Goal: Task Accomplishment & Management: Manage account settings

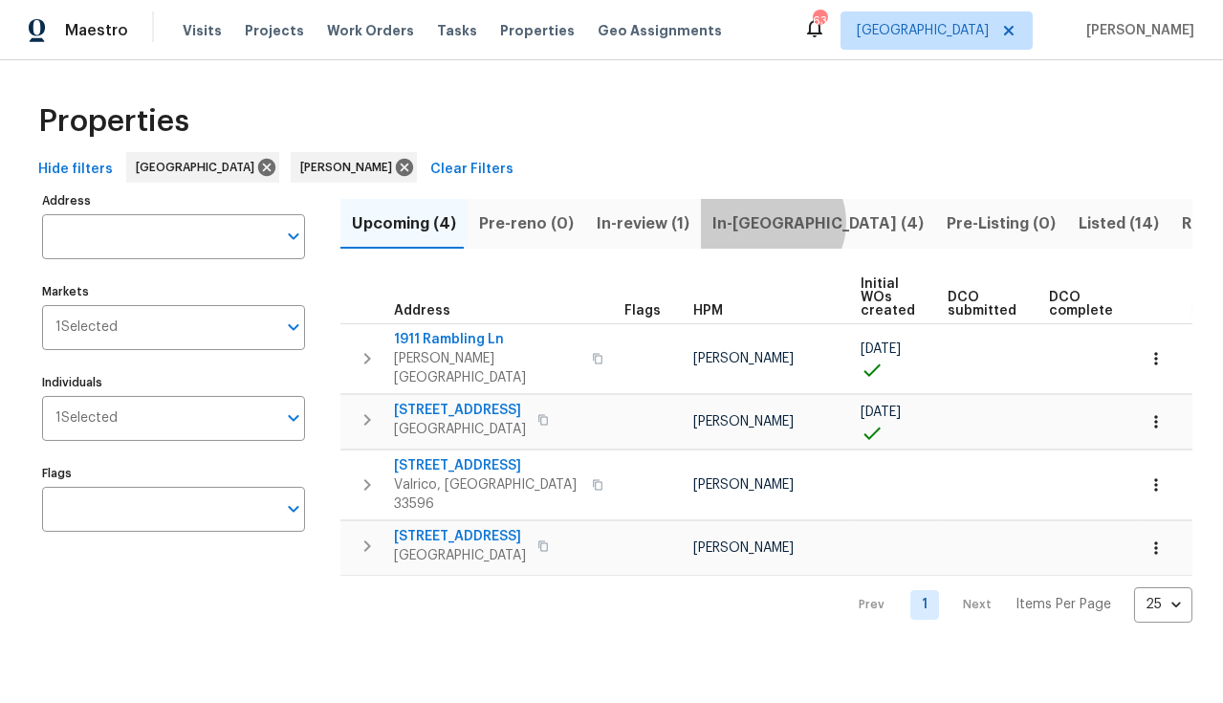
click at [758, 222] on span "In-[GEOGRAPHIC_DATA] (4)" at bounding box center [817, 223] width 211 height 27
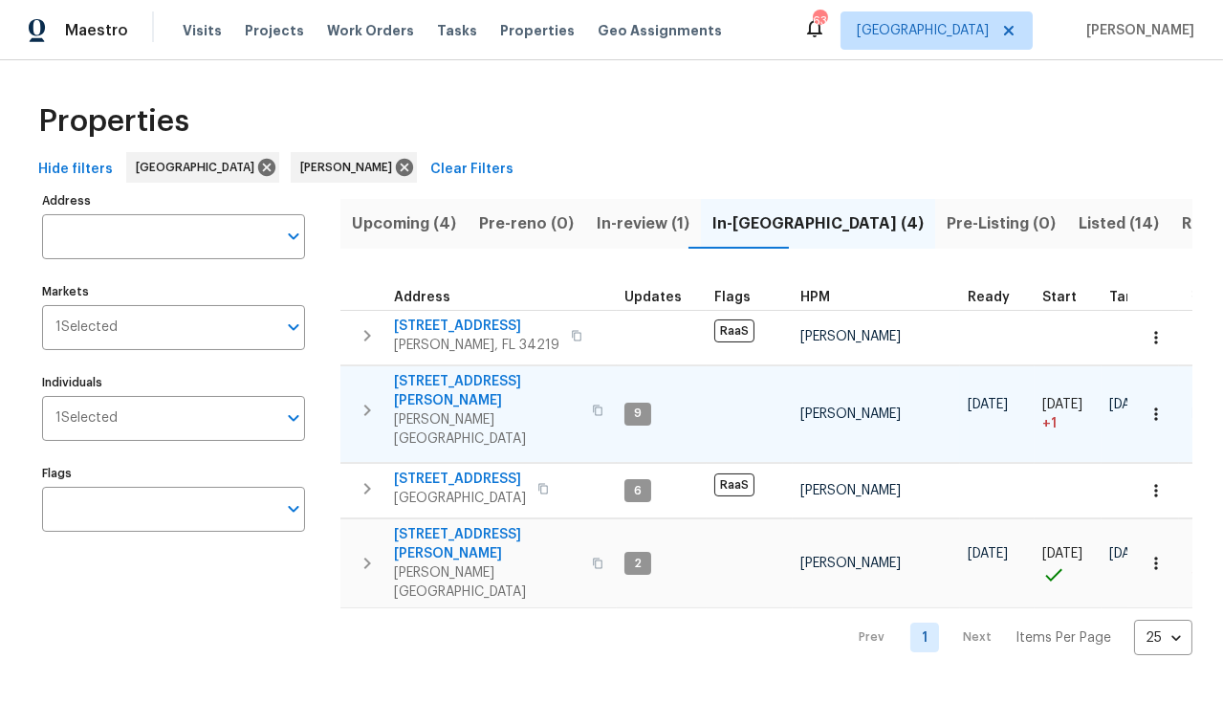
click at [461, 380] on span "[STREET_ADDRESS][PERSON_NAME]" at bounding box center [487, 391] width 186 height 38
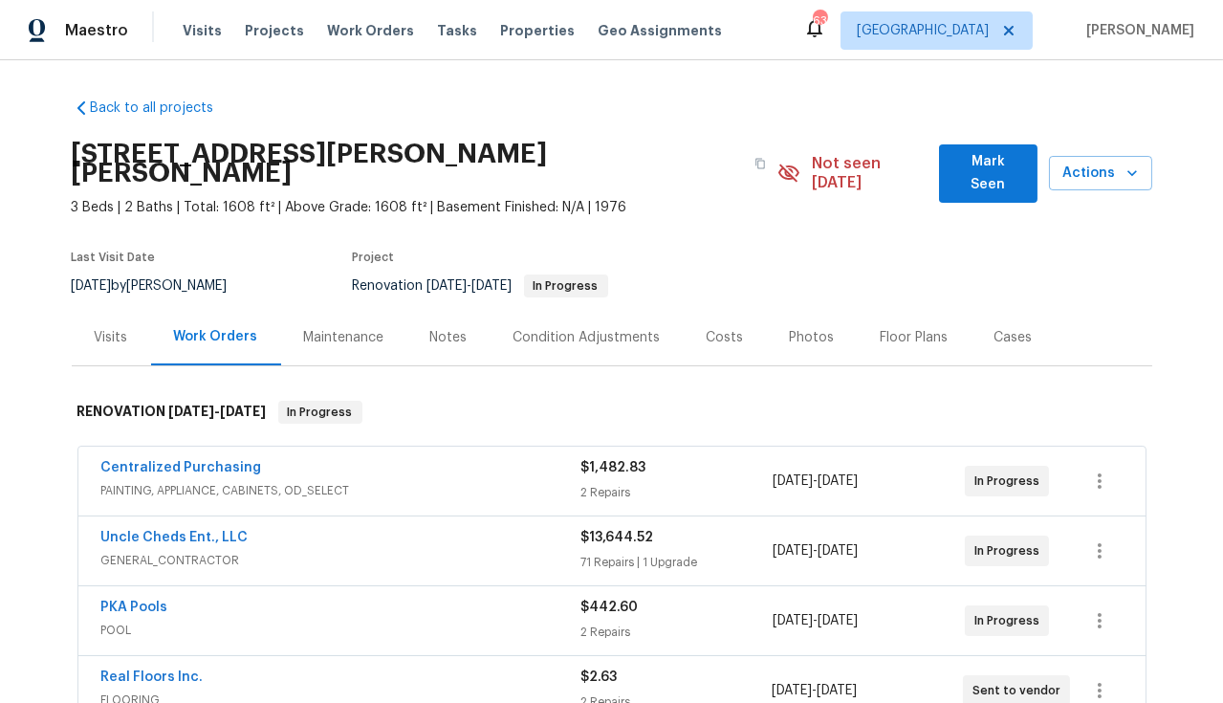
click at [443, 328] on div "Notes" at bounding box center [448, 337] width 37 height 19
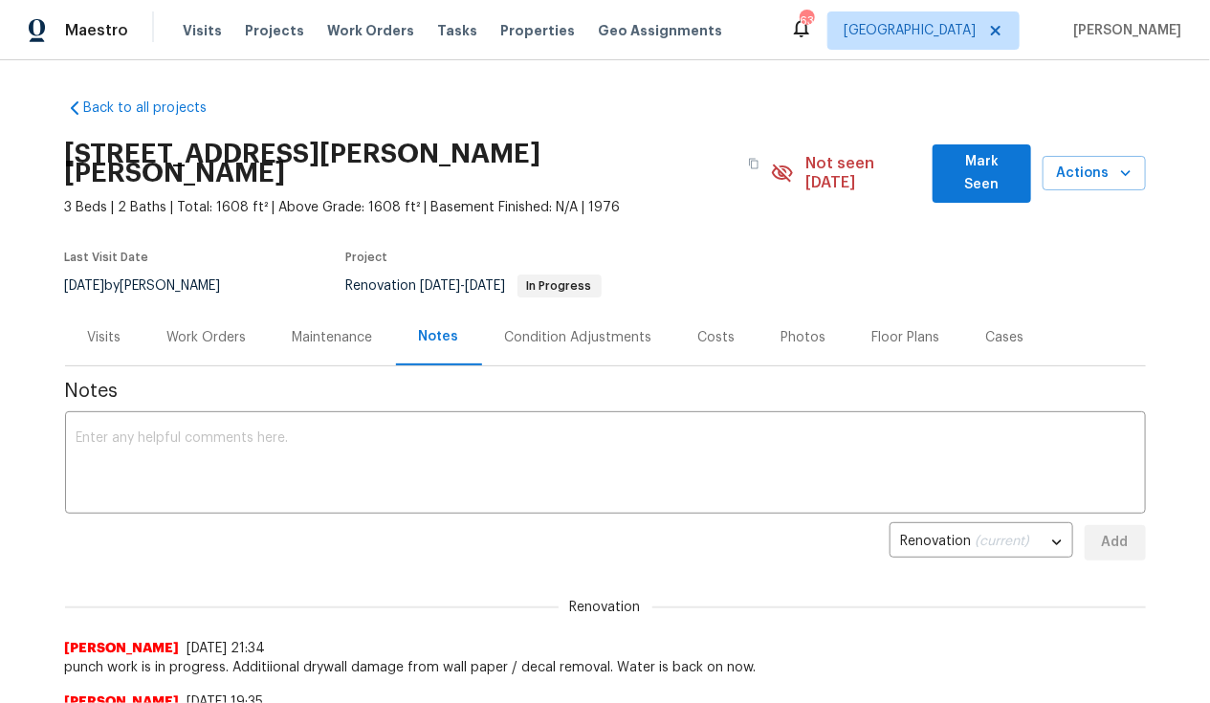
click at [220, 328] on div "Work Orders" at bounding box center [206, 337] width 79 height 19
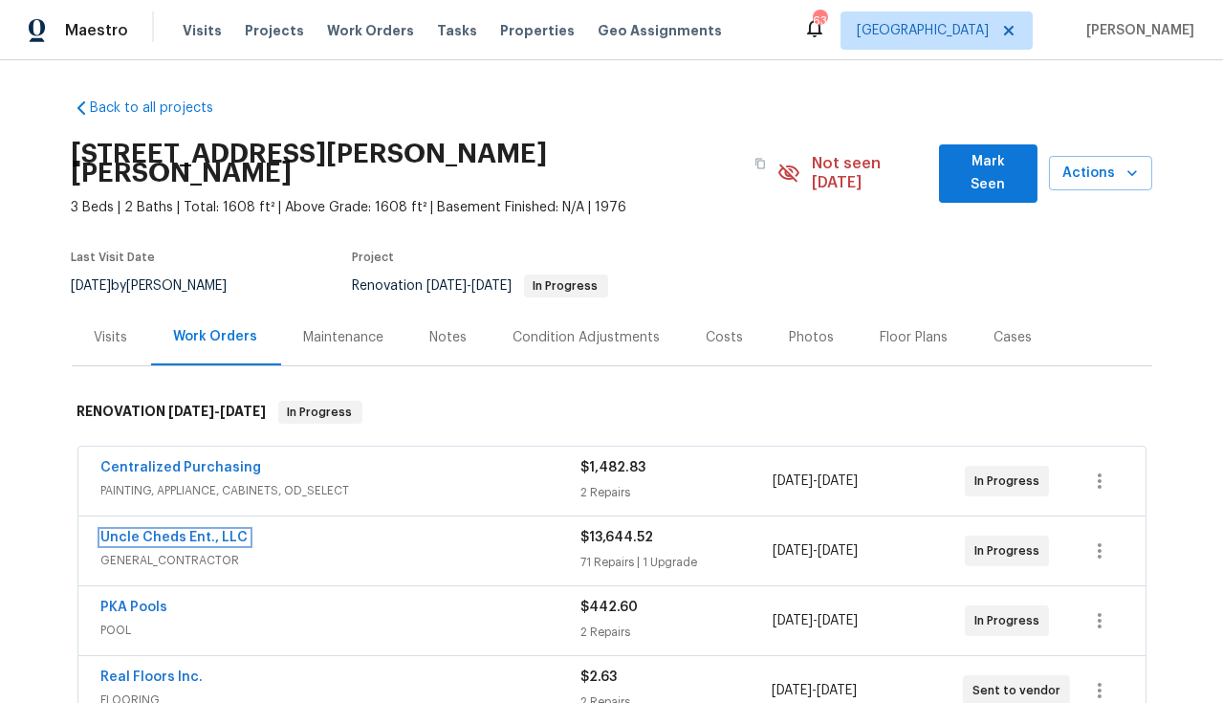
click at [180, 531] on link "Uncle Cheds Ent., LLC" at bounding box center [174, 537] width 147 height 13
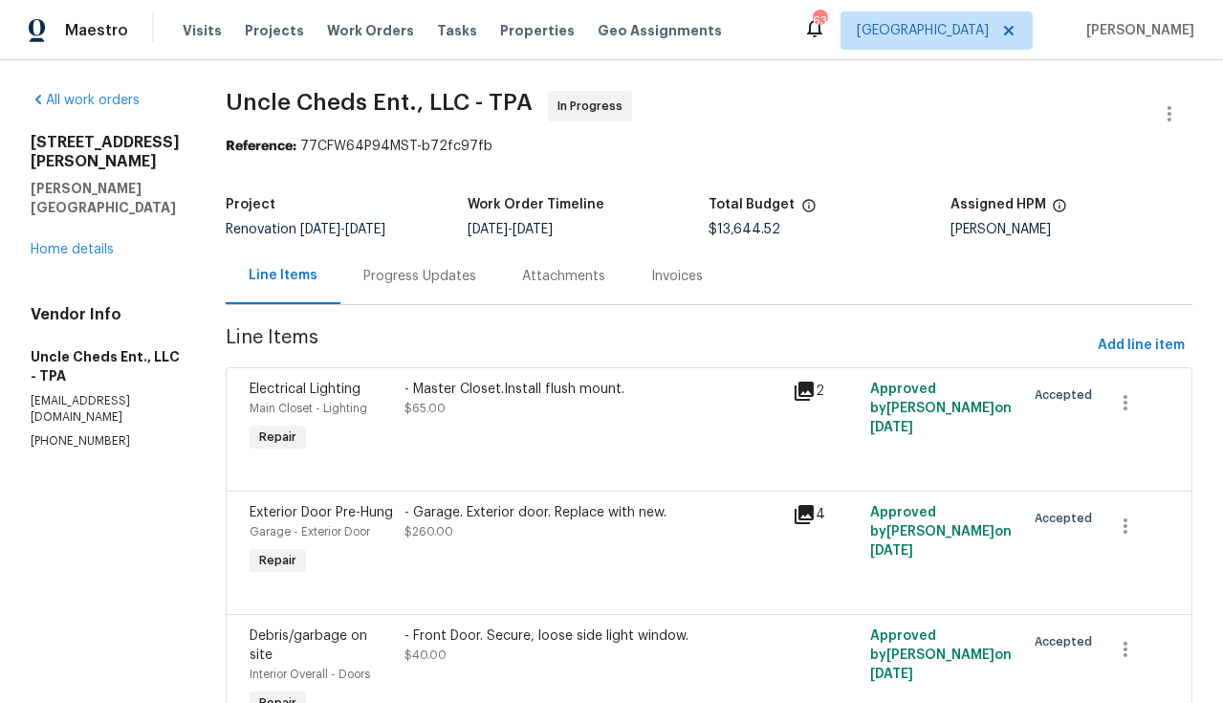
scroll to position [3344, 0]
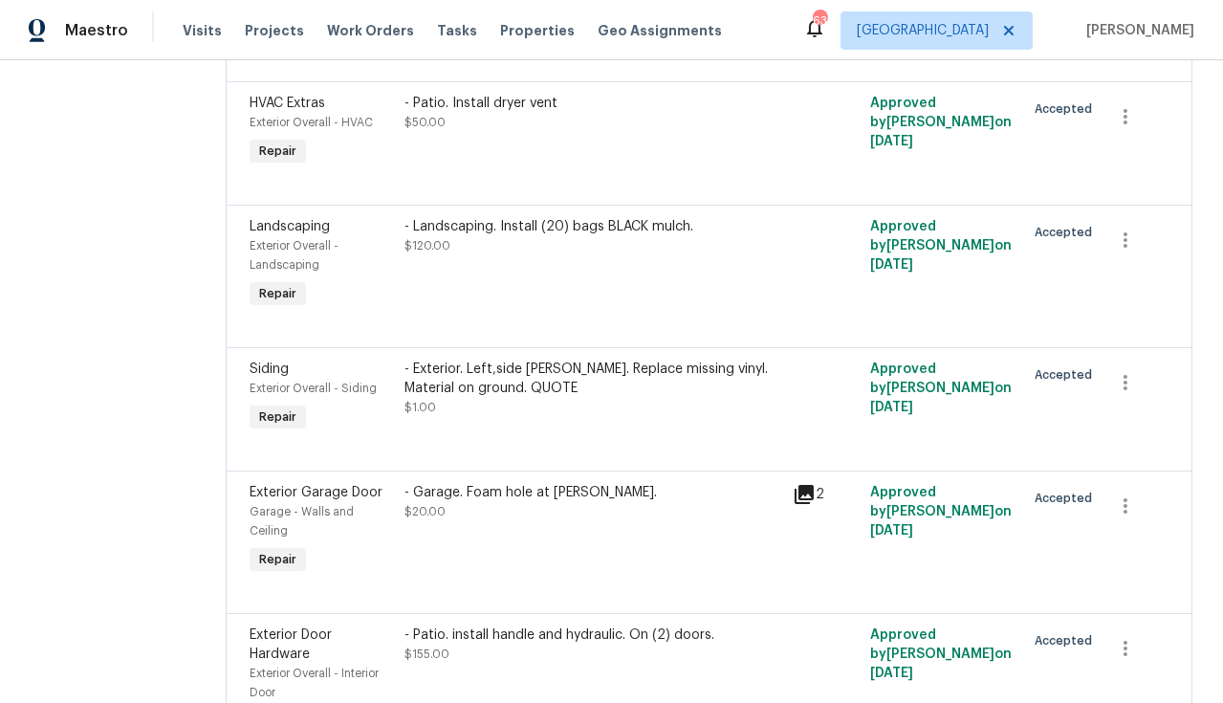
click at [545, 391] on div "- Exterior. Left,side gable. Replace missing vinyl. Material on ground. QUOTE $…" at bounding box center [593, 388] width 376 height 57
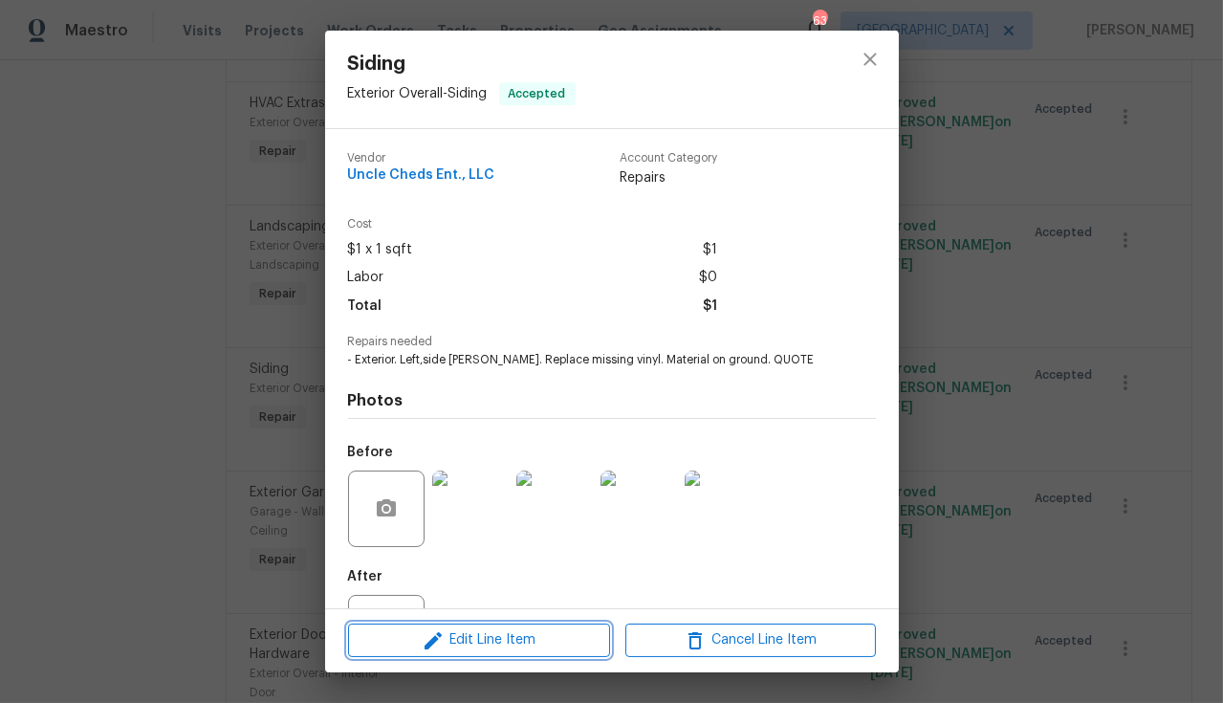
click at [529, 648] on span "Edit Line Item" at bounding box center [479, 640] width 251 height 24
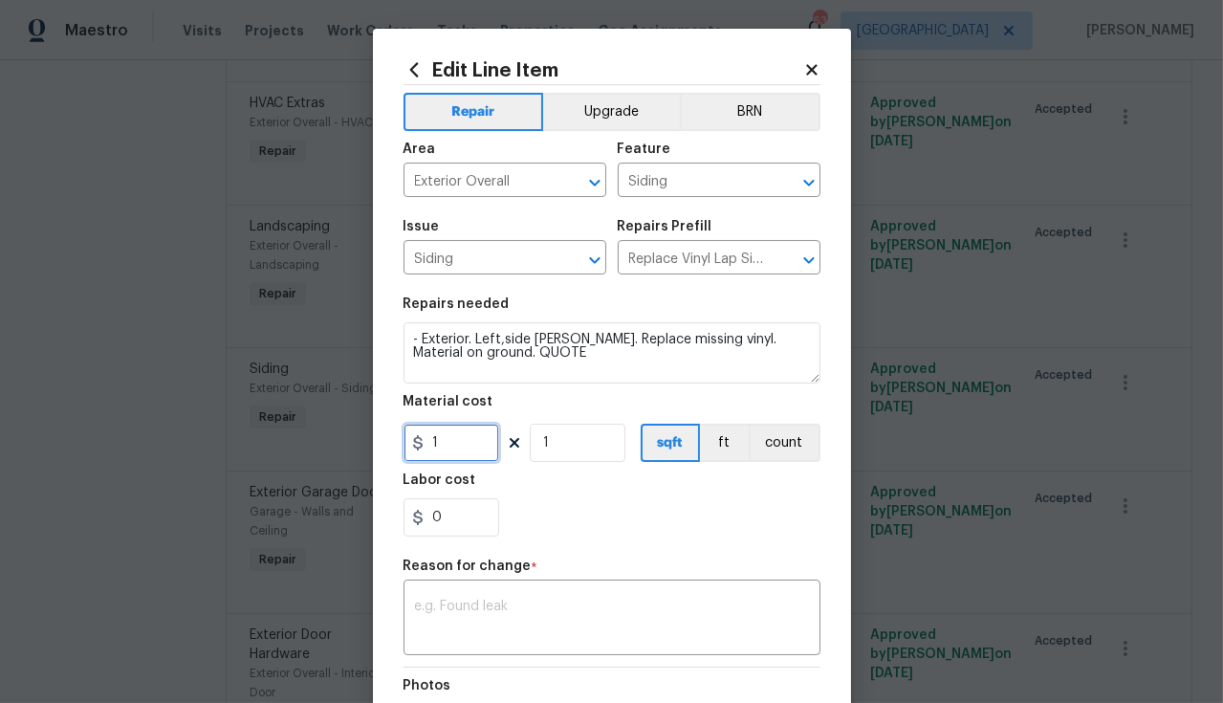
click at [449, 454] on input "1" at bounding box center [452, 443] width 96 height 38
type input "150"
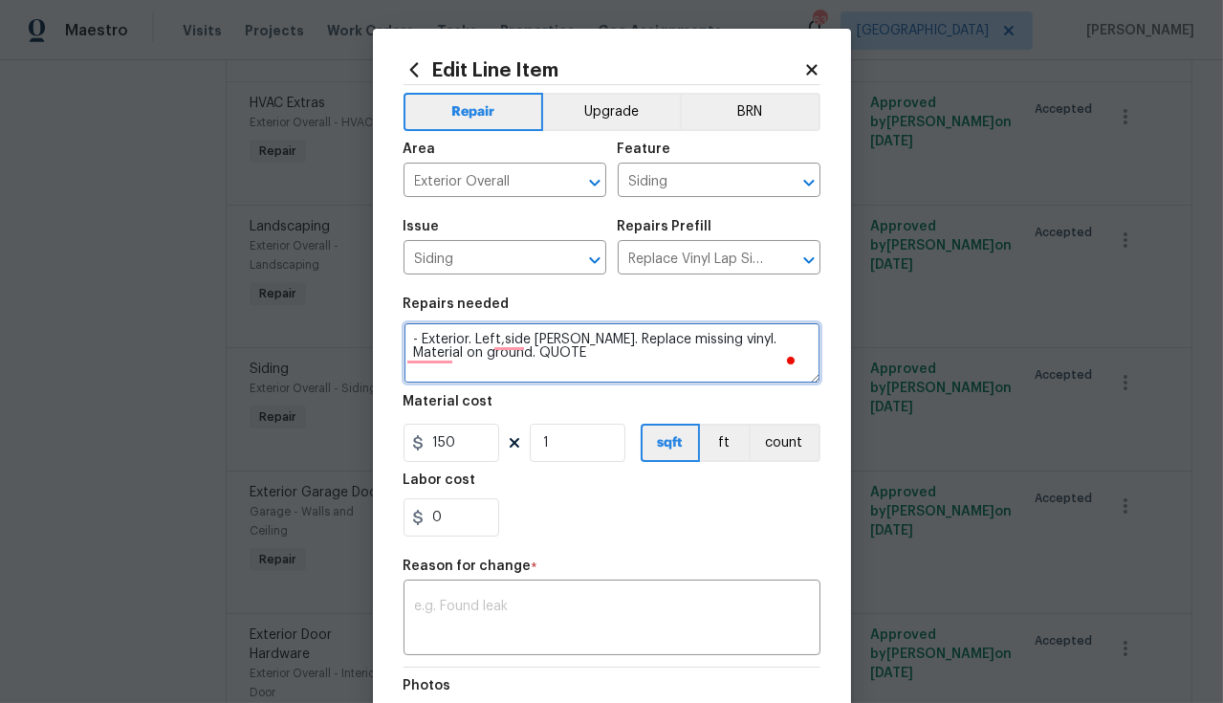
drag, startPoint x: 493, startPoint y: 359, endPoint x: 463, endPoint y: 360, distance: 30.6
click at [463, 360] on textarea "- Exterior. Left,side gable. Replace missing vinyl. Material on ground. QUOTE" at bounding box center [612, 352] width 417 height 61
type textarea "- Exterior. Left,side gable. Replace missing vinyl. Material on ground."
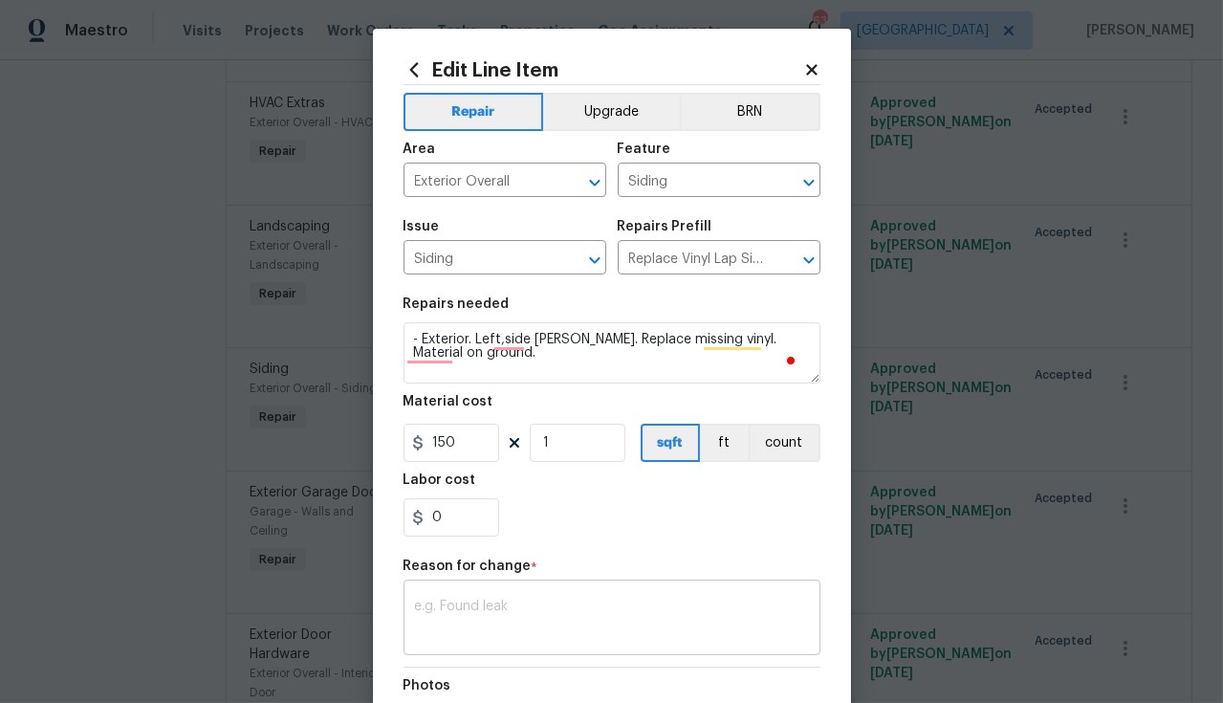
click at [519, 601] on textarea at bounding box center [612, 620] width 394 height 40
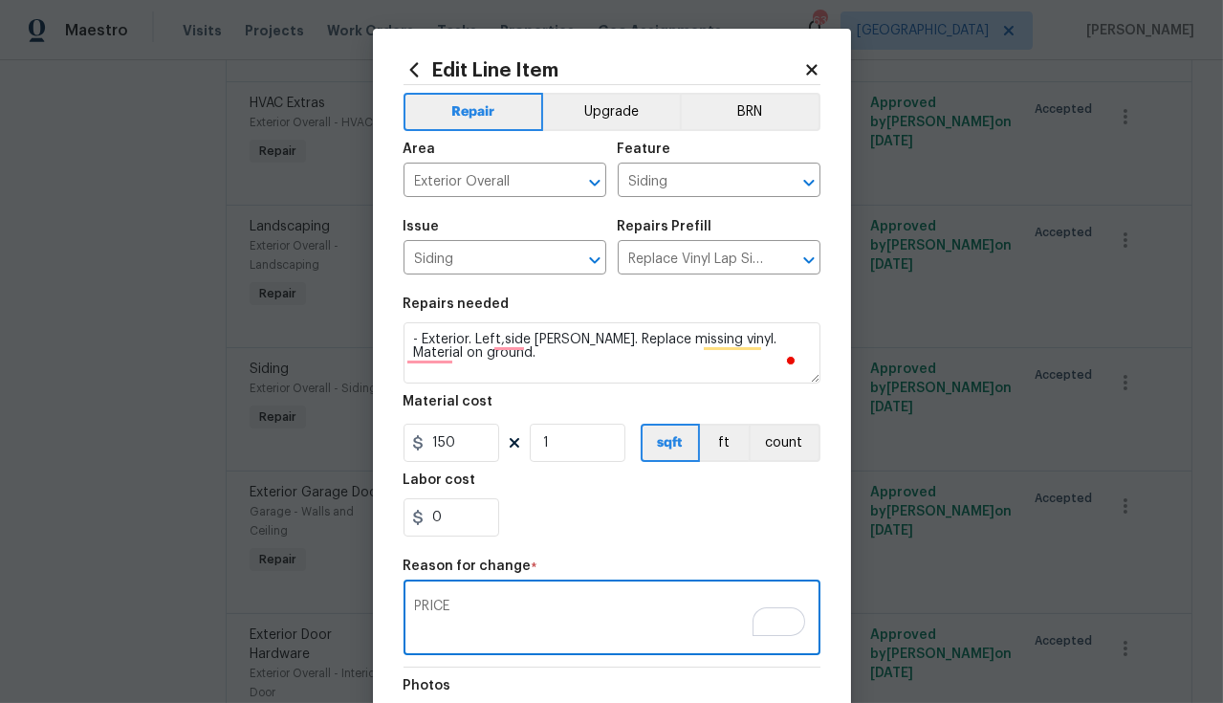
drag, startPoint x: 462, startPoint y: 624, endPoint x: 410, endPoint y: 603, distance: 55.8
click at [415, 603] on textarea "PRICE" at bounding box center [612, 620] width 394 height 40
type textarea "PRICE"
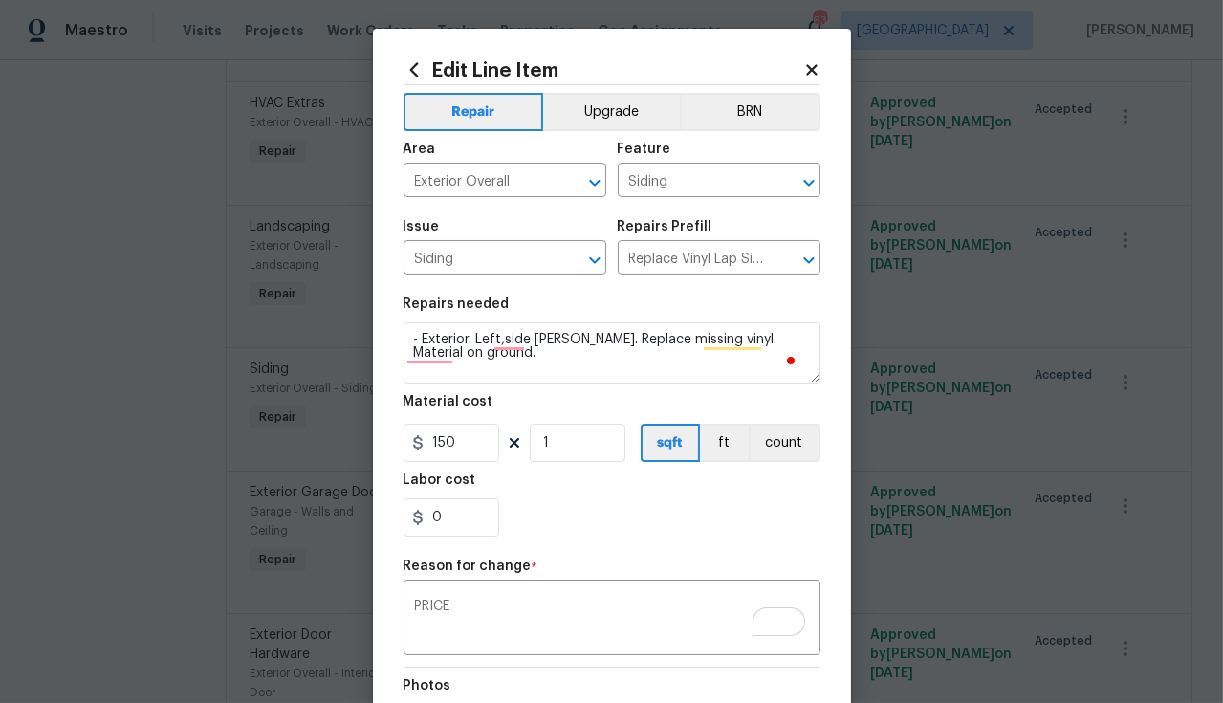
click at [647, 553] on div "Repair Upgrade BRN Area Exterior Overall ​ Feature Siding ​ Issue Siding ​ Repa…" at bounding box center [612, 456] width 417 height 743
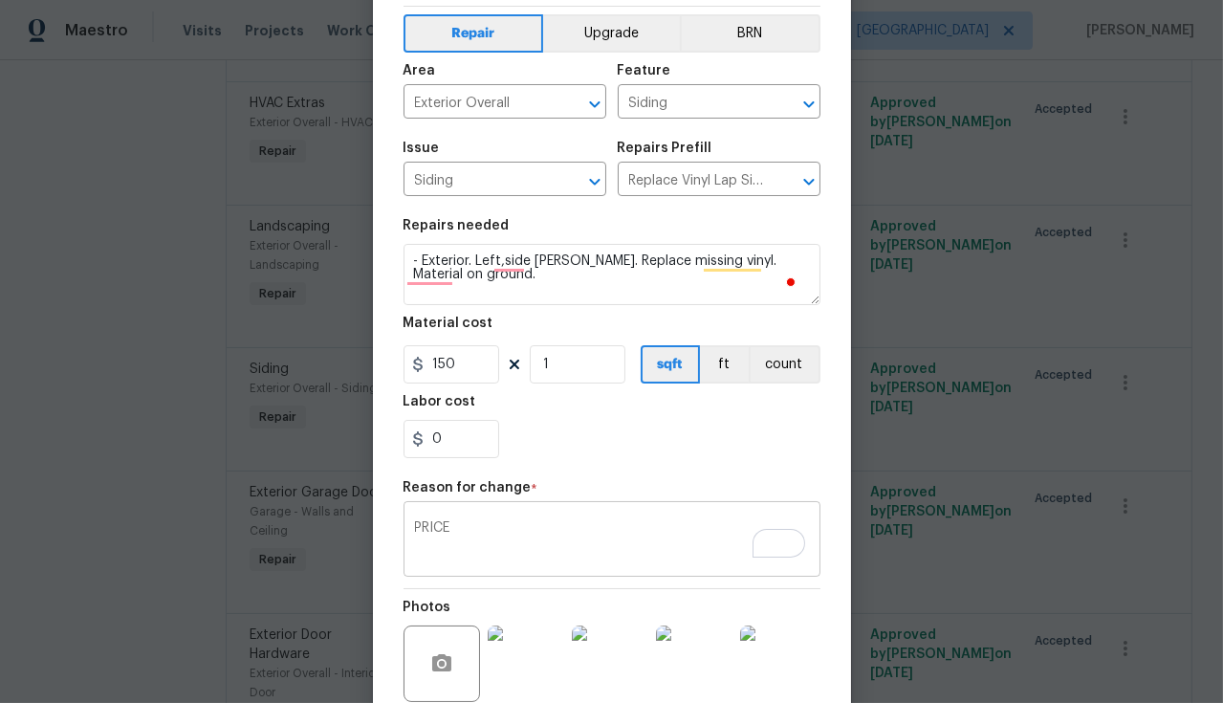
scroll to position [240, 0]
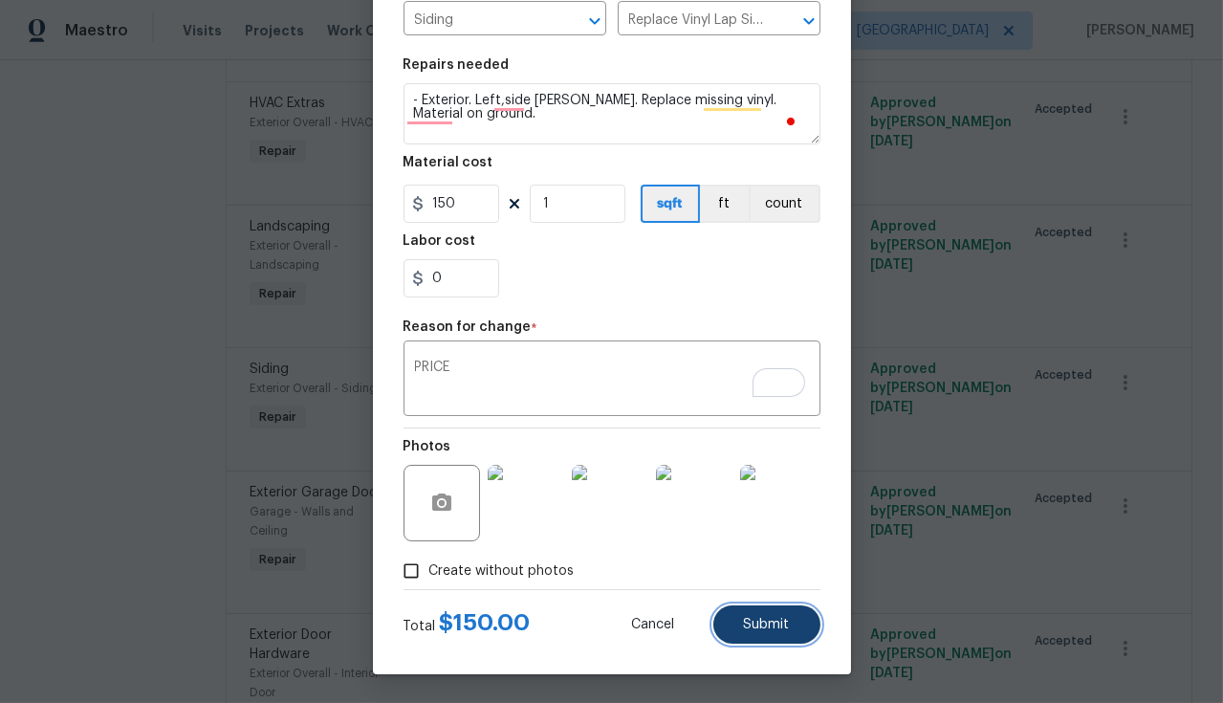
click at [778, 635] on button "Submit" at bounding box center [766, 624] width 107 height 38
type textarea "- Exterior. Left,side gable. Replace missing vinyl. Material on ground. QUOTE"
type input "1"
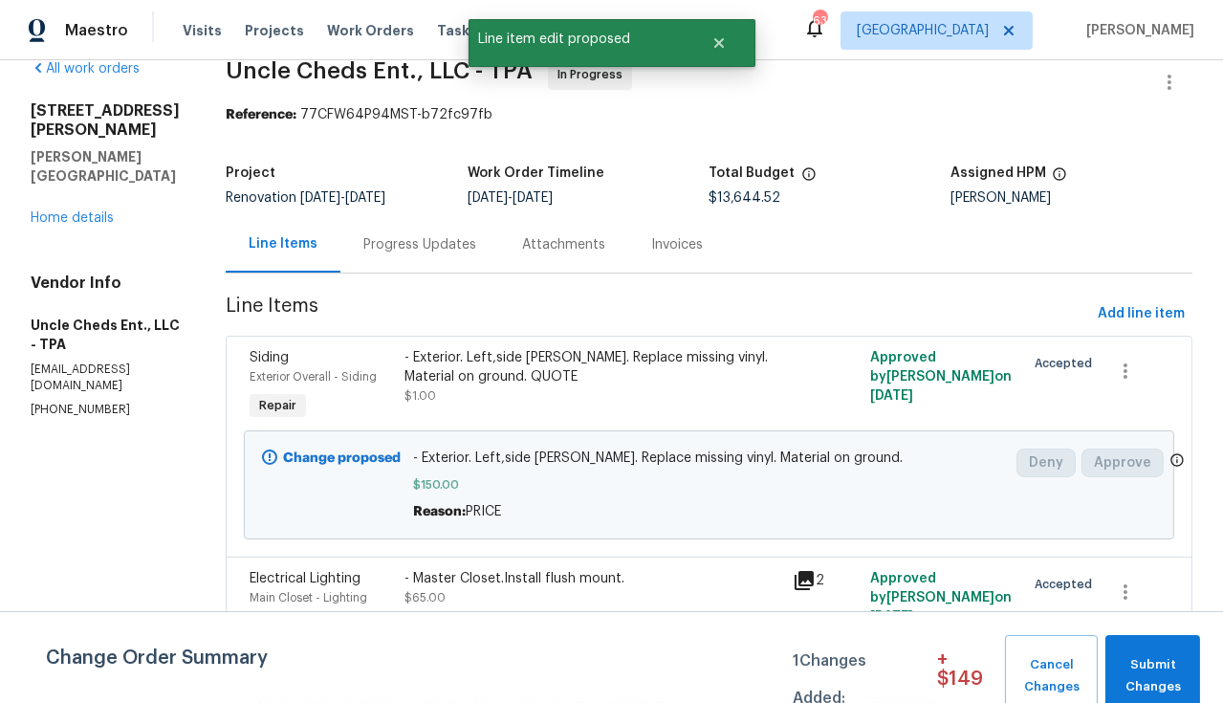
scroll to position [5115, 0]
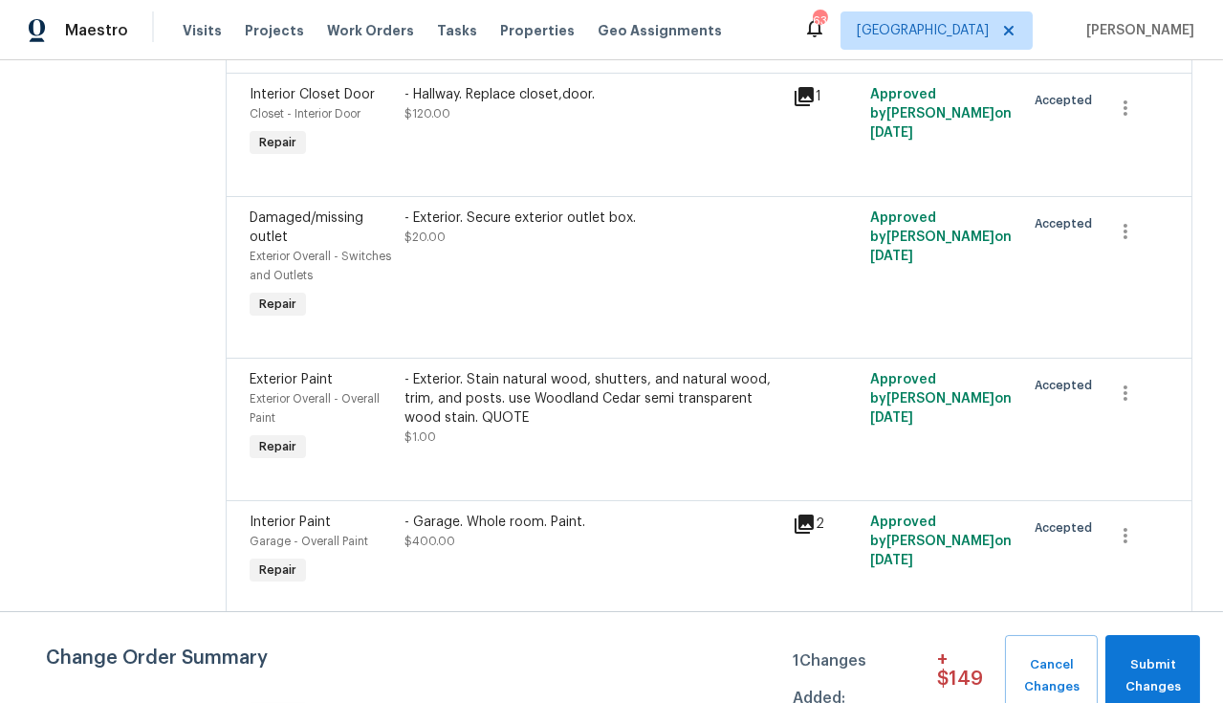
click at [623, 370] on div "- Exterior. Stain natural wood, shutters, and natural wood, trim, and posts. us…" at bounding box center [593, 398] width 376 height 57
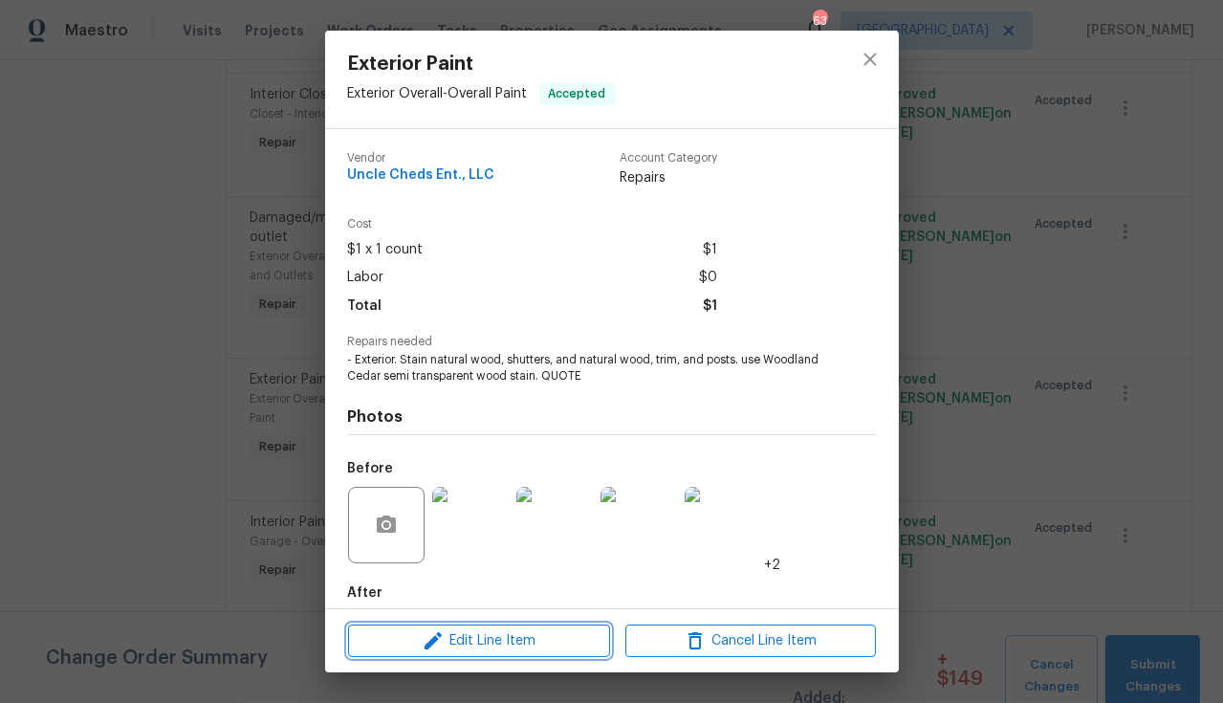
click at [558, 647] on span "Edit Line Item" at bounding box center [479, 641] width 251 height 24
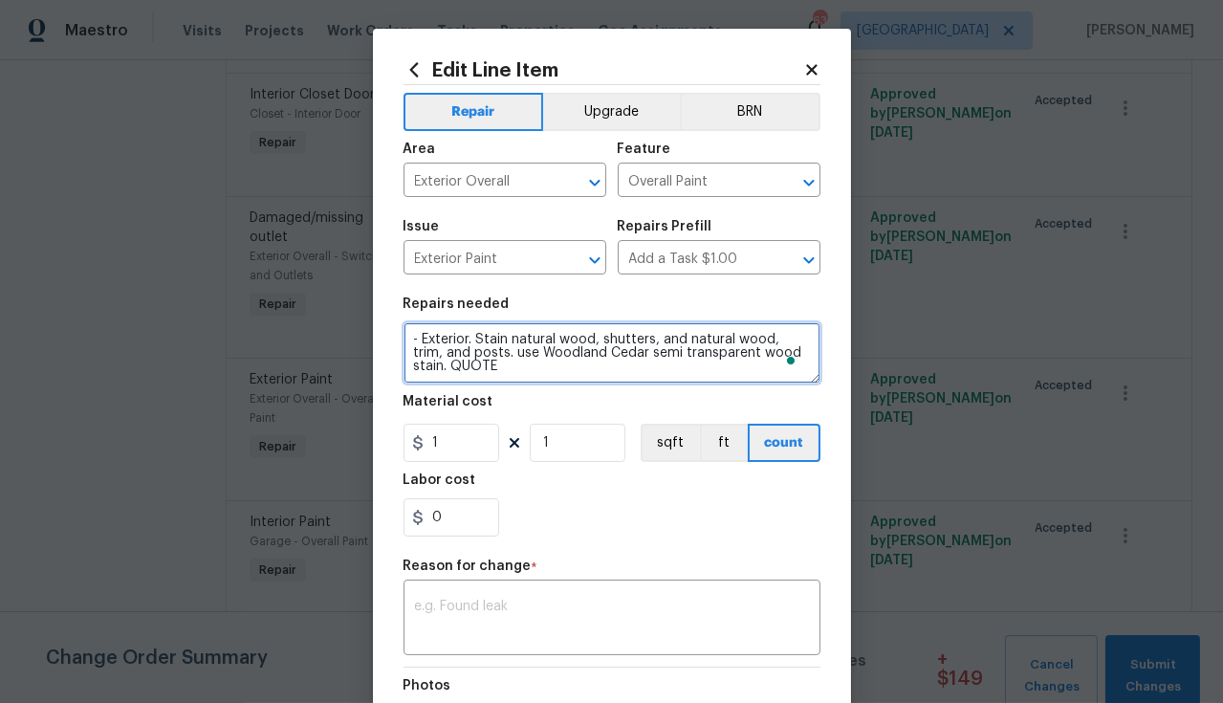
drag, startPoint x: 456, startPoint y: 370, endPoint x: 405, endPoint y: 373, distance: 51.7
click at [405, 373] on textarea "- Exterior. Stain natural wood, shutters, and natural wood, trim, and posts. us…" at bounding box center [612, 352] width 417 height 61
type textarea "- Exterior. Stain natural wood, shutters, and natural wood, trim, and posts. us…"
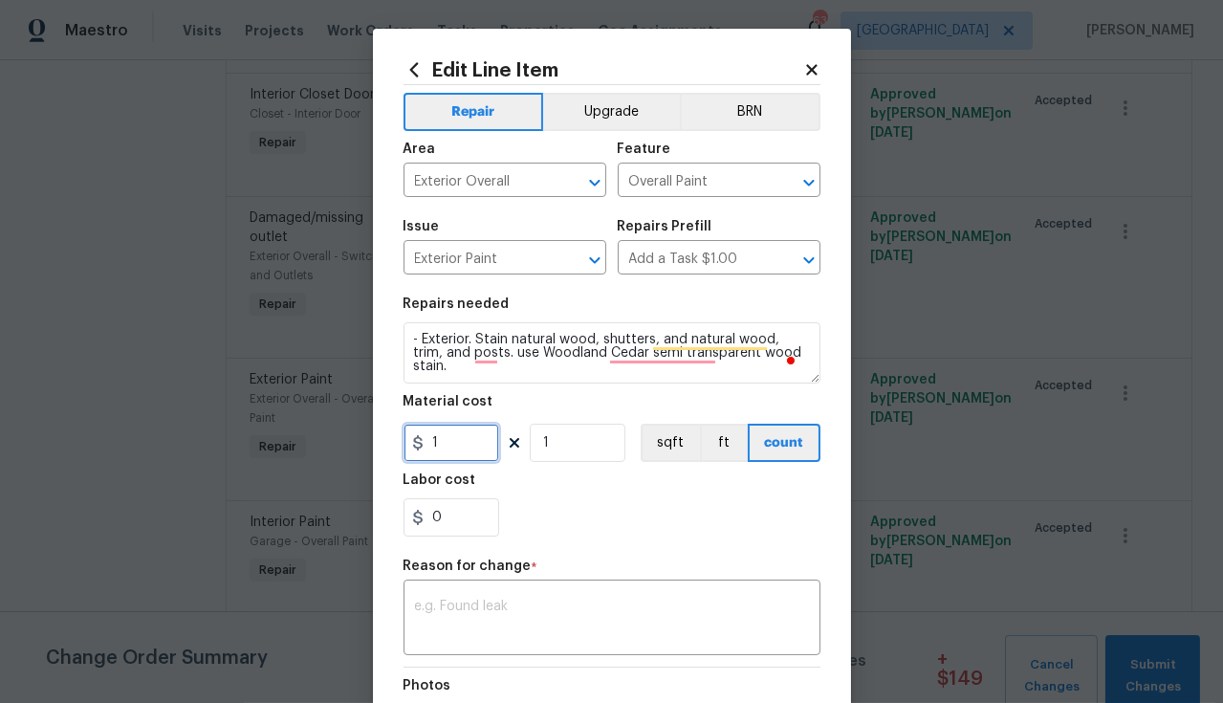
click at [434, 447] on input "1" at bounding box center [452, 443] width 96 height 38
type input "390"
click at [534, 631] on textarea at bounding box center [612, 620] width 394 height 40
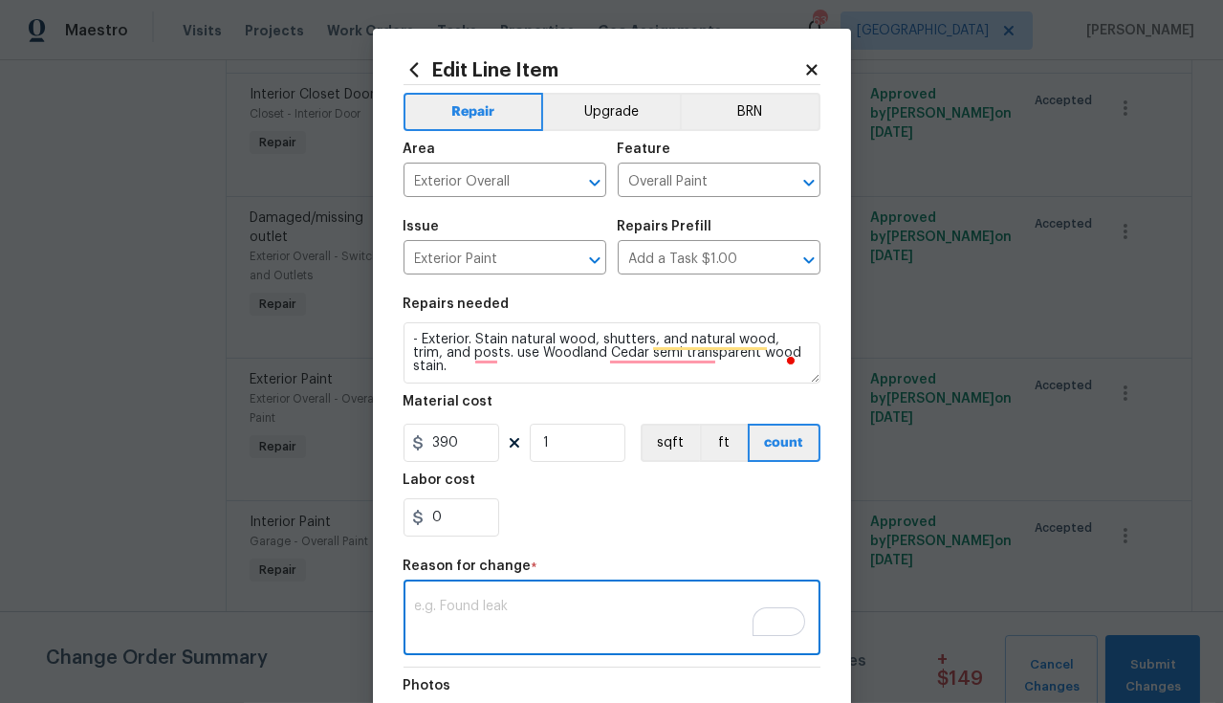
paste textarea "PRICE"
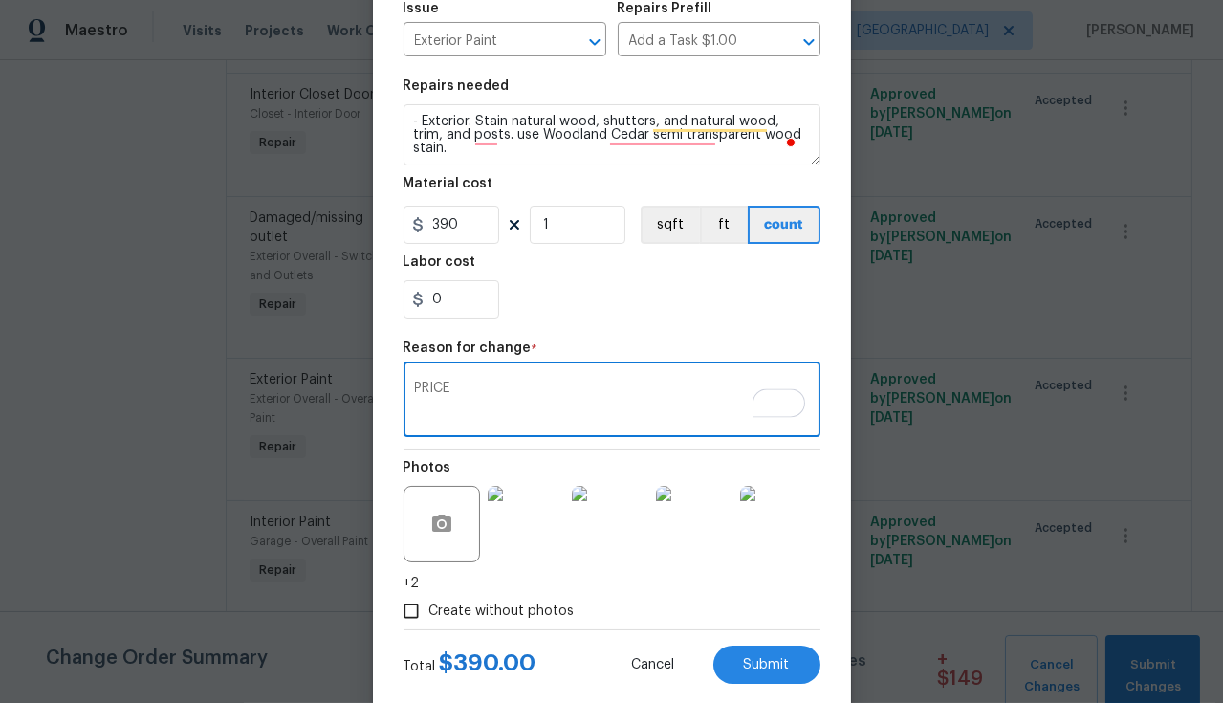
scroll to position [259, 0]
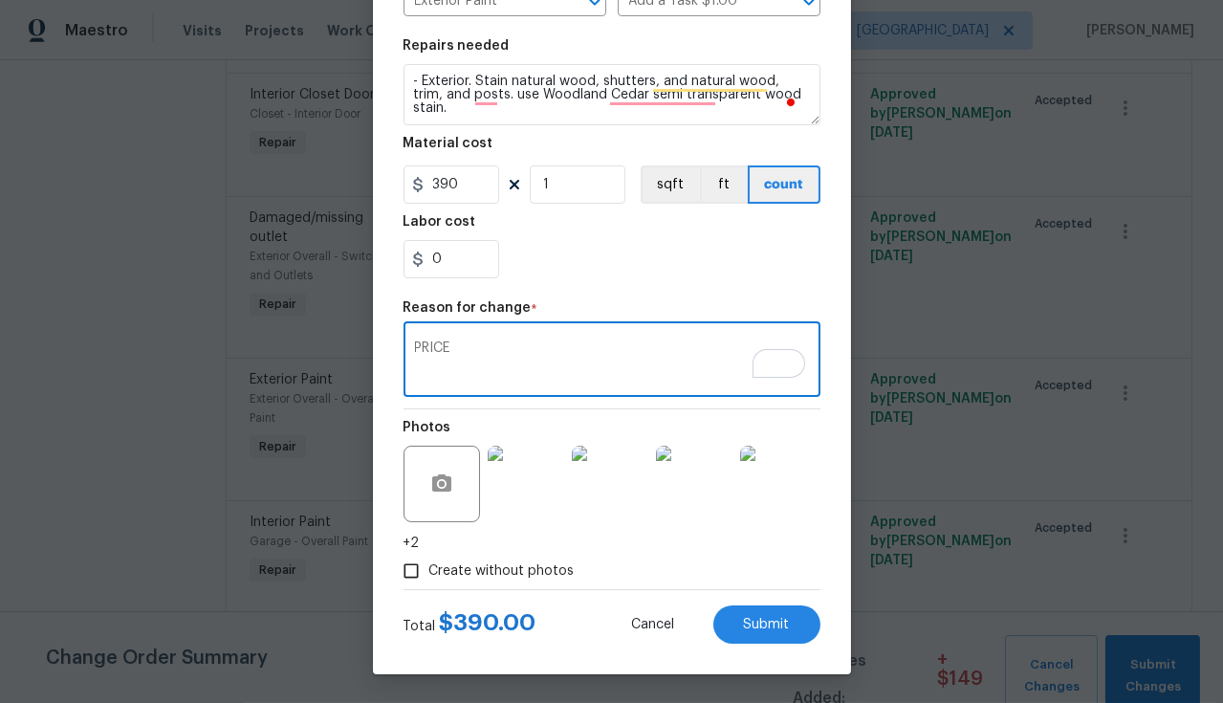
type textarea "PRICE"
click at [495, 492] on img at bounding box center [526, 484] width 77 height 77
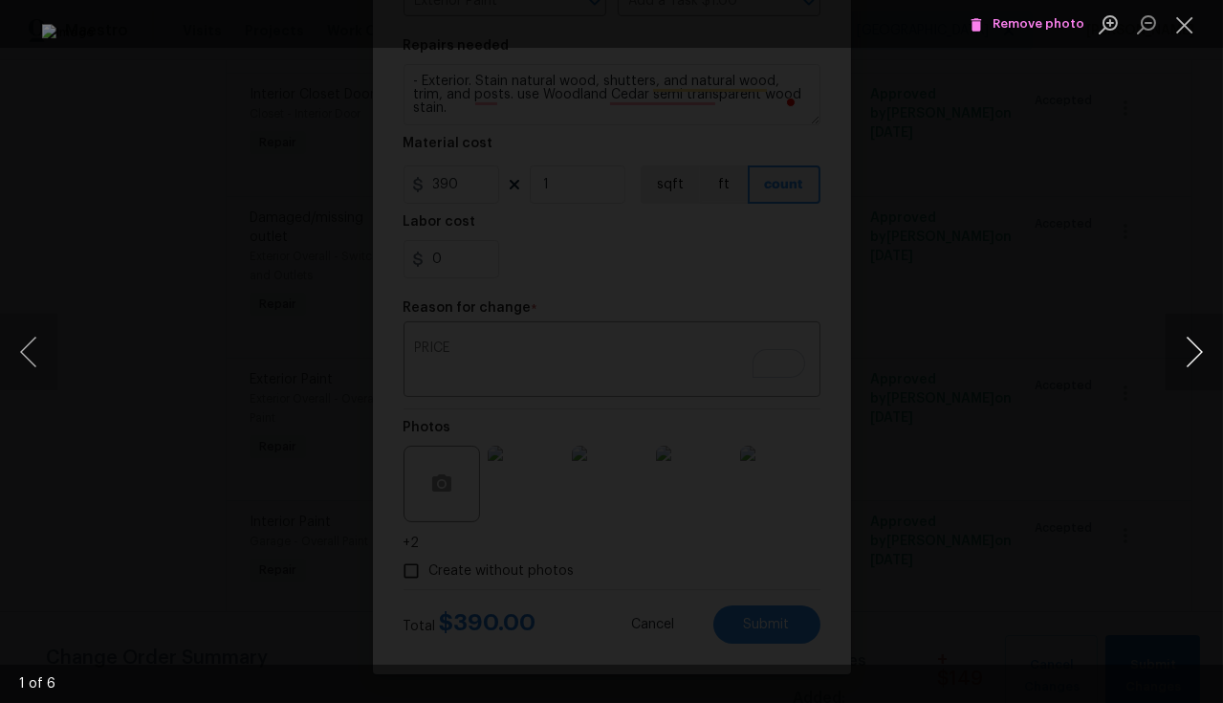
click at [1194, 351] on button "Next image" at bounding box center [1194, 352] width 57 height 77
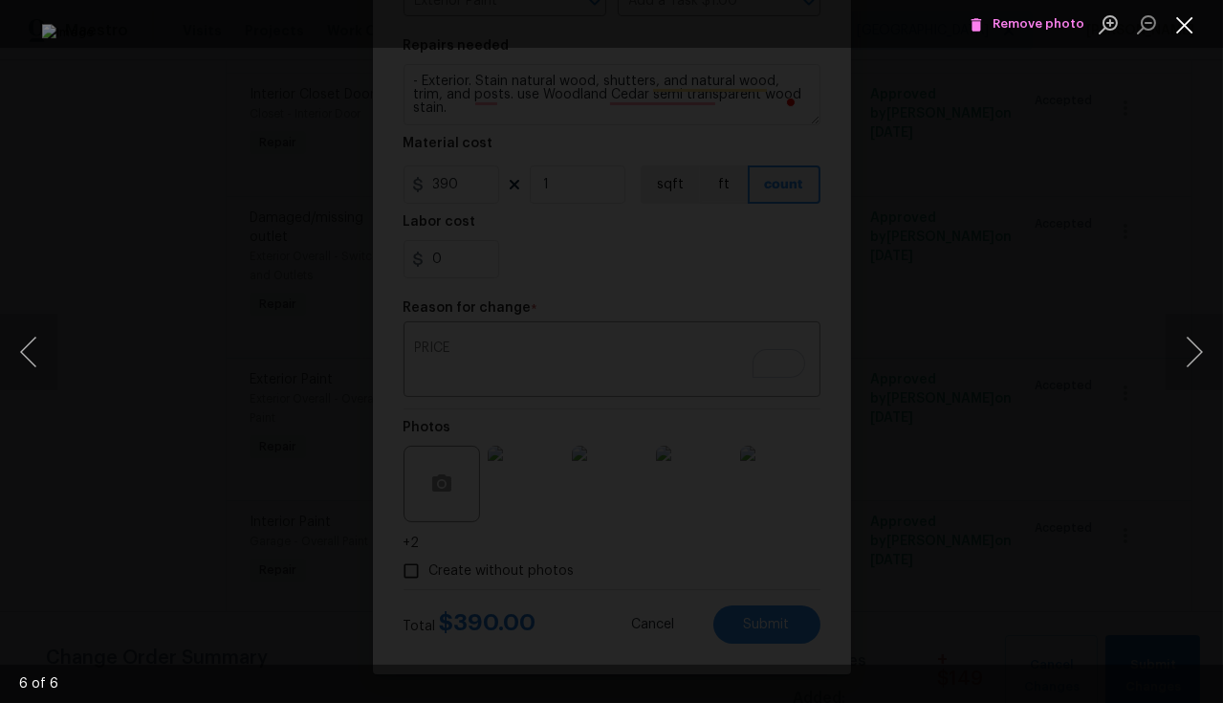
click at [1178, 30] on button "Close lightbox" at bounding box center [1185, 24] width 38 height 33
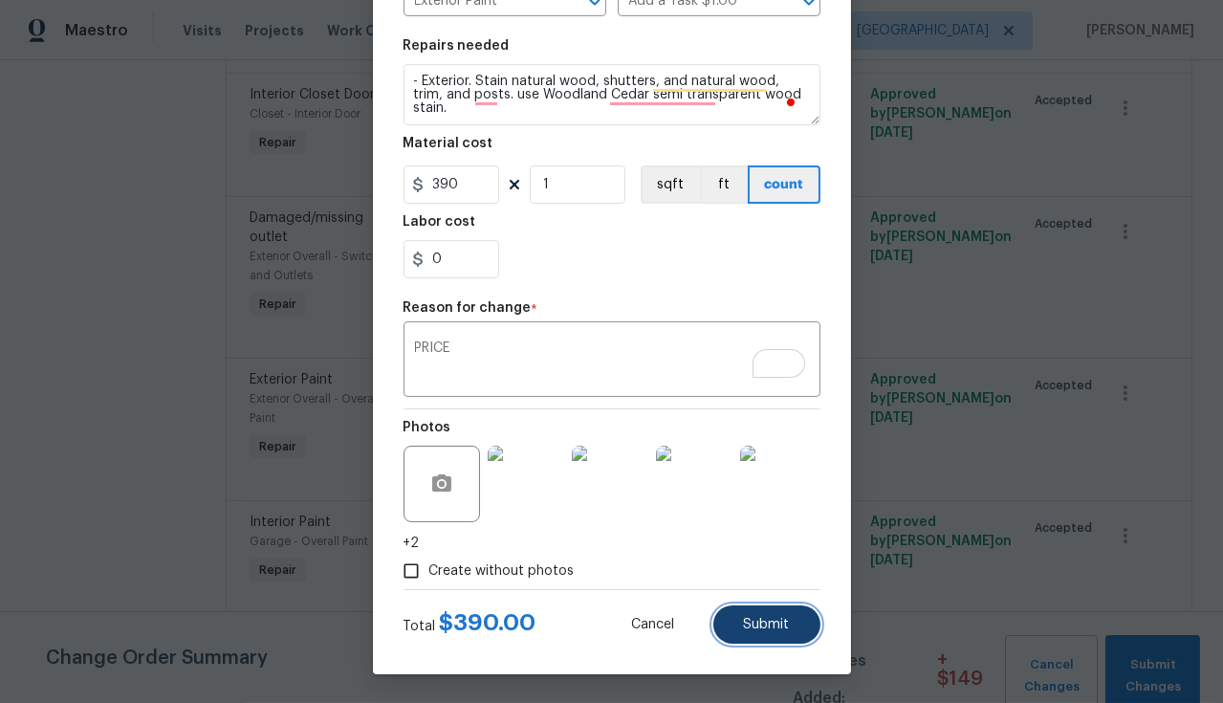
click at [764, 625] on span "Submit" at bounding box center [767, 625] width 46 height 14
type textarea "- Exterior. Stain natural wood, shutters, and natural wood, trim, and posts. us…"
type input "1"
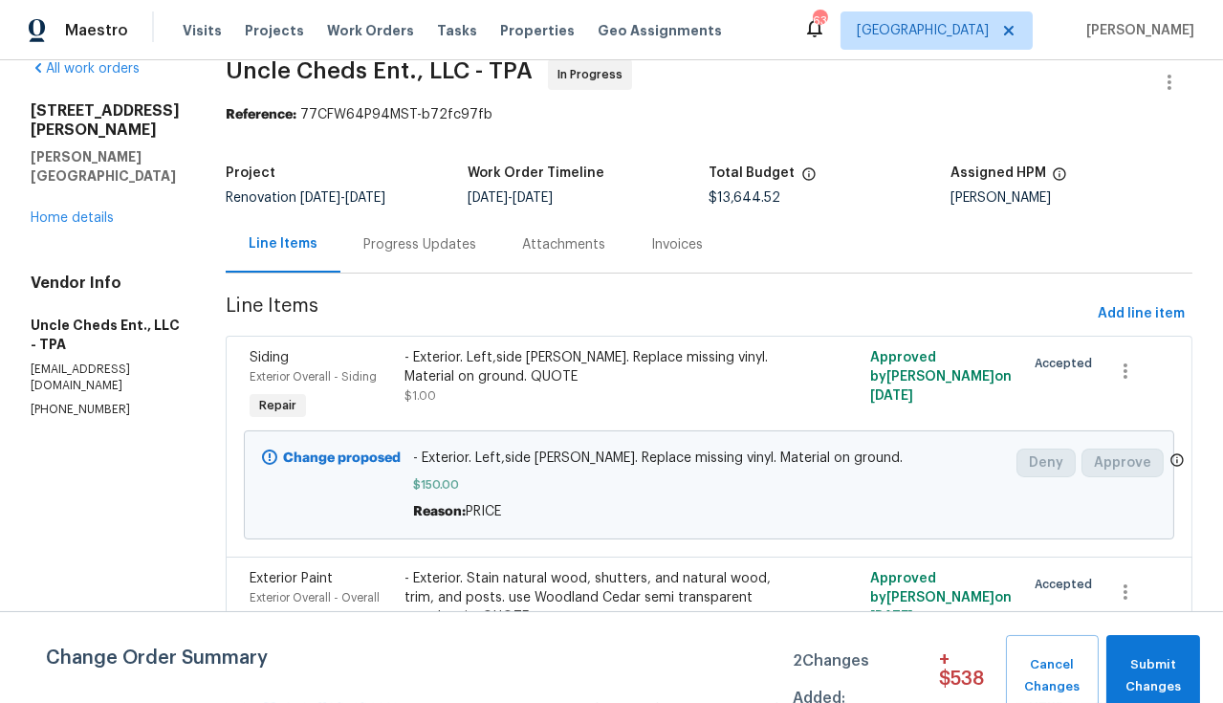
scroll to position [5479, 0]
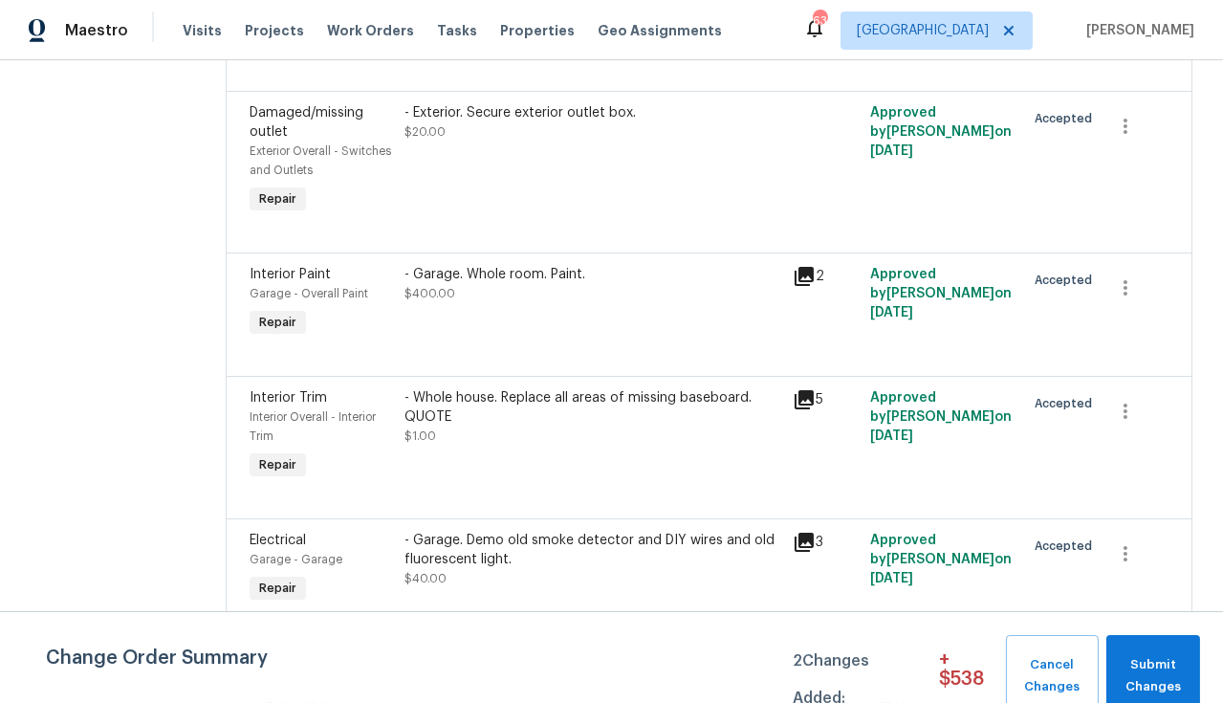
click at [594, 388] on div "- Whole house. Replace all areas of missing baseboard. QUOTE" at bounding box center [593, 407] width 376 height 38
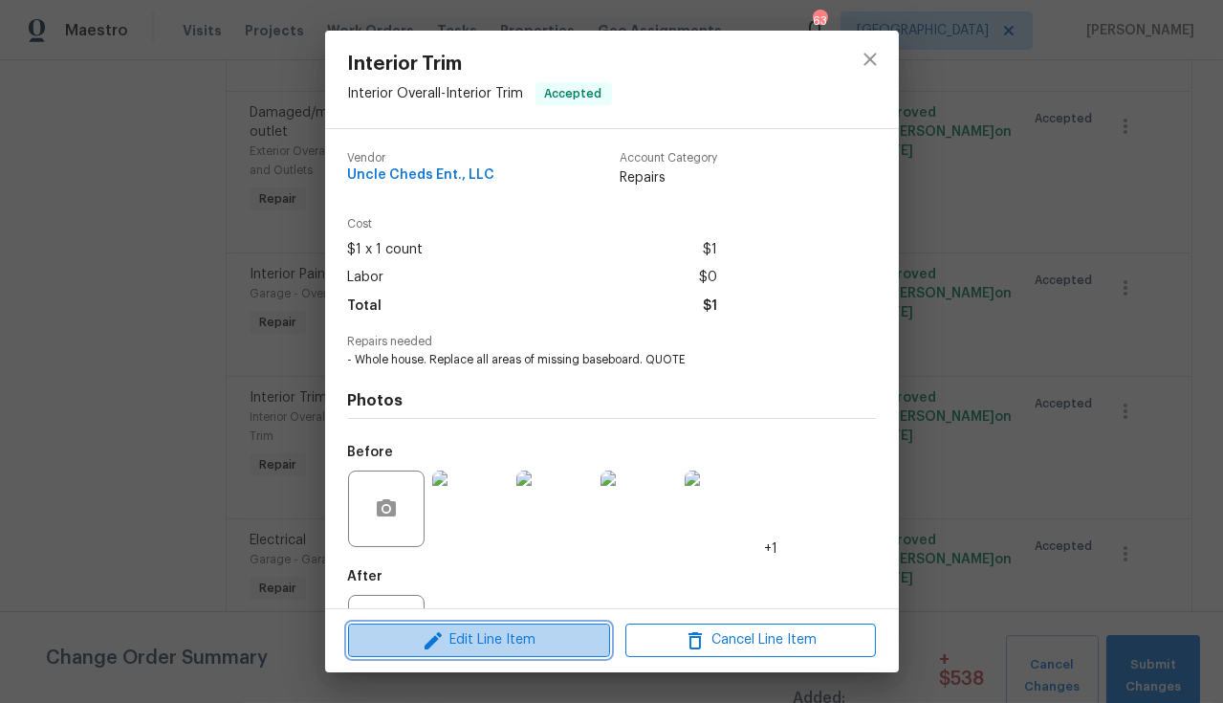
click at [501, 636] on span "Edit Line Item" at bounding box center [479, 640] width 251 height 24
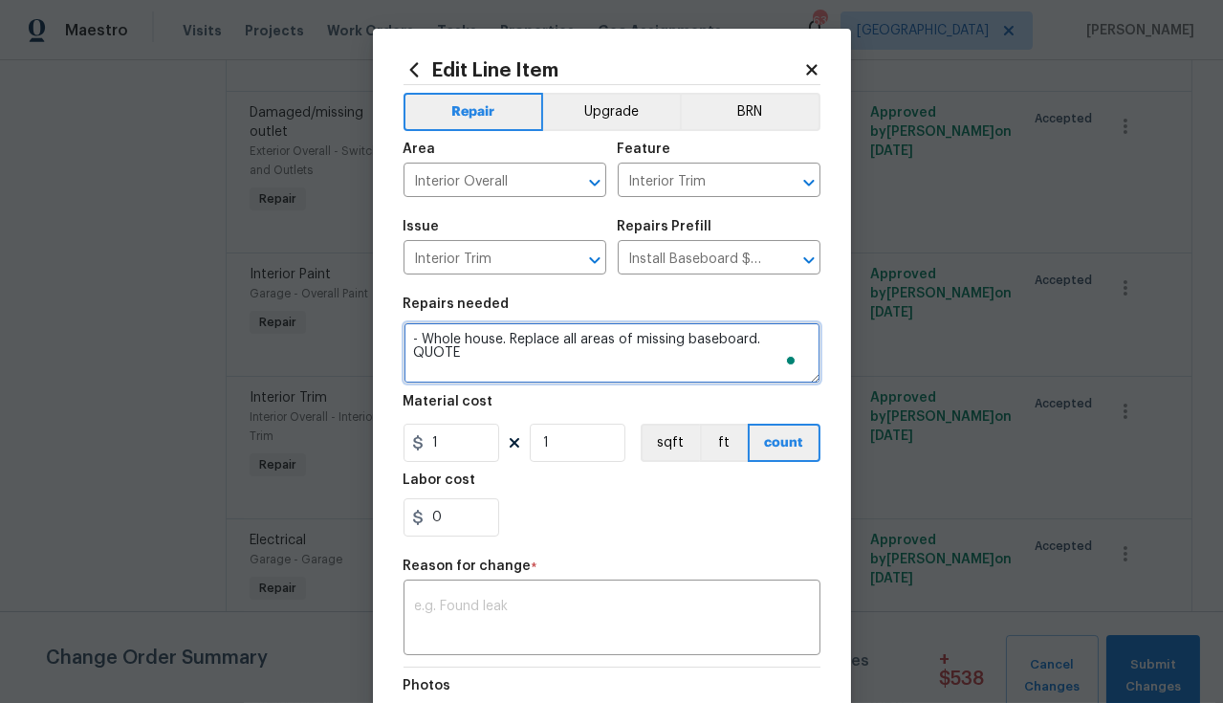
drag, startPoint x: 800, startPoint y: 344, endPoint x: 755, endPoint y: 343, distance: 45.0
click at [755, 344] on textarea "- Whole house. Replace all areas of missing baseboard. QUOTE" at bounding box center [612, 352] width 417 height 61
type textarea "- Whole house. Replace all areas of missing baseboard."
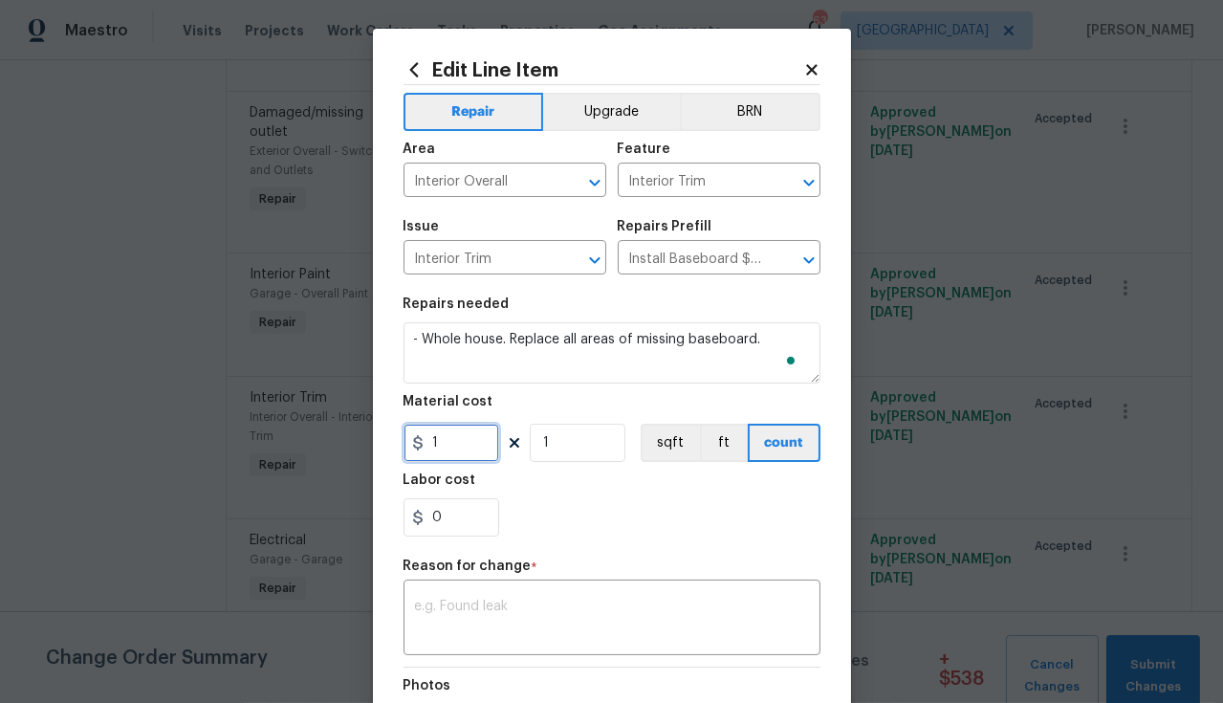
drag, startPoint x: 439, startPoint y: 453, endPoint x: 424, endPoint y: 447, distance: 16.7
click at [426, 447] on input "1" at bounding box center [452, 443] width 96 height 38
type input "500"
click at [579, 633] on textarea at bounding box center [612, 620] width 394 height 40
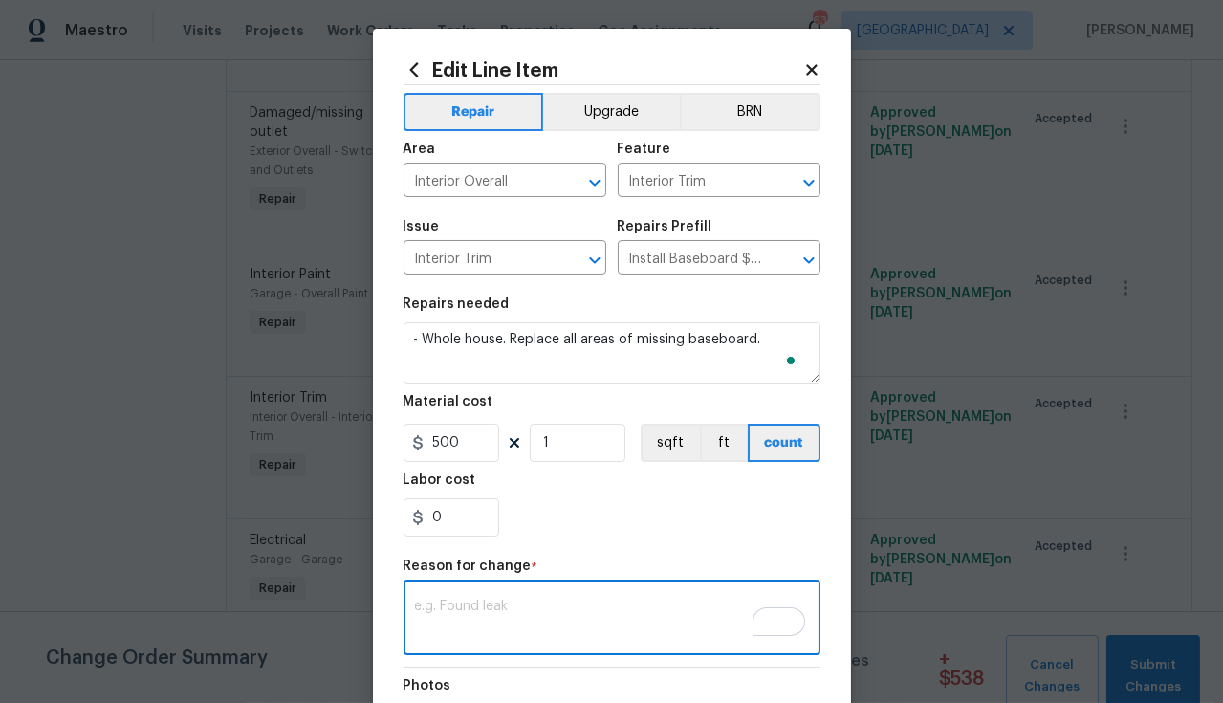
paste textarea "PRICE"
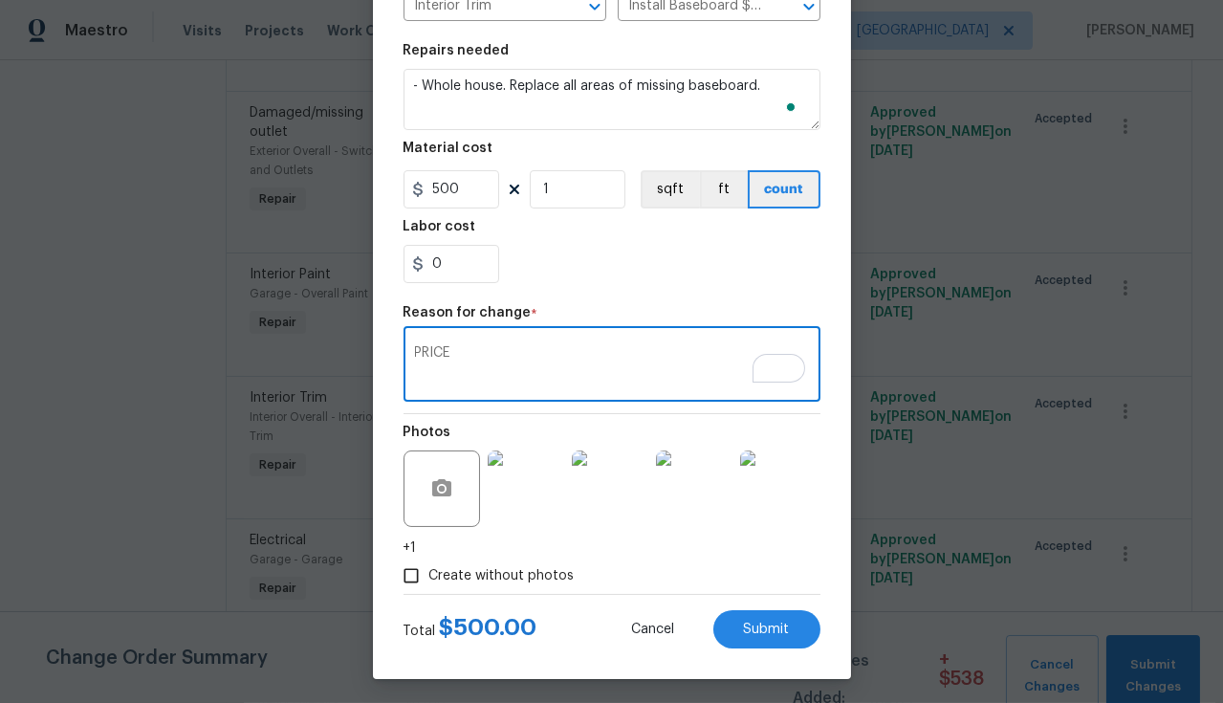
scroll to position [259, 0]
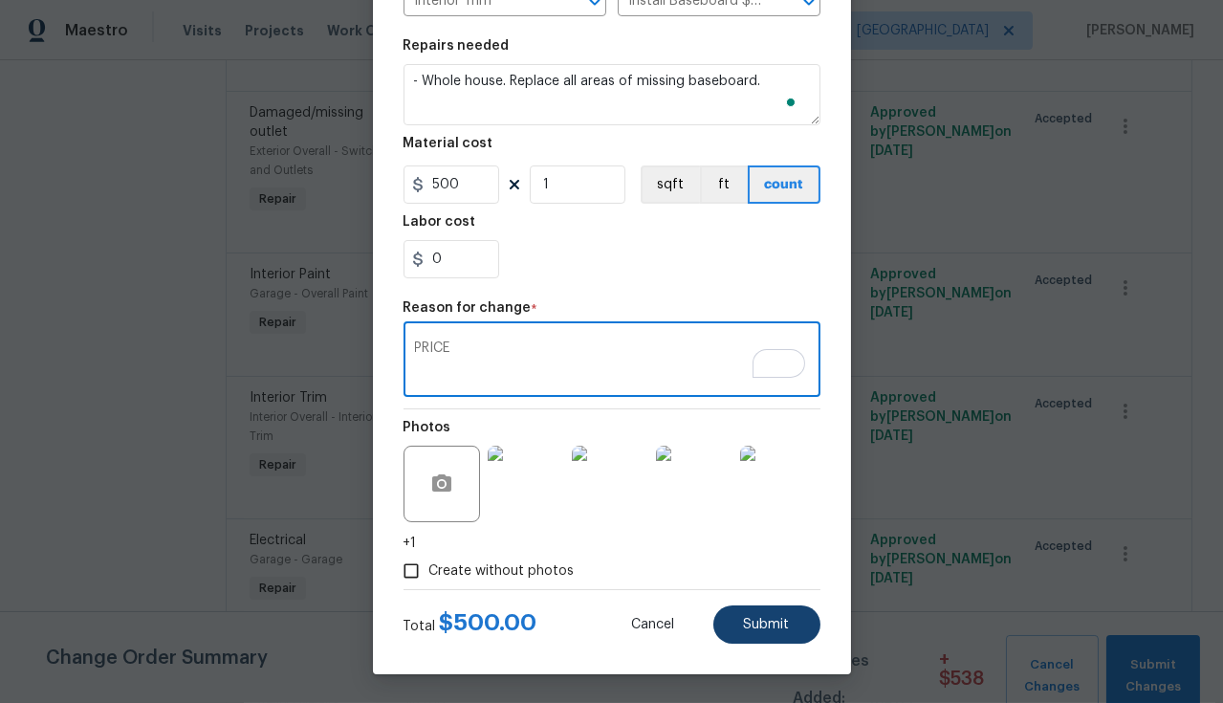
type textarea "PRICE"
click at [744, 620] on span "Submit" at bounding box center [767, 625] width 46 height 14
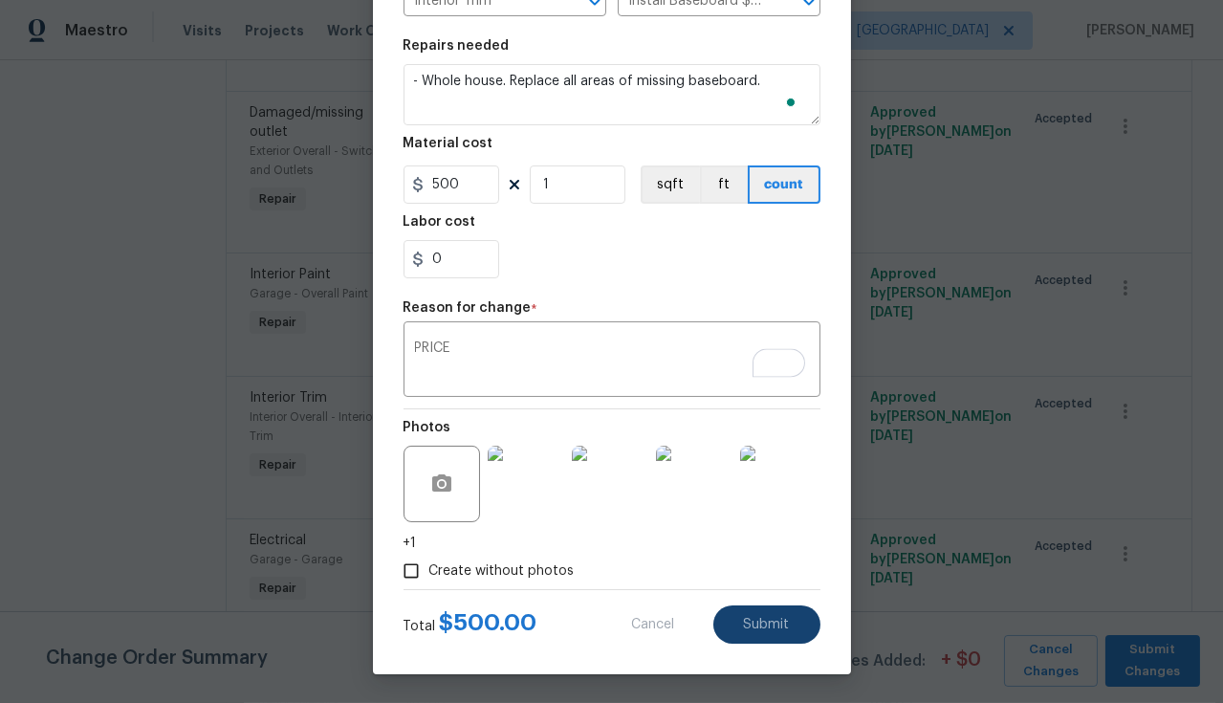
type textarea "- Whole house. Replace all areas of missing baseboard. QUOTE"
type input "1"
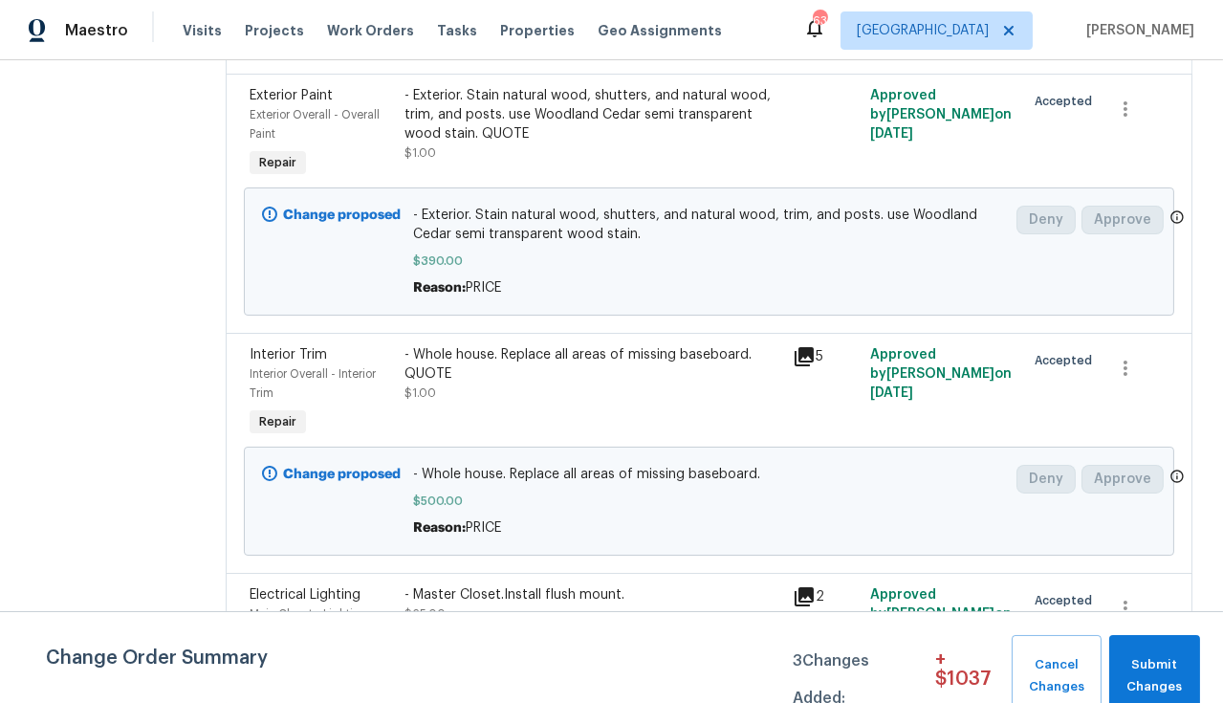
scroll to position [8854, 0]
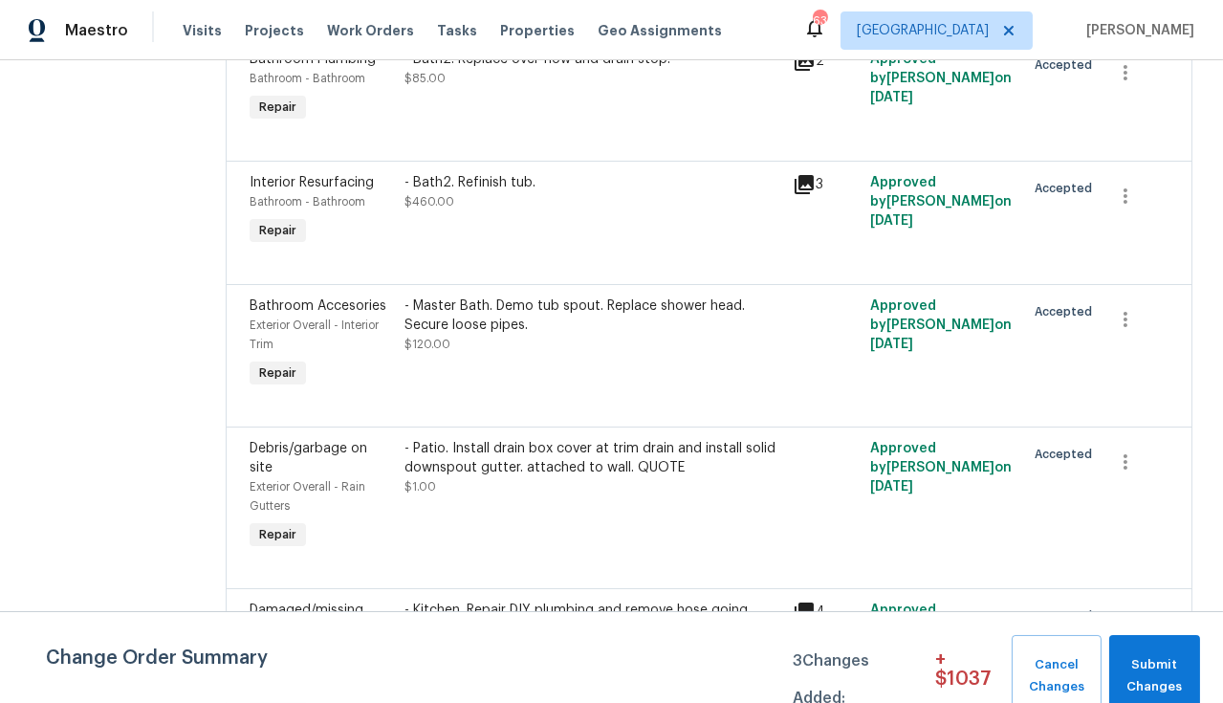
click at [533, 439] on div "- Patio. Install drain box cover at trim drain and install solid downspout gutt…" at bounding box center [593, 467] width 376 height 57
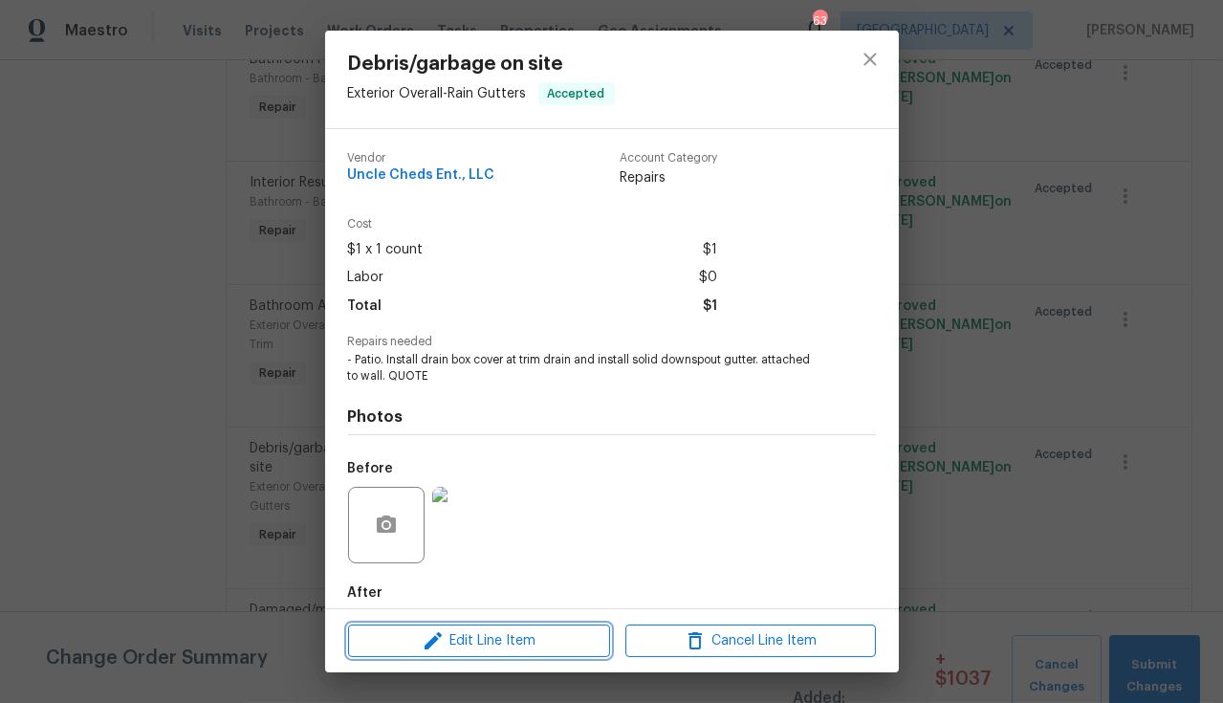
click at [505, 641] on span "Edit Line Item" at bounding box center [479, 641] width 251 height 24
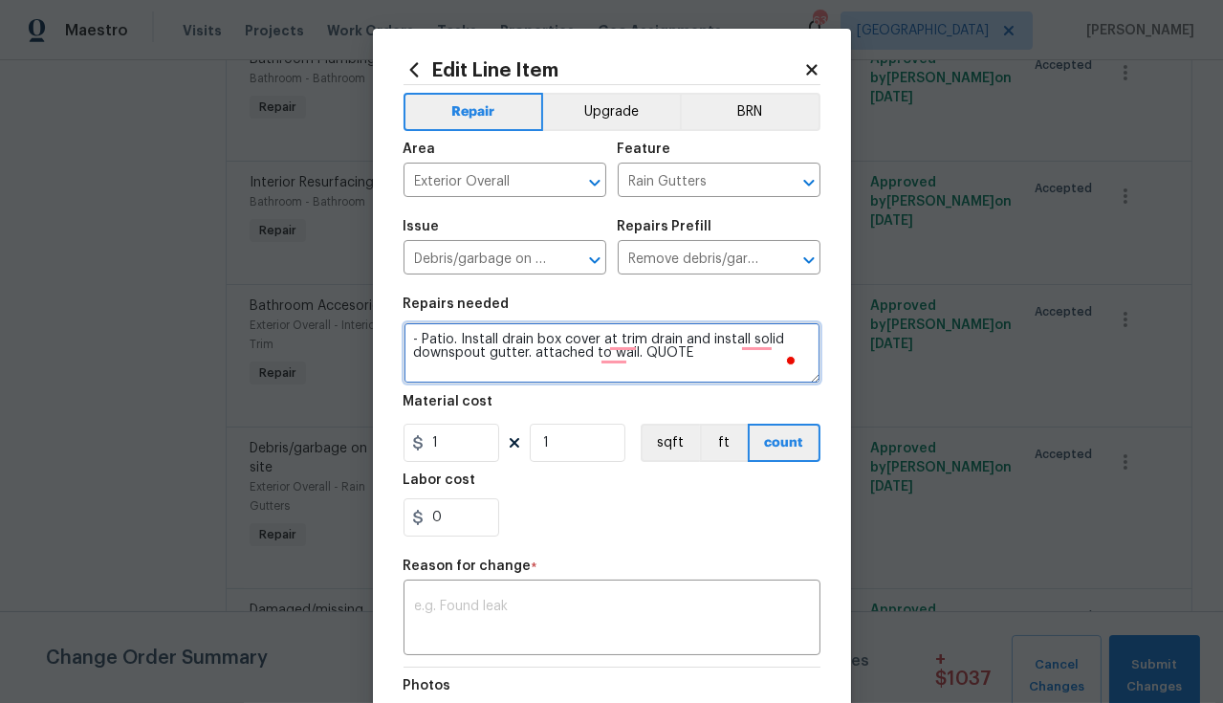
drag, startPoint x: 682, startPoint y: 348, endPoint x: 639, endPoint y: 348, distance: 43.0
click at [639, 348] on textarea "- Patio. Install drain box cover at trim drain and install solid downspout gutt…" at bounding box center [612, 352] width 417 height 61
type textarea "- Patio. Install drain box cover at trim drain and install solid downspout gutt…"
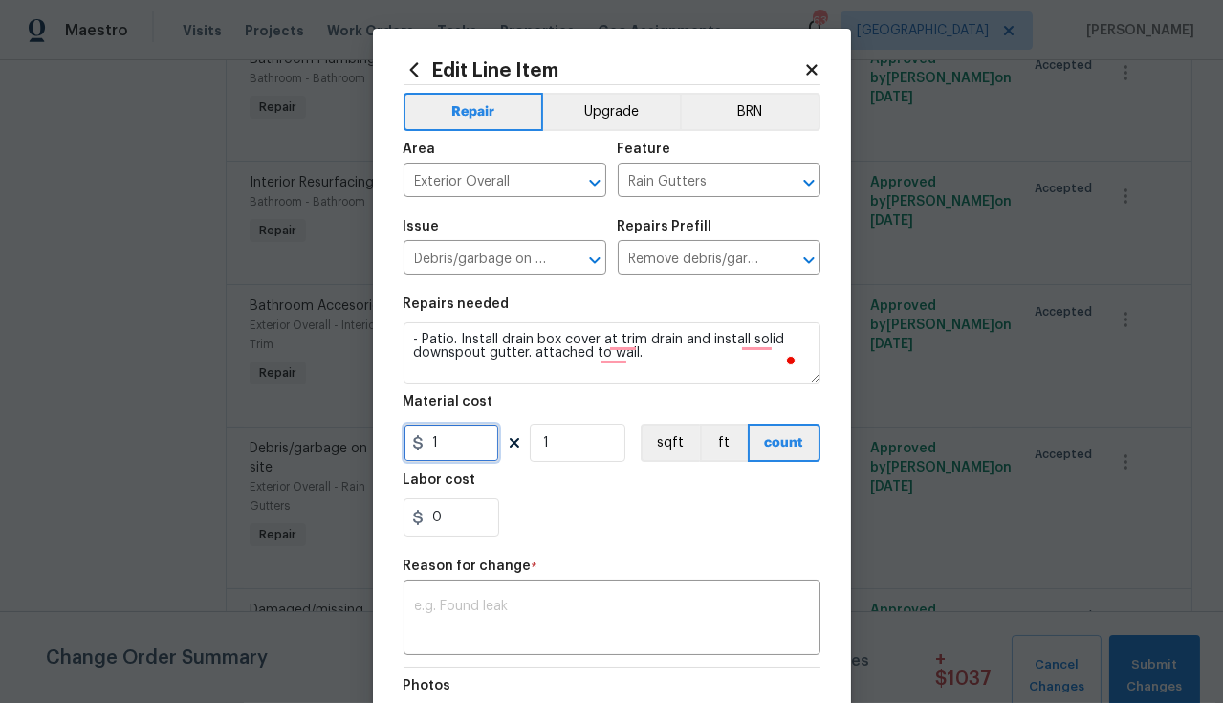
drag, startPoint x: 444, startPoint y: 440, endPoint x: 376, endPoint y: 430, distance: 68.6
click at [376, 430] on div "Edit Line Item Repair Upgrade BRN Area Exterior Overall ​ Feature Rain Gutters …" at bounding box center [612, 471] width 478 height 885
type input "200"
click at [550, 626] on textarea at bounding box center [612, 620] width 394 height 40
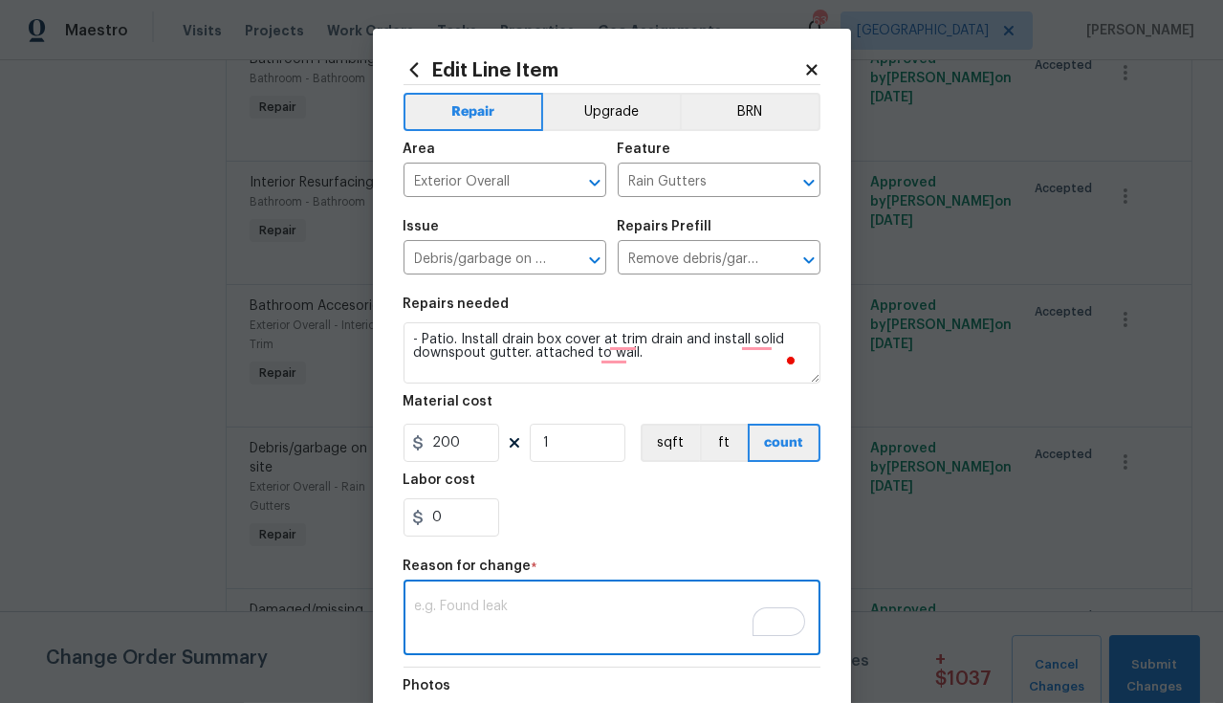
paste textarea "PRICE"
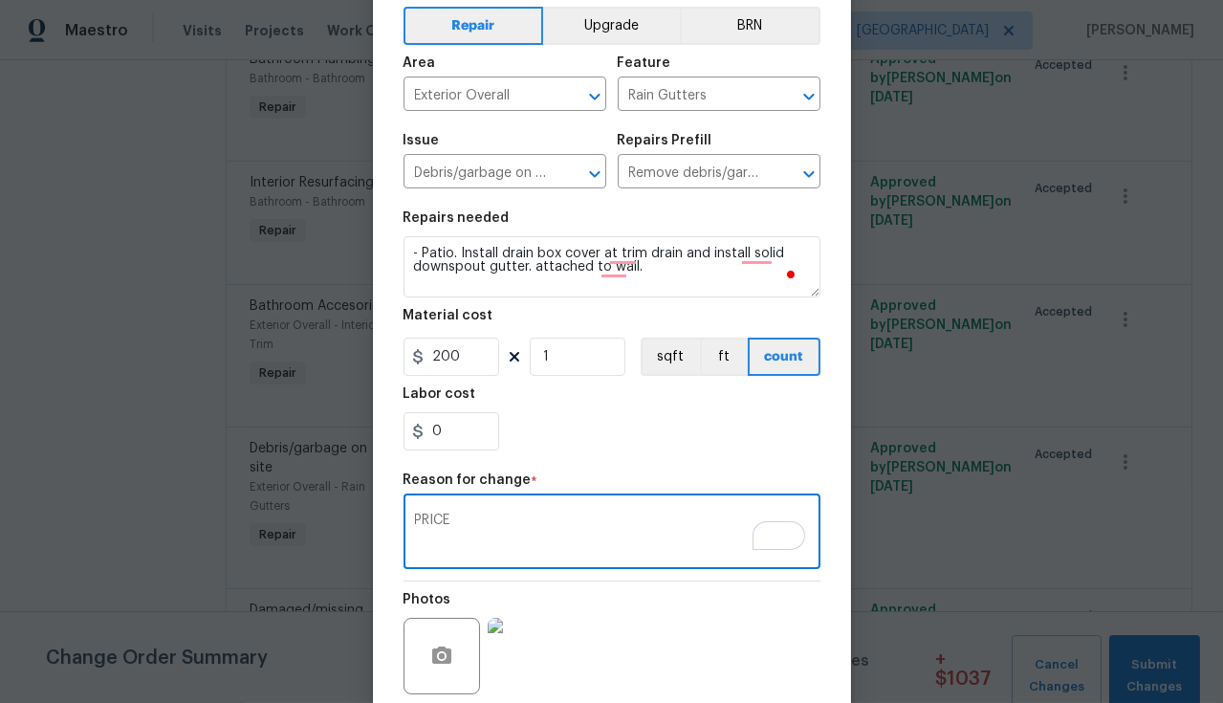
scroll to position [240, 0]
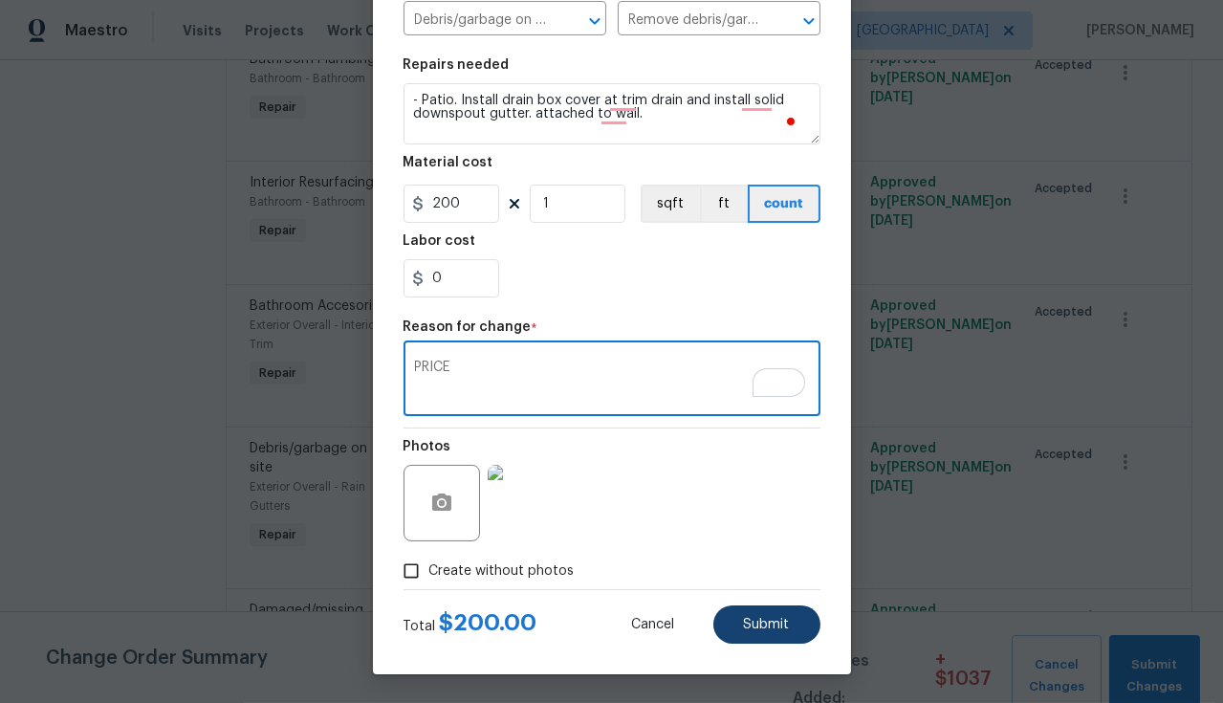
type textarea "PRICE"
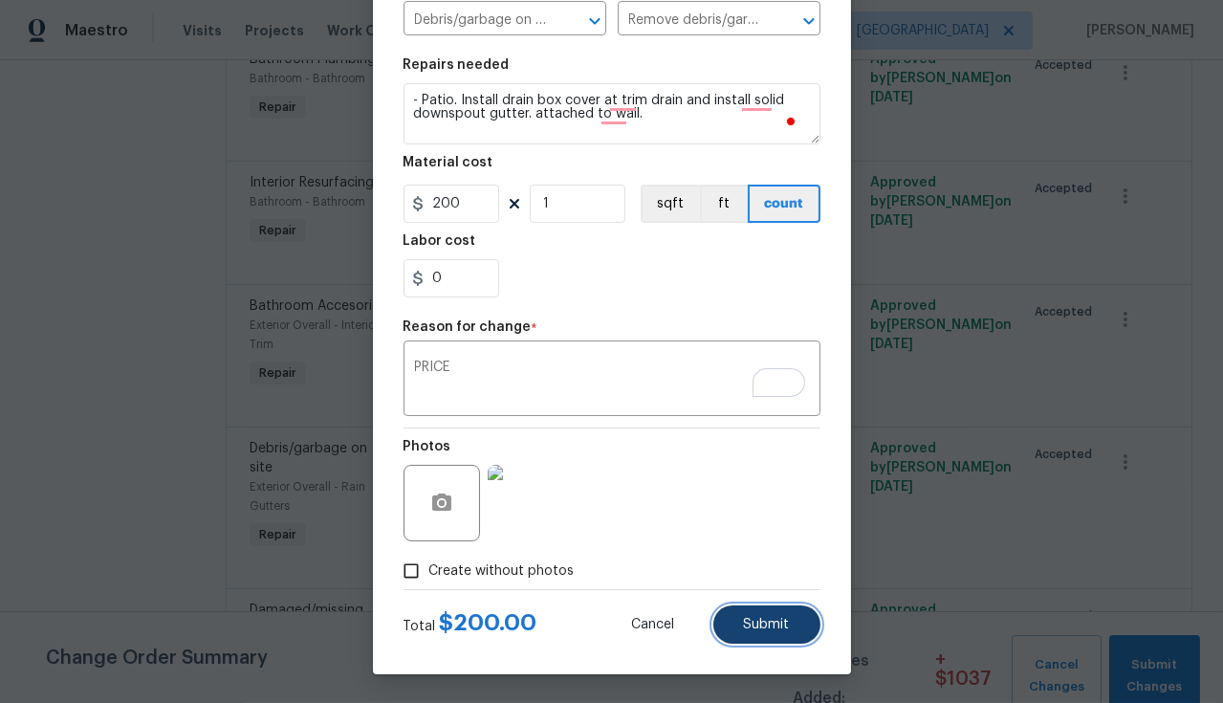
click at [733, 623] on button "Submit" at bounding box center [766, 624] width 107 height 38
type textarea "- Patio. Install drain box cover at trim drain and install solid downspout gutt…"
type input "1"
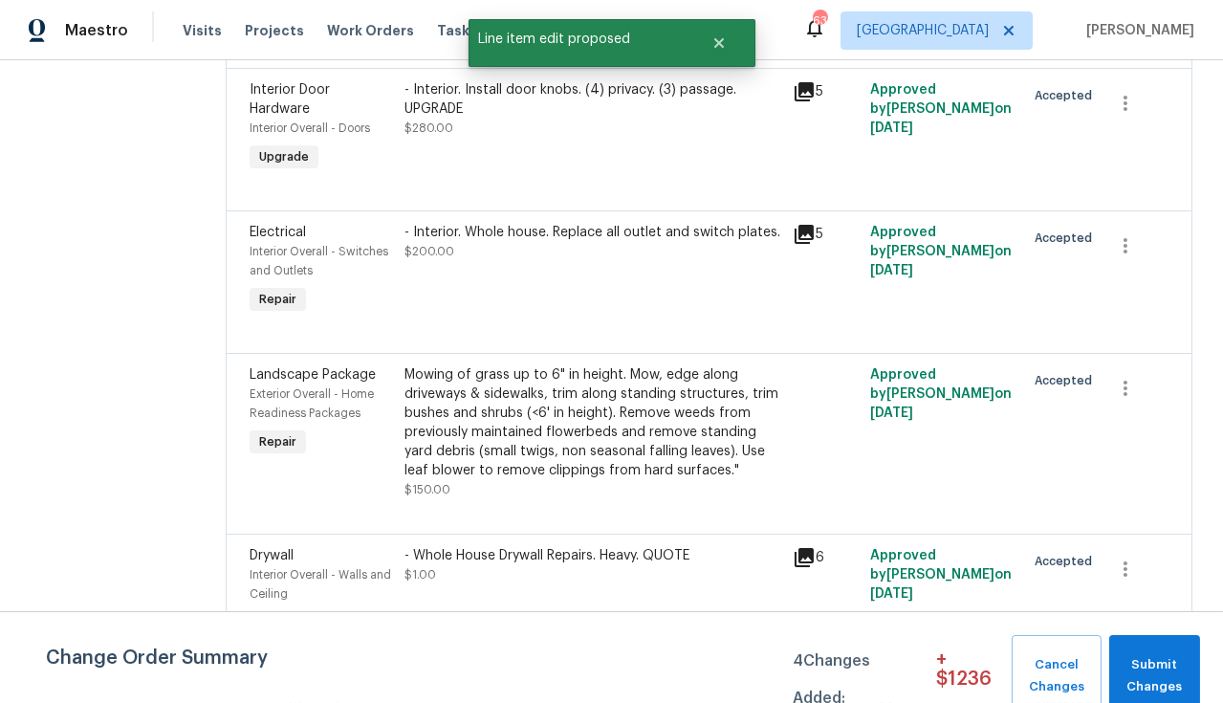
scroll to position [9535, 0]
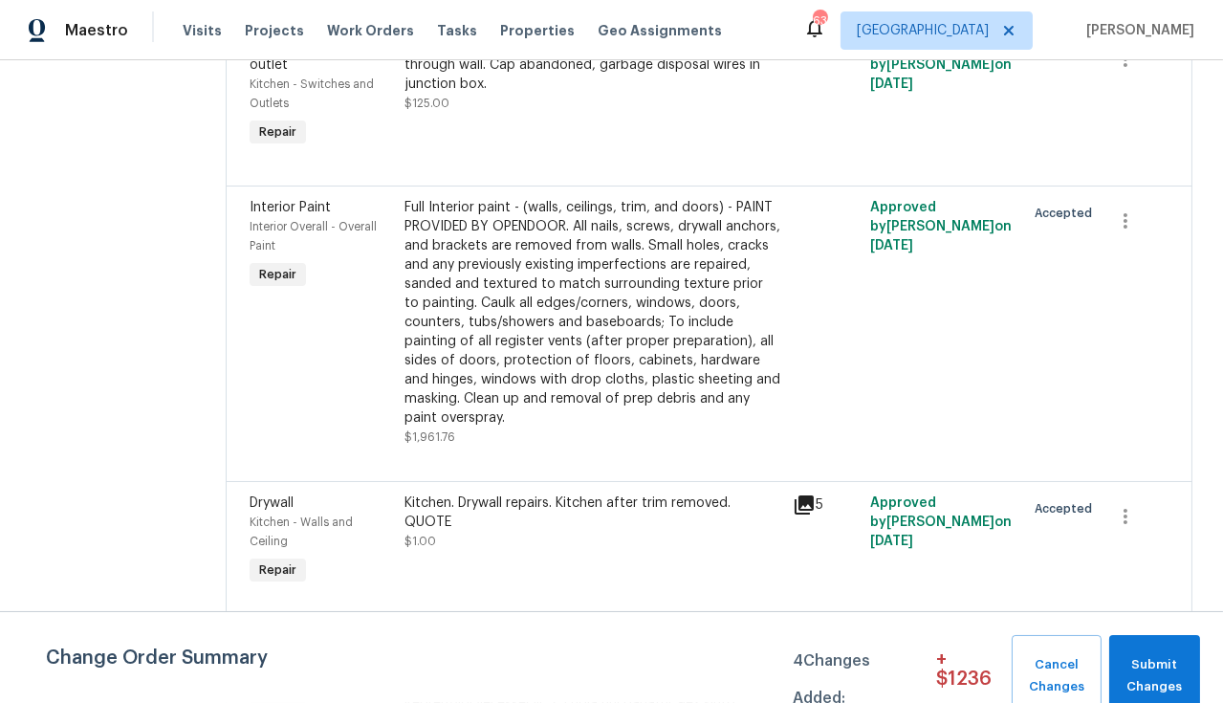
click at [578, 493] on div "Kitchen. Drywall repairs. Kitchen after trim removed. QUOTE $1.00" at bounding box center [593, 521] width 376 height 57
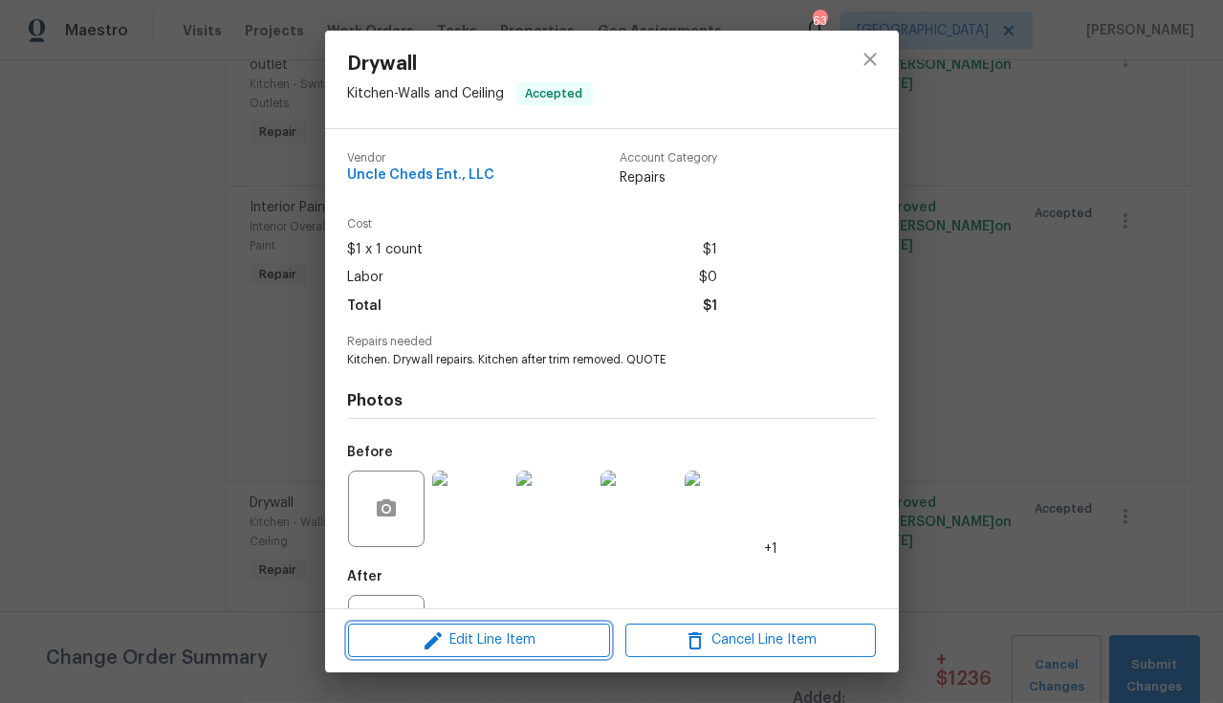
click at [528, 637] on span "Edit Line Item" at bounding box center [479, 640] width 251 height 24
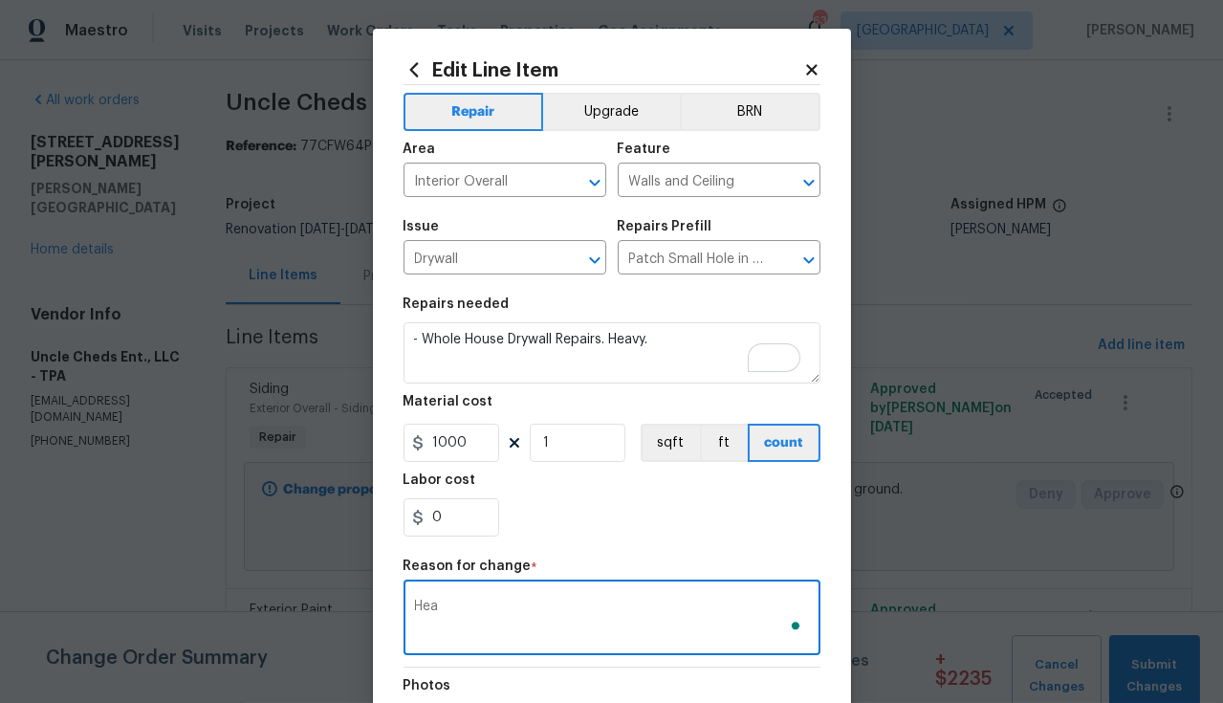
scroll to position [259, 0]
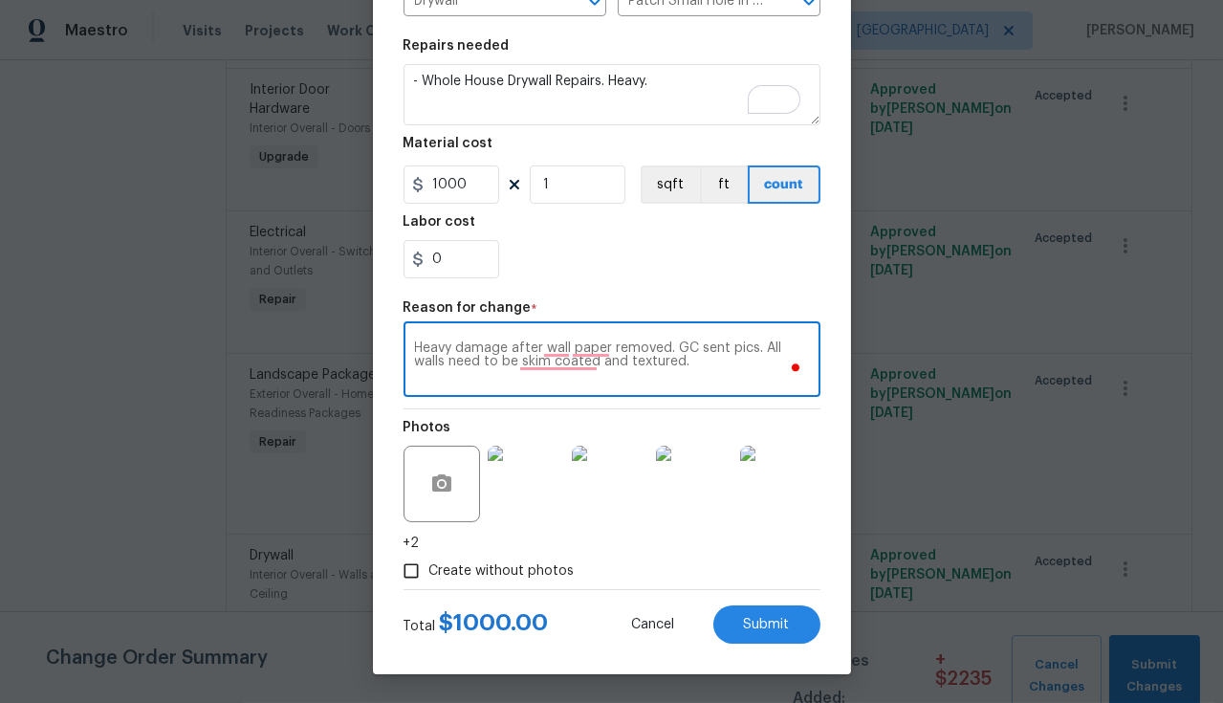
type textarea "Heavy damage after wall paper removed. GC sent pics. All walls need to be skim …"
click at [438, 486] on circle "button" at bounding box center [441, 484] width 6 height 6
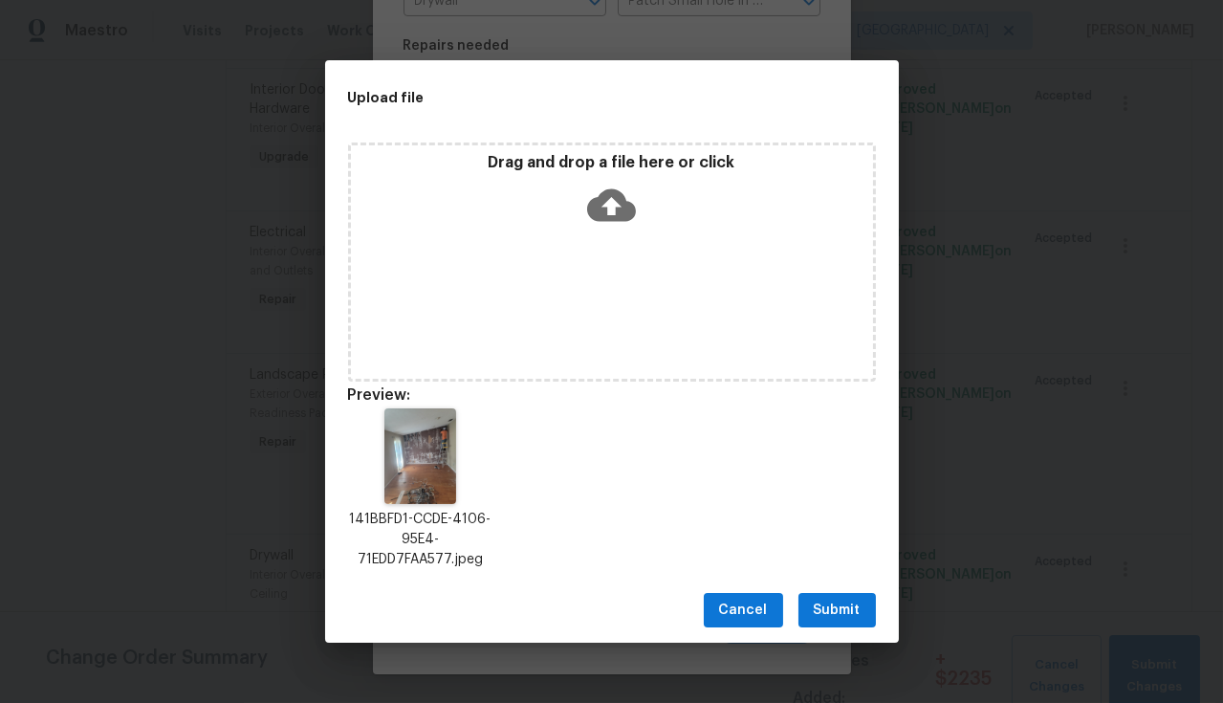
click at [832, 603] on span "Submit" at bounding box center [837, 611] width 47 height 24
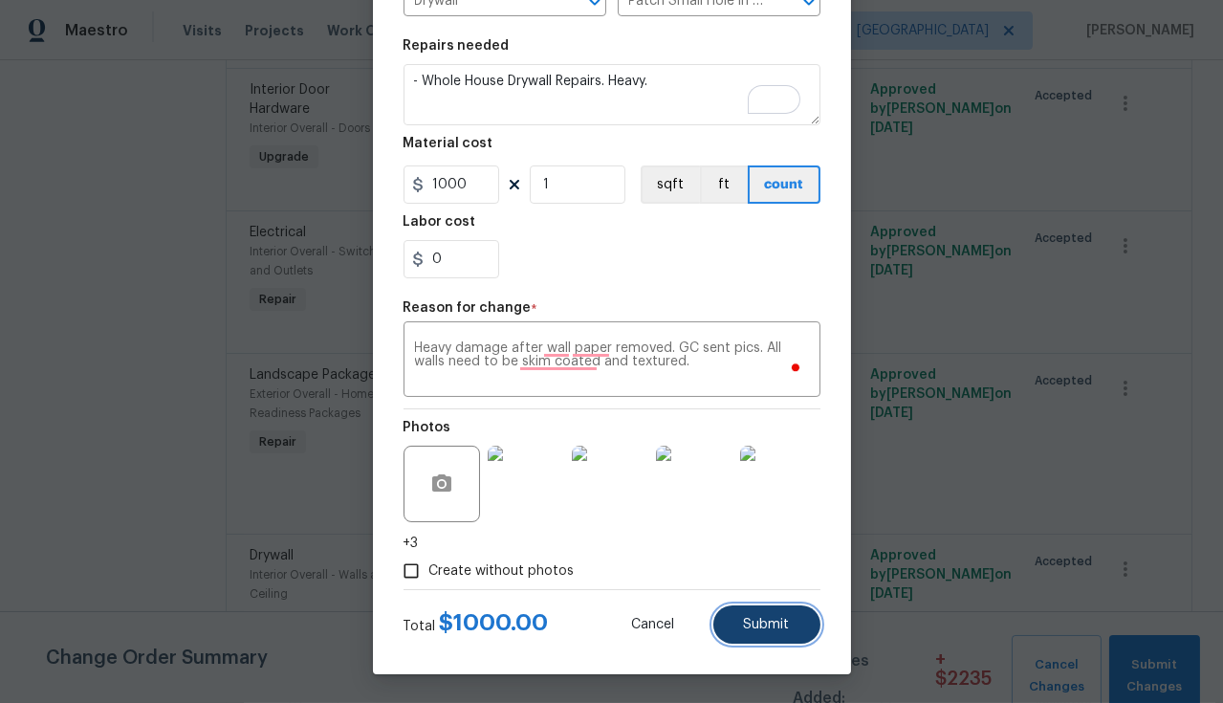
click at [763, 620] on span "Submit" at bounding box center [767, 625] width 46 height 14
type input "1"
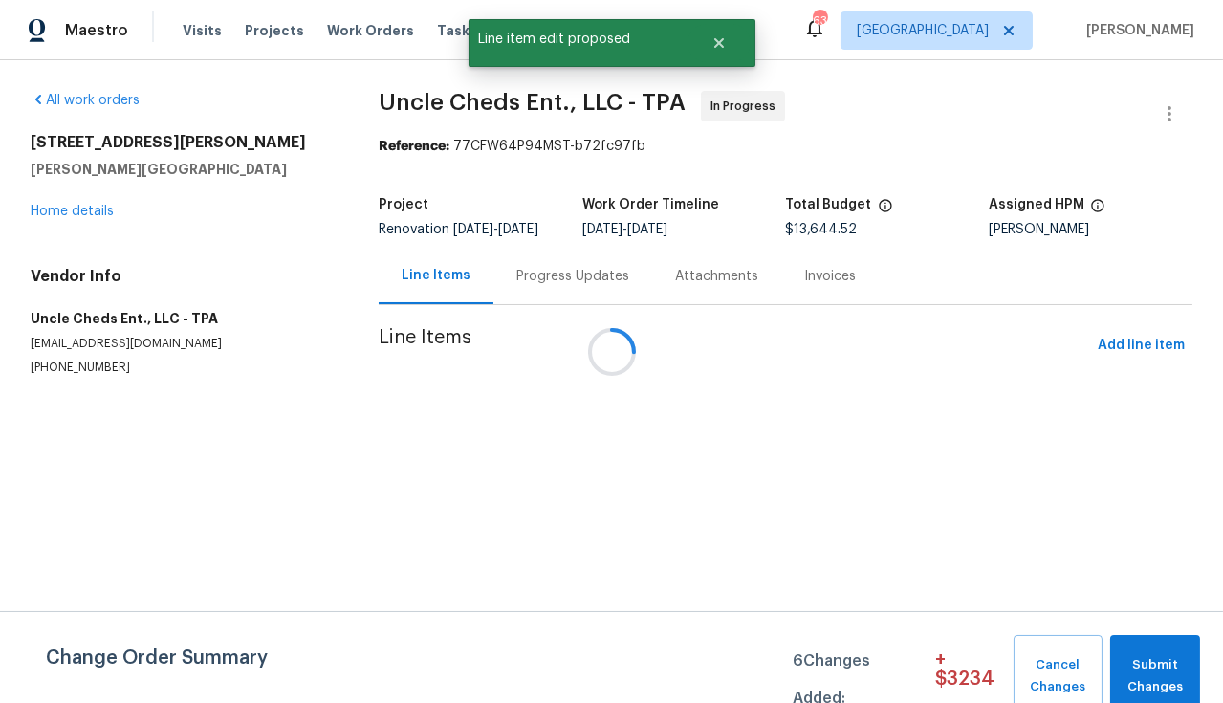
scroll to position [0, 0]
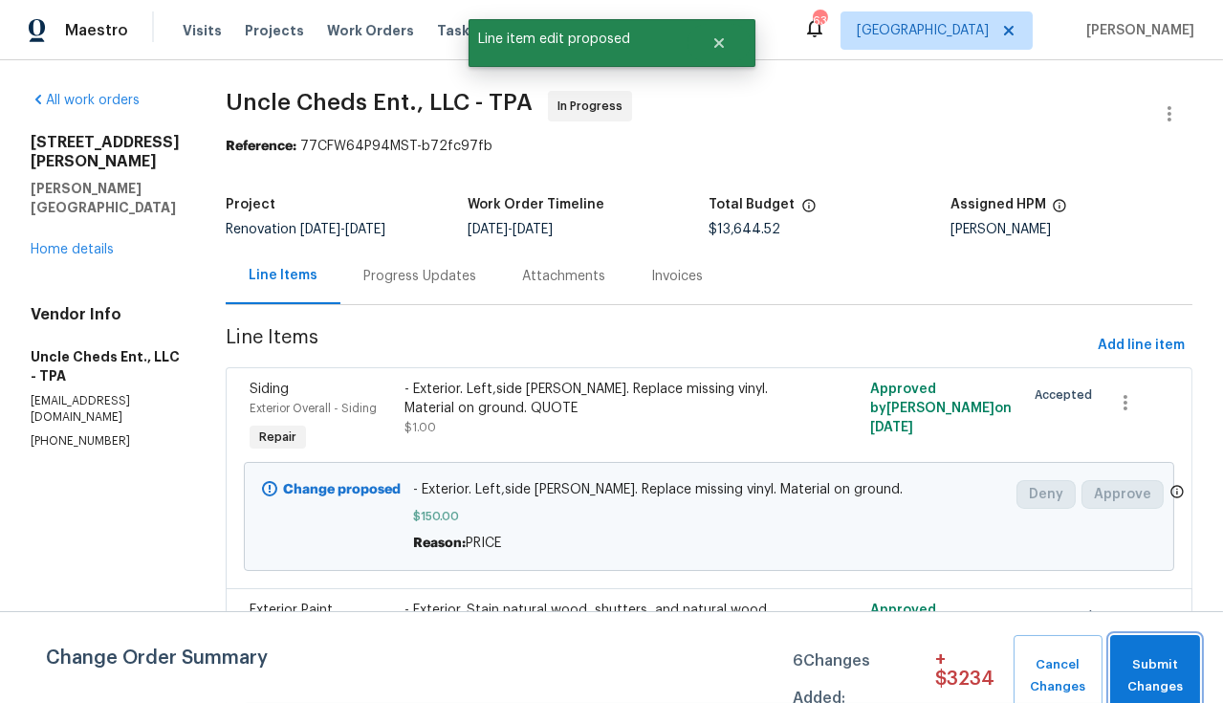
click at [1172, 663] on span "Submit Changes" at bounding box center [1155, 676] width 71 height 44
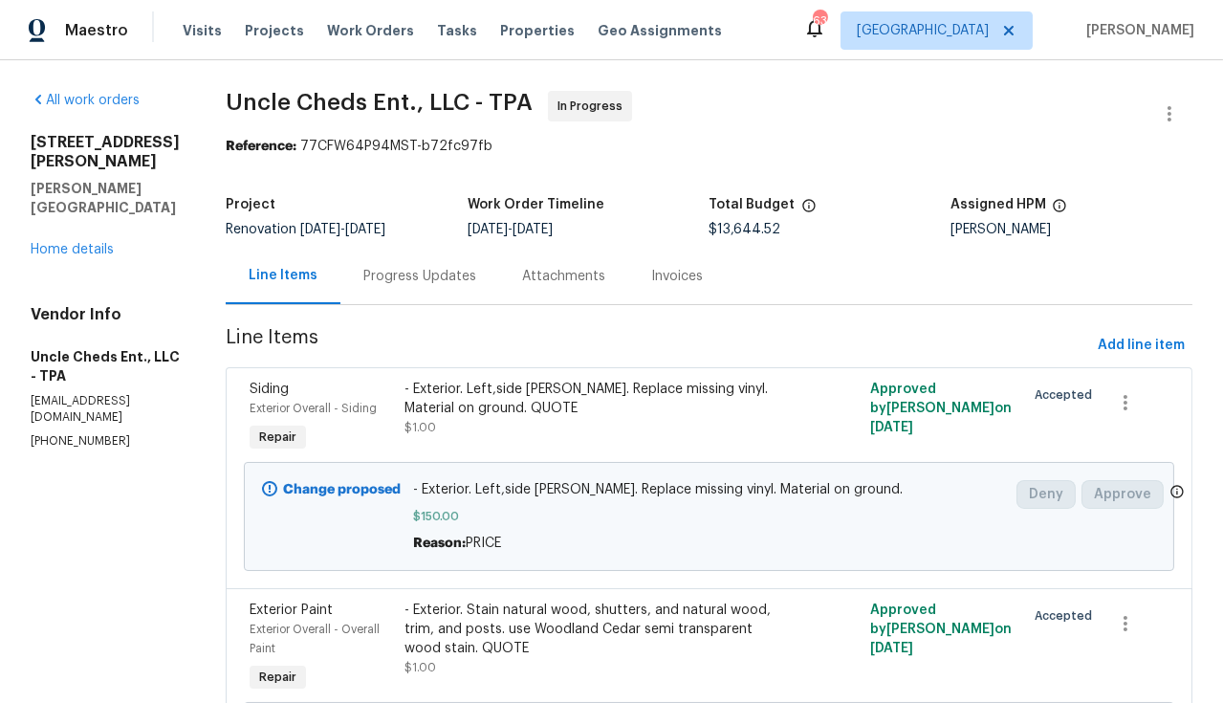
scroll to position [1199, 0]
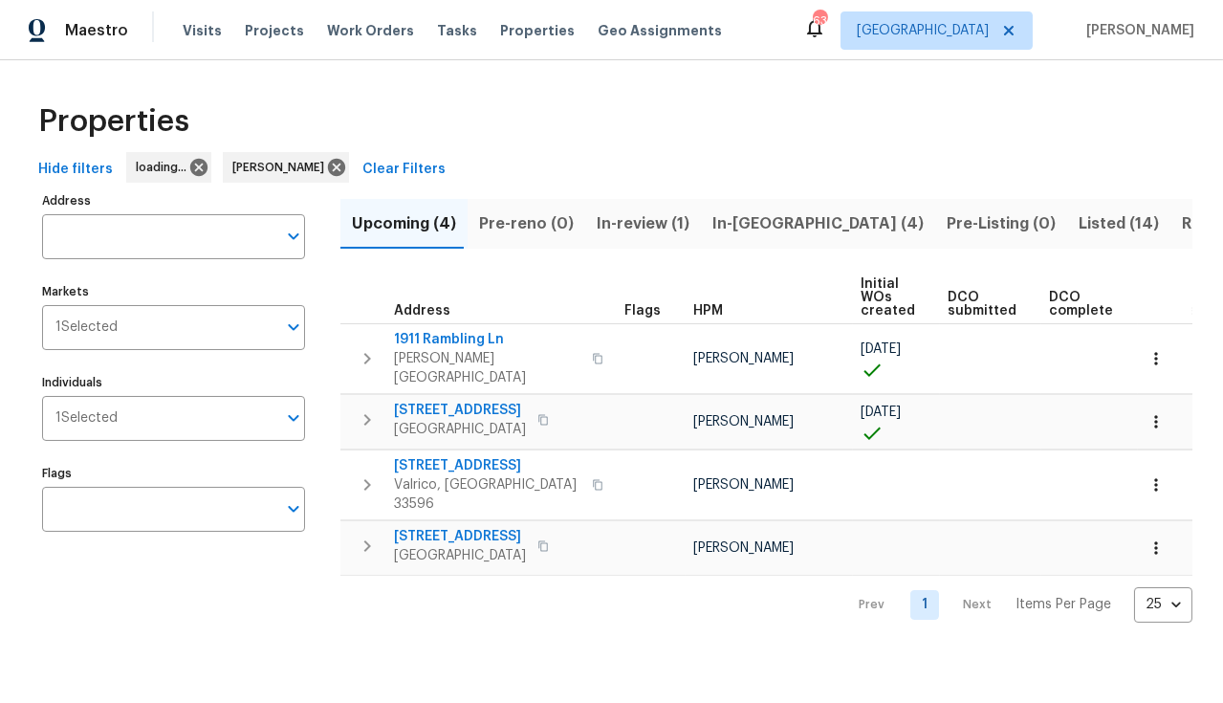
click at [735, 228] on span "In-reno (4)" at bounding box center [817, 223] width 211 height 27
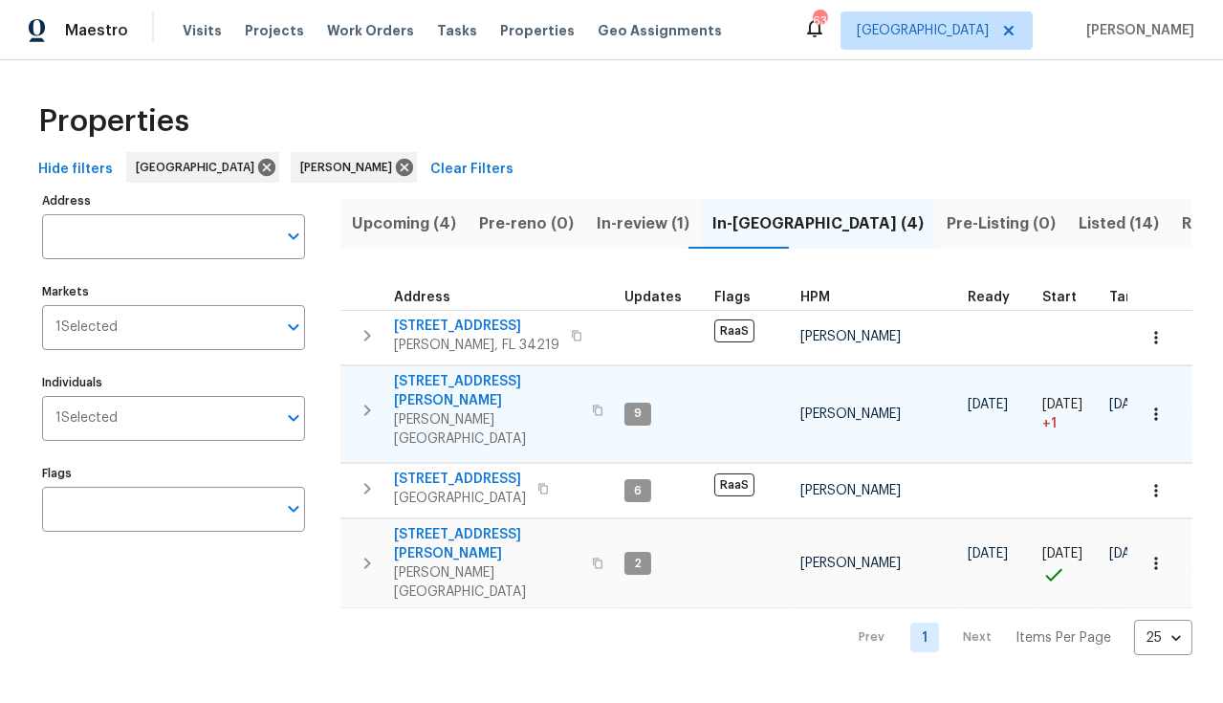
click at [448, 381] on span "1109 Bryan Rd" at bounding box center [487, 391] width 186 height 38
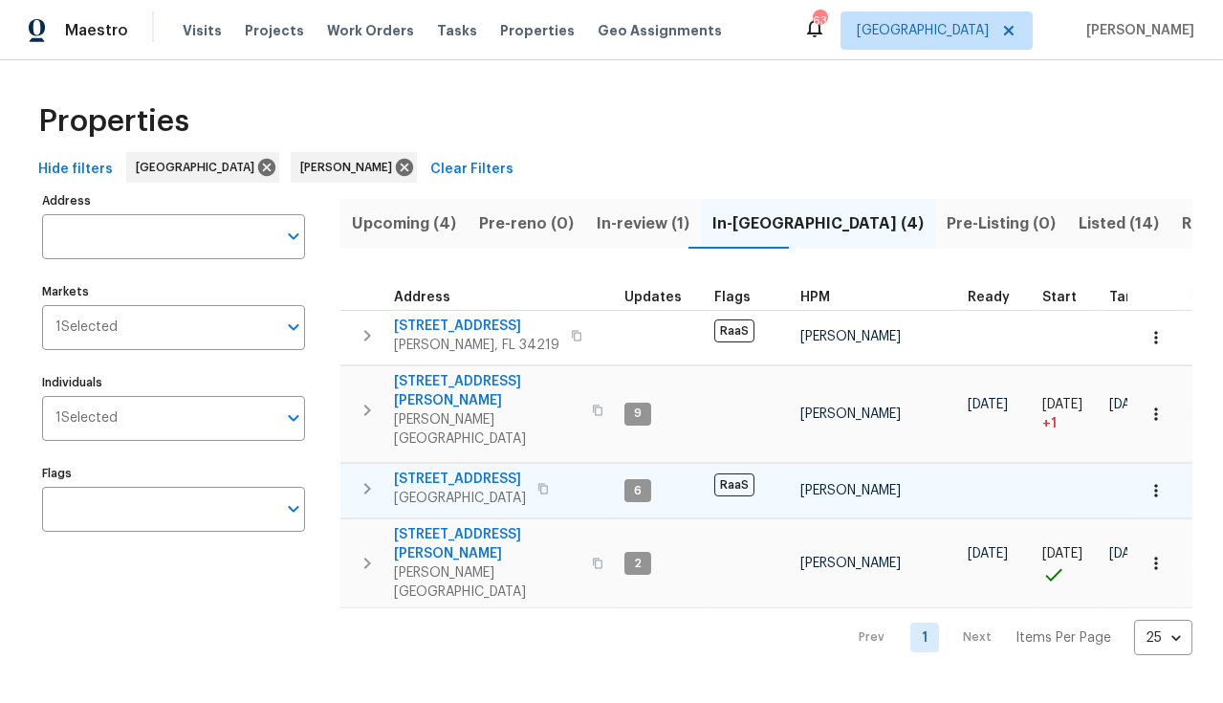
click at [470, 470] on span "[STREET_ADDRESS]" at bounding box center [460, 479] width 132 height 19
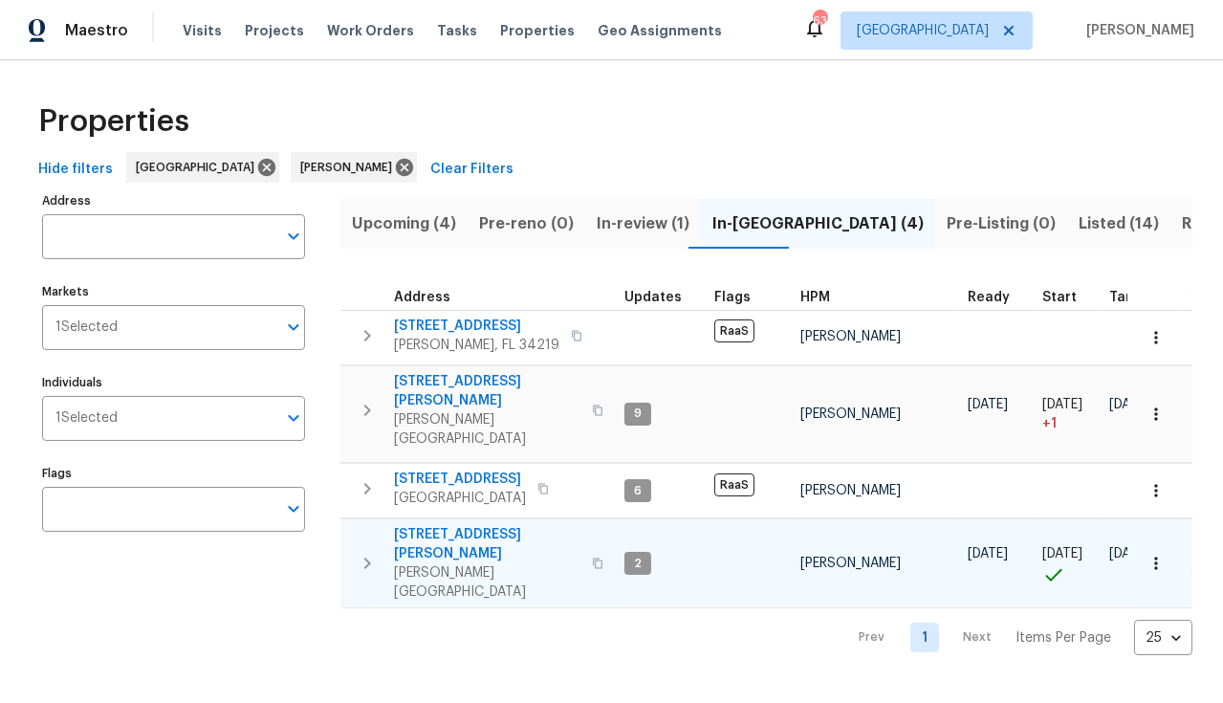
click at [592, 558] on icon "button" at bounding box center [597, 563] width 11 height 11
click at [508, 525] on span "[STREET_ADDRESS][PERSON_NAME]" at bounding box center [487, 544] width 186 height 38
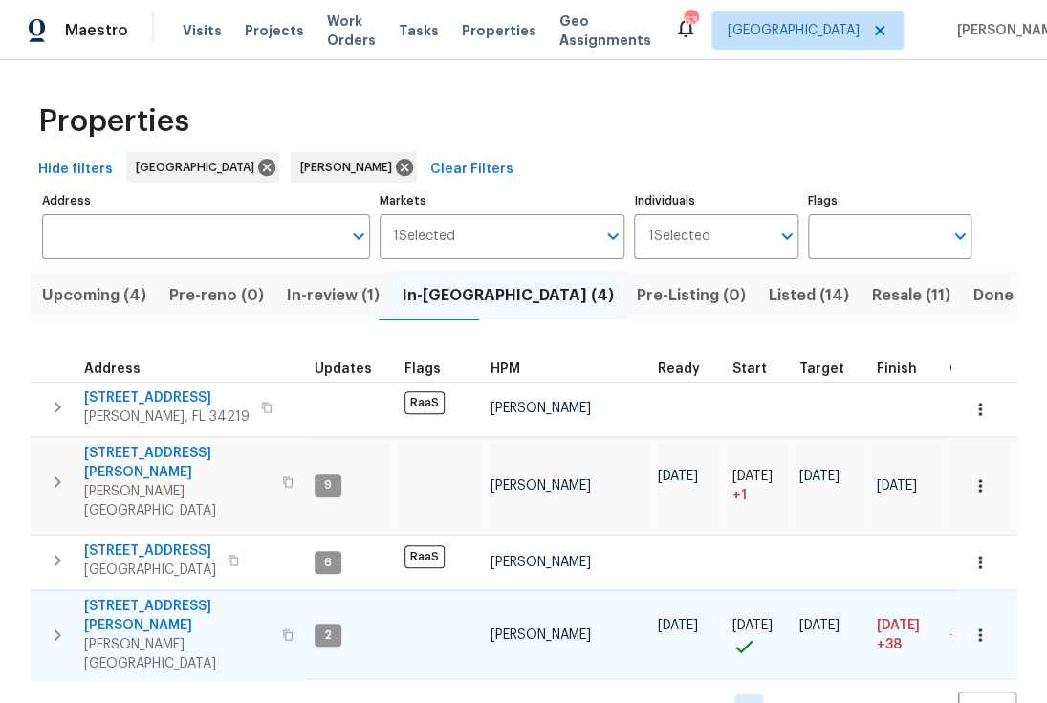
click at [169, 597] on span "[STREET_ADDRESS][PERSON_NAME]" at bounding box center [177, 616] width 186 height 38
click at [162, 597] on span "[STREET_ADDRESS][PERSON_NAME]" at bounding box center [177, 616] width 186 height 38
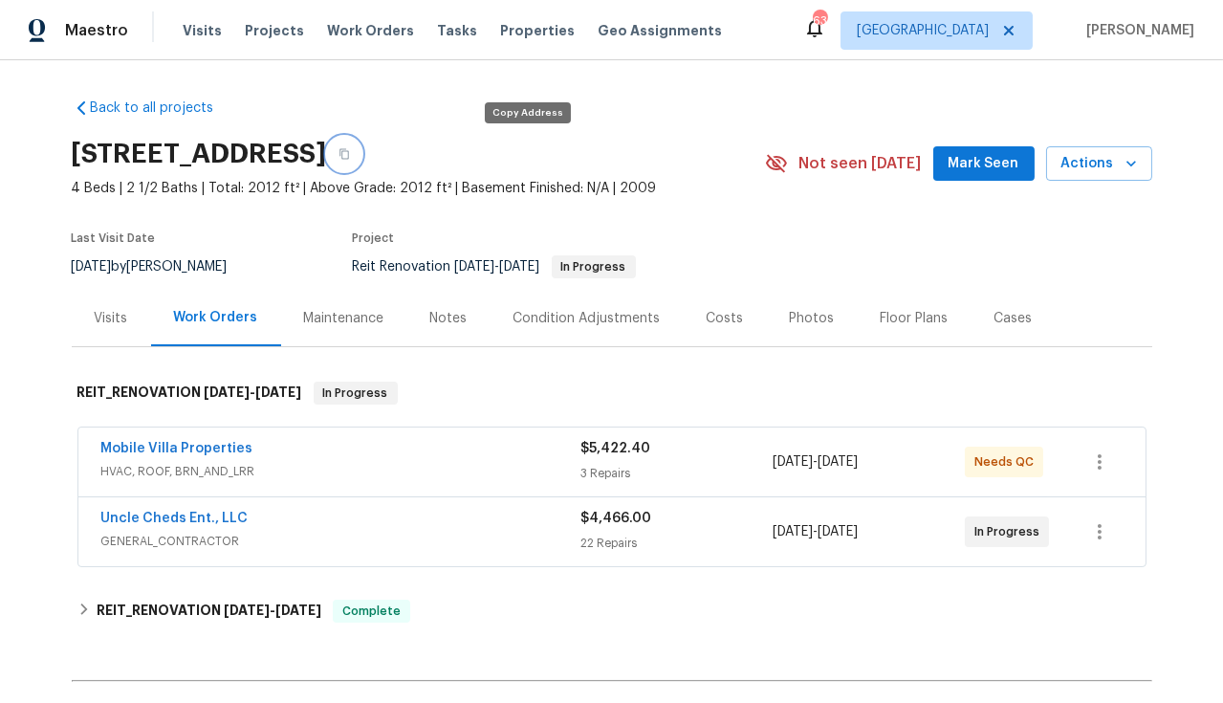
click at [350, 154] on icon "button" at bounding box center [344, 153] width 11 height 11
click at [452, 322] on div "Notes" at bounding box center [448, 318] width 37 height 19
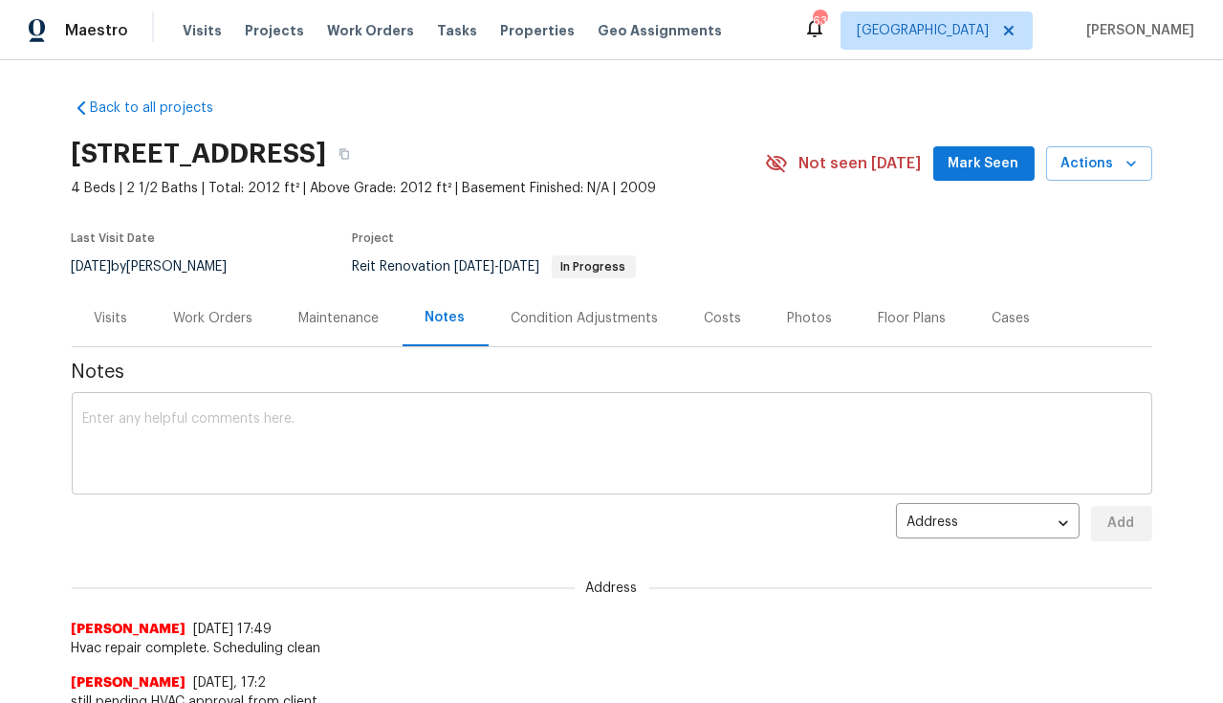
click at [419, 448] on textarea at bounding box center [612, 445] width 1058 height 67
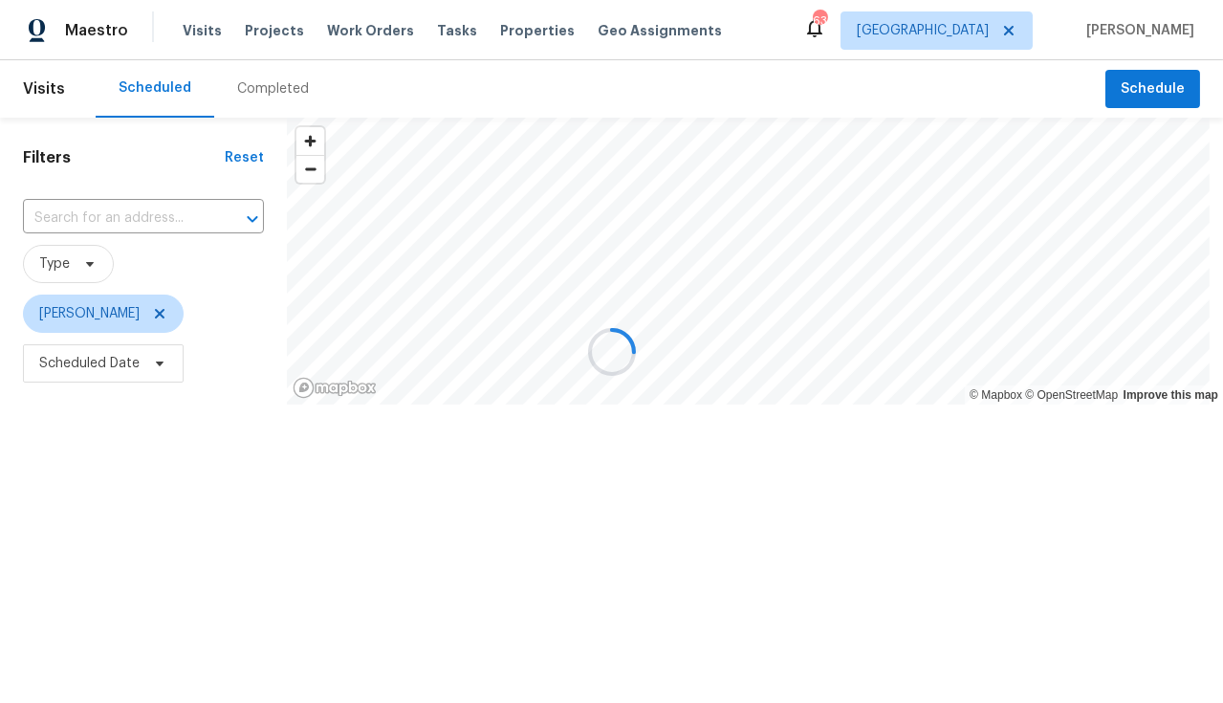
click at [109, 218] on div at bounding box center [611, 351] width 1223 height 703
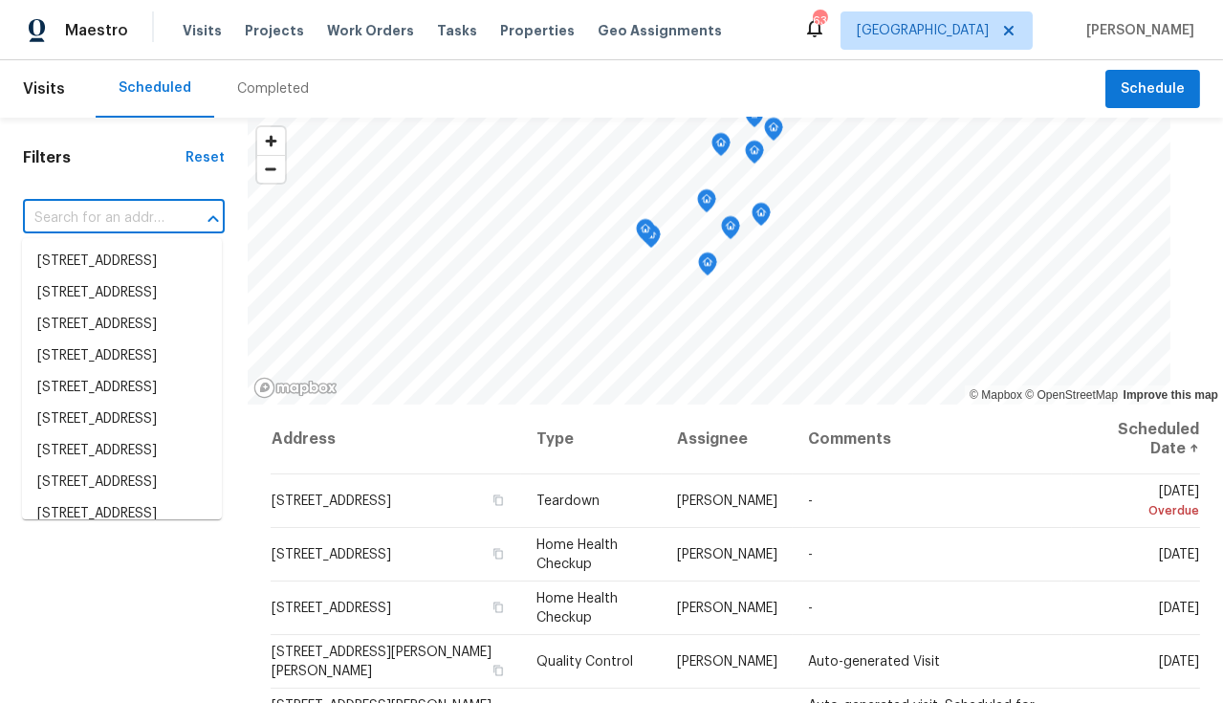
click at [113, 221] on input "text" at bounding box center [97, 219] width 148 height 30
paste input "[STREET_ADDRESS]"
type input "[STREET_ADDRESS]"
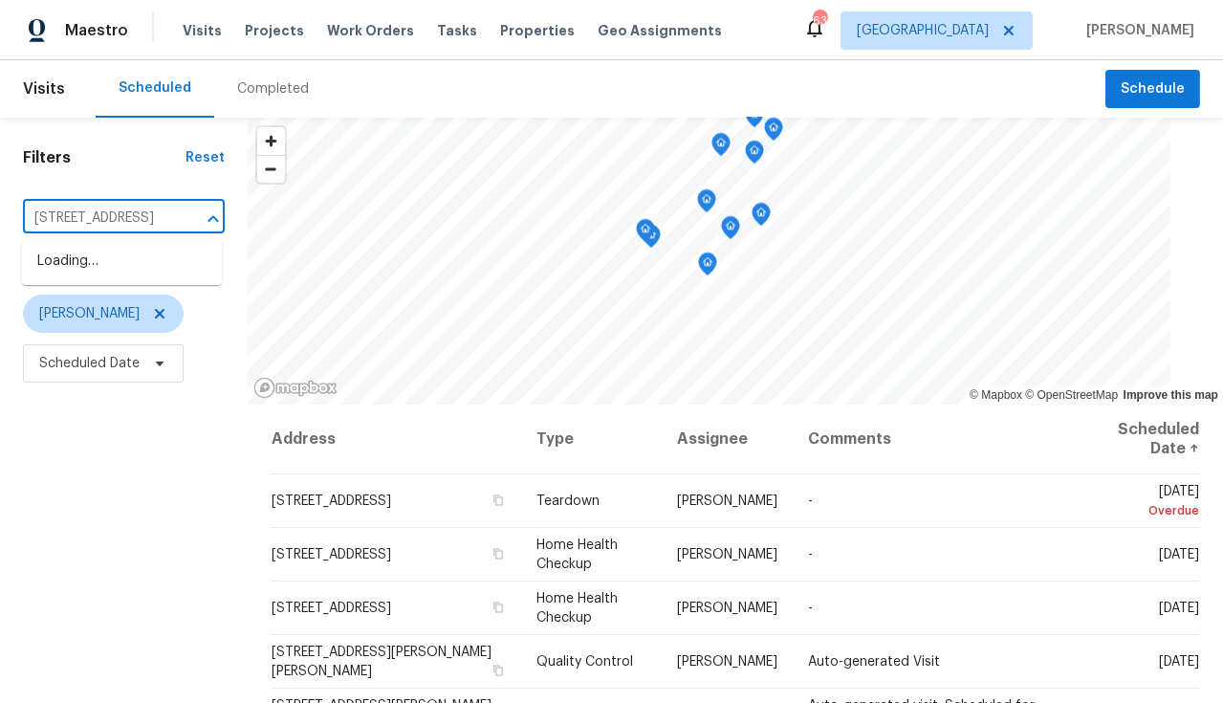
scroll to position [0, 78]
click at [120, 277] on li "[STREET_ADDRESS]" at bounding box center [122, 262] width 200 height 32
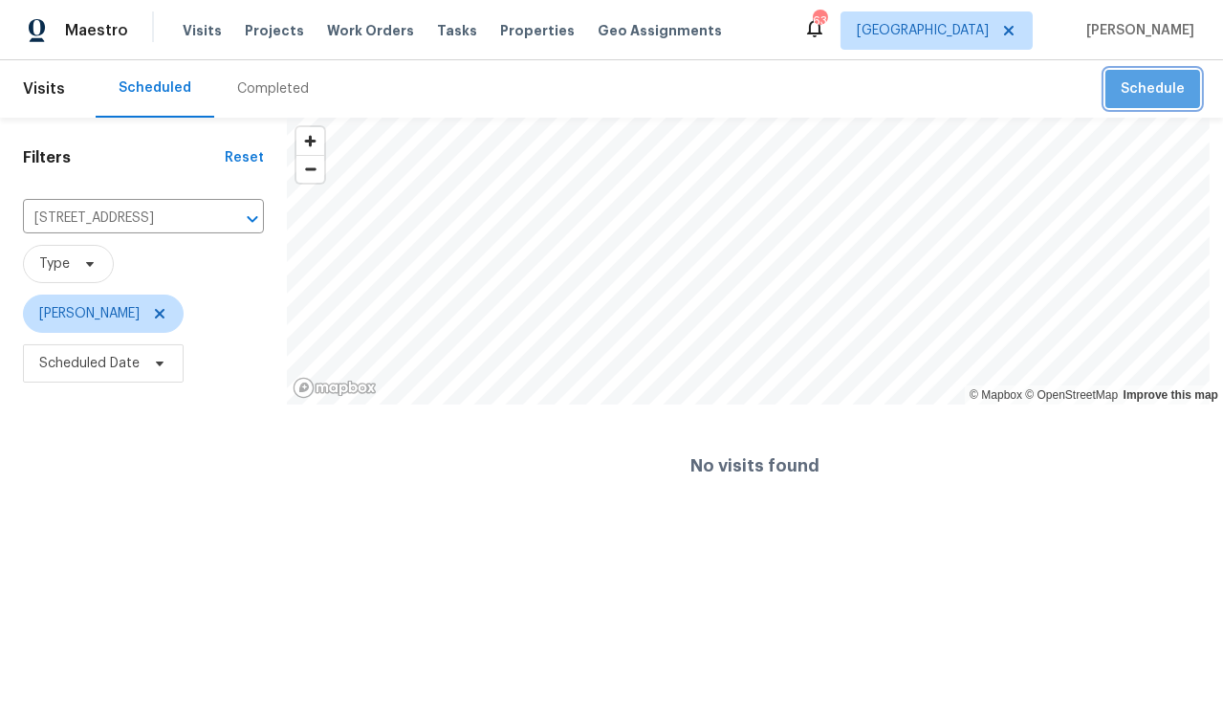
click at [1150, 93] on span "Schedule" at bounding box center [1153, 89] width 64 height 24
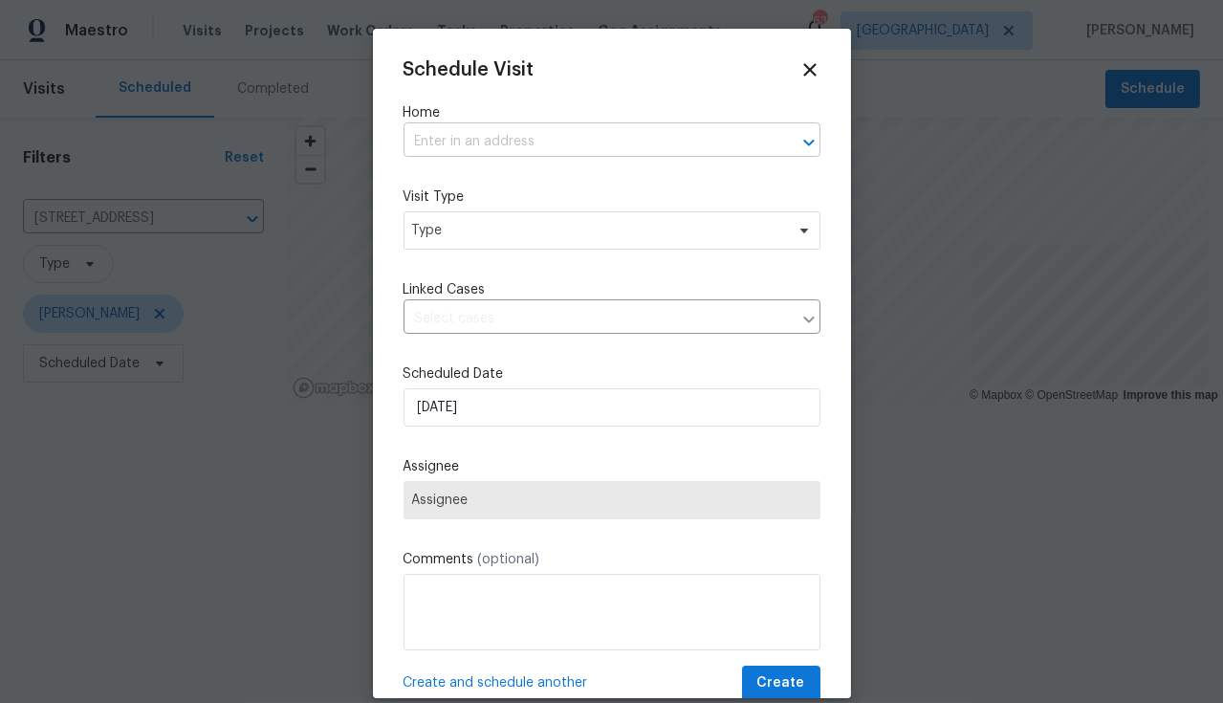
click at [495, 142] on input "text" at bounding box center [585, 142] width 363 height 30
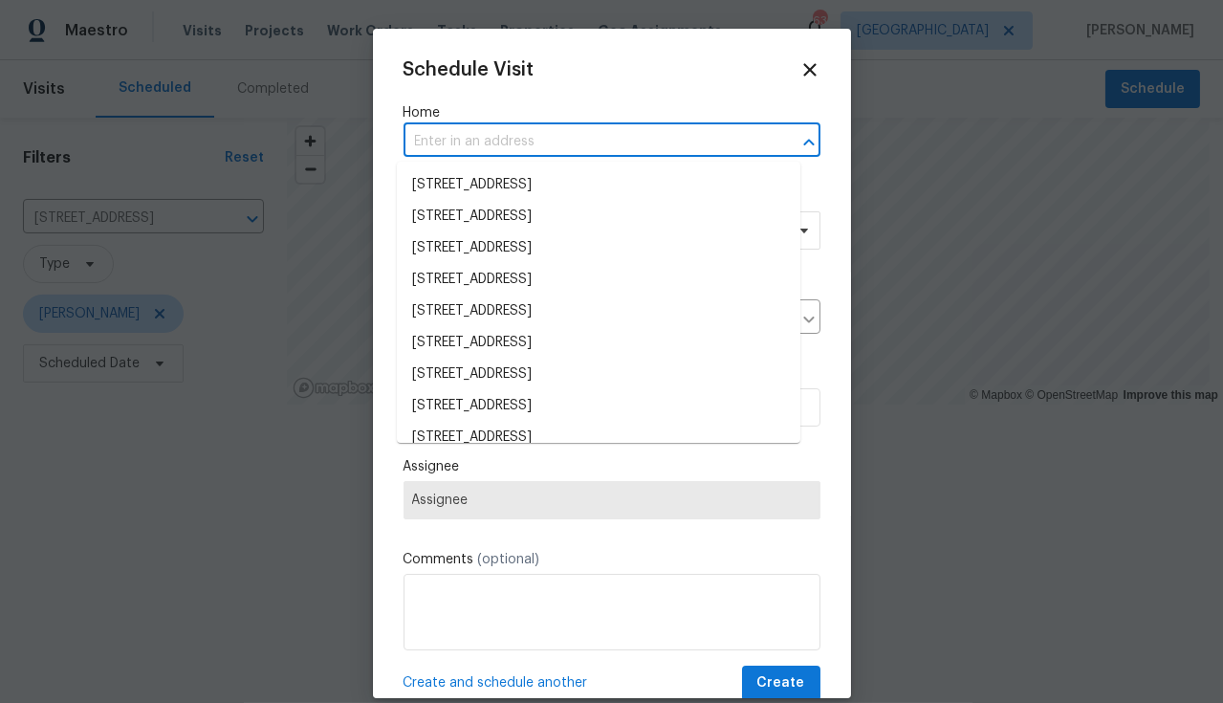
paste input "[STREET_ADDRESS]"
type input "[STREET_ADDRESS]"
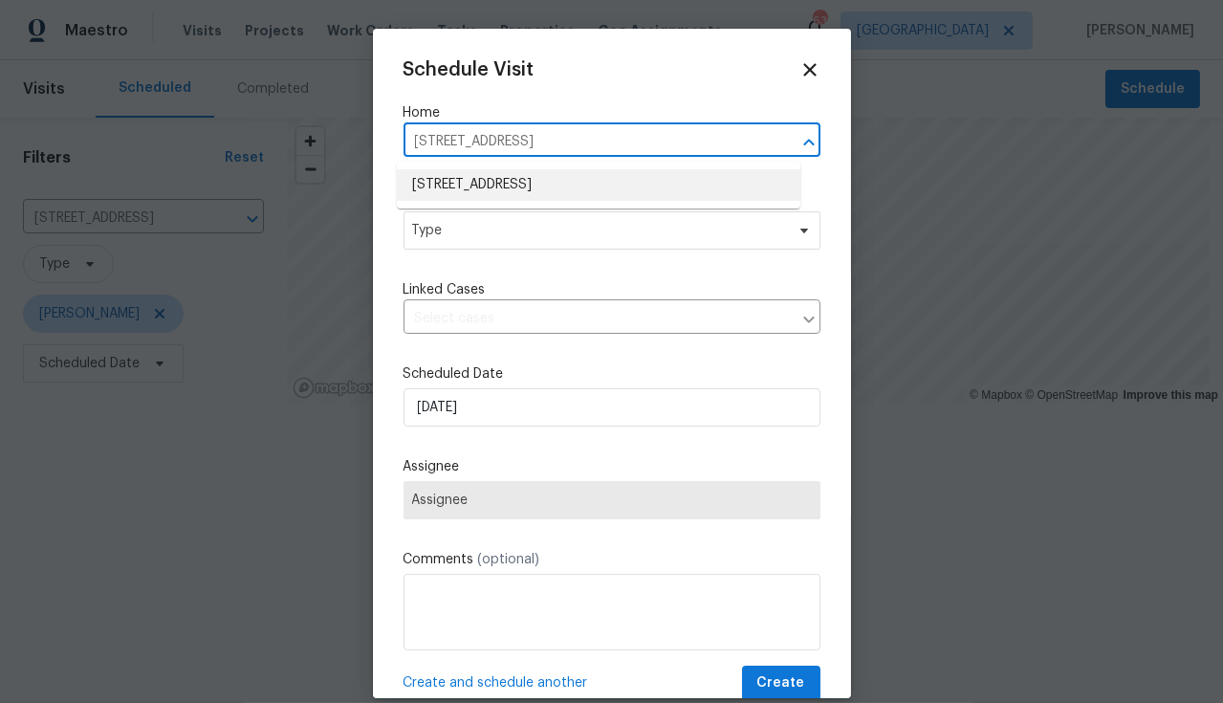
click at [510, 190] on li "[STREET_ADDRESS]" at bounding box center [599, 185] width 404 height 32
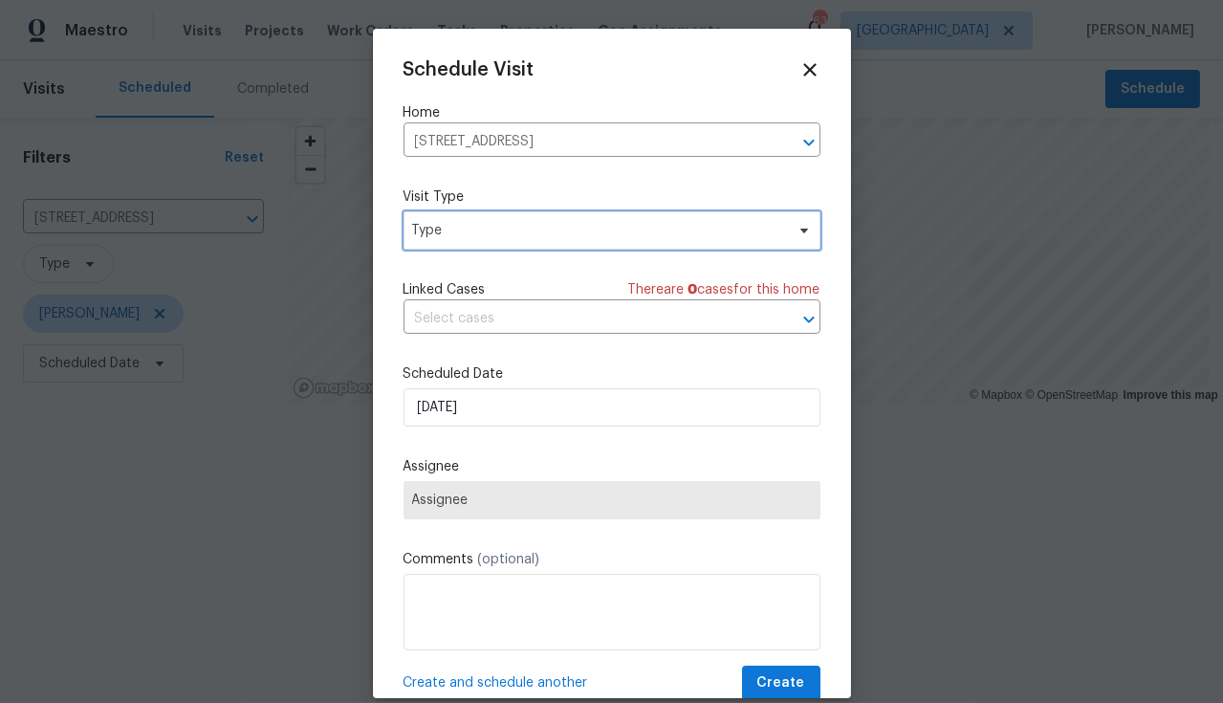
click at [507, 221] on span "Type" at bounding box center [598, 230] width 372 height 19
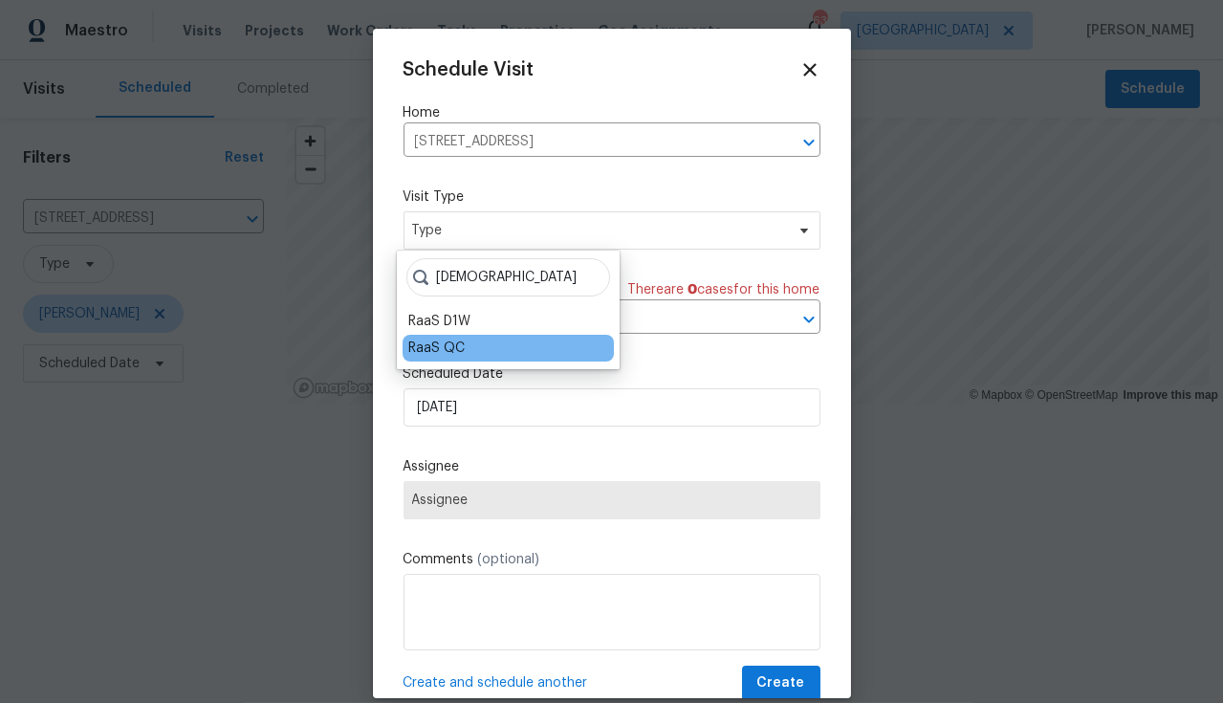
type input "[DEMOGRAPHIC_DATA]"
click at [469, 345] on div "RaaS QC" at bounding box center [508, 348] width 211 height 27
click at [440, 350] on div "RaaS QC" at bounding box center [436, 348] width 56 height 19
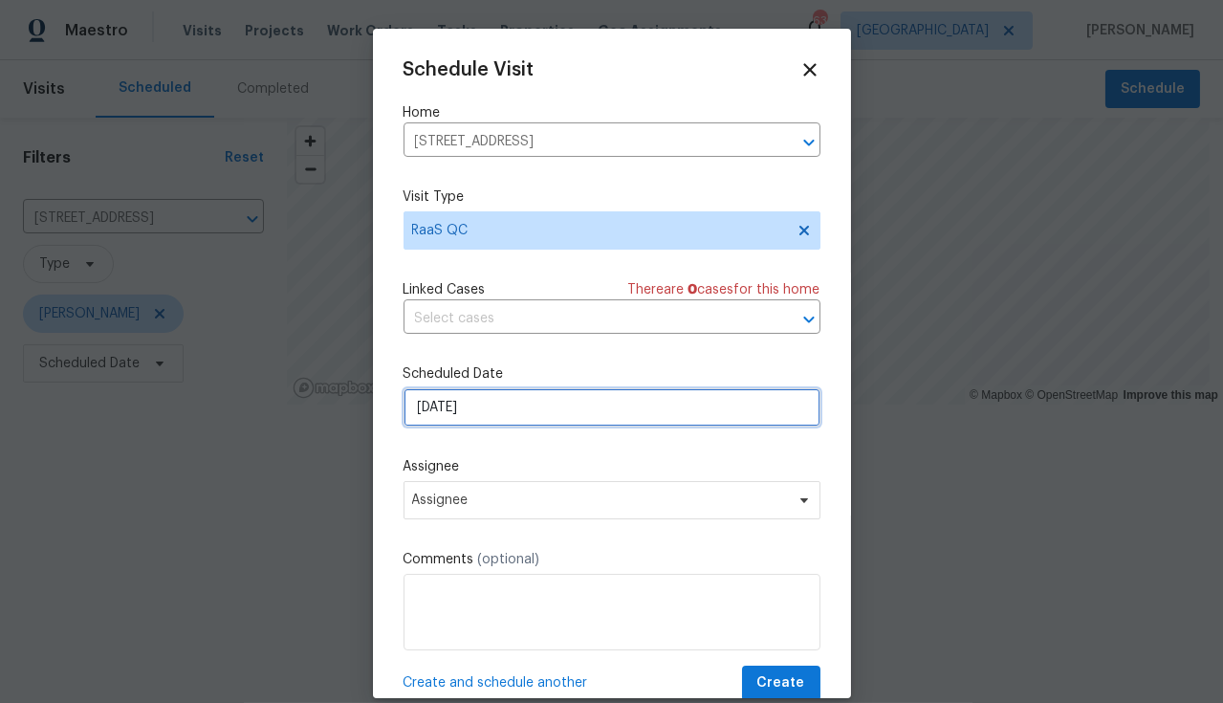
click at [679, 424] on input "[DATE]" at bounding box center [612, 407] width 417 height 38
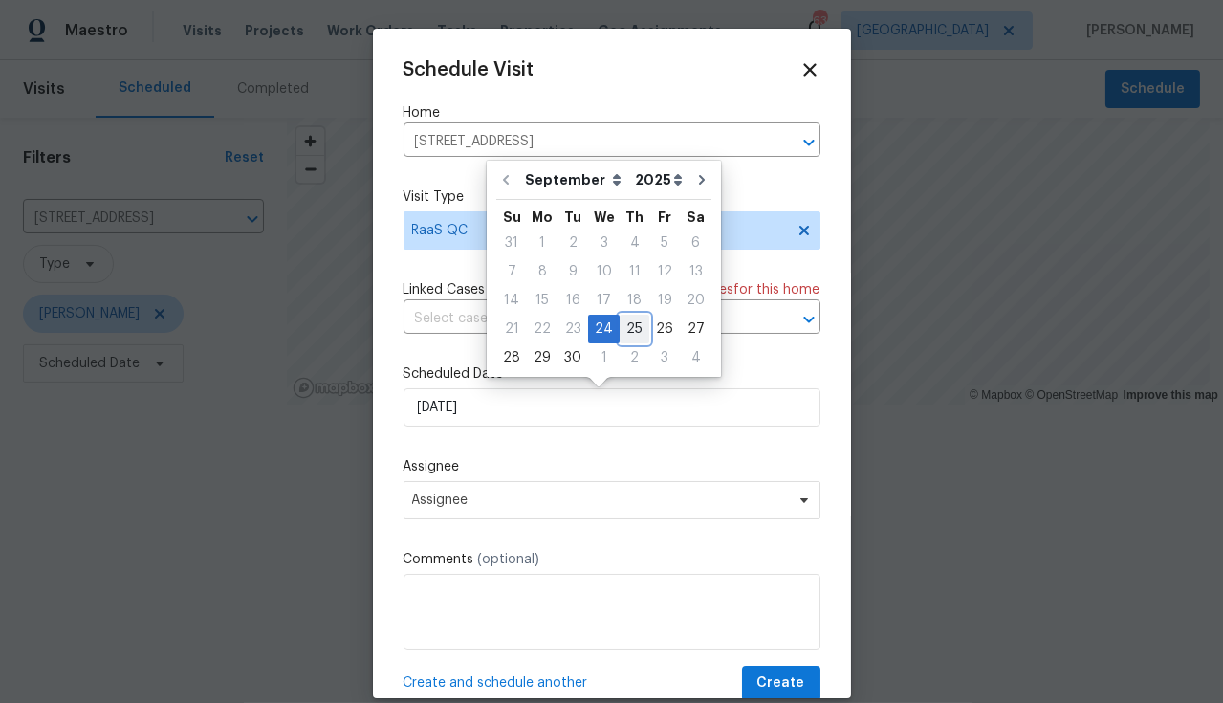
click at [631, 332] on div "25" at bounding box center [635, 329] width 30 height 27
type input "[DATE]"
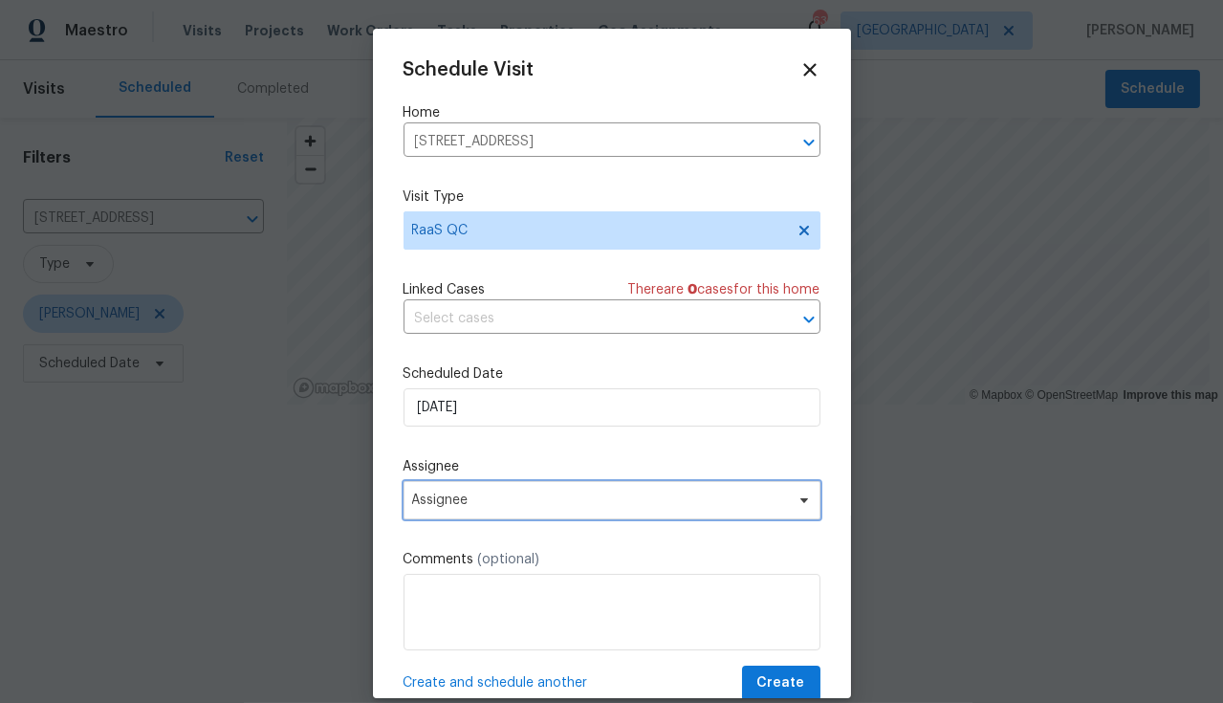
click at [570, 504] on span "Assignee" at bounding box center [599, 499] width 375 height 15
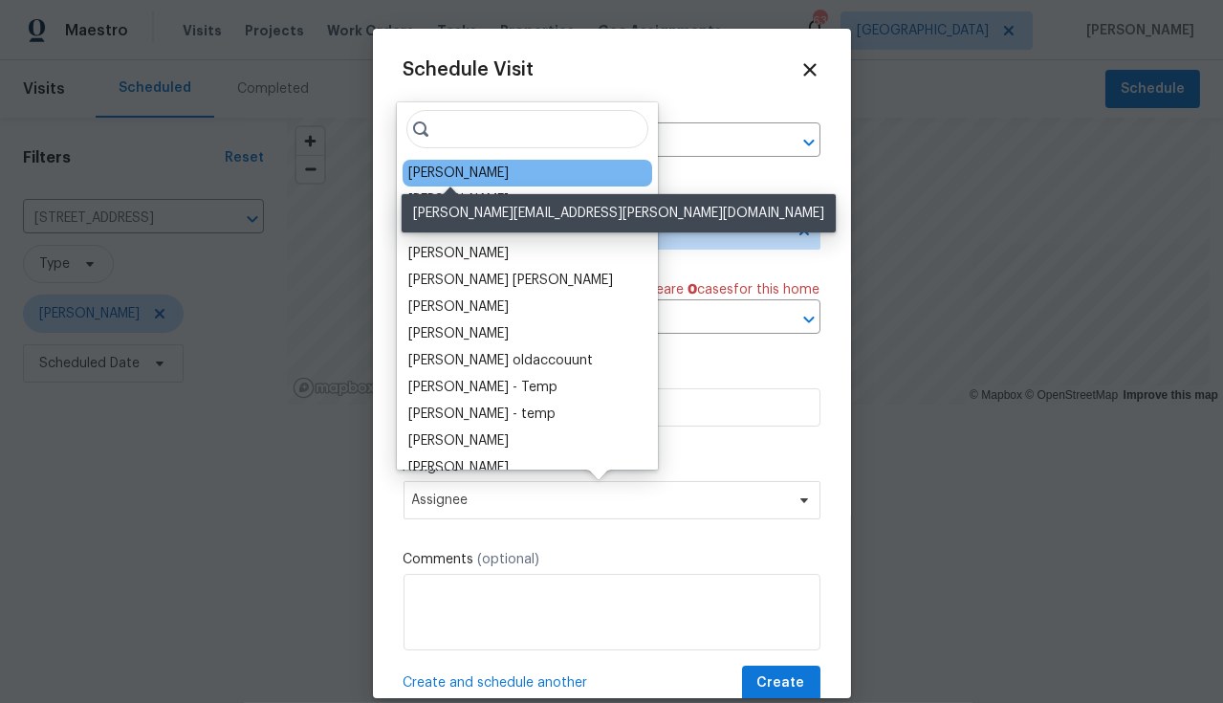
click at [458, 180] on div "[PERSON_NAME]" at bounding box center [458, 173] width 100 height 19
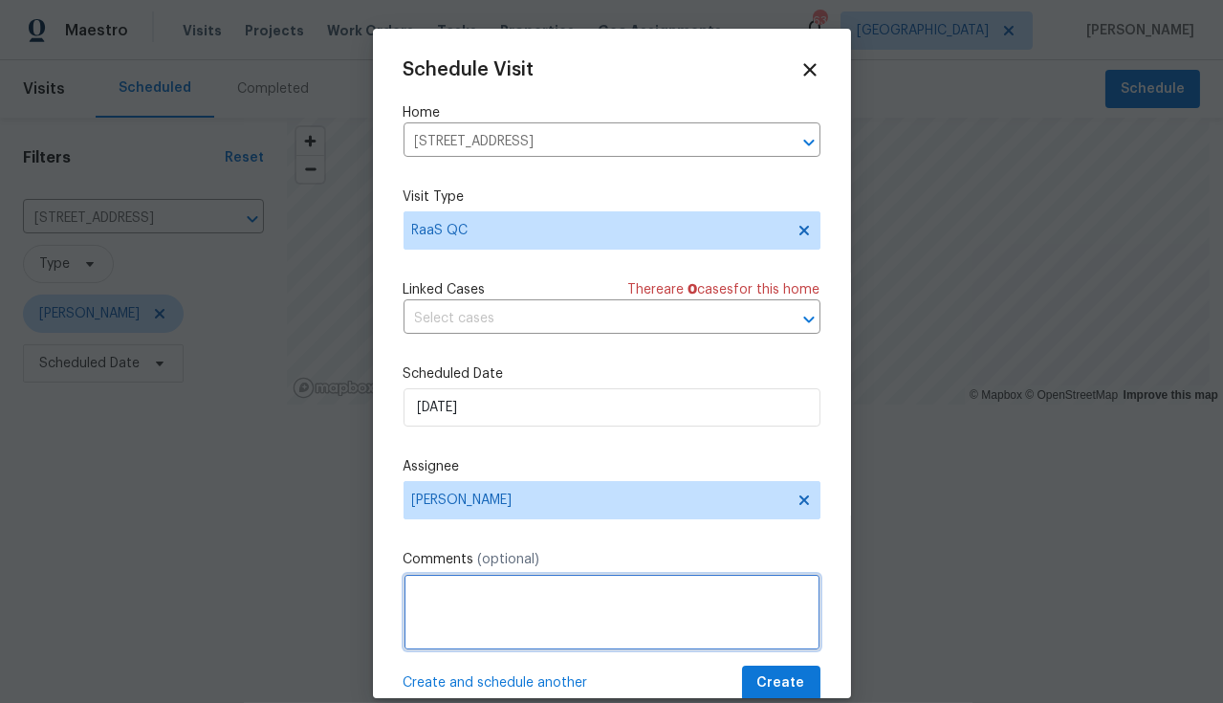
click at [508, 602] on textarea at bounding box center [612, 612] width 417 height 77
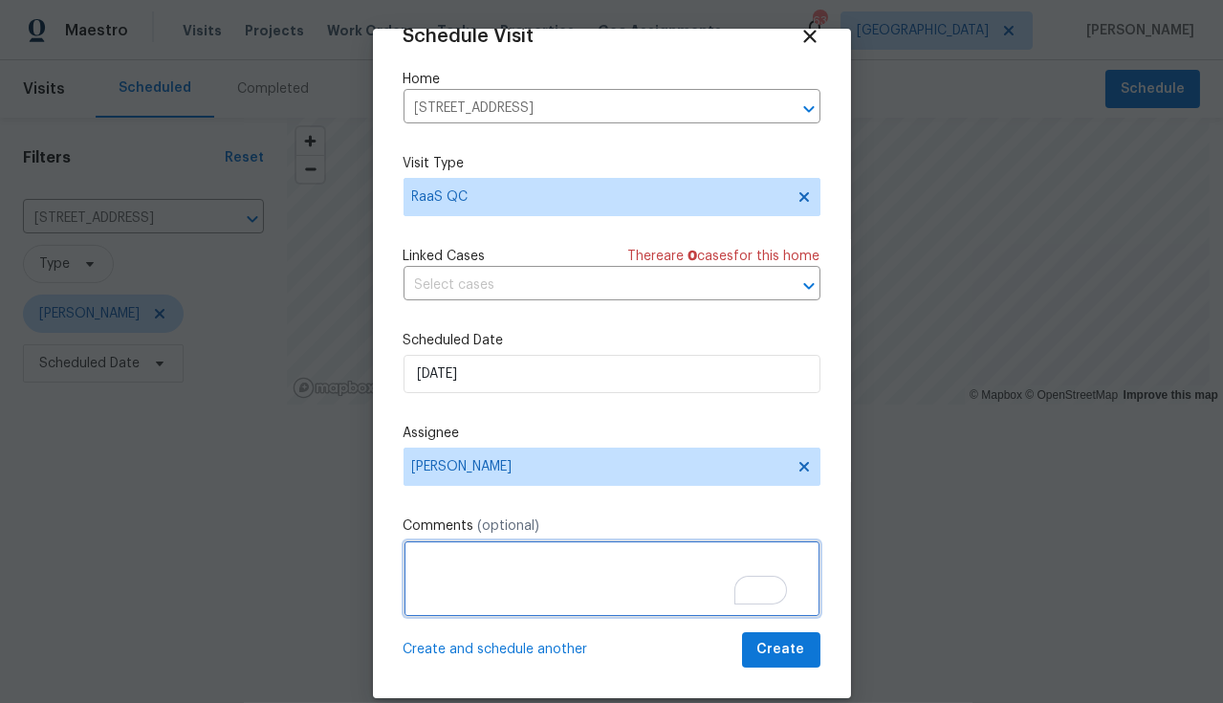
scroll to position [35, 0]
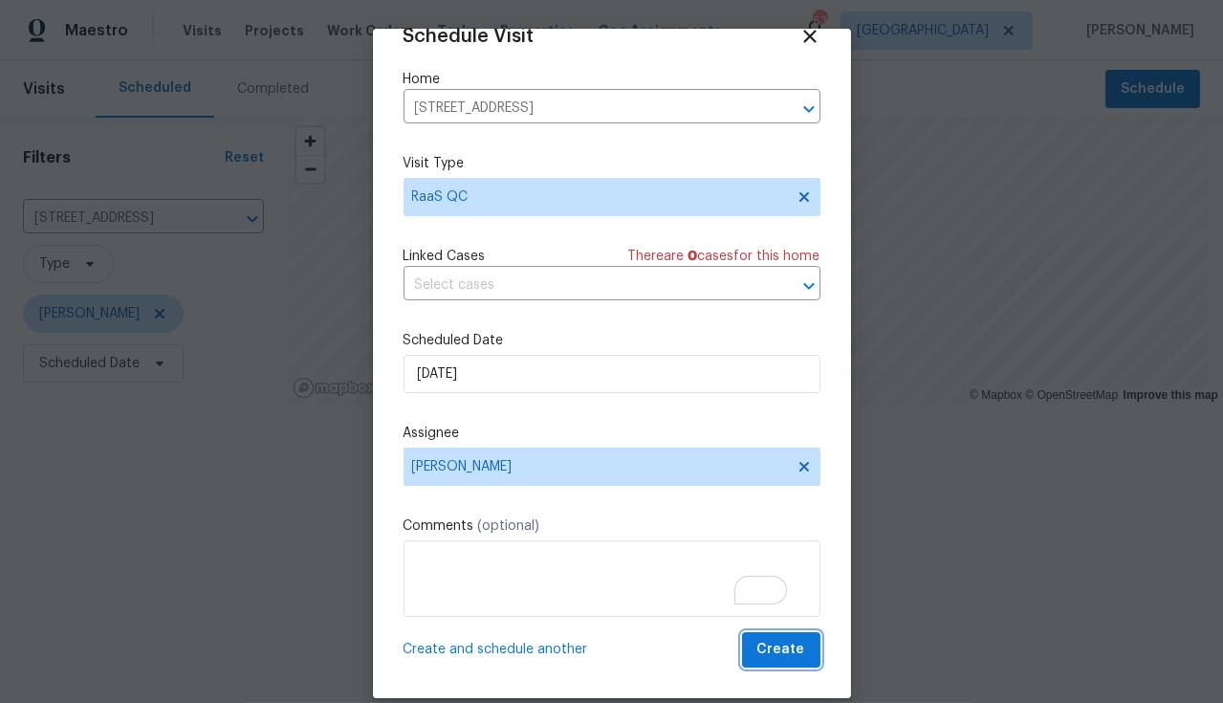
click at [772, 647] on span "Create" at bounding box center [781, 650] width 48 height 24
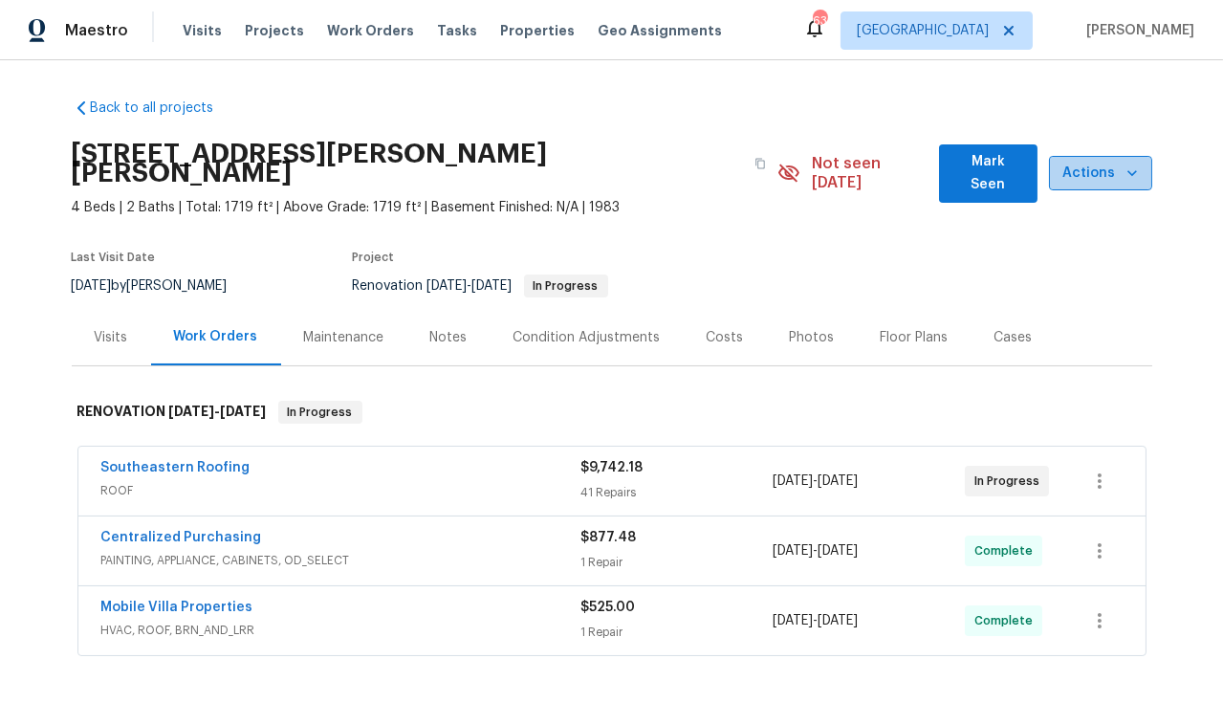
click at [1092, 164] on span "Actions" at bounding box center [1100, 174] width 73 height 24
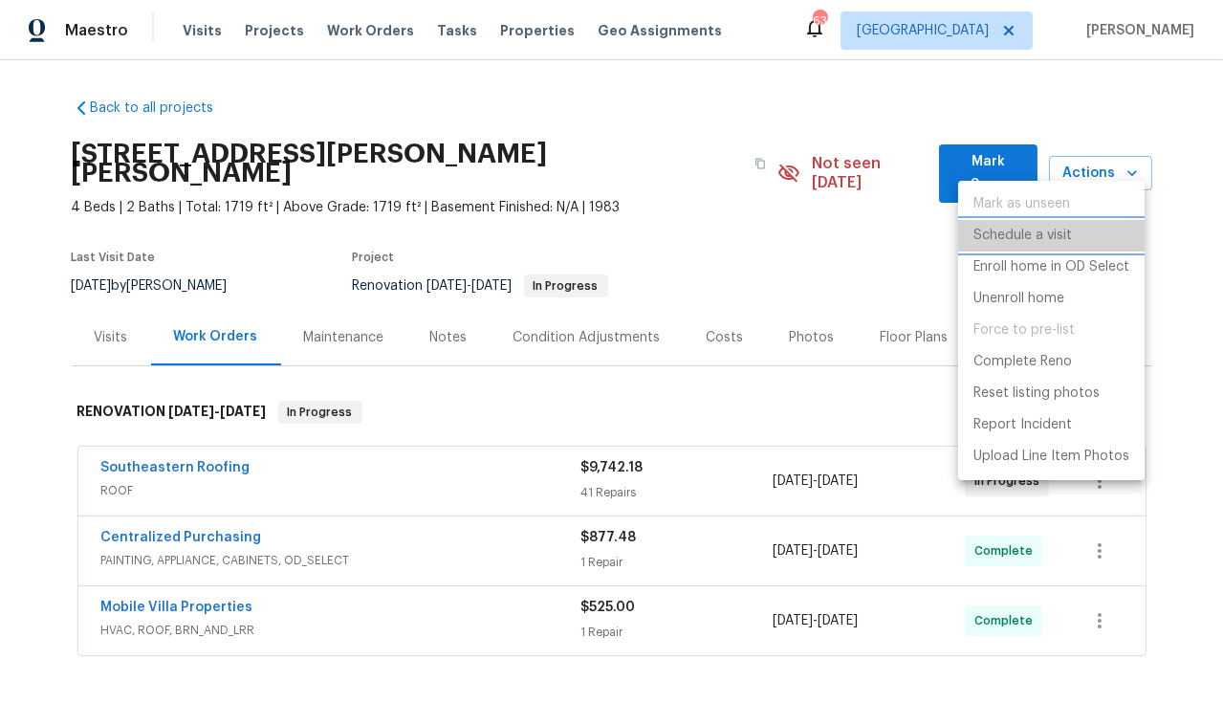
click at [1059, 233] on p "Schedule a visit" at bounding box center [1022, 236] width 98 height 20
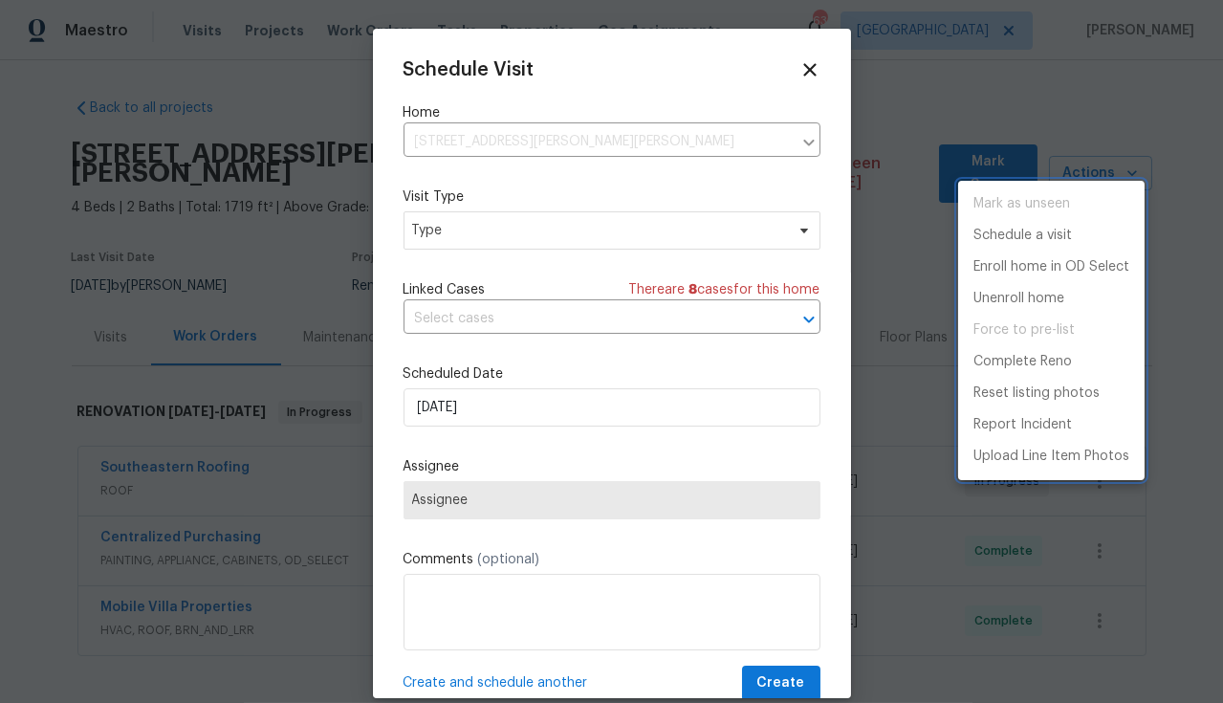
click at [604, 234] on div at bounding box center [611, 351] width 1223 height 703
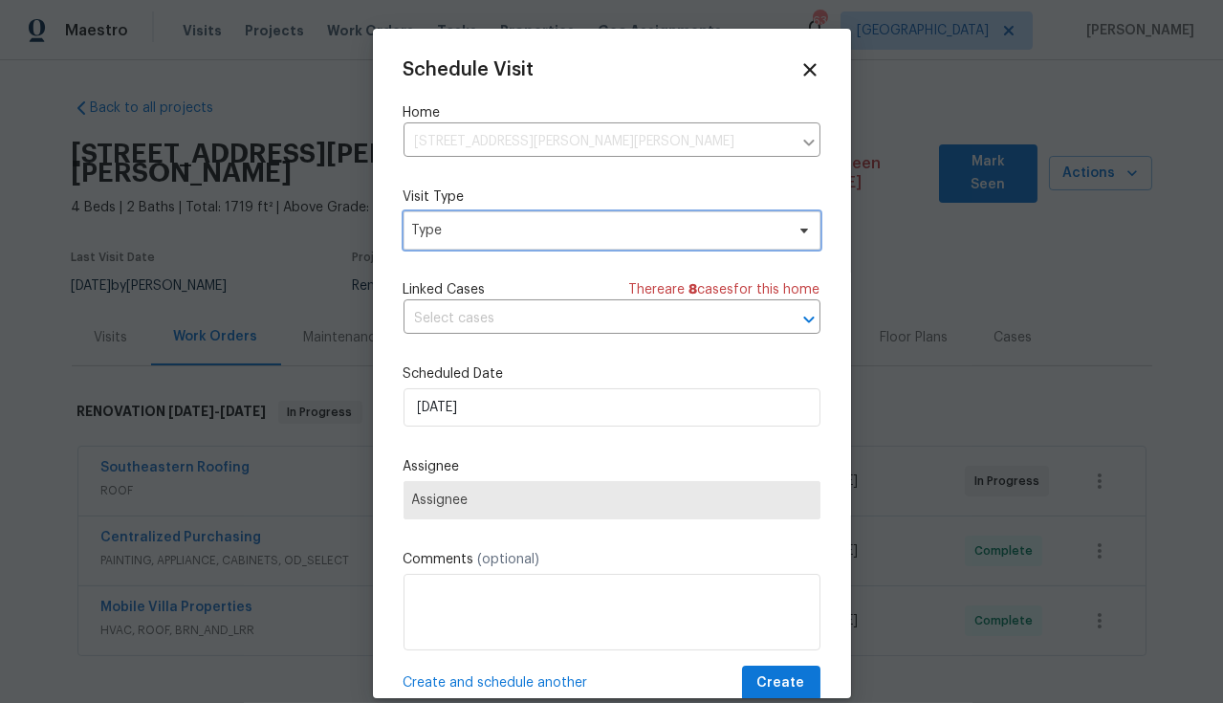
click at [609, 230] on span "Type" at bounding box center [598, 230] width 372 height 19
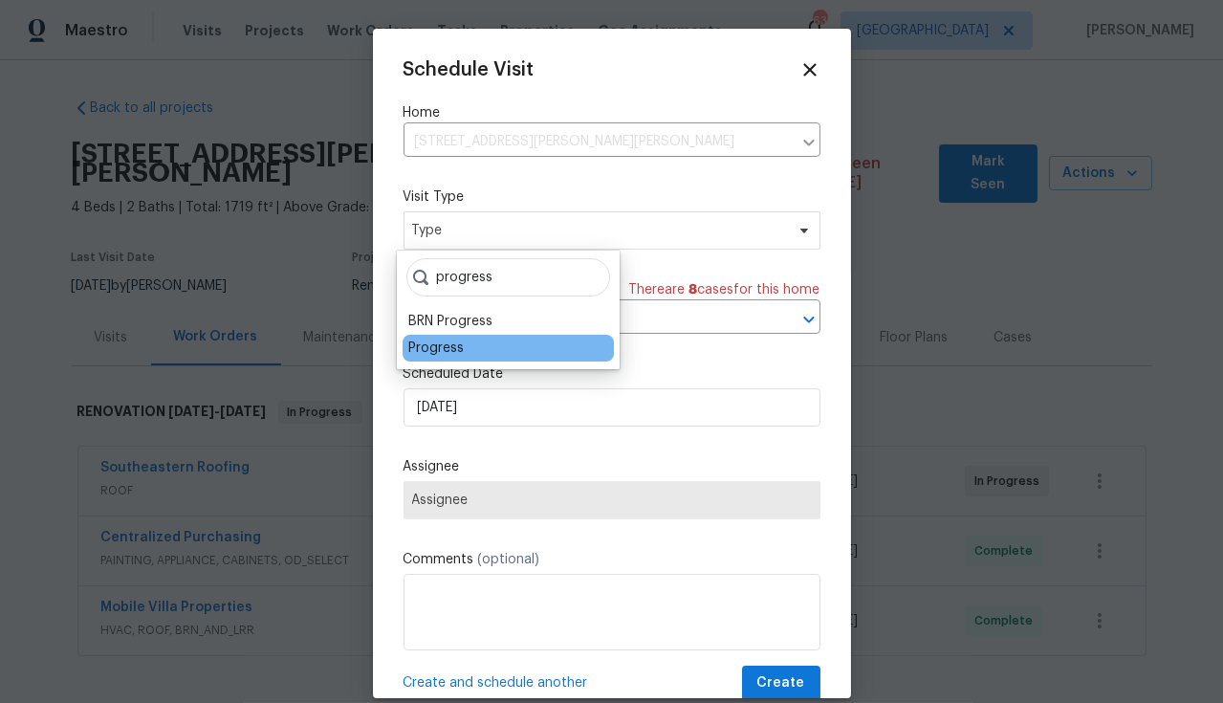
type input "progress"
click at [444, 345] on div "Progress" at bounding box center [435, 348] width 55 height 19
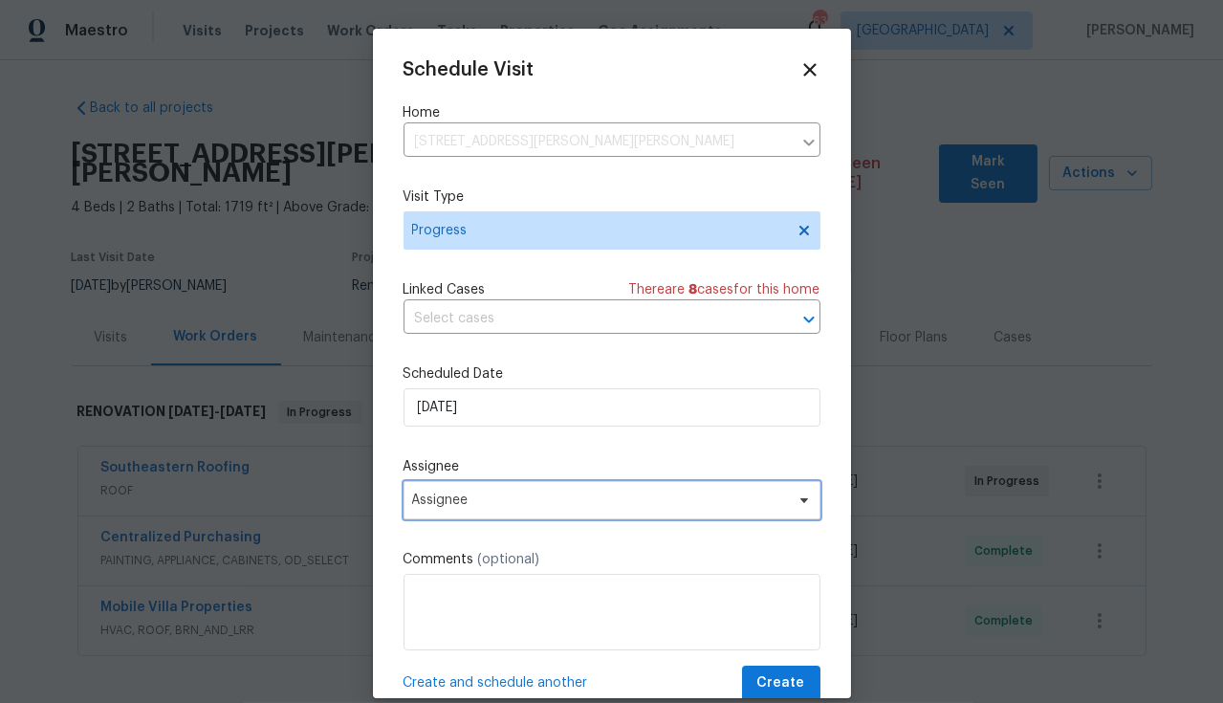
click at [737, 502] on span "Assignee" at bounding box center [599, 499] width 375 height 15
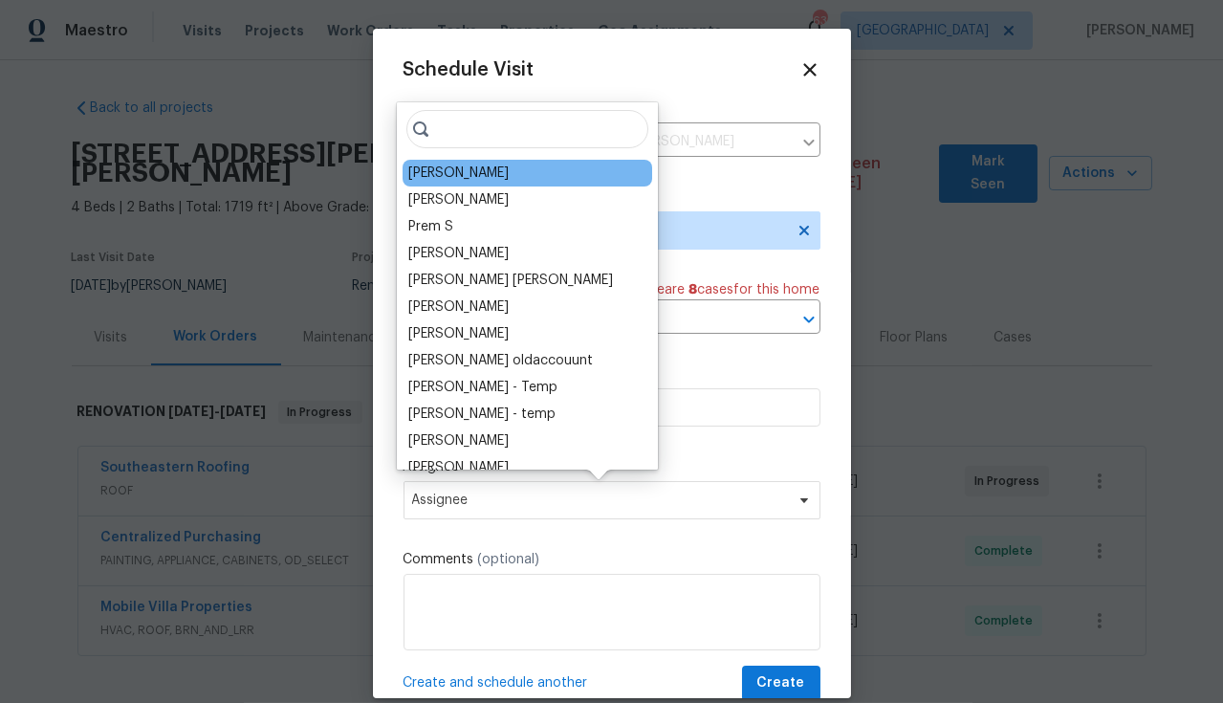
click at [483, 176] on div "[PERSON_NAME]" at bounding box center [458, 173] width 100 height 19
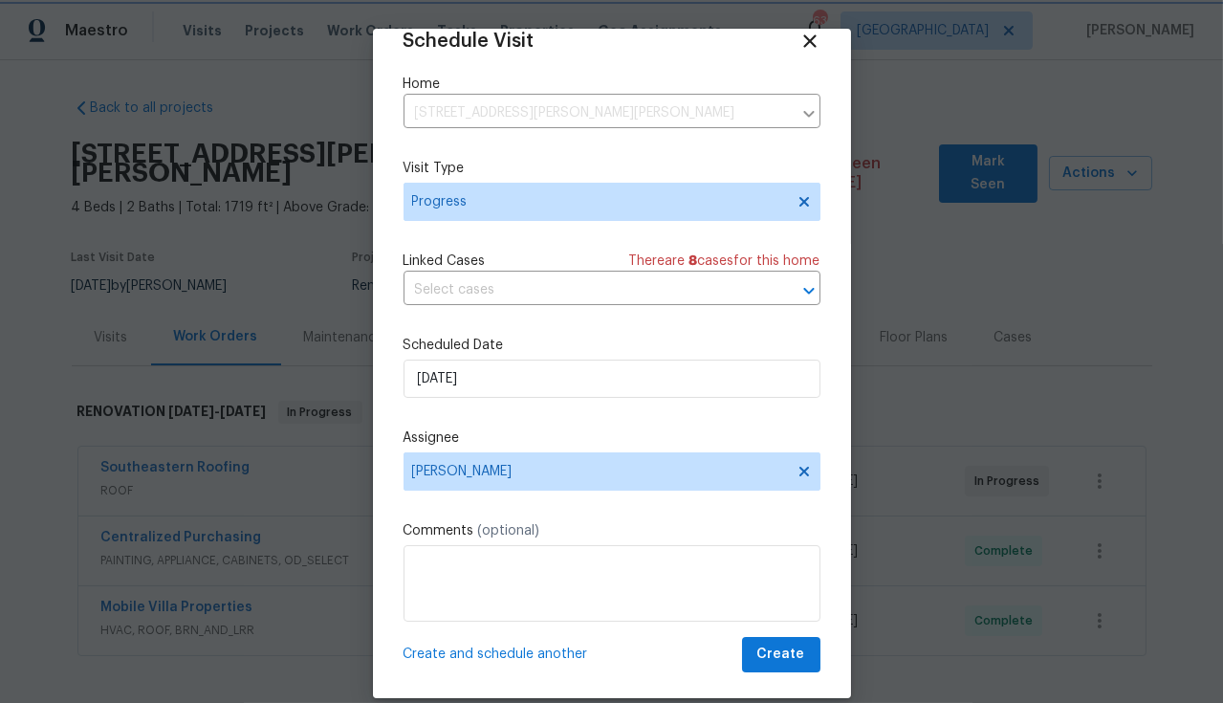
scroll to position [35, 0]
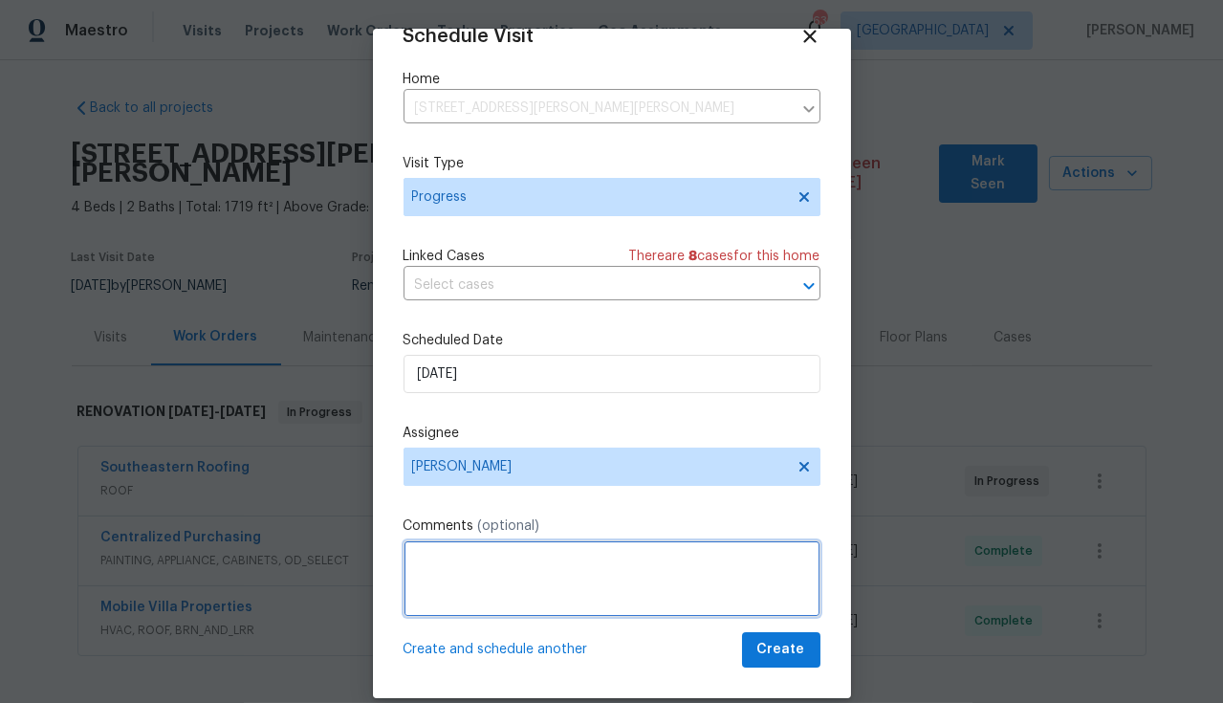
click at [593, 577] on textarea at bounding box center [612, 578] width 417 height 77
type textarea "Additional QC walk"
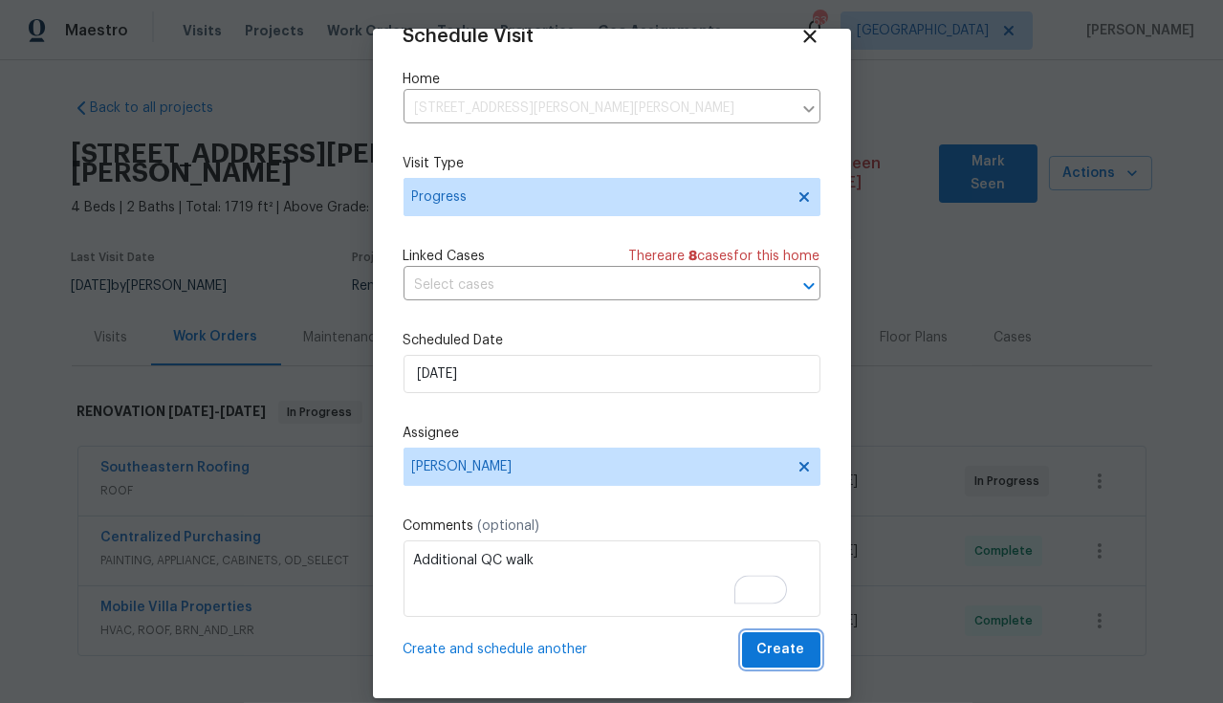
click at [760, 642] on span "Create" at bounding box center [781, 650] width 48 height 24
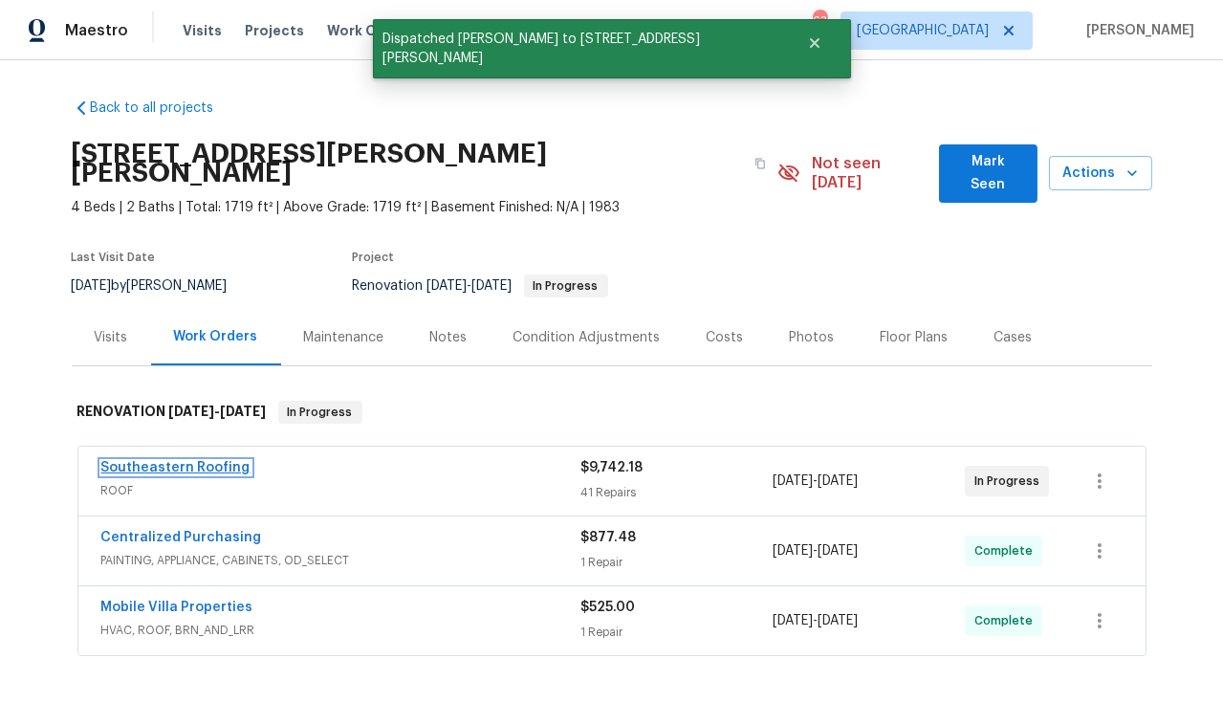
click at [207, 461] on link "Southeastern Roofing" at bounding box center [175, 467] width 149 height 13
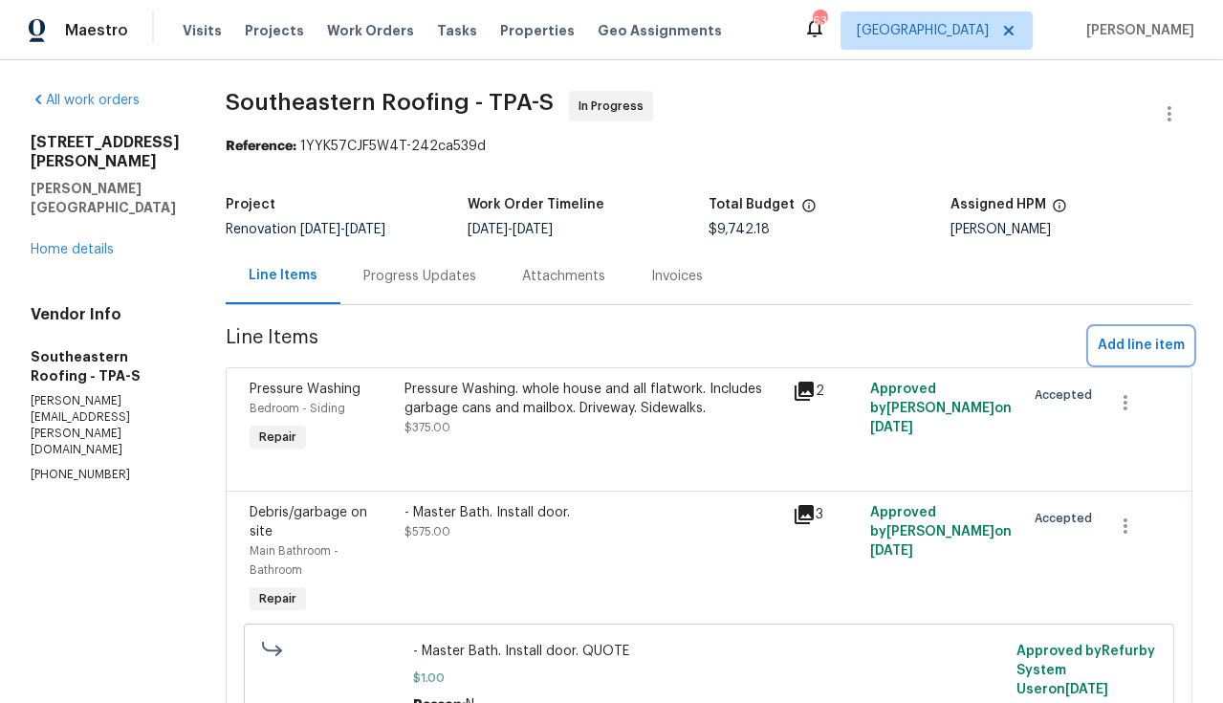
click at [1142, 349] on span "Add line item" at bounding box center [1141, 346] width 87 height 24
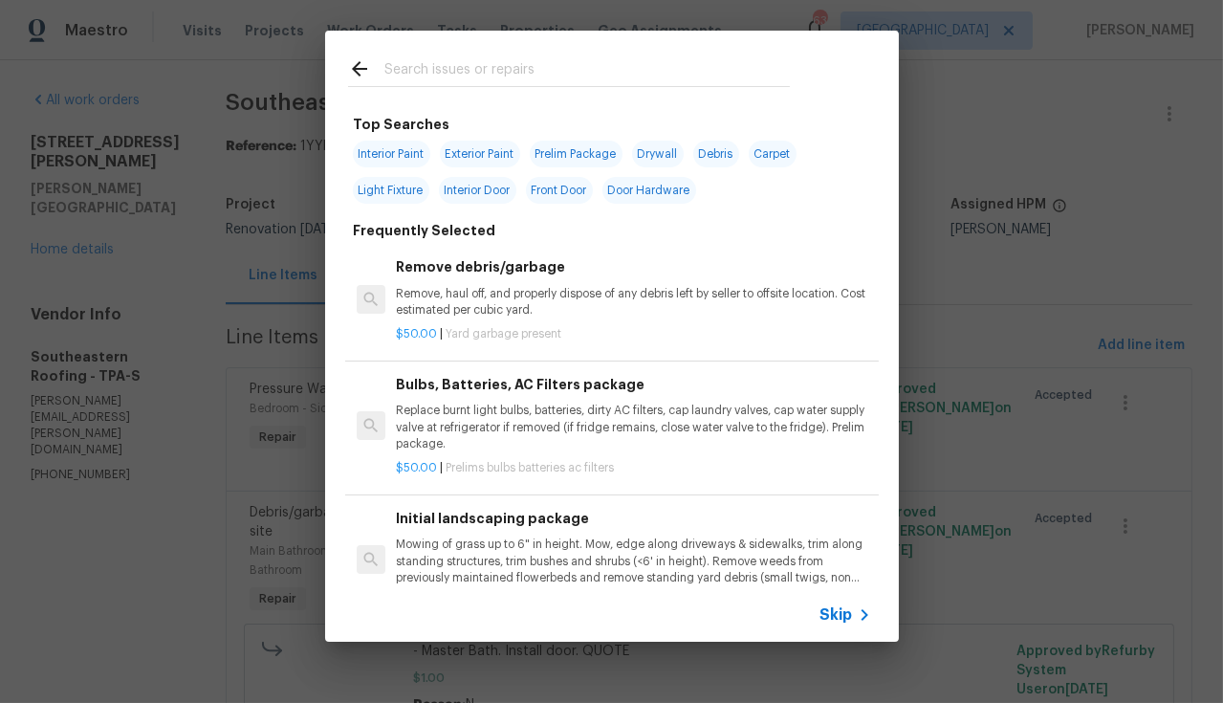
click at [526, 68] on input "text" at bounding box center [586, 71] width 405 height 29
click at [840, 618] on span "Skip" at bounding box center [836, 614] width 33 height 19
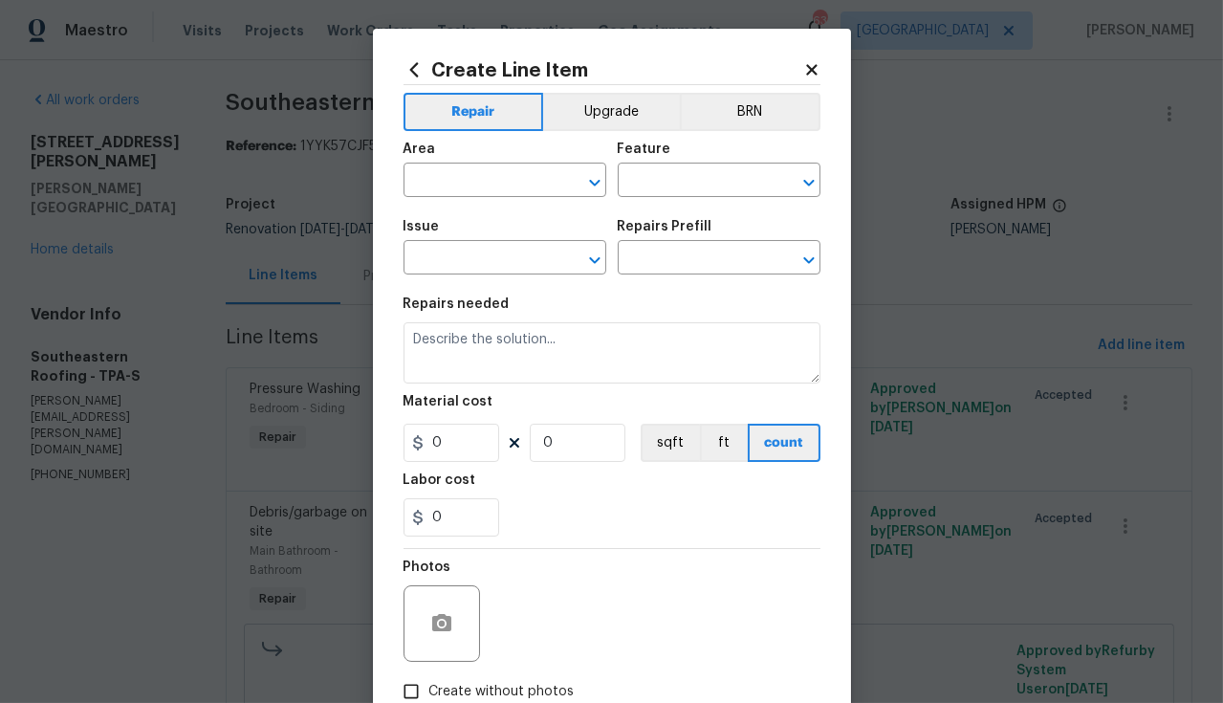
click at [490, 163] on div "Area" at bounding box center [505, 154] width 203 height 25
click at [490, 165] on div "Area" at bounding box center [505, 154] width 203 height 25
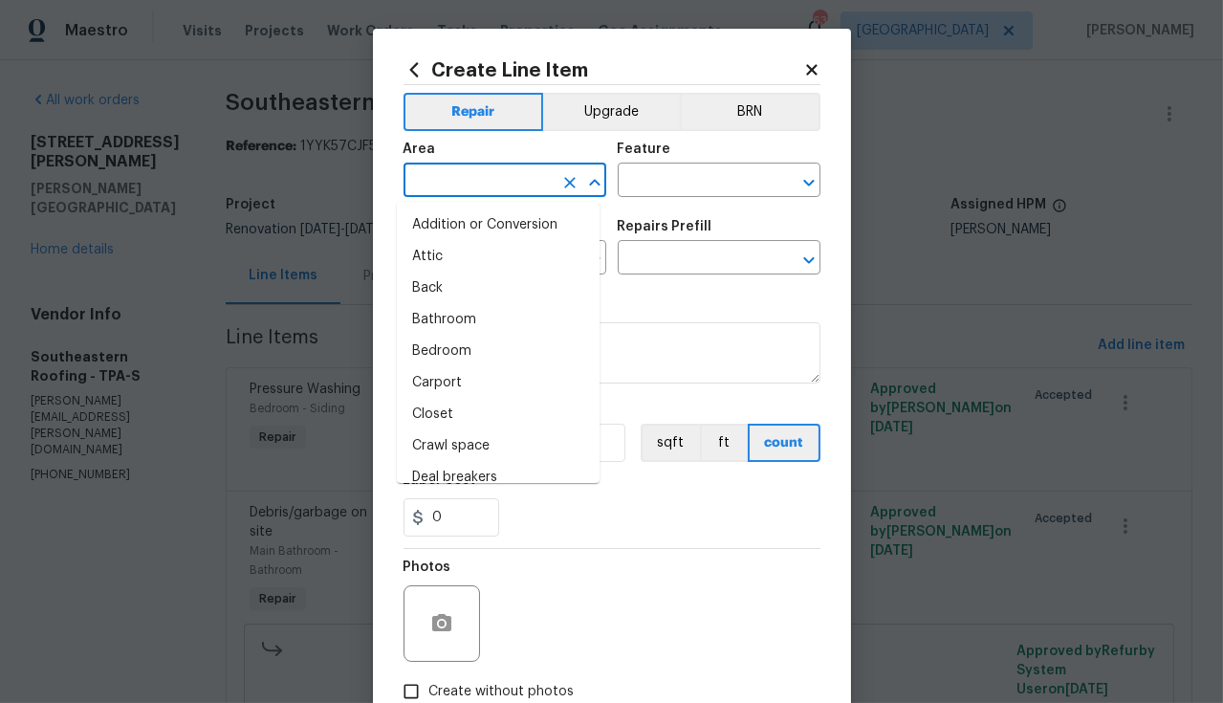
click at [490, 170] on input "text" at bounding box center [478, 182] width 149 height 30
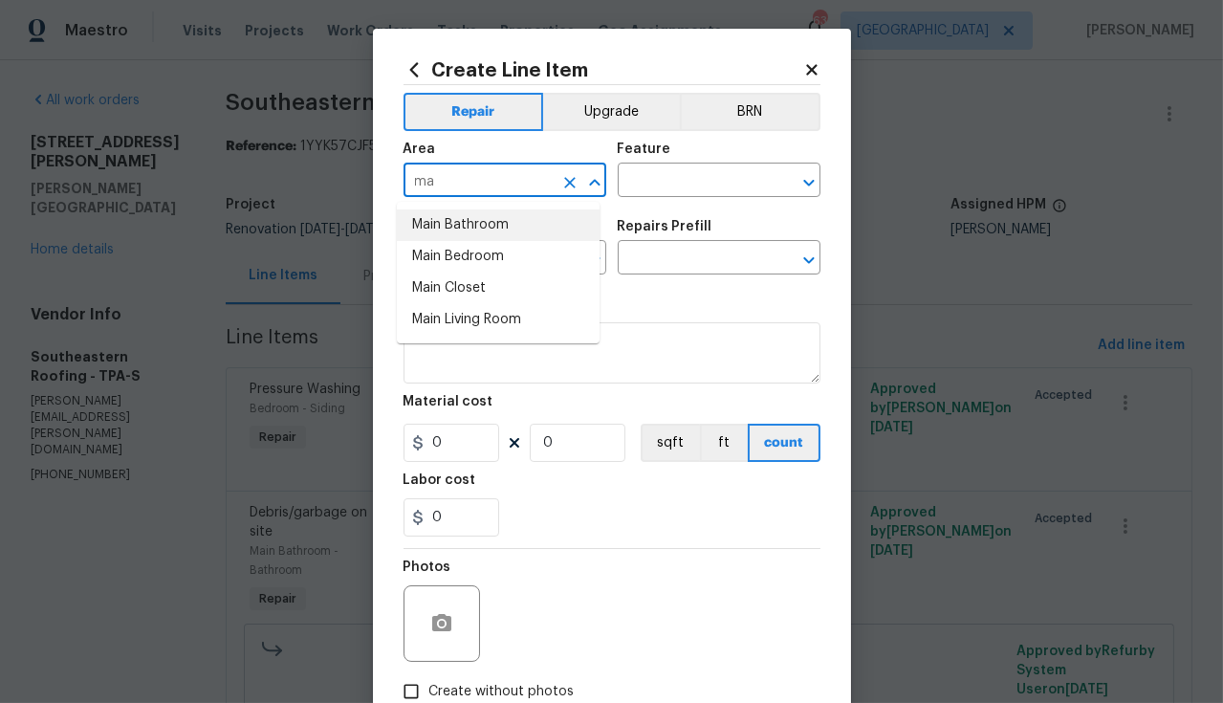
click at [462, 223] on li "Main Bathroom" at bounding box center [498, 225] width 203 height 32
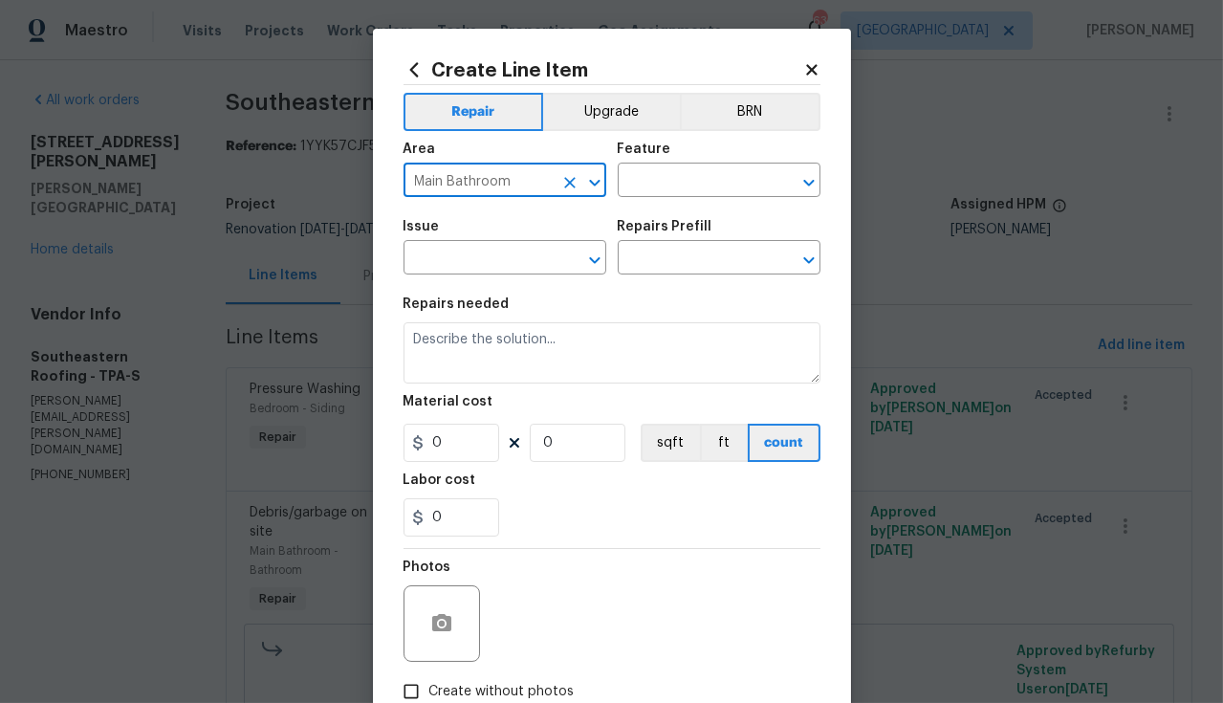
drag, startPoint x: 512, startPoint y: 184, endPoint x: 446, endPoint y: 181, distance: 66.0
click at [446, 181] on input "Main Bathroom" at bounding box center [478, 182] width 149 height 30
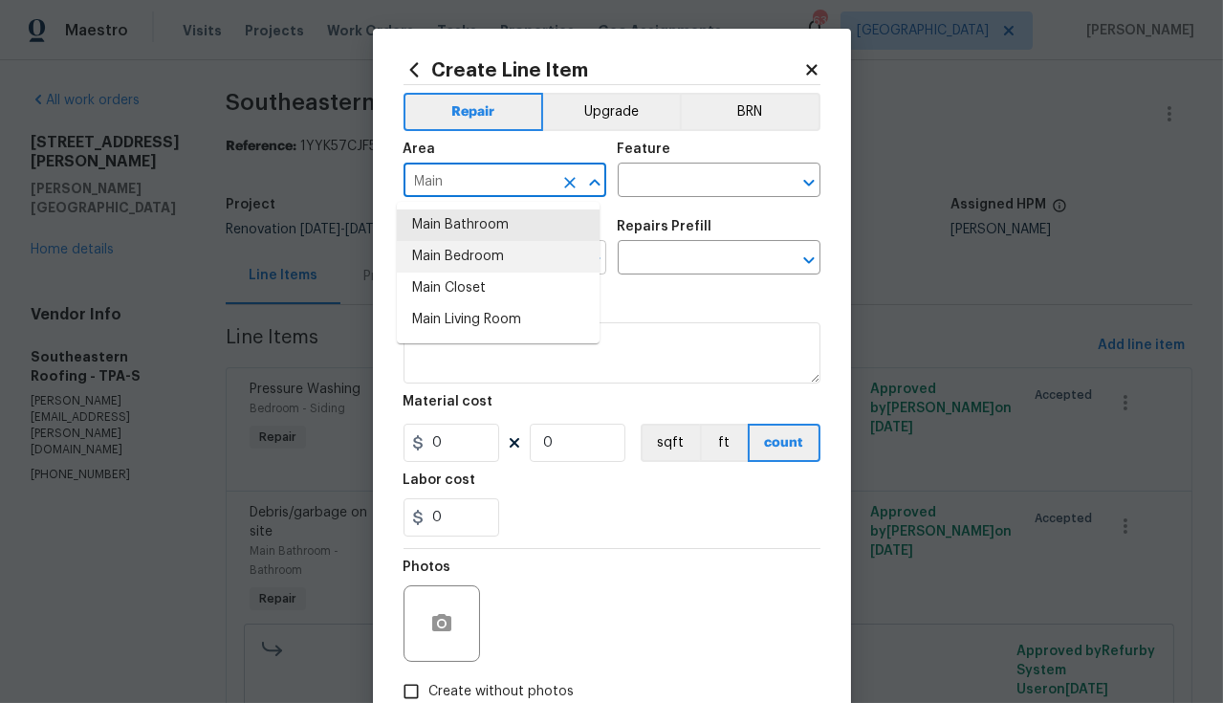
click at [486, 251] on li "Main Bedroom" at bounding box center [498, 257] width 203 height 32
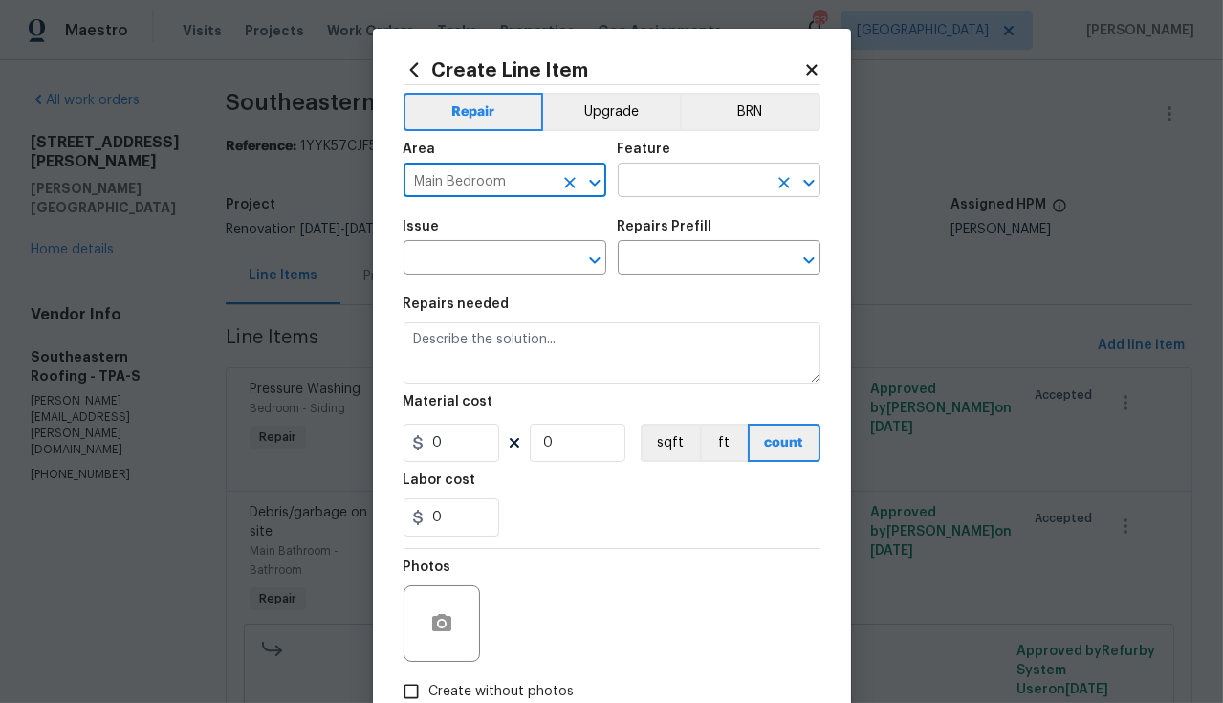
type input "Main Bedroom"
click at [677, 167] on input "text" at bounding box center [692, 182] width 149 height 30
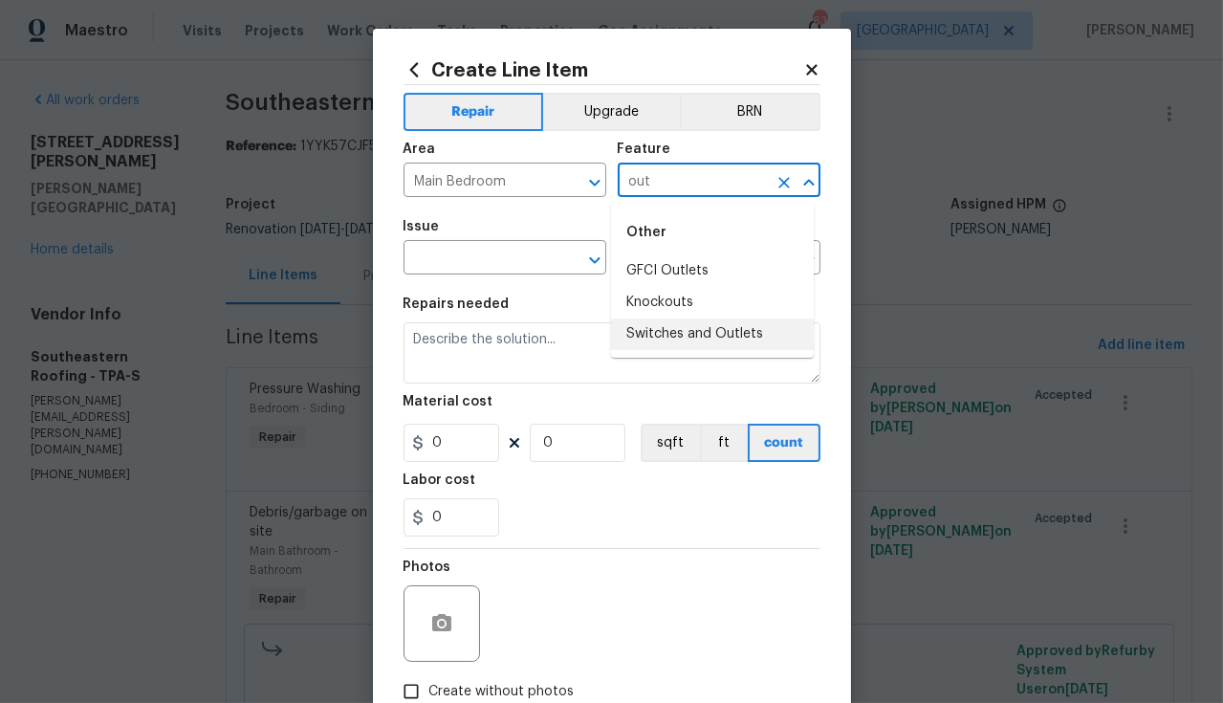
click at [680, 323] on li "Switches and Outlets" at bounding box center [712, 334] width 203 height 32
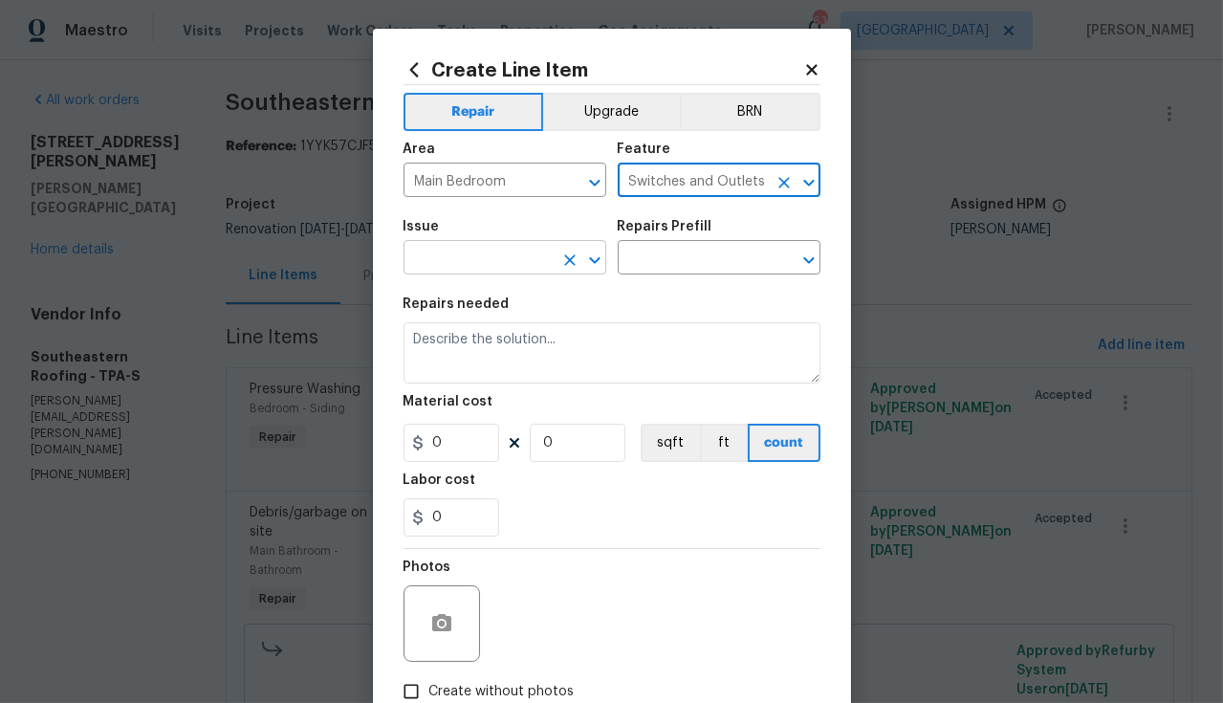
type input "Switches and Outlets"
click at [450, 253] on input "text" at bounding box center [478, 260] width 149 height 30
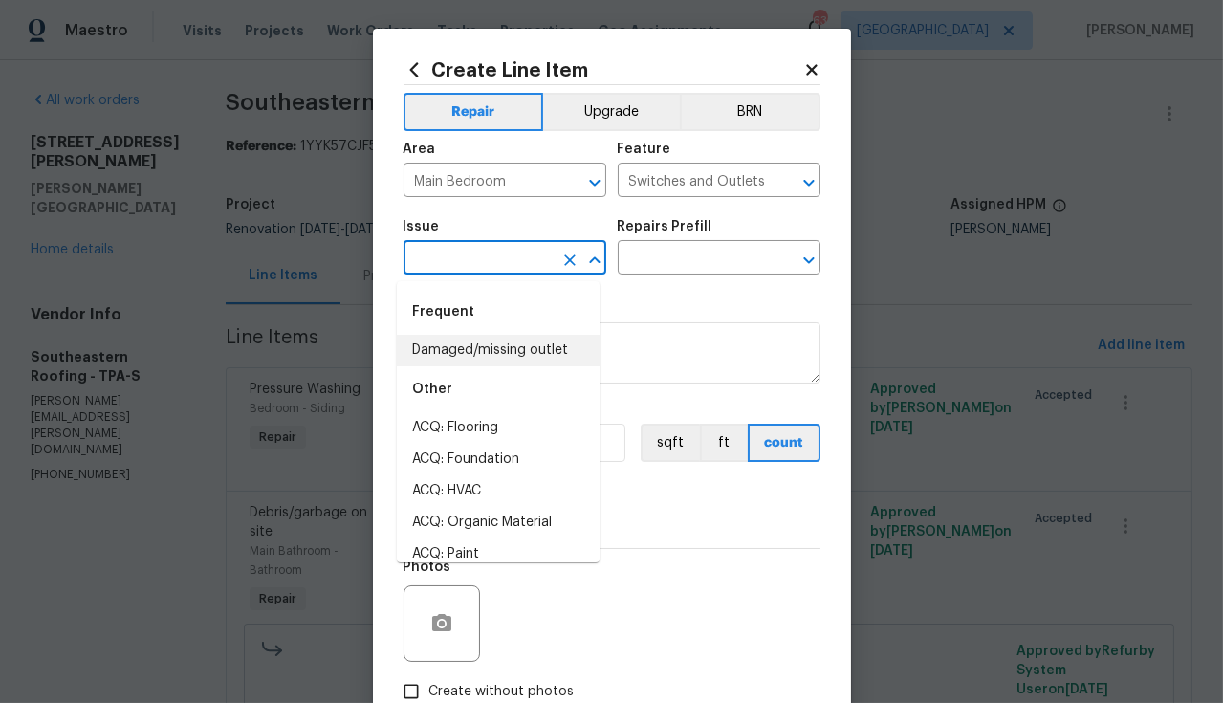
click at [445, 361] on li "Damaged/missing outlet" at bounding box center [498, 351] width 203 height 32
type input "Damaged/missing outlet"
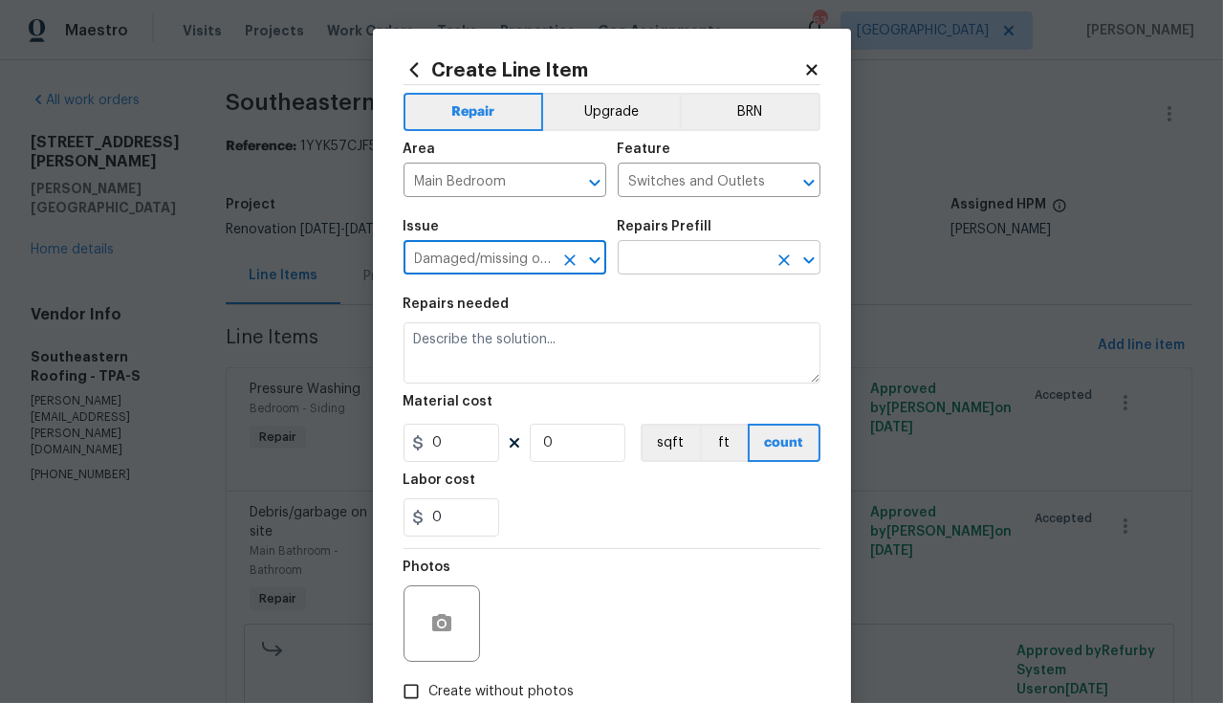
click at [661, 261] on input "text" at bounding box center [692, 260] width 149 height 30
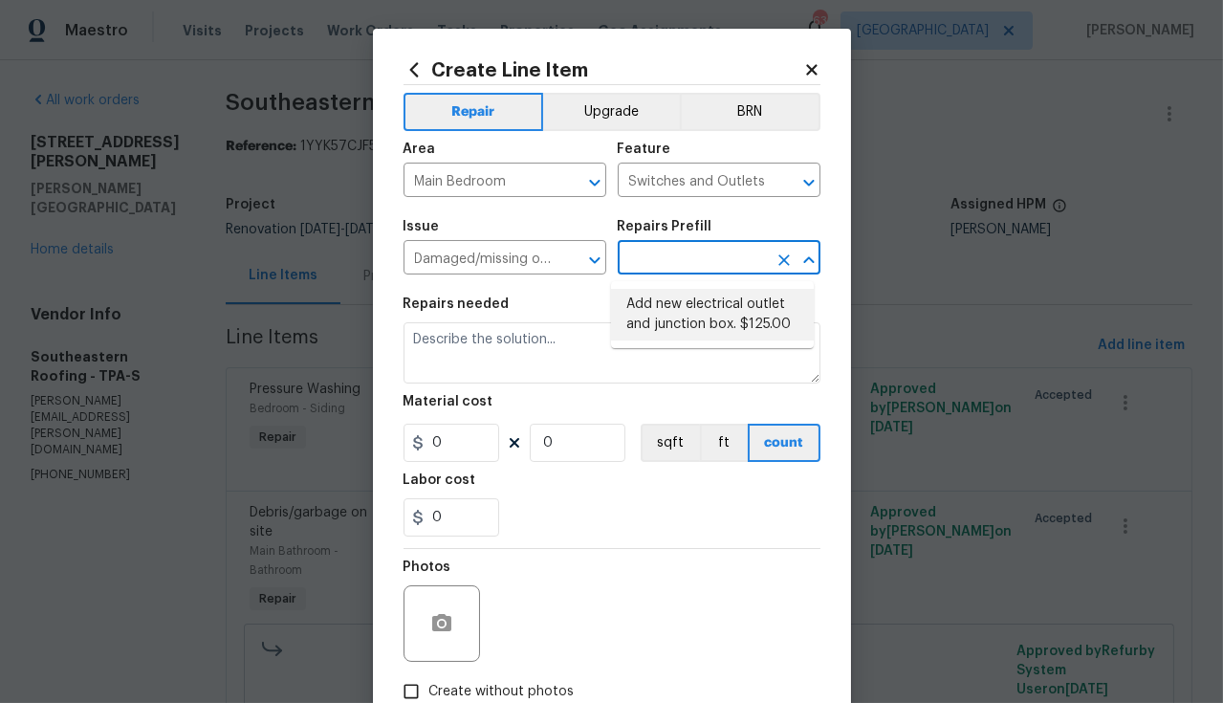
click at [664, 300] on li "Add new electrical outlet and junction box. $125.00" at bounding box center [712, 315] width 203 height 52
type input "Add new electrical outlet and junction box. $125.00"
type textarea "Install new outlet by tying into existing circuit and installing new junction b…"
type input "125"
type input "1"
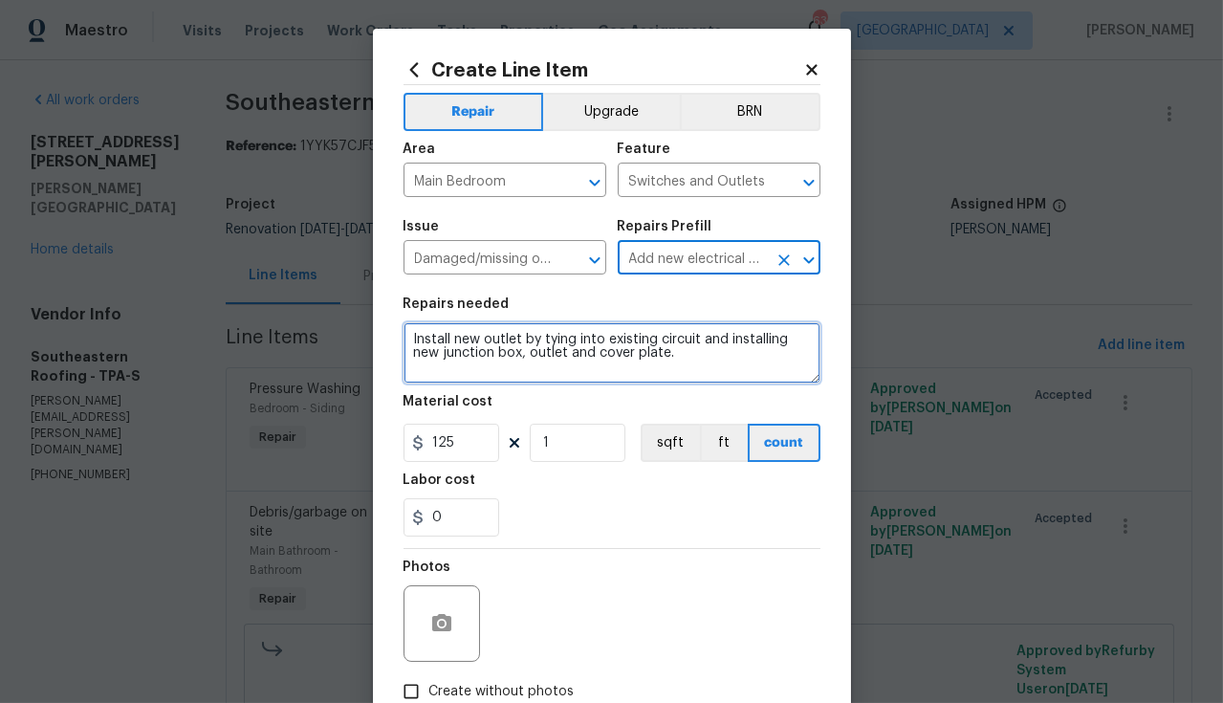
click at [591, 364] on textarea "Install new outlet by tying into existing circuit and installing new junction b…" at bounding box center [612, 352] width 417 height 61
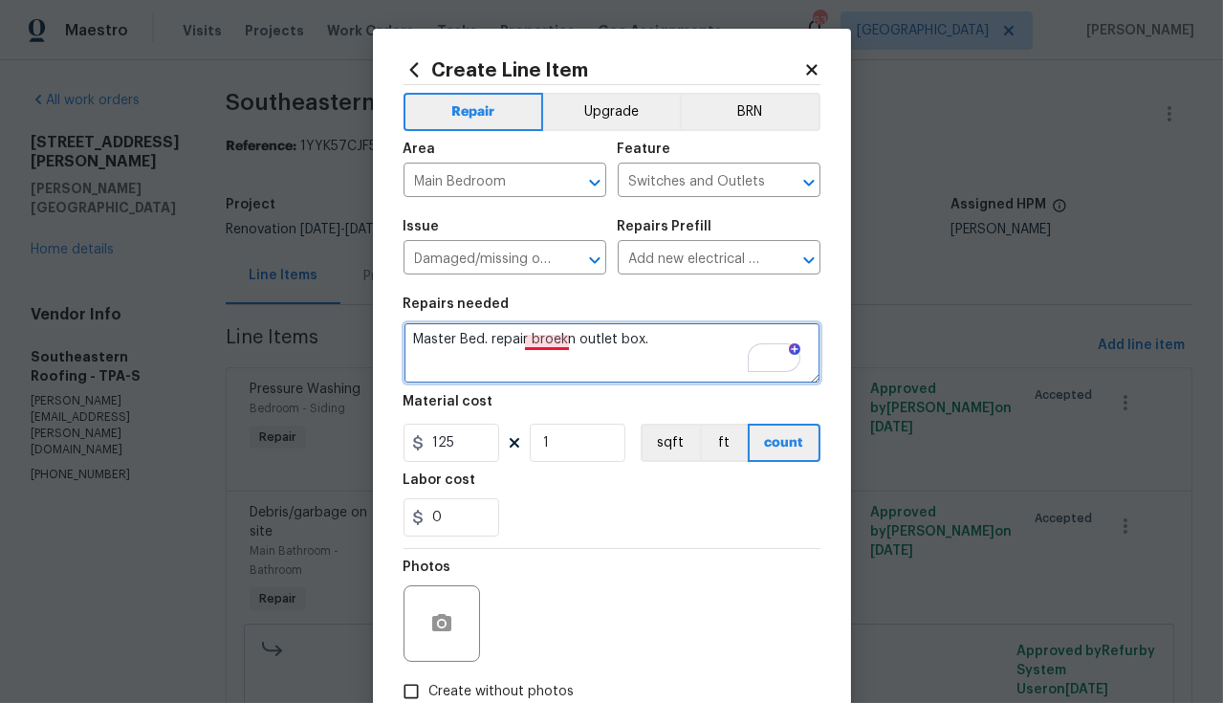
click at [544, 346] on textarea "Master Bed. repair broekn outlet box." at bounding box center [612, 352] width 417 height 61
type textarea "Master Bed. repair broken outlet box."
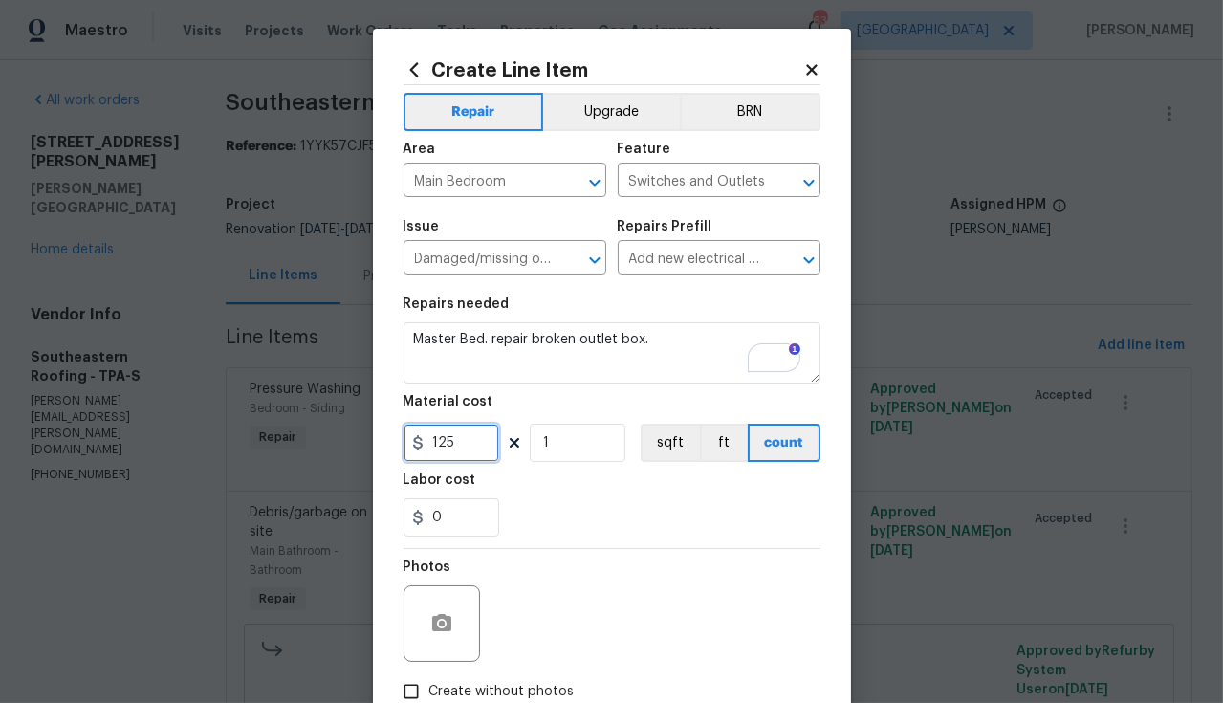
drag, startPoint x: 449, startPoint y: 442, endPoint x: 424, endPoint y: 446, distance: 26.1
click at [424, 446] on input "125" at bounding box center [452, 443] width 96 height 38
type input "45"
click at [606, 571] on div "Photos" at bounding box center [612, 611] width 417 height 124
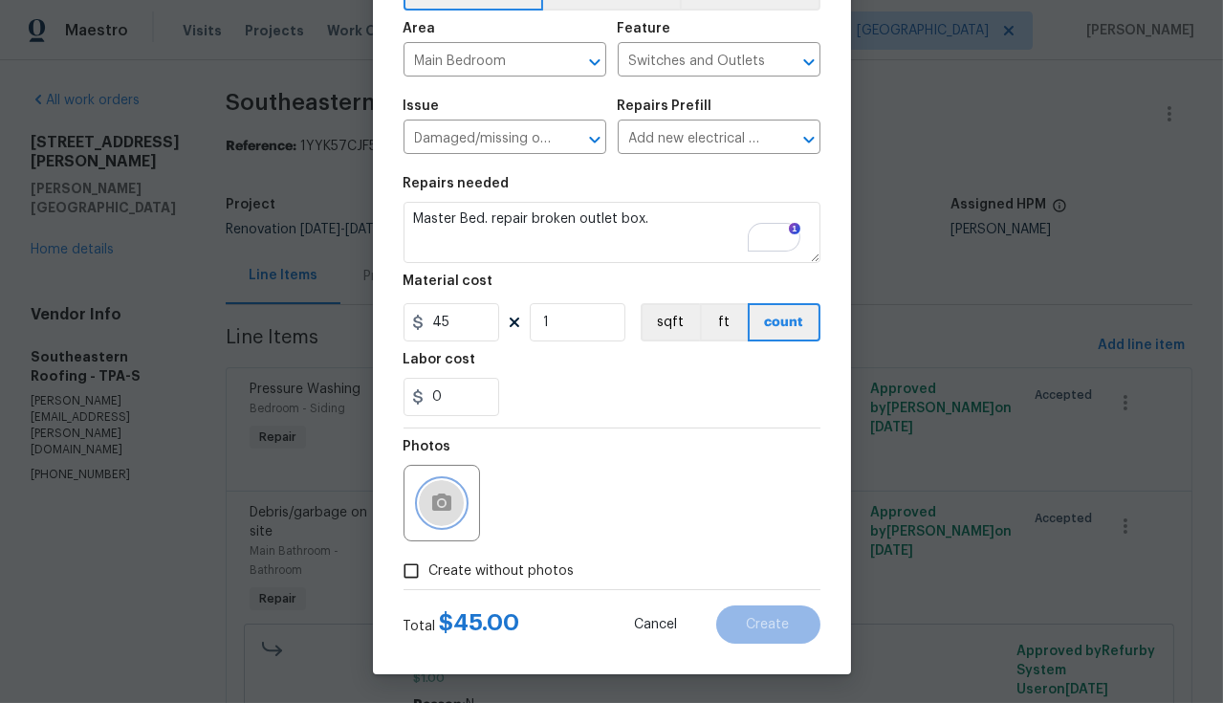
click at [433, 514] on icon "button" at bounding box center [441, 503] width 23 height 23
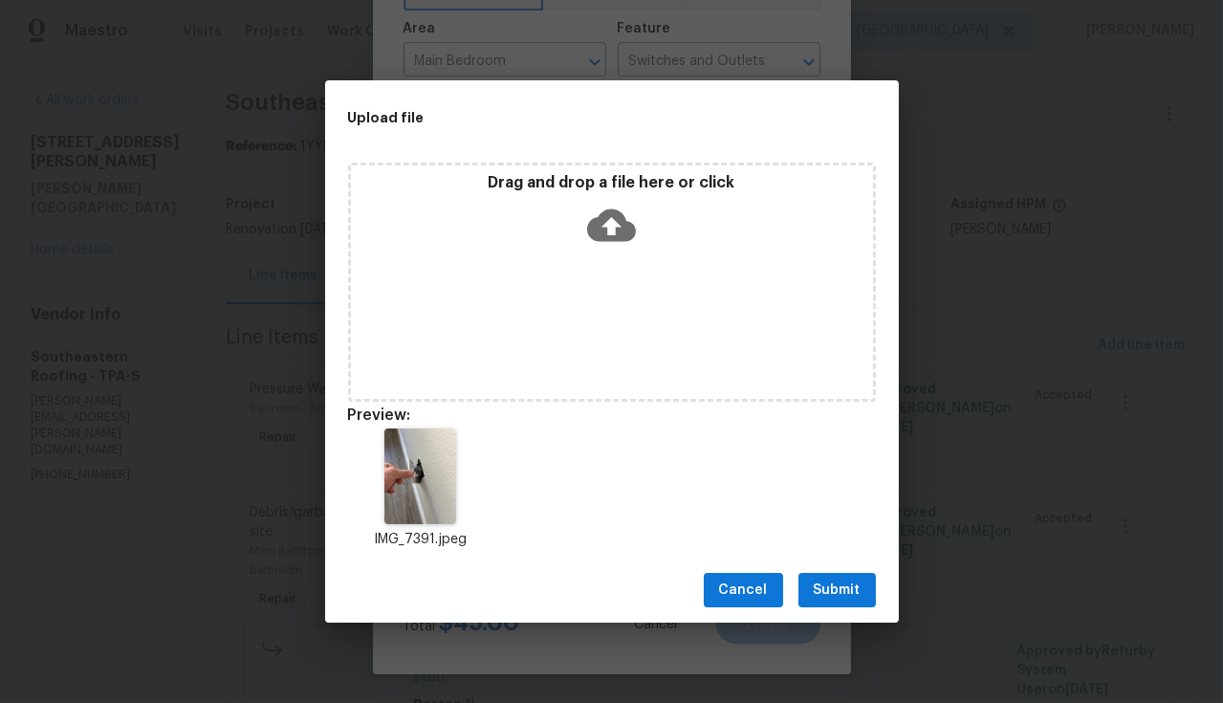
click at [827, 584] on span "Submit" at bounding box center [837, 591] width 47 height 24
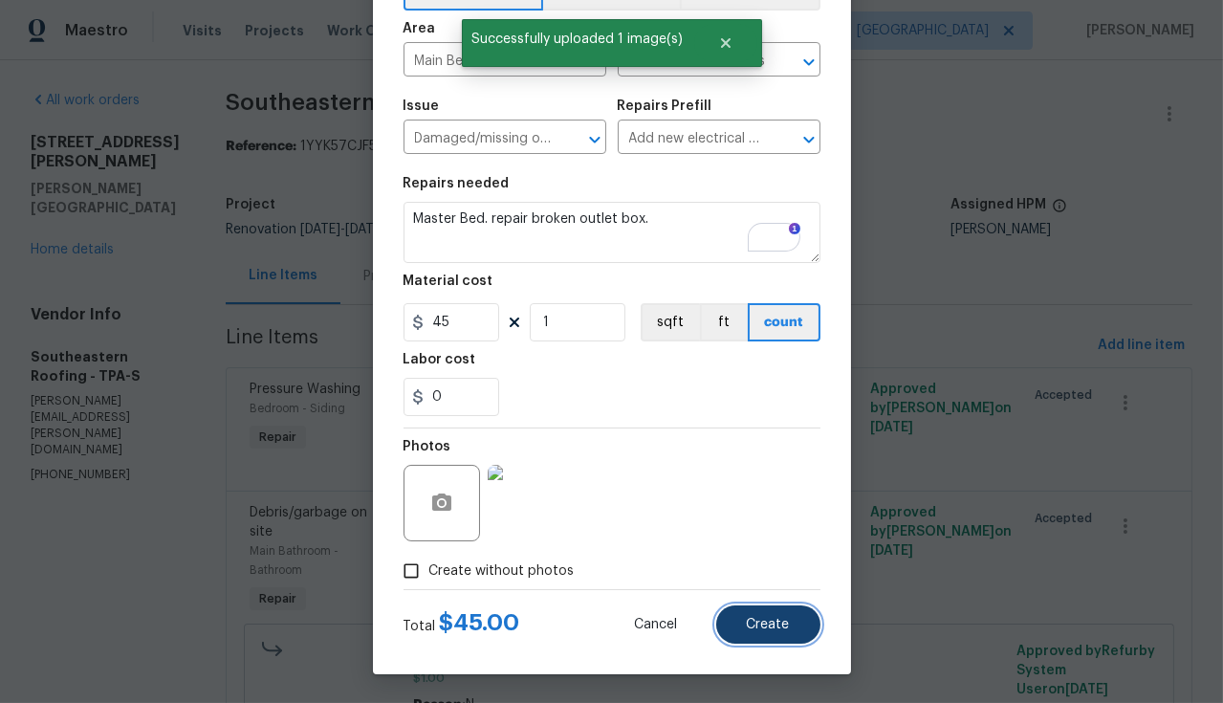
click at [773, 618] on span "Create" at bounding box center [768, 625] width 43 height 14
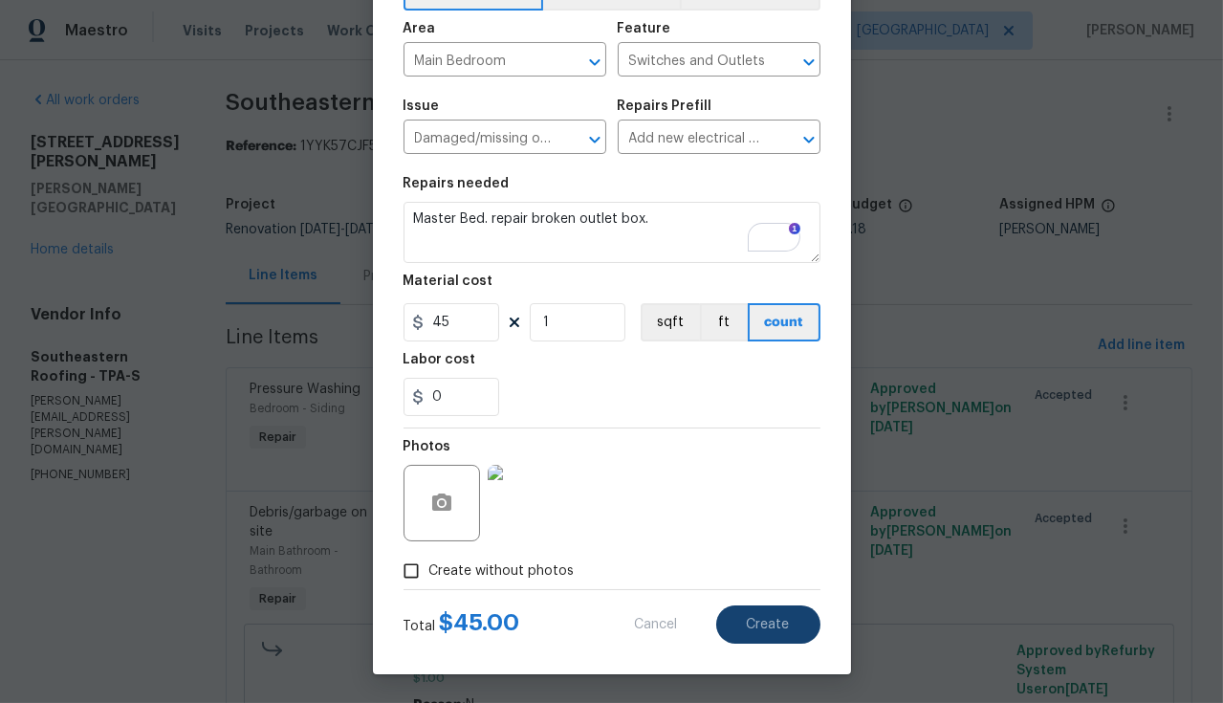
type input "0"
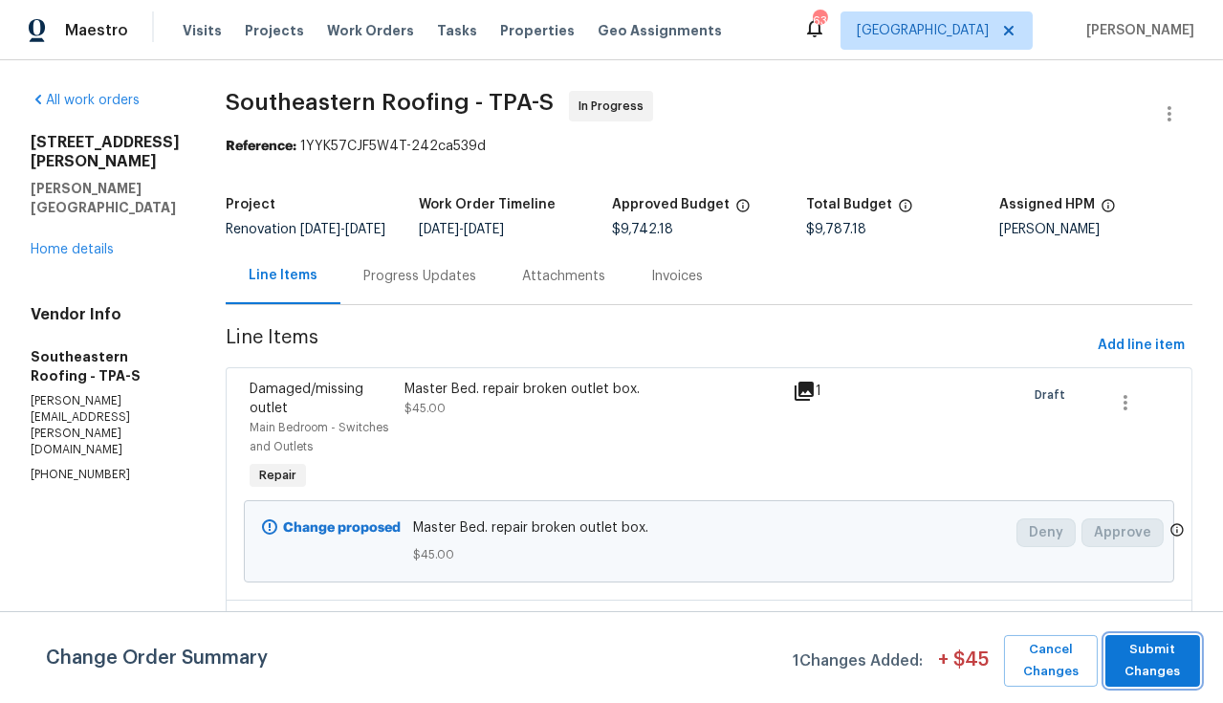
click at [1162, 663] on span "Submit Changes" at bounding box center [1153, 661] width 76 height 44
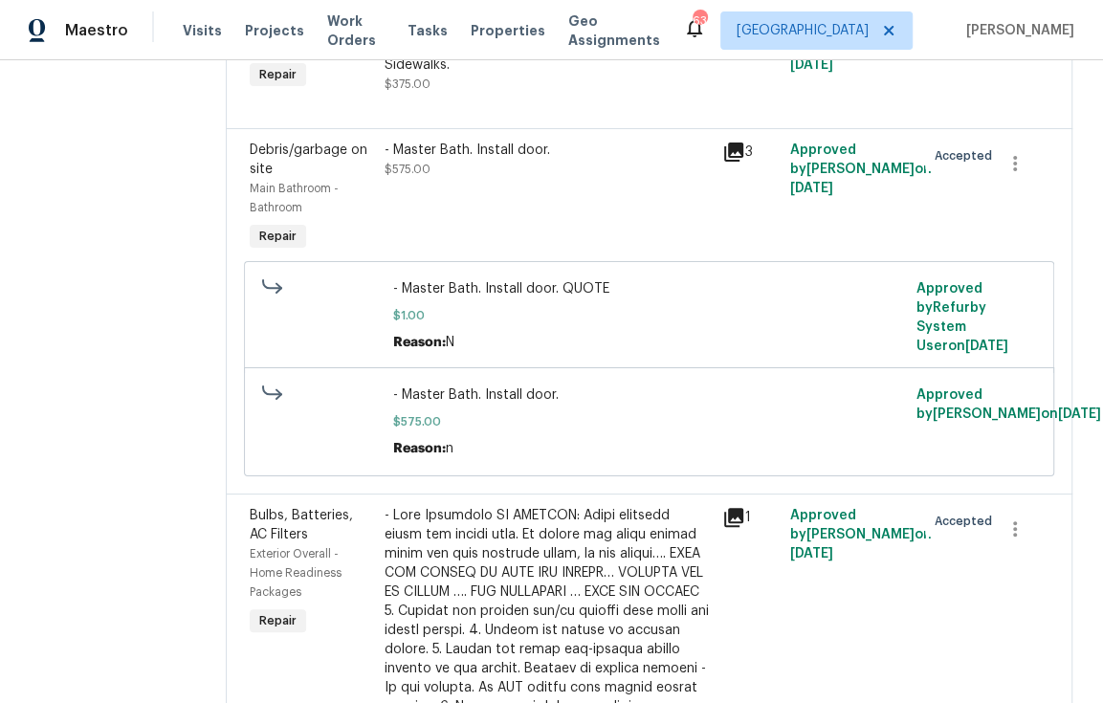
scroll to position [0, 0]
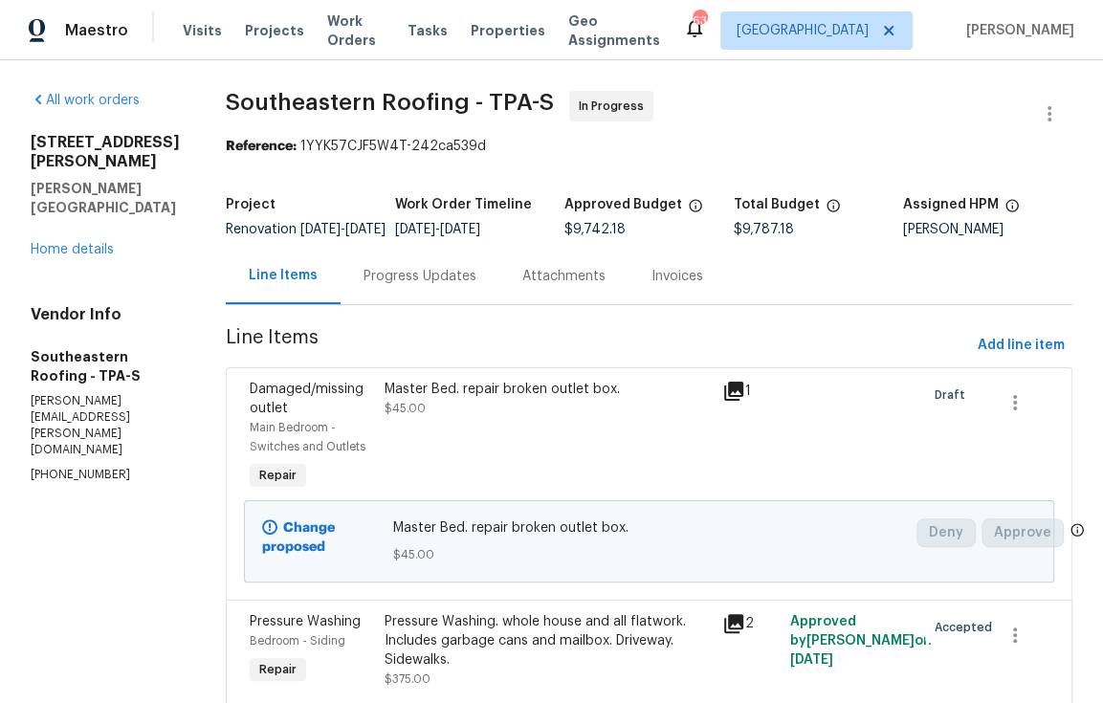
click at [764, 115] on span "Southeastern Roofing - TPA-S In Progress" at bounding box center [626, 114] width 800 height 46
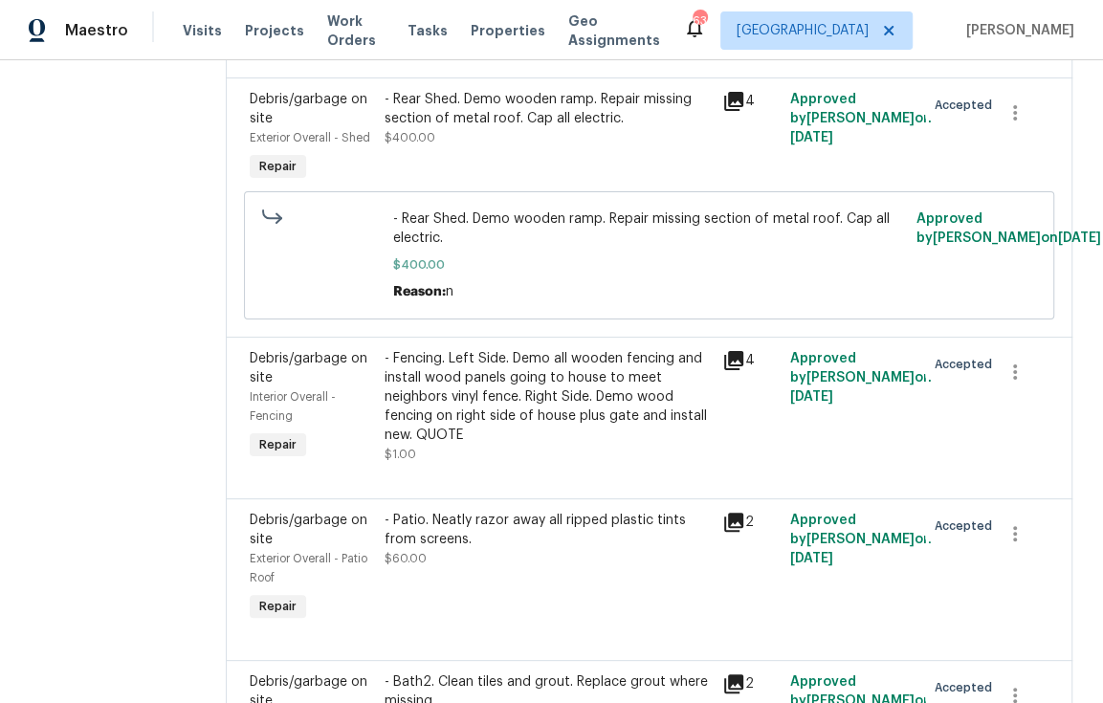
click at [546, 385] on div "- Fencing. Left Side. Demo all wooden fencing and install wood panels going to …" at bounding box center [547, 406] width 326 height 115
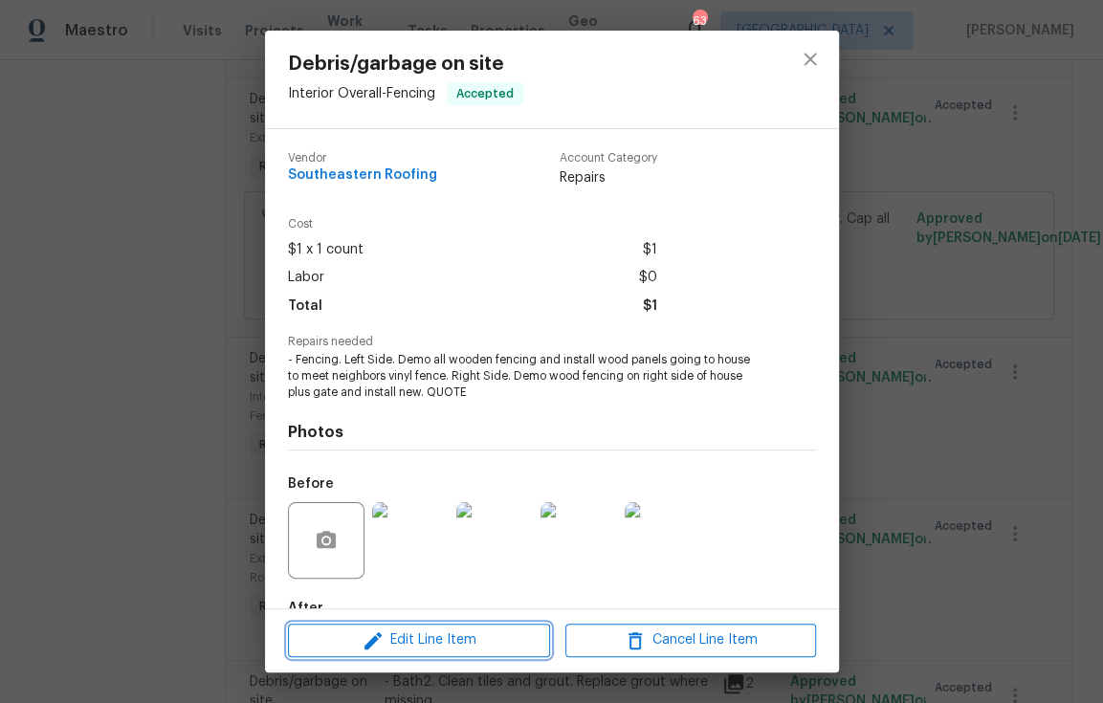
click at [481, 650] on span "Edit Line Item" at bounding box center [419, 640] width 251 height 24
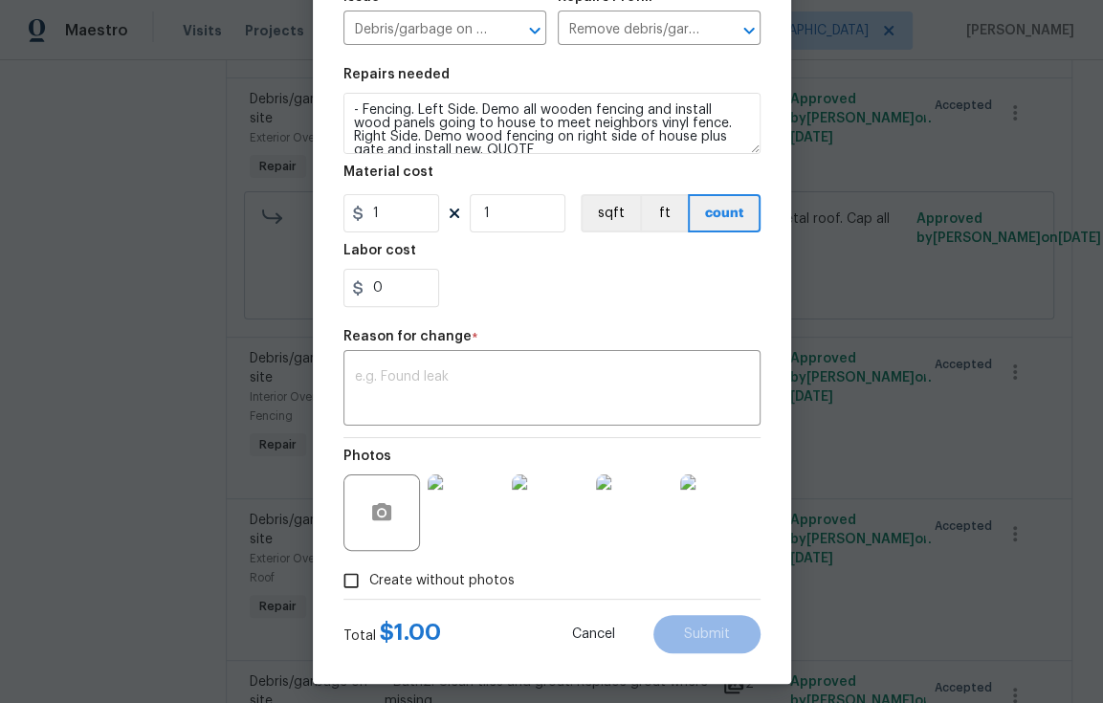
scroll to position [240, 0]
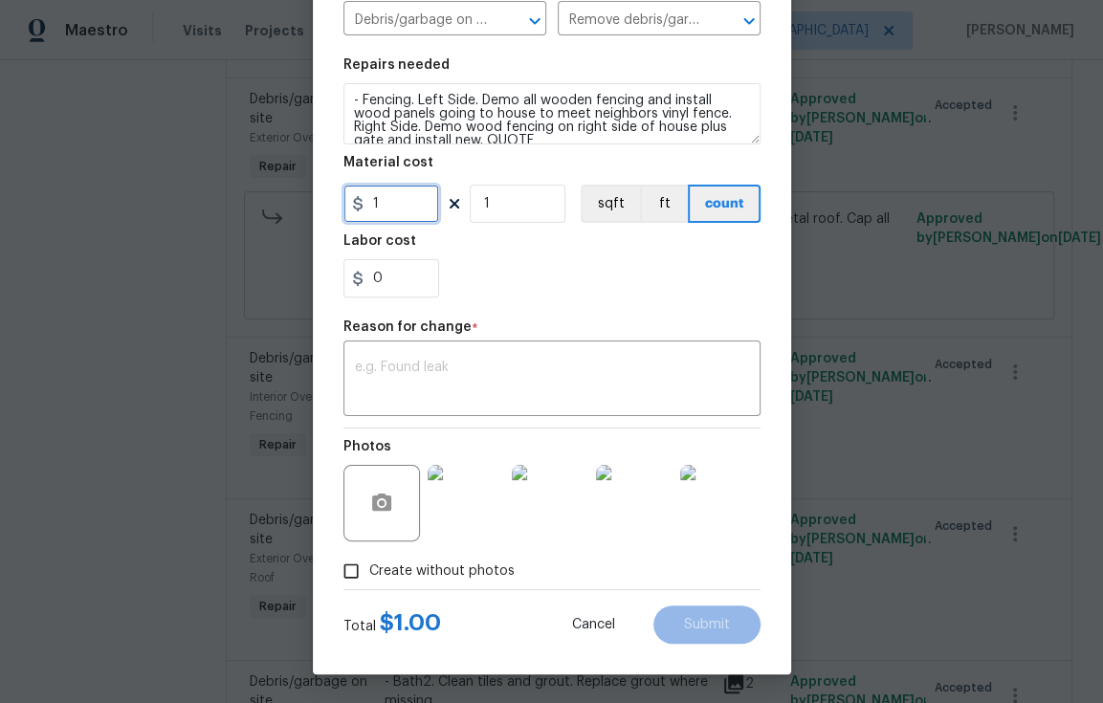
drag, startPoint x: 385, startPoint y: 210, endPoint x: 323, endPoint y: 206, distance: 62.3
click at [331, 206] on div "Edit Line Item Repair Upgrade BRN Area Interior Overall ​ Feature Fencing ​ Iss…" at bounding box center [552, 232] width 478 height 885
type input "3083"
click at [557, 384] on textarea at bounding box center [552, 381] width 394 height 40
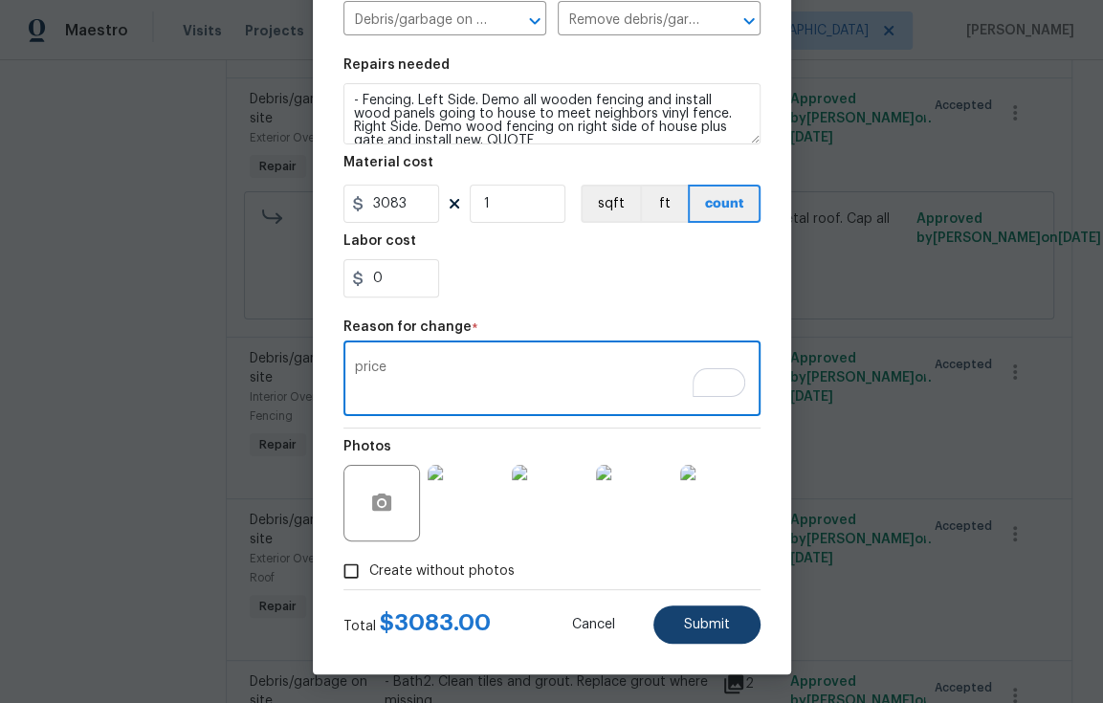
type textarea "price"
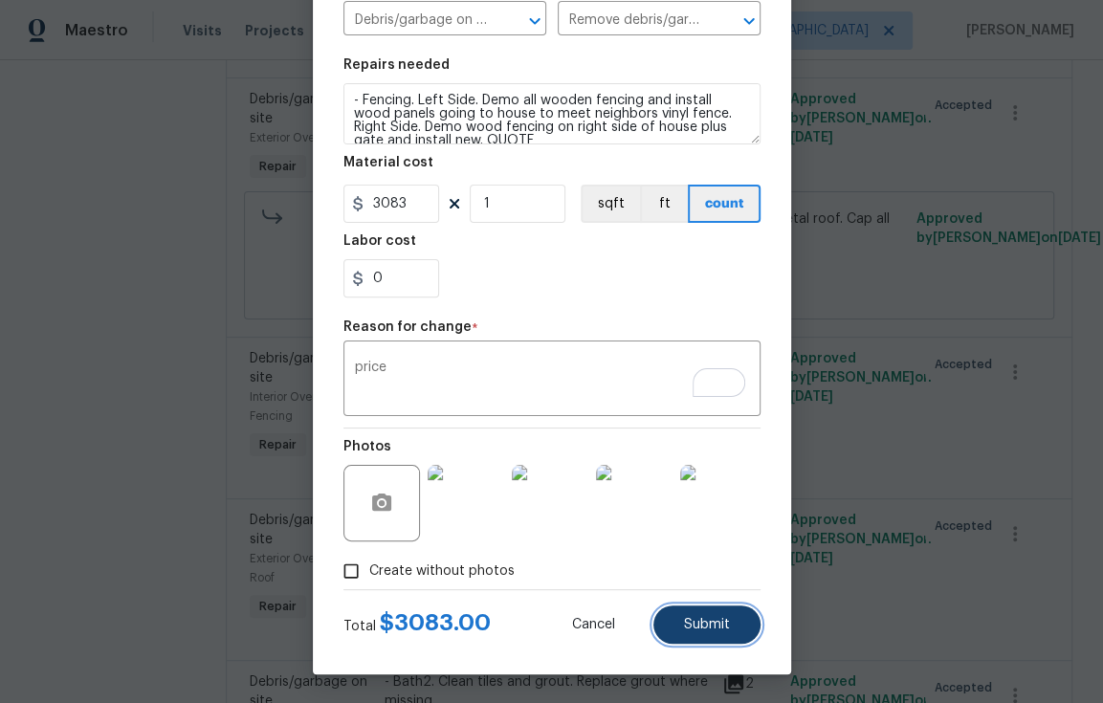
click at [698, 627] on span "Submit" at bounding box center [707, 625] width 46 height 14
type input "1"
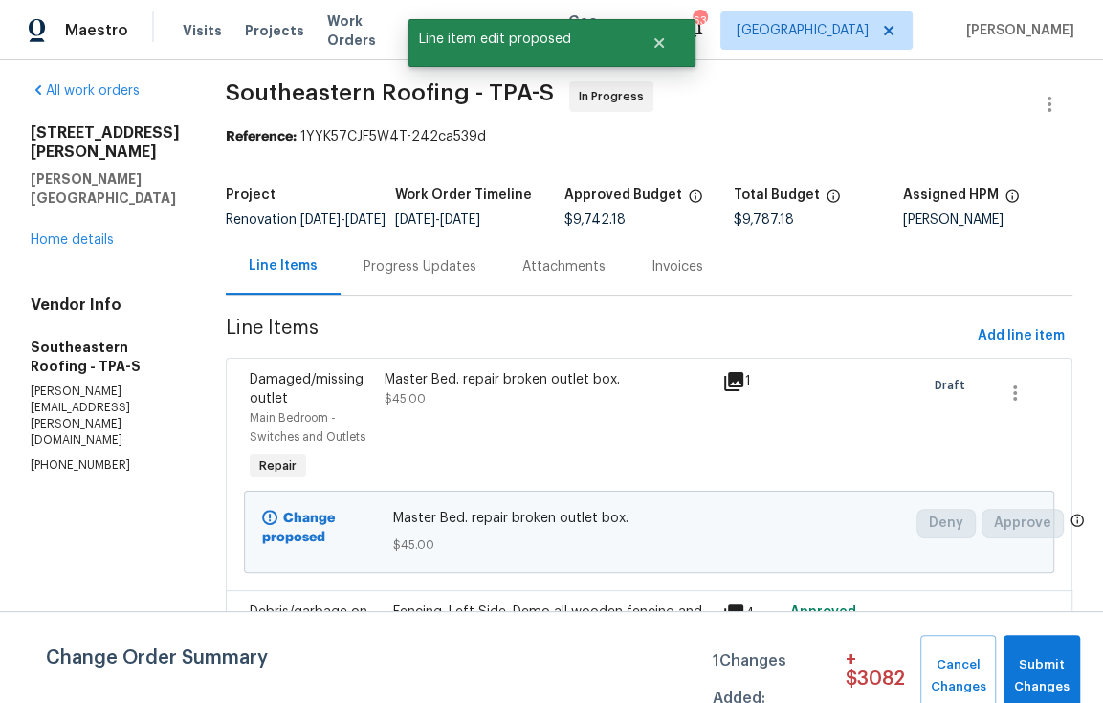
scroll to position [8073, 0]
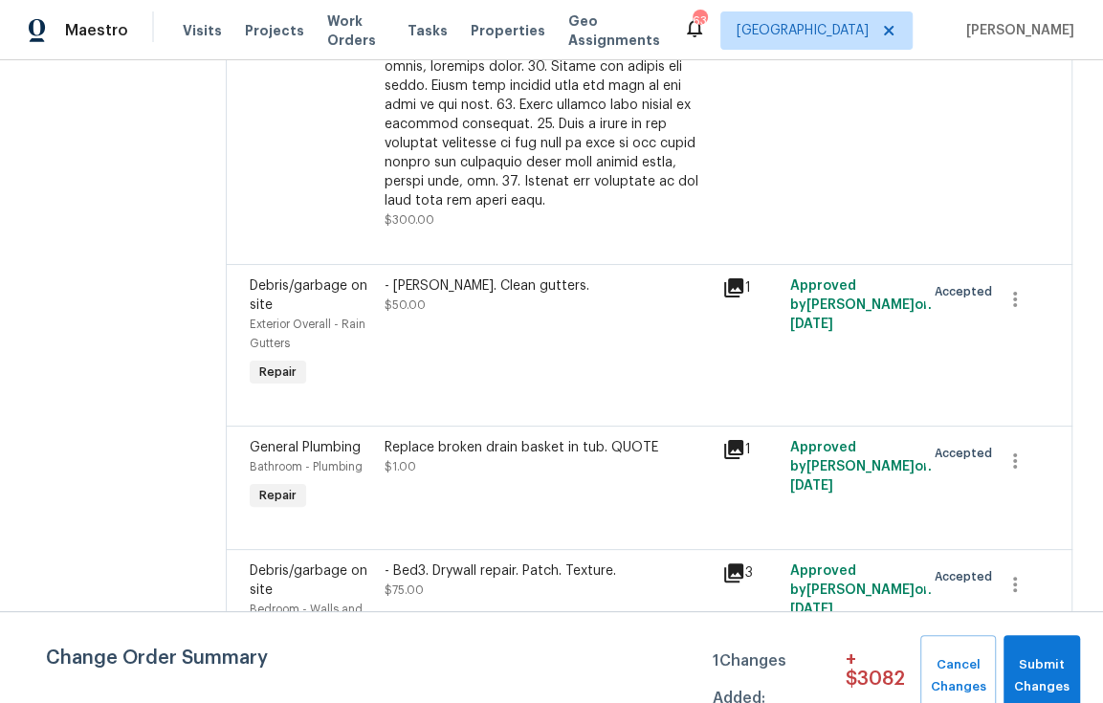
click at [452, 438] on div "Replace broken drain basket in tub. QUOTE" at bounding box center [547, 447] width 326 height 19
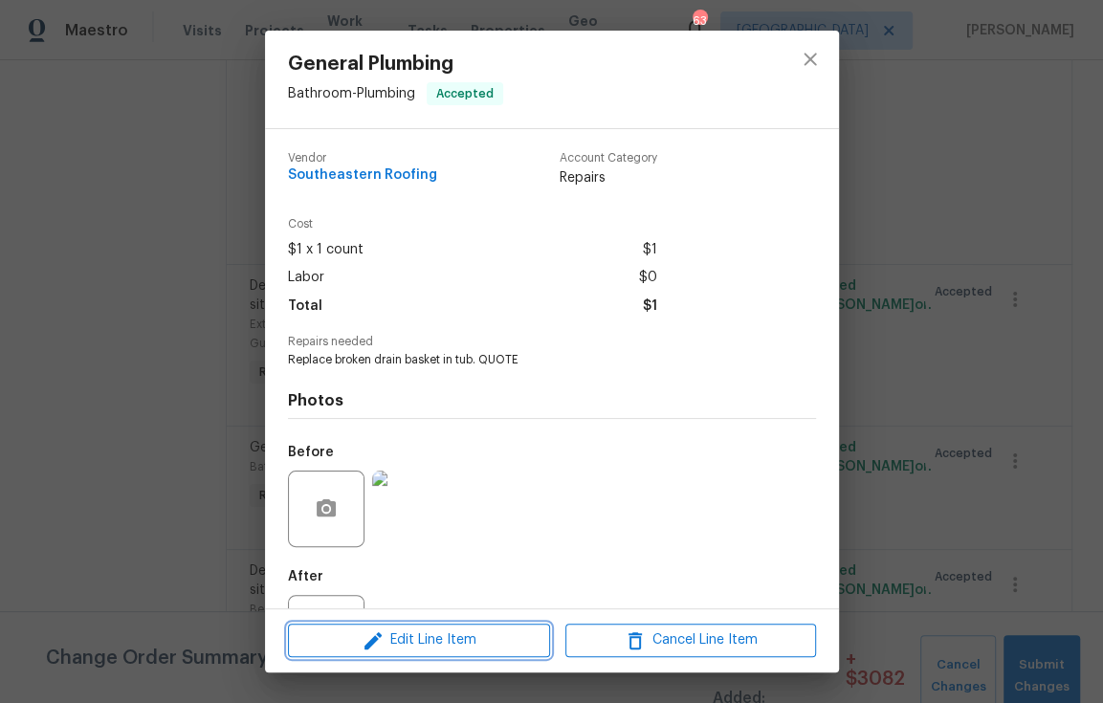
click at [470, 648] on span "Edit Line Item" at bounding box center [419, 640] width 251 height 24
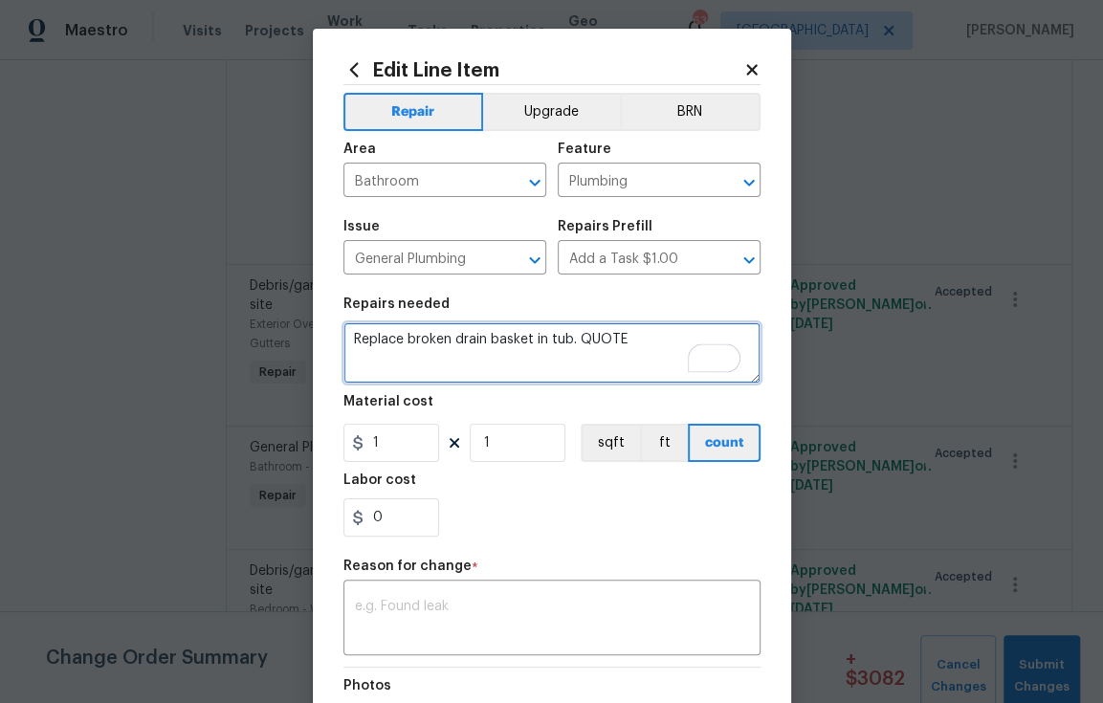
drag, startPoint x: 623, startPoint y: 349, endPoint x: 569, endPoint y: 343, distance: 54.8
click at [569, 343] on textarea "Replace broken drain basket in tub. QUOTE" at bounding box center [551, 352] width 417 height 61
type textarea "Replace broken drain basket in tub. Plus drywall repair."
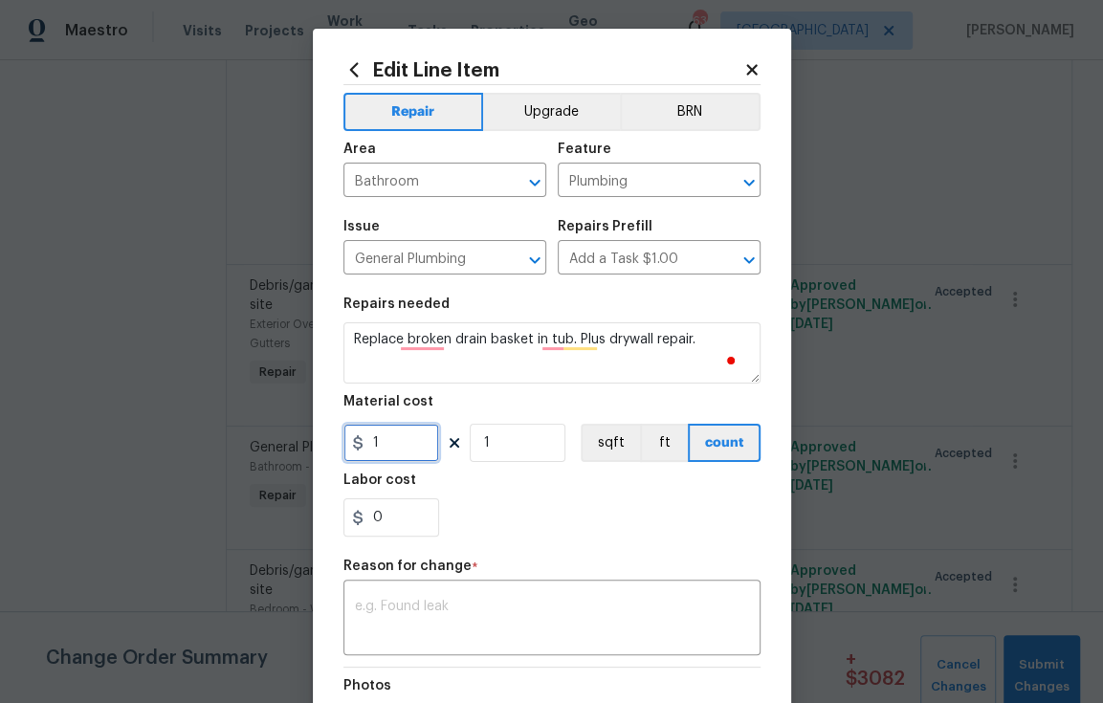
drag, startPoint x: 384, startPoint y: 437, endPoint x: 335, endPoint y: 437, distance: 49.7
click at [335, 437] on div "Edit Line Item Repair Upgrade BRN Area Bathroom ​ Feature Plumbing ​ Issue Gene…" at bounding box center [552, 471] width 478 height 885
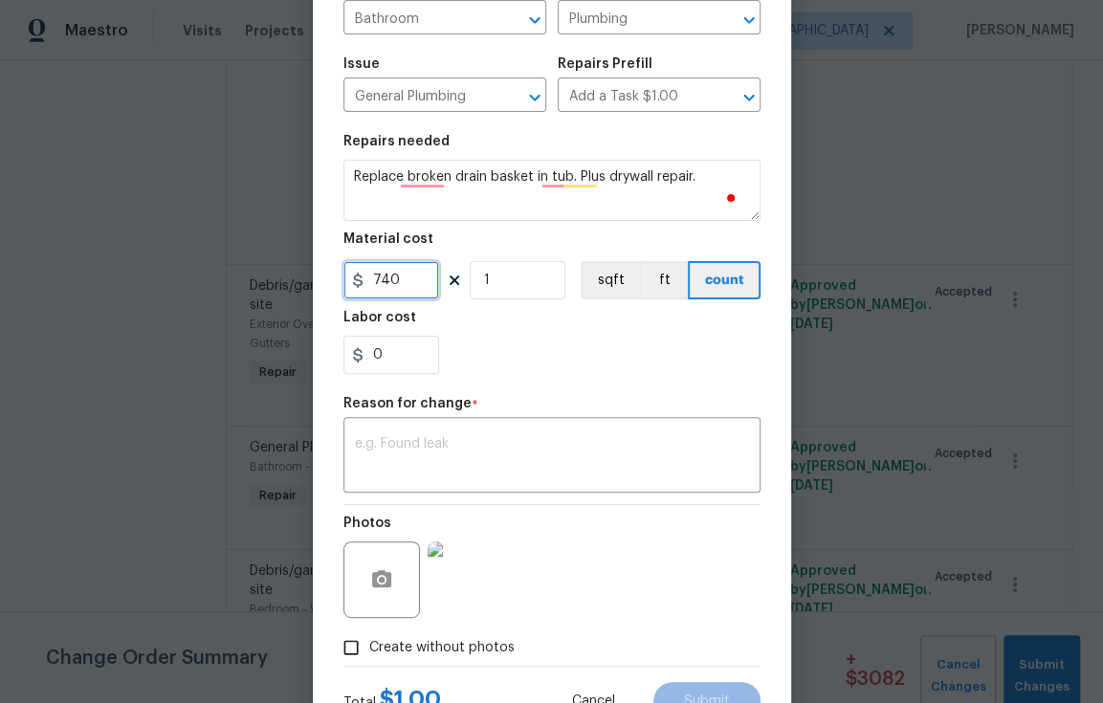
scroll to position [143, 0]
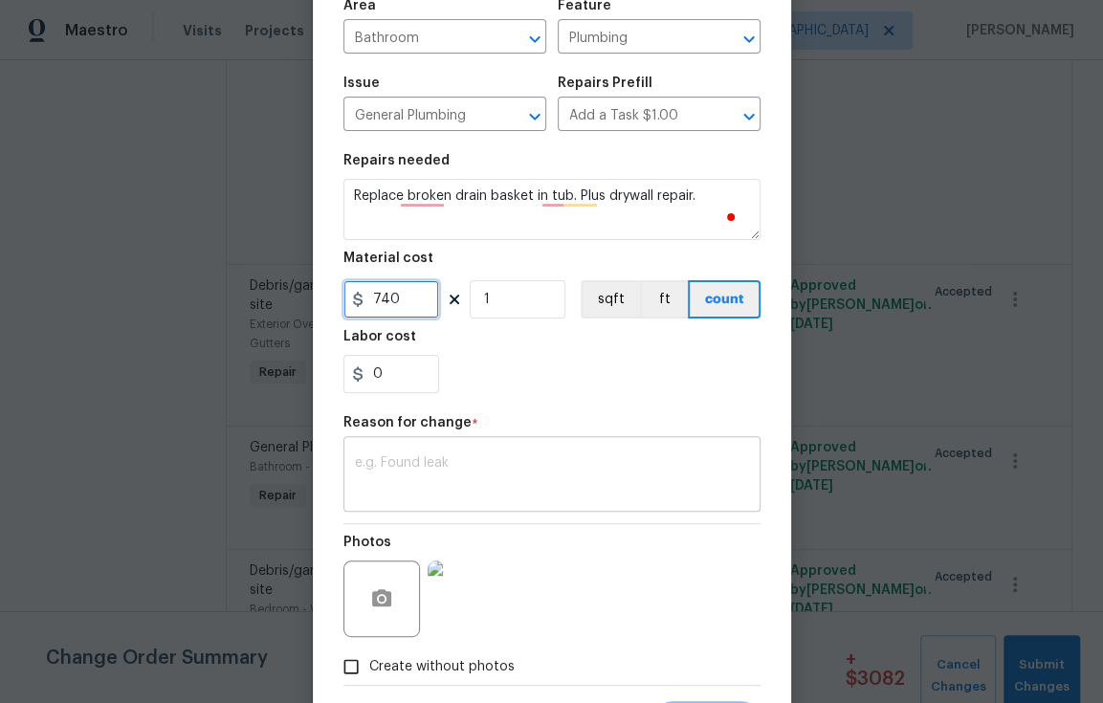
type input "740"
click at [562, 470] on textarea at bounding box center [552, 476] width 394 height 40
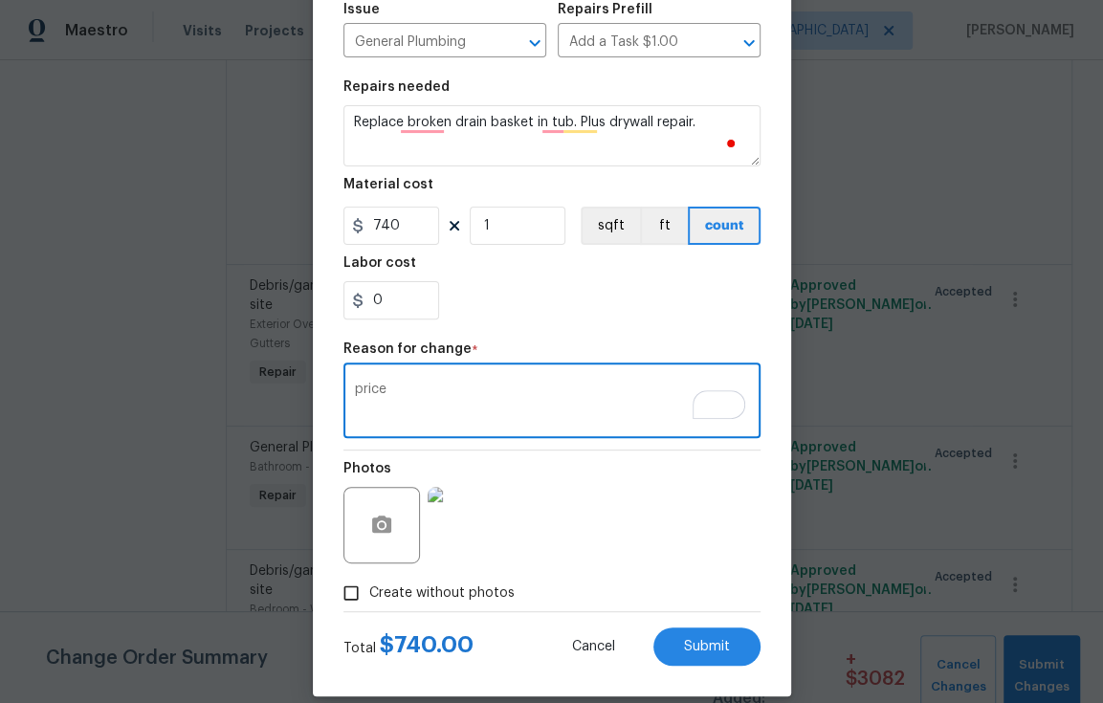
scroll to position [240, 0]
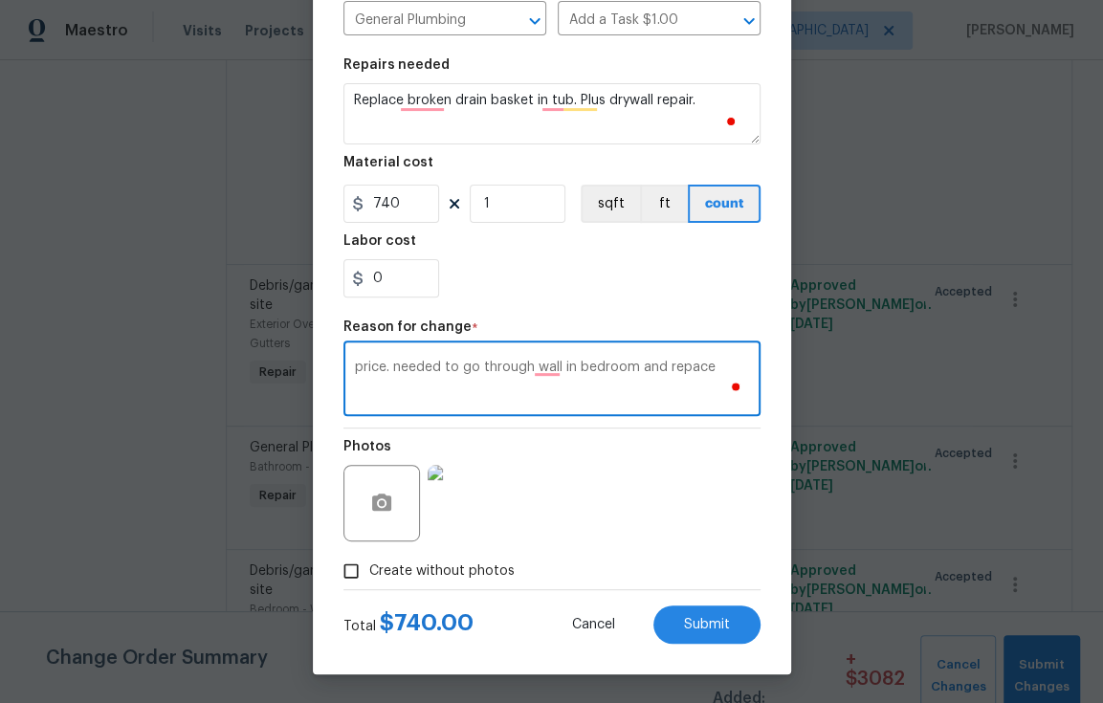
type textarea "price. needed to go through wall in bedroom and repace"
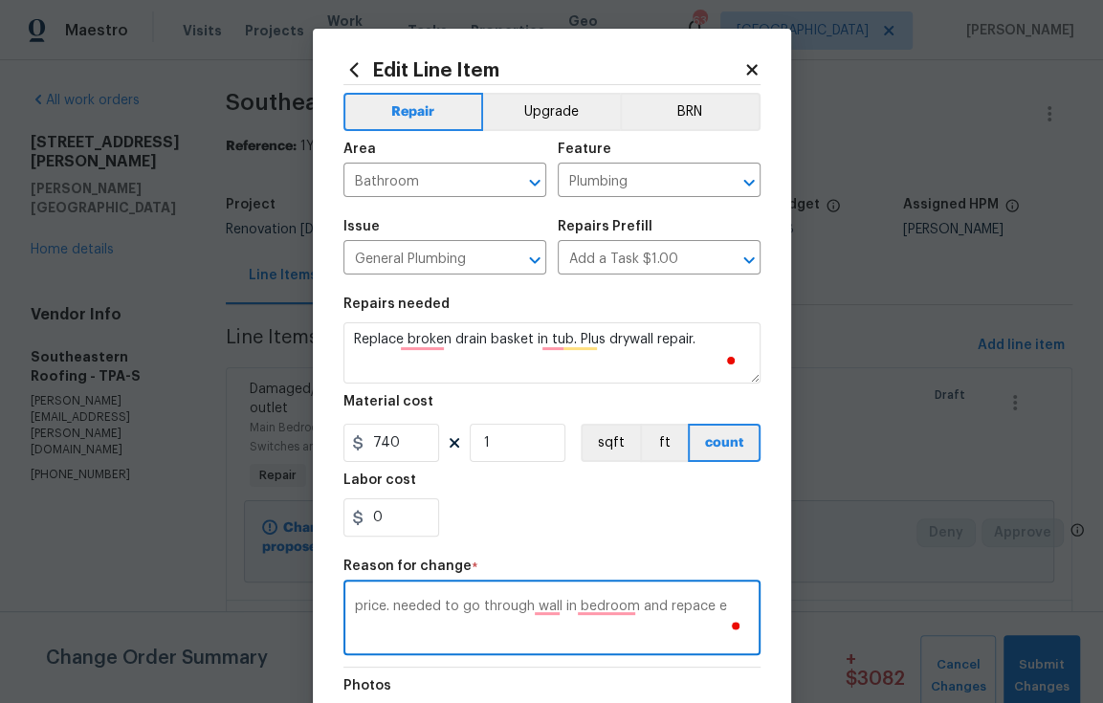
scroll to position [240, 0]
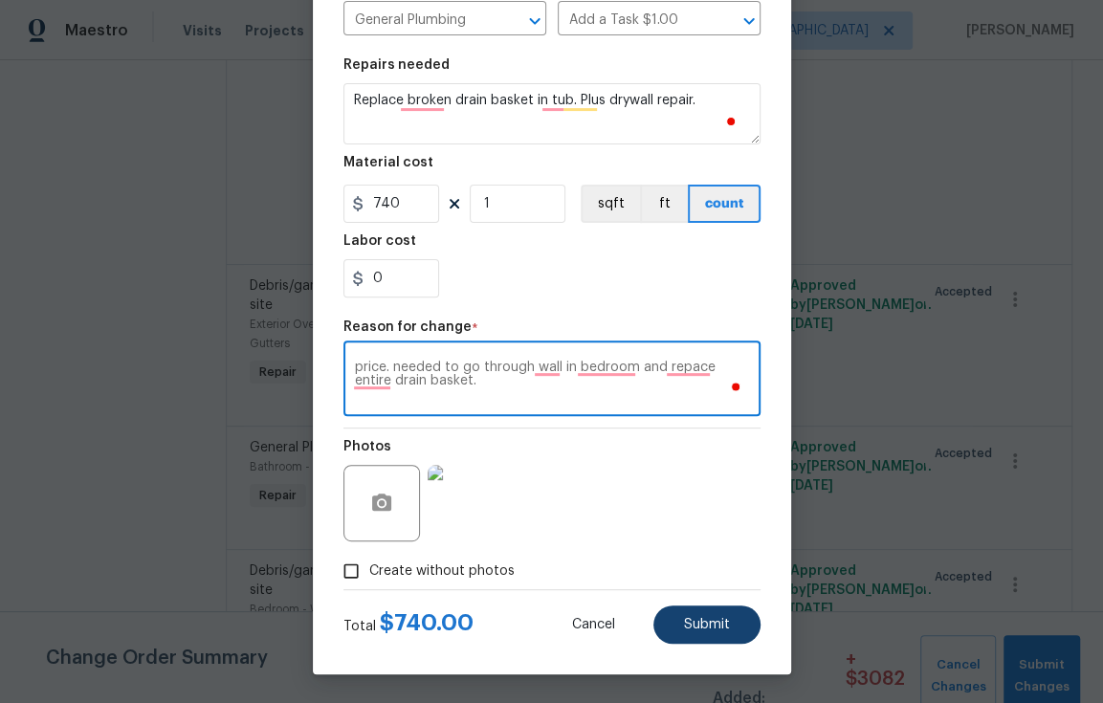
type textarea "price. needed to go through wall in bedroom and repace entire drain basket."
click at [711, 619] on span "Submit" at bounding box center [707, 625] width 46 height 14
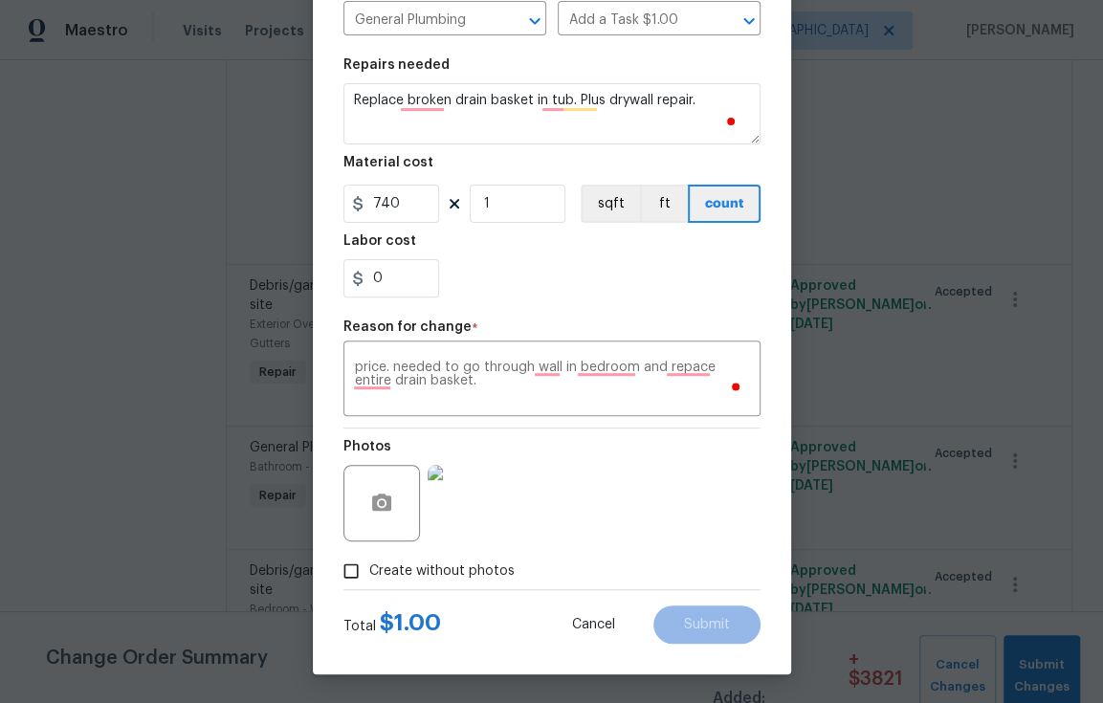
type input "1"
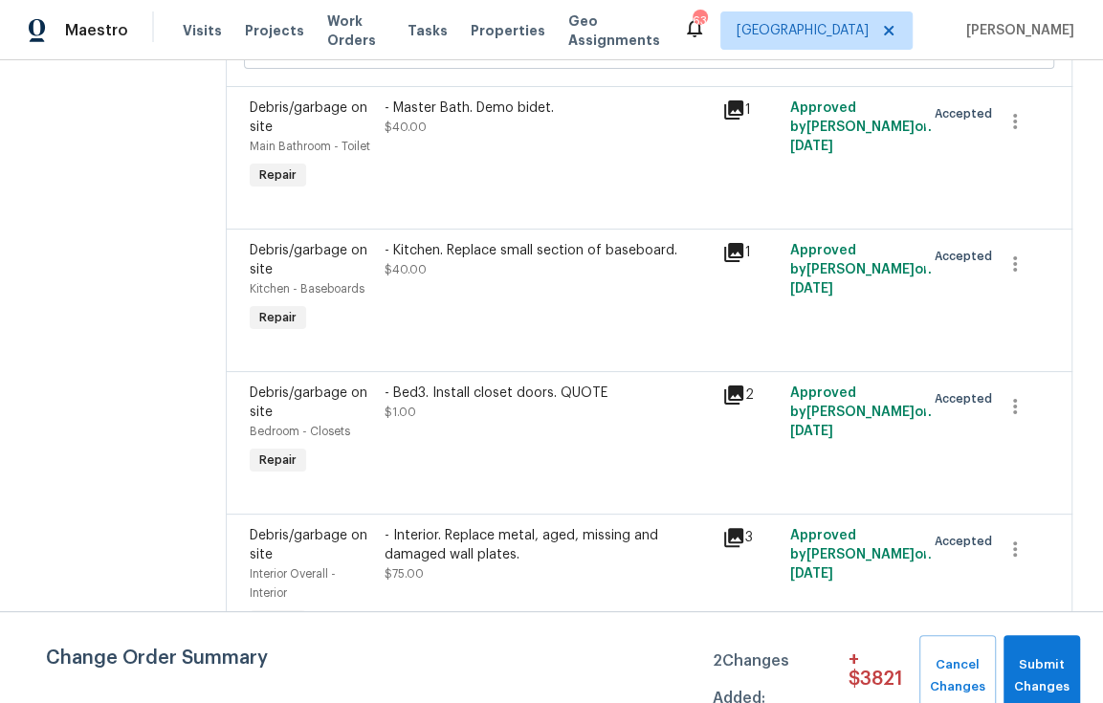
scroll to position [2635, 0]
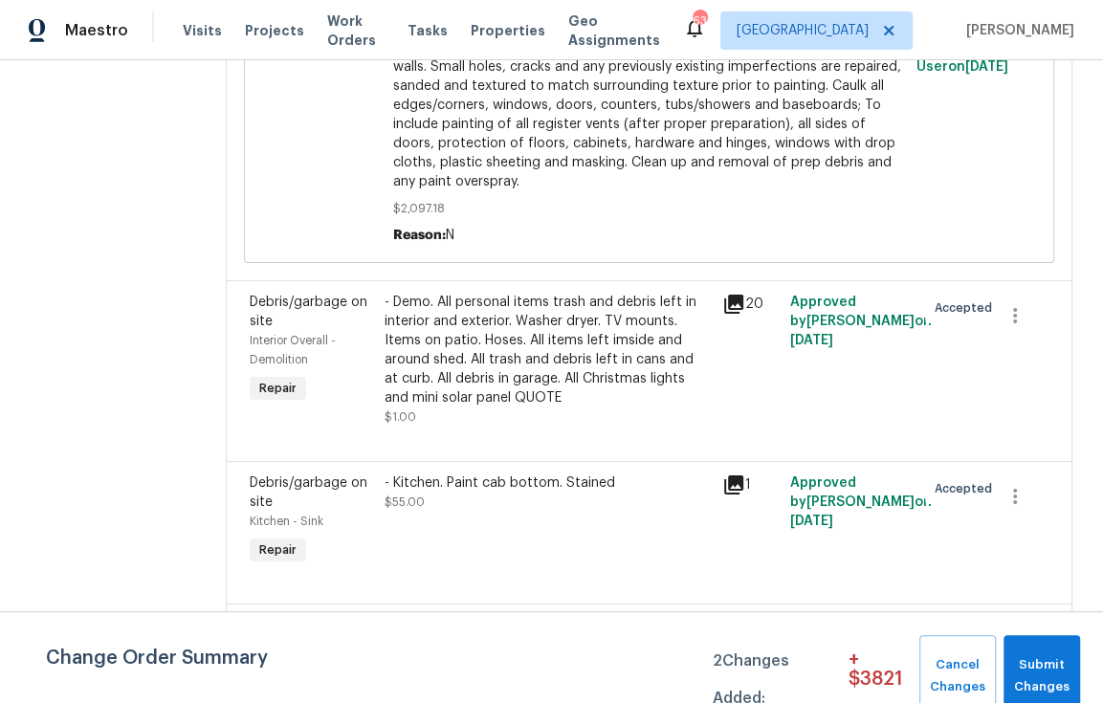
click at [536, 336] on div "- Demo. All personal items trash and debris left in interior and exterior. Wash…" at bounding box center [547, 350] width 326 height 115
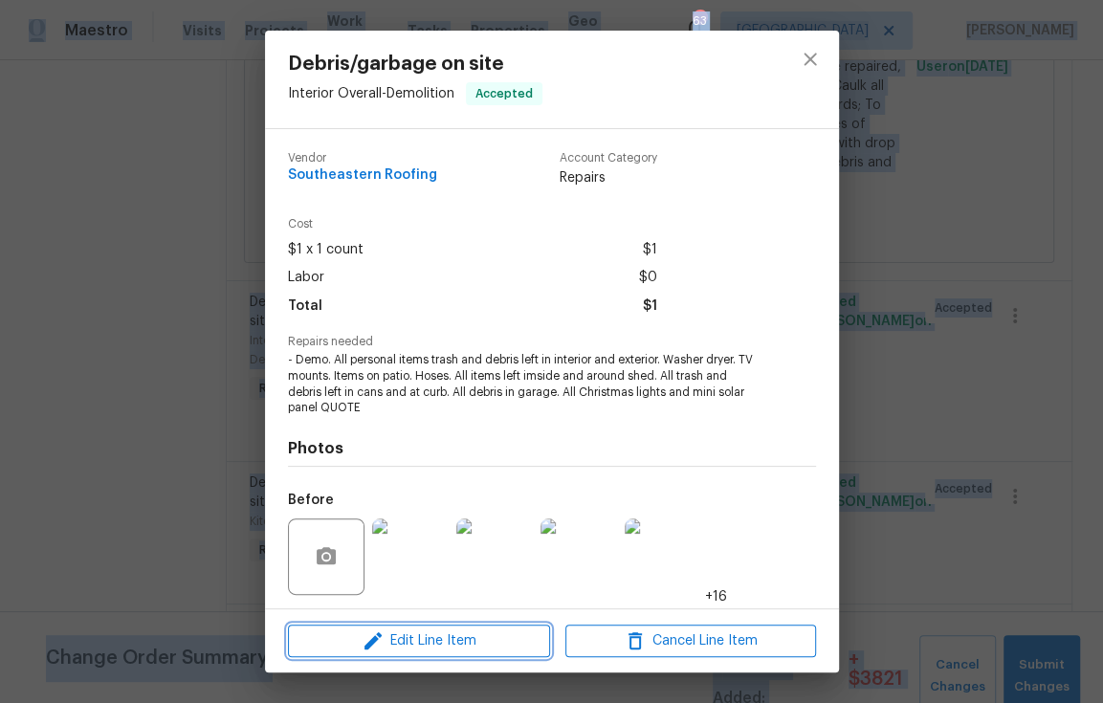
click at [426, 635] on span "Edit Line Item" at bounding box center [419, 641] width 251 height 24
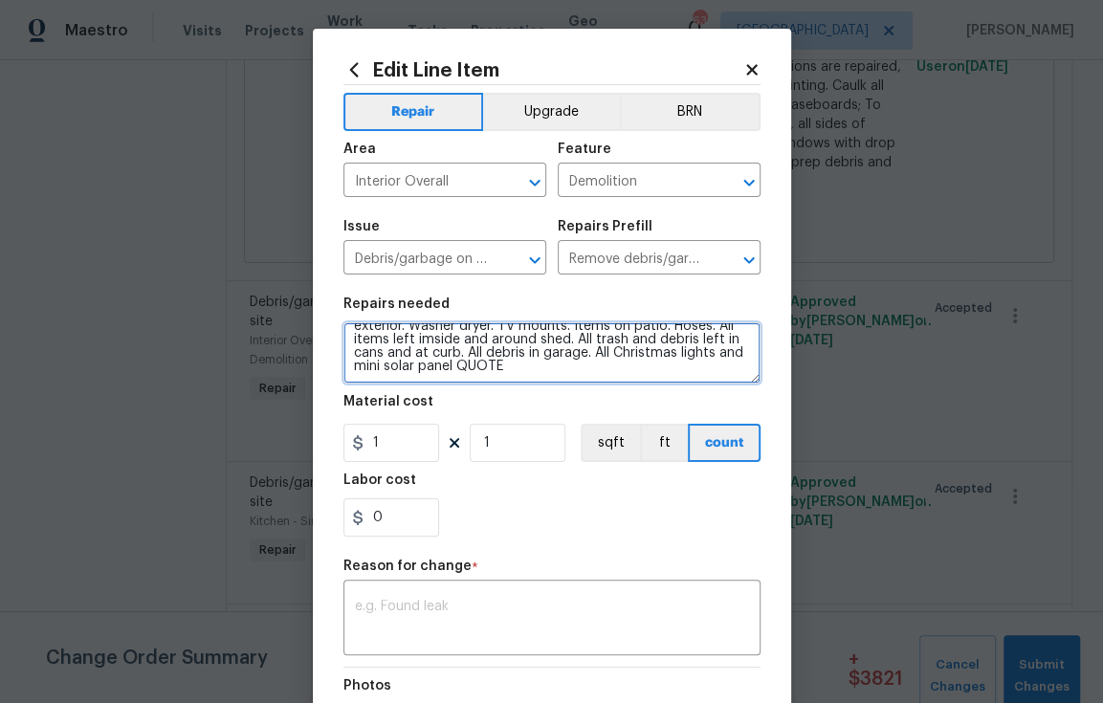
scroll to position [27, 0]
drag, startPoint x: 633, startPoint y: 366, endPoint x: 584, endPoint y: 369, distance: 48.9
click at [584, 369] on textarea "- Demo. All personal items trash and debris left in interior and exterior. Wash…" at bounding box center [551, 352] width 417 height 61
type textarea "- Demo. All personal items trash and debris left in interior and exterior. Wash…"
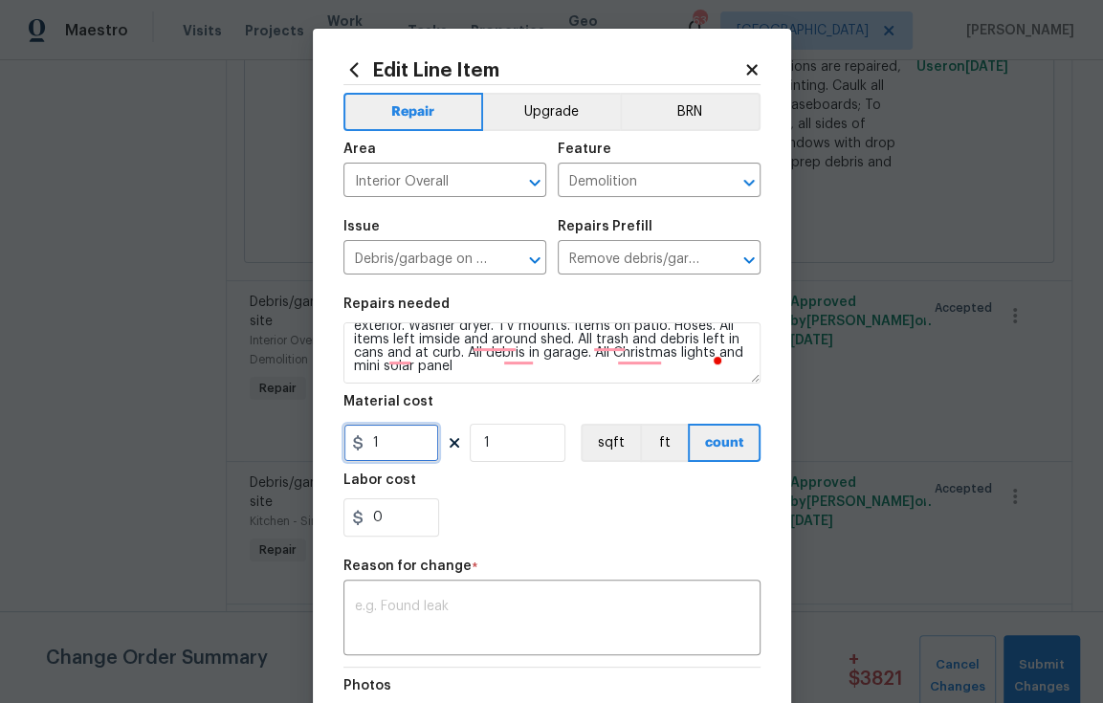
drag, startPoint x: 371, startPoint y: 452, endPoint x: 316, endPoint y: 450, distance: 55.5
click at [317, 450] on div "Edit Line Item Repair Upgrade BRN Area Interior Overall ​ Feature Demolition ​ …" at bounding box center [552, 481] width 478 height 904
type input "625"
click at [478, 606] on textarea at bounding box center [552, 620] width 394 height 40
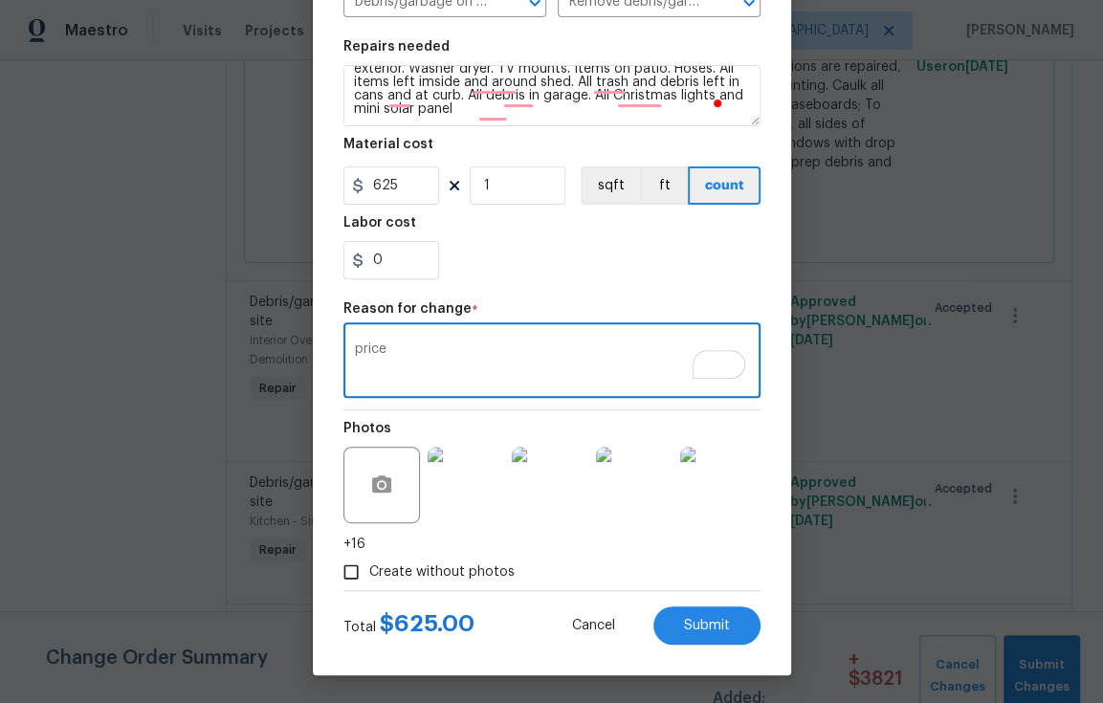
scroll to position [259, 0]
type textarea "price"
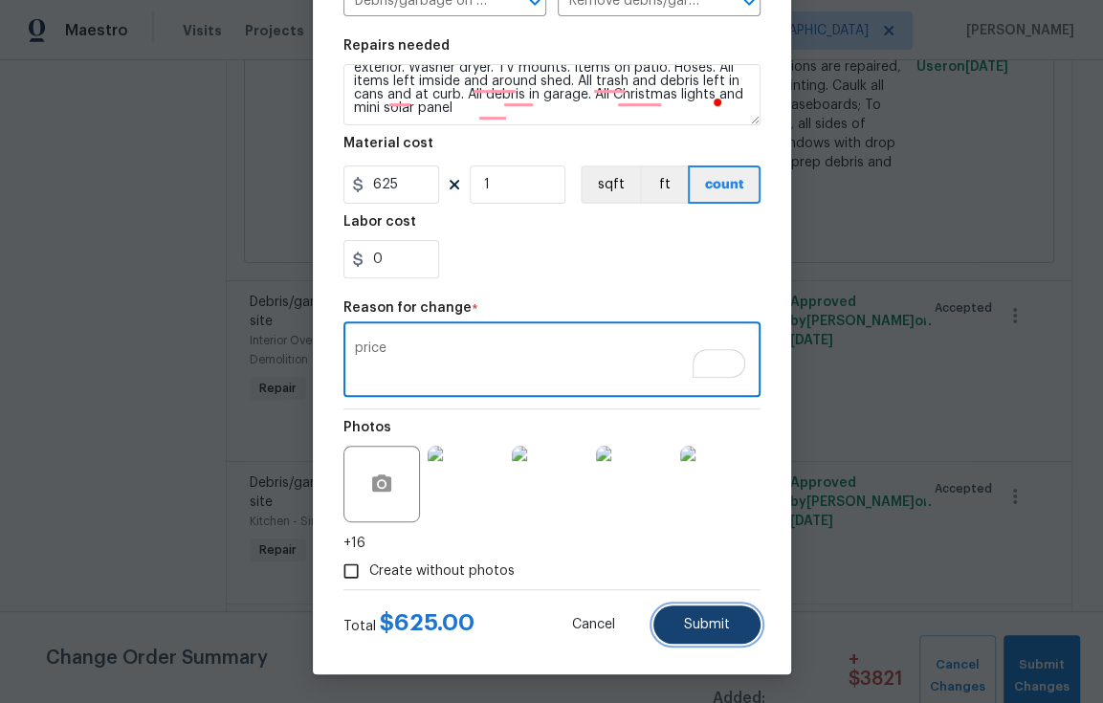
click at [684, 625] on span "Submit" at bounding box center [707, 625] width 46 height 14
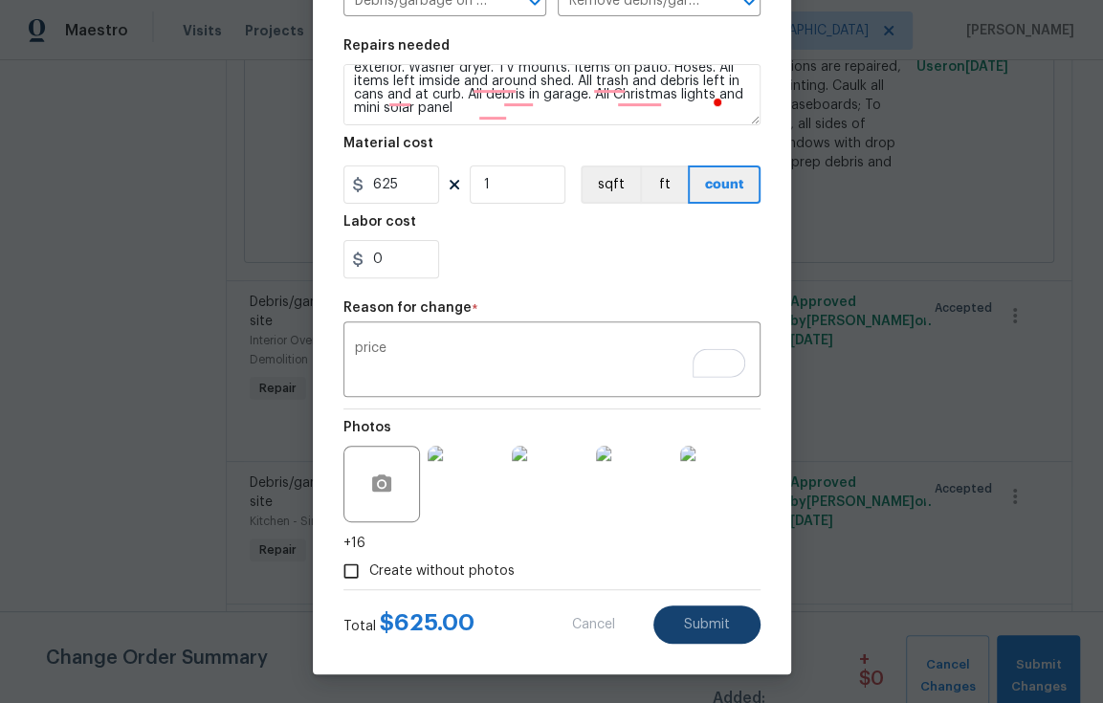
type textarea "- Demo. All personal items trash and debris left in interior and exterior. Wash…"
type input "1"
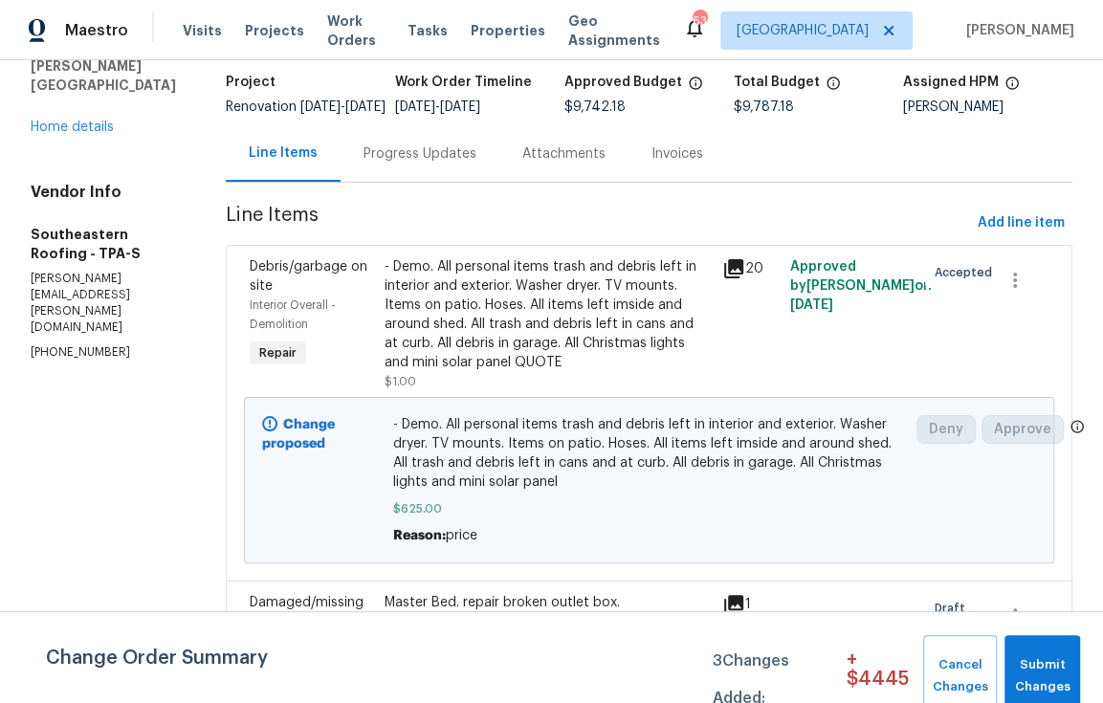
scroll to position [1117, 0]
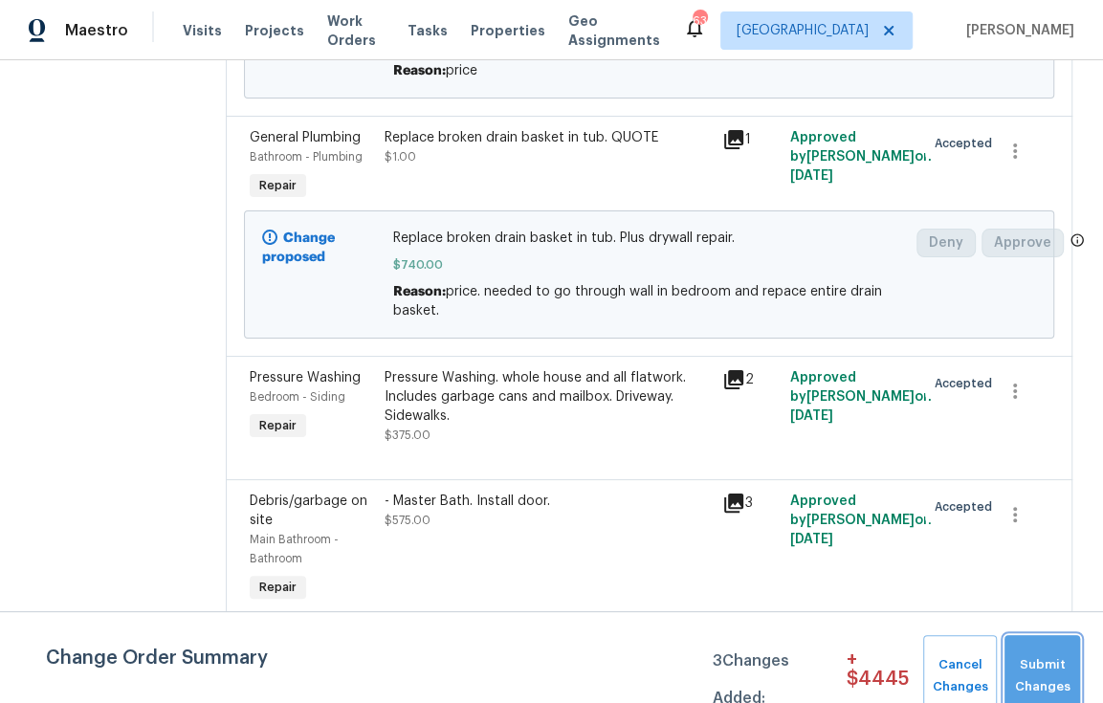
click at [1060, 665] on span "Submit Changes" at bounding box center [1042, 676] width 56 height 44
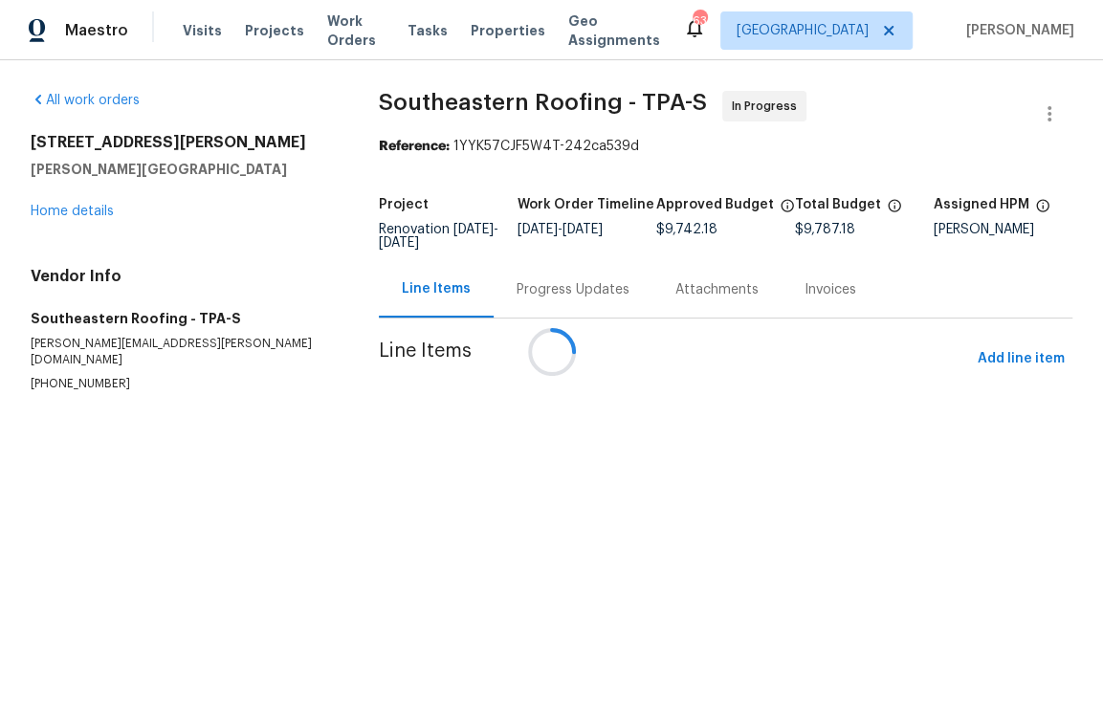
scroll to position [0, 0]
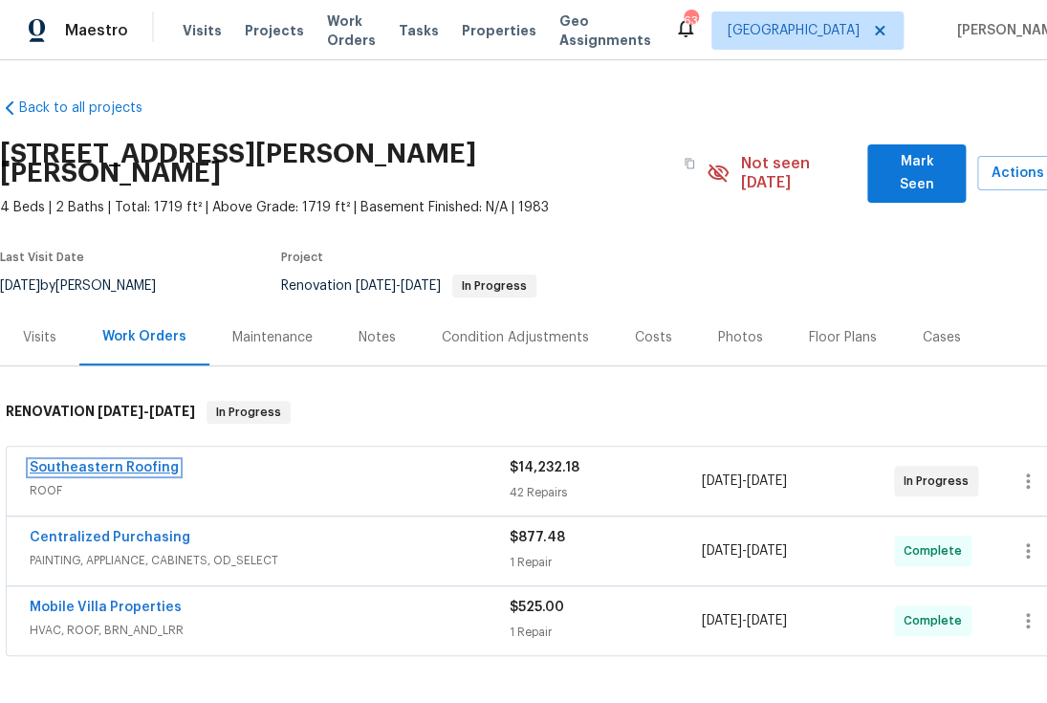
click at [145, 461] on link "Southeastern Roofing" at bounding box center [104, 467] width 149 height 13
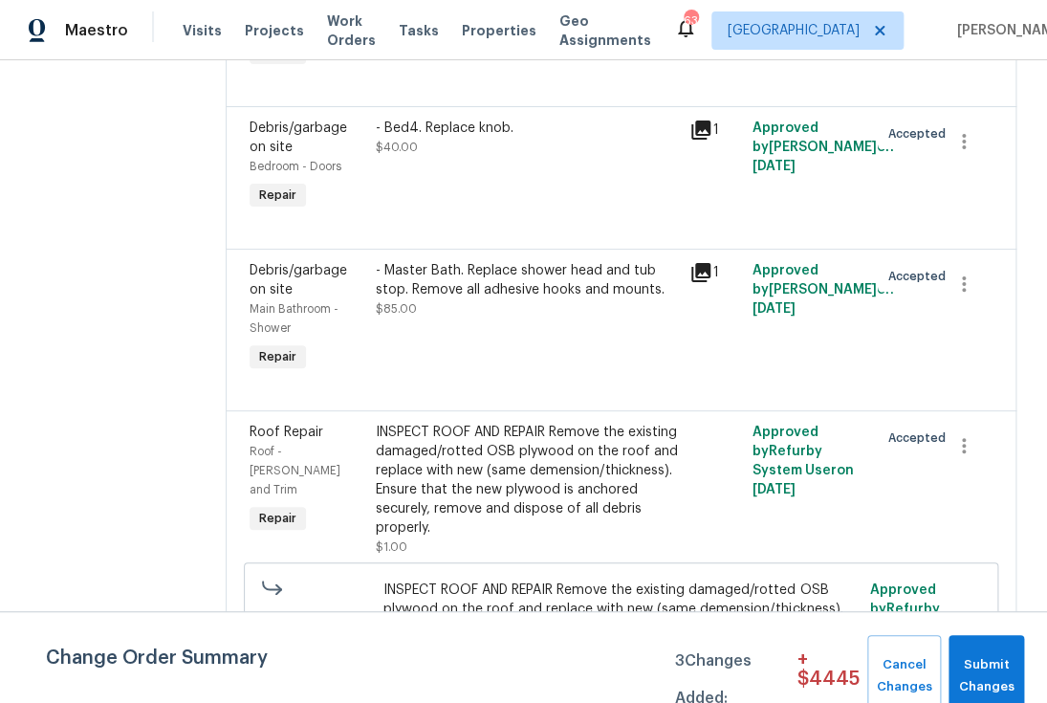
scroll to position [4761, 0]
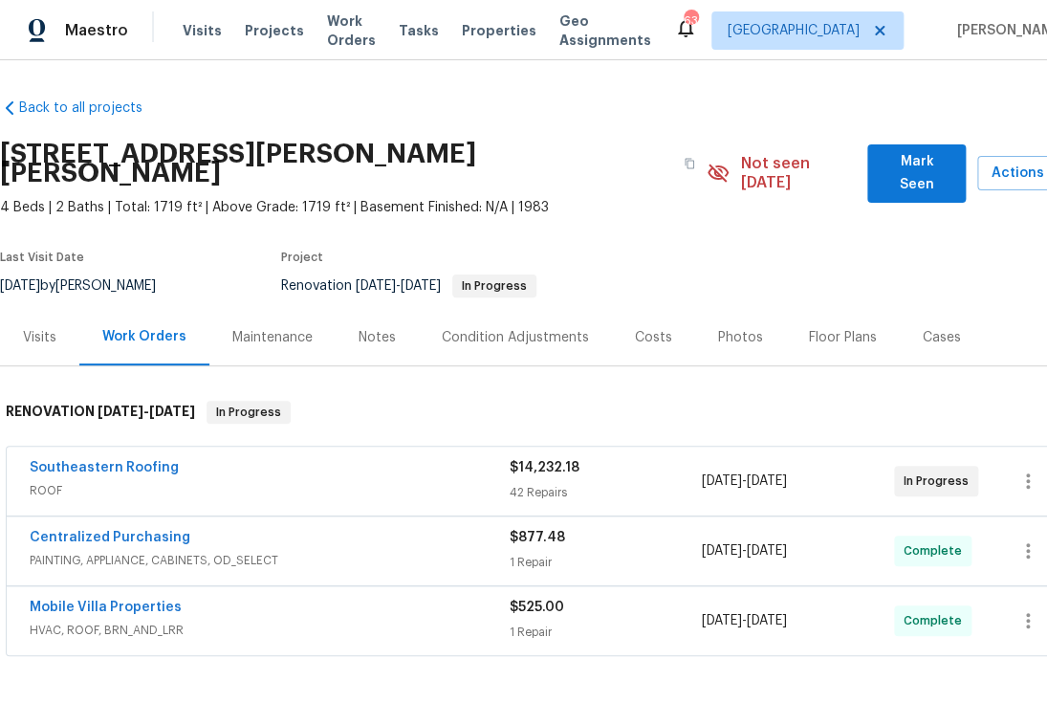
click at [378, 328] on div "Notes" at bounding box center [377, 337] width 37 height 19
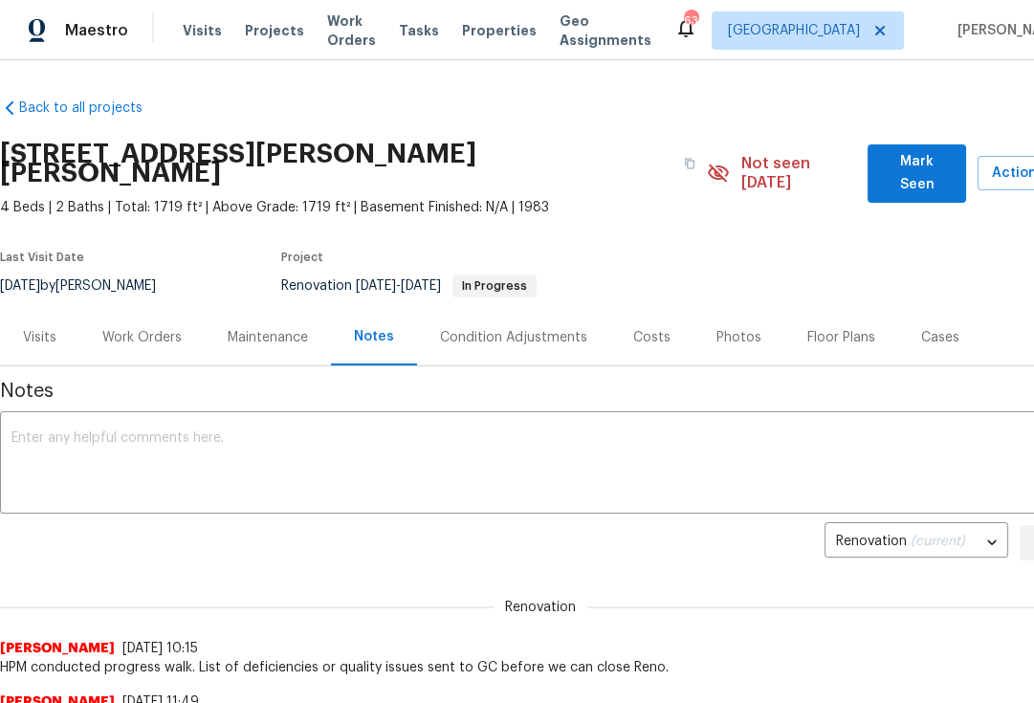
click at [169, 328] on div "Work Orders" at bounding box center [141, 337] width 79 height 19
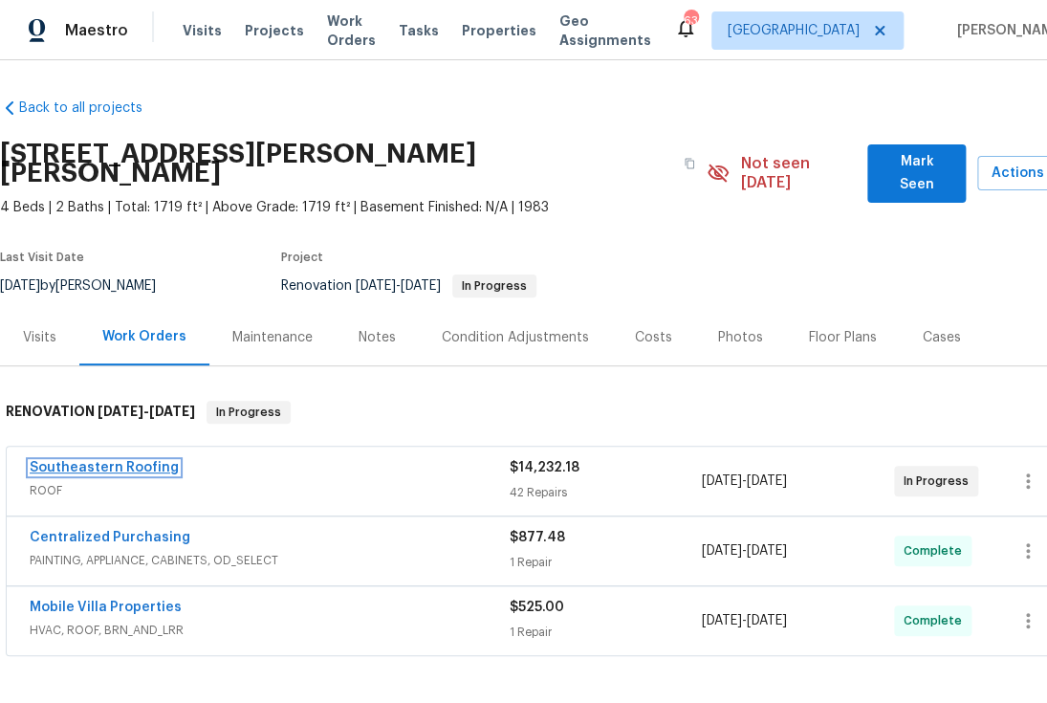
click at [123, 461] on link "Southeastern Roofing" at bounding box center [104, 467] width 149 height 13
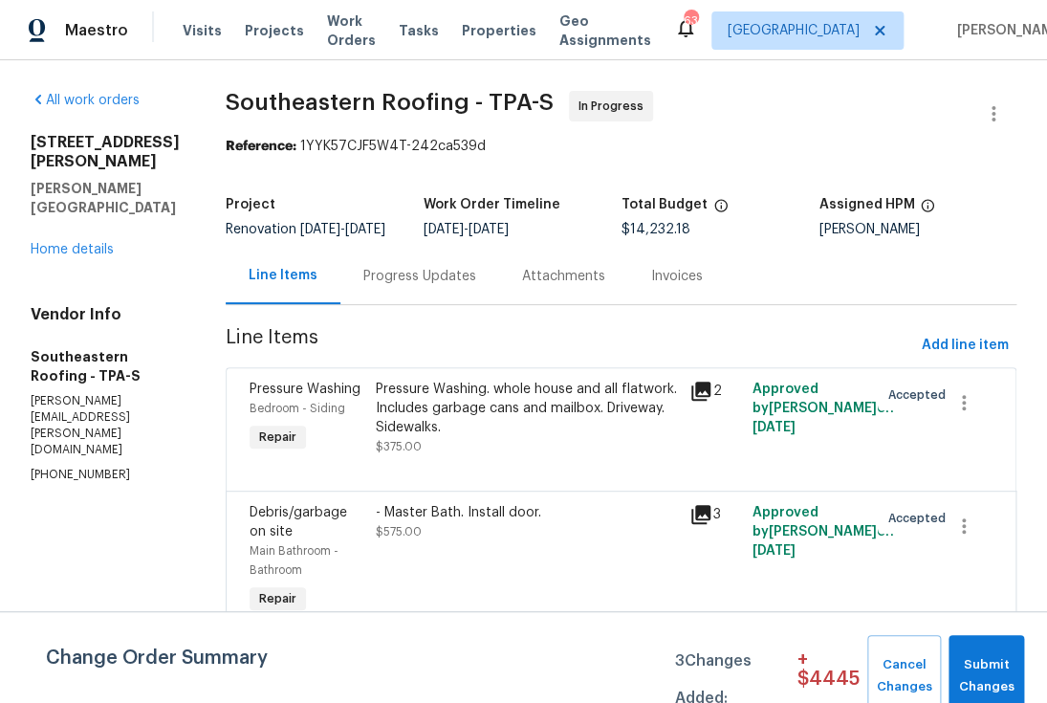
click at [363, 286] on div "Progress Updates" at bounding box center [419, 276] width 113 height 19
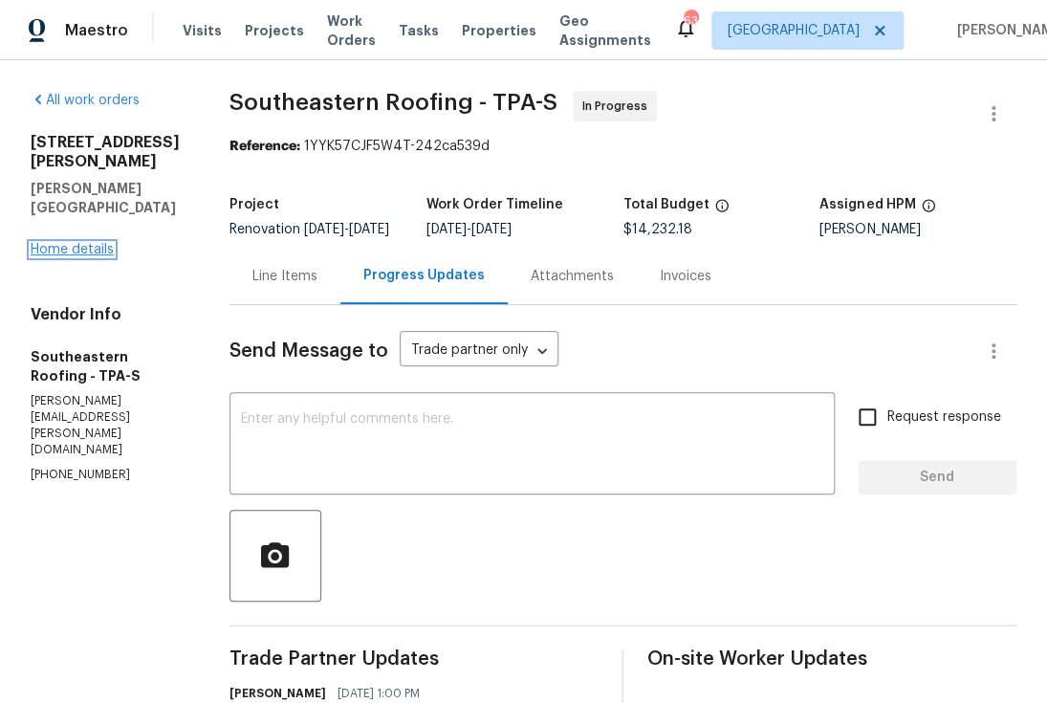
click at [86, 243] on link "Home details" at bounding box center [72, 249] width 83 height 13
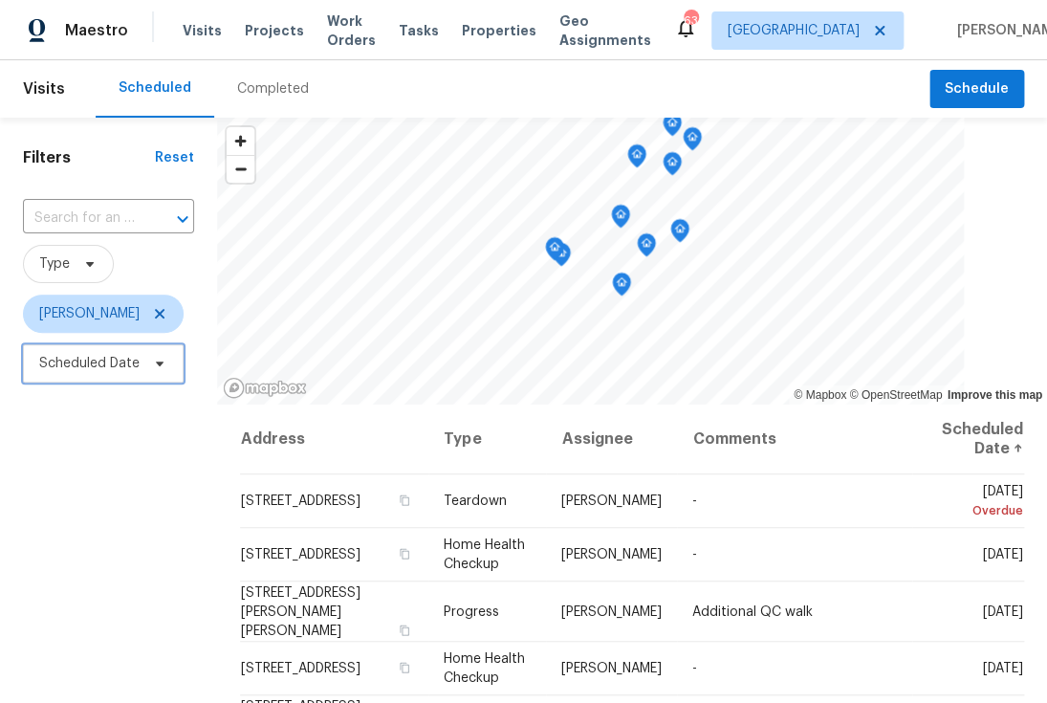
click at [106, 363] on span "Scheduled Date" at bounding box center [89, 363] width 100 height 19
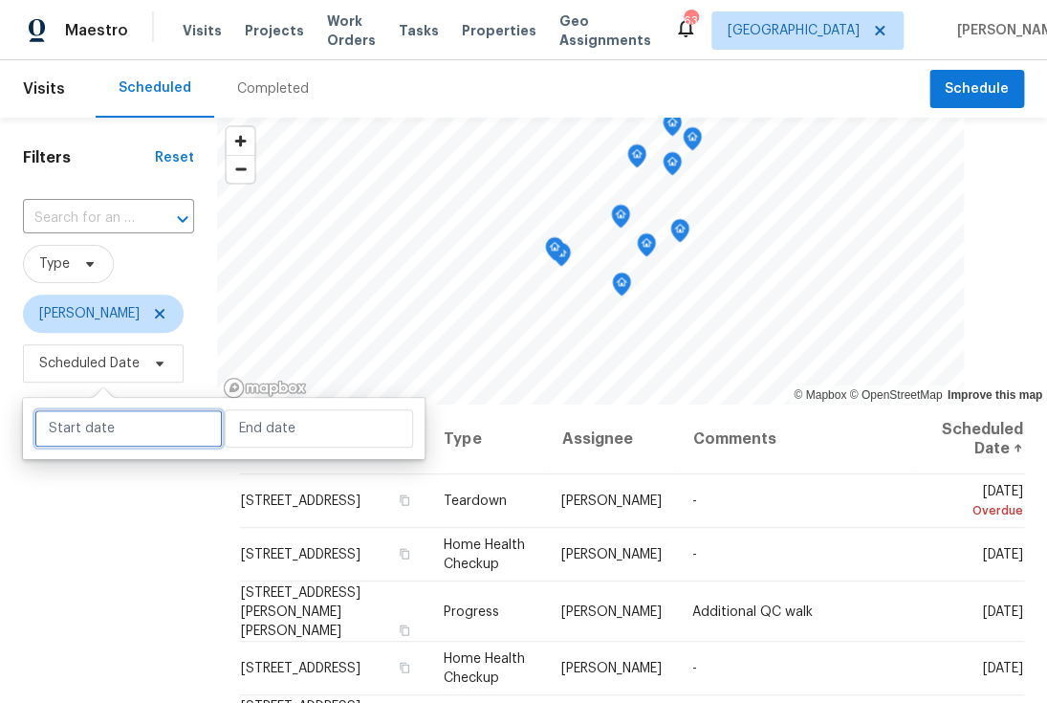
select select "8"
select select "2025"
select select "9"
select select "2025"
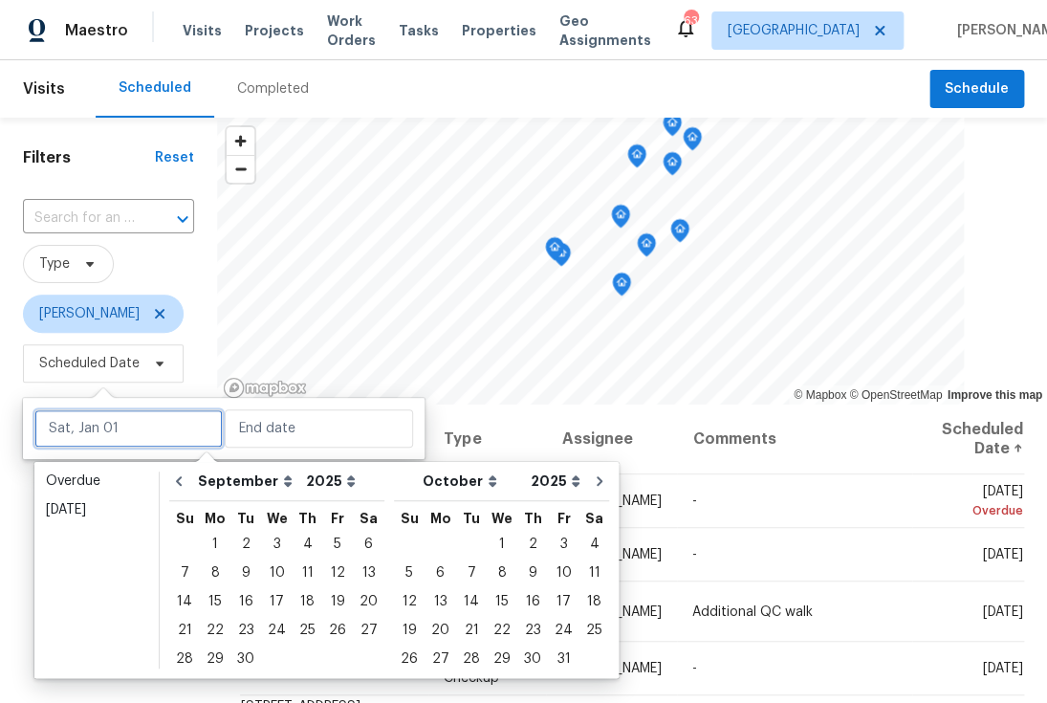
click at [103, 426] on input "text" at bounding box center [128, 428] width 188 height 38
click at [79, 481] on div "Overdue" at bounding box center [96, 480] width 101 height 19
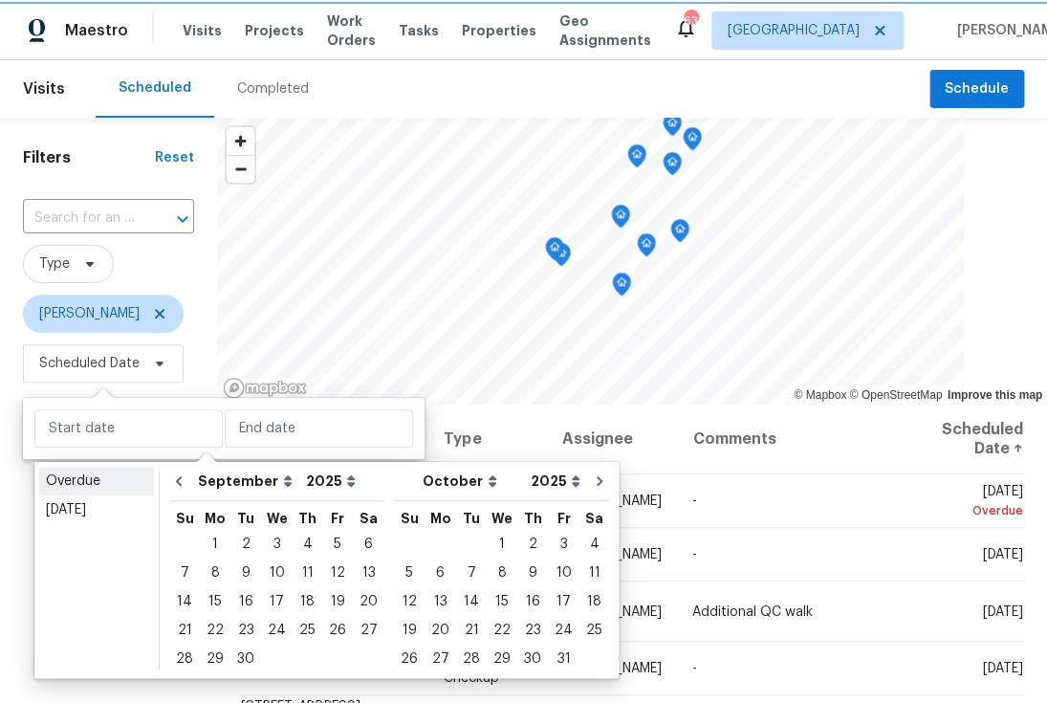
type input "Mon, Aug 25"
type input "Tue, Sep 23"
select select "7"
select select "8"
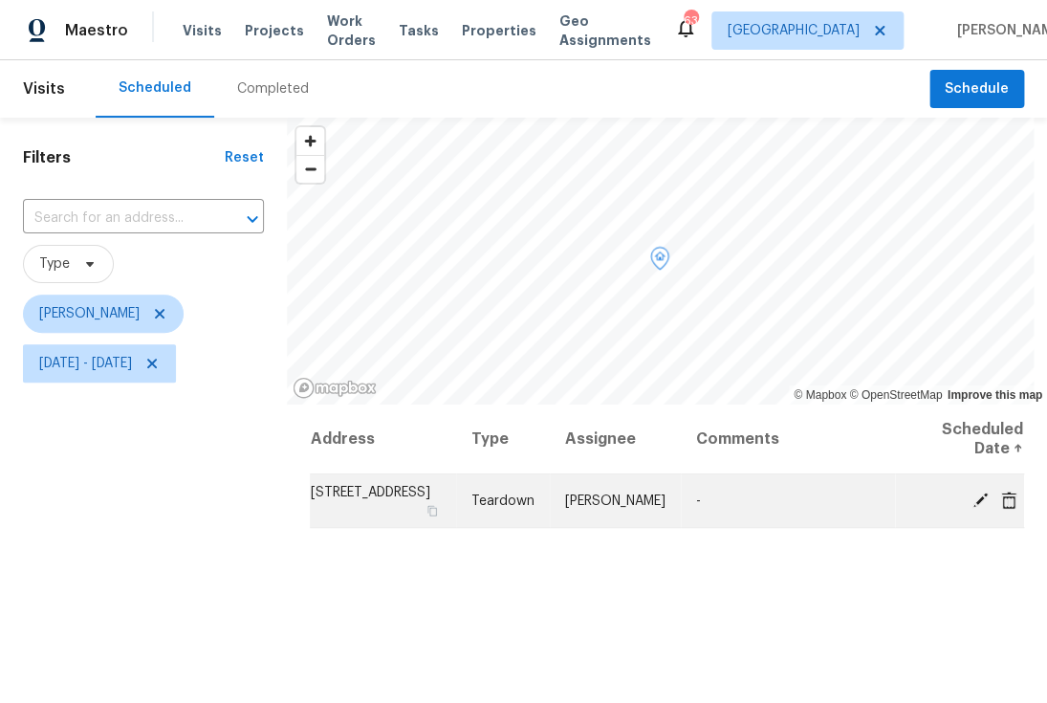
click at [973, 495] on icon at bounding box center [980, 499] width 15 height 15
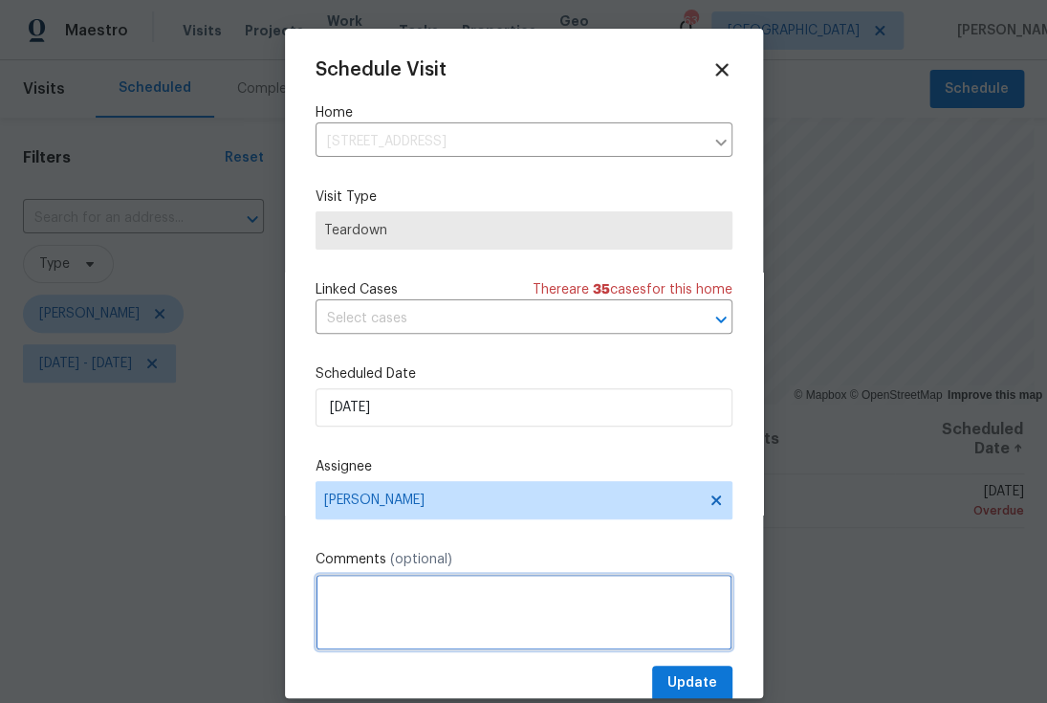
click at [412, 590] on textarea at bounding box center [524, 612] width 417 height 77
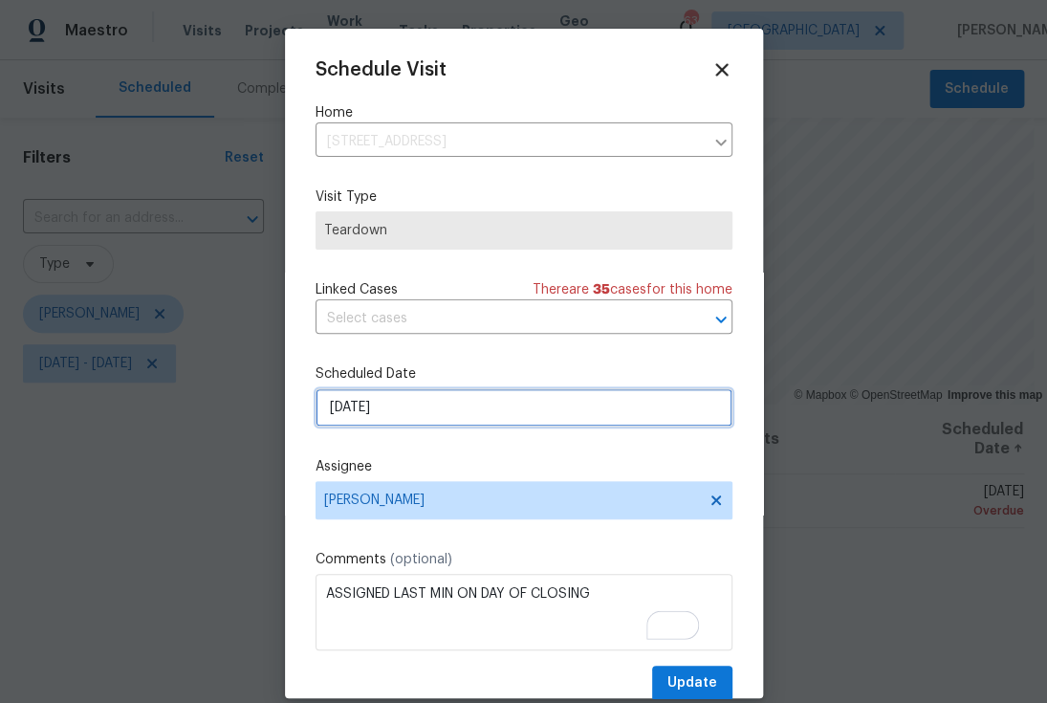
click at [521, 400] on input "9/23/2025" at bounding box center [524, 407] width 417 height 38
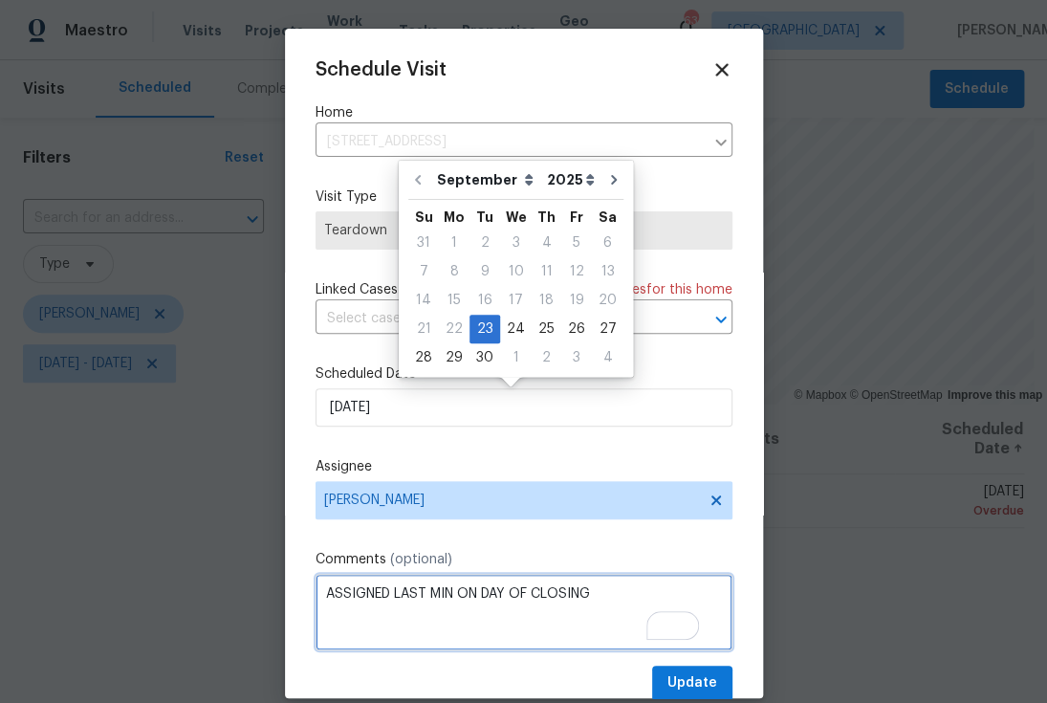
click at [595, 597] on textarea "ASSIGNED LAST MIN ON DAY OF CLOSING" at bounding box center [524, 612] width 417 height 77
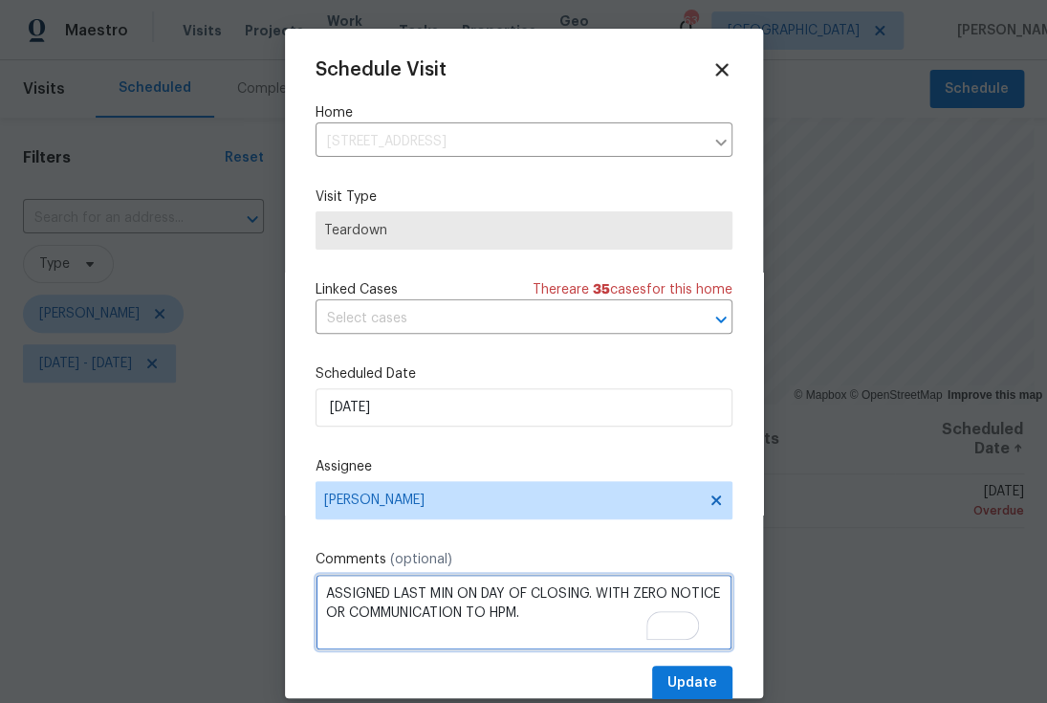
type textarea "ASSIGNED LAST MIN ON DAY OF CLOSING. WITH ZERO NOTICE OR COMMUNICATION TO HPM."
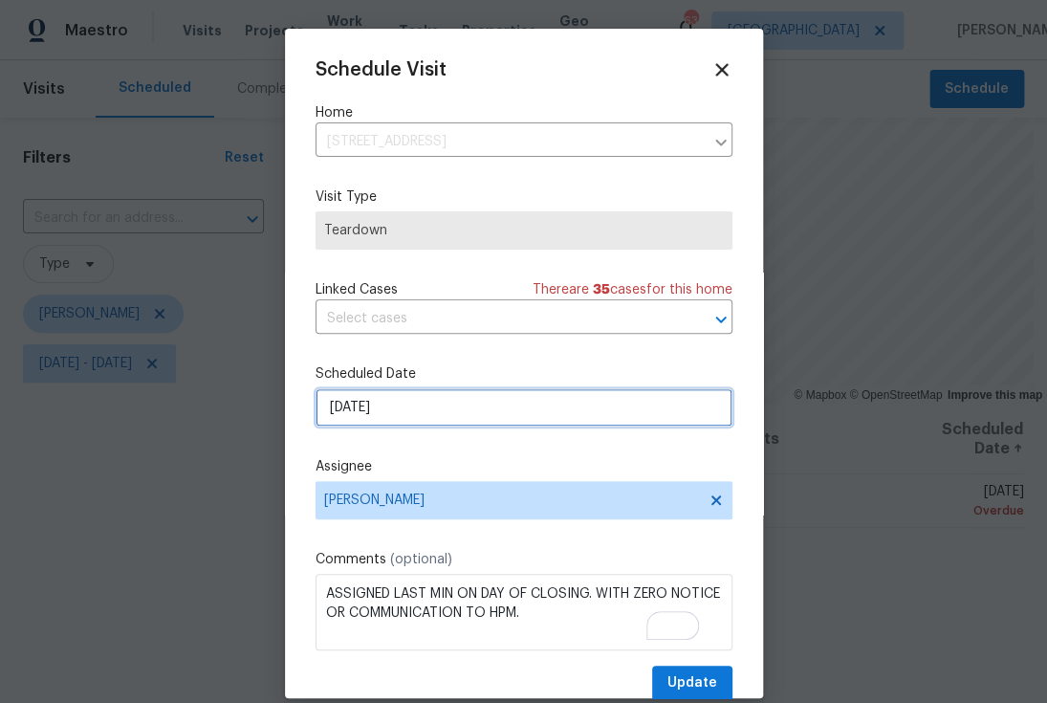
click at [524, 423] on input "9/23/2025" at bounding box center [524, 407] width 417 height 38
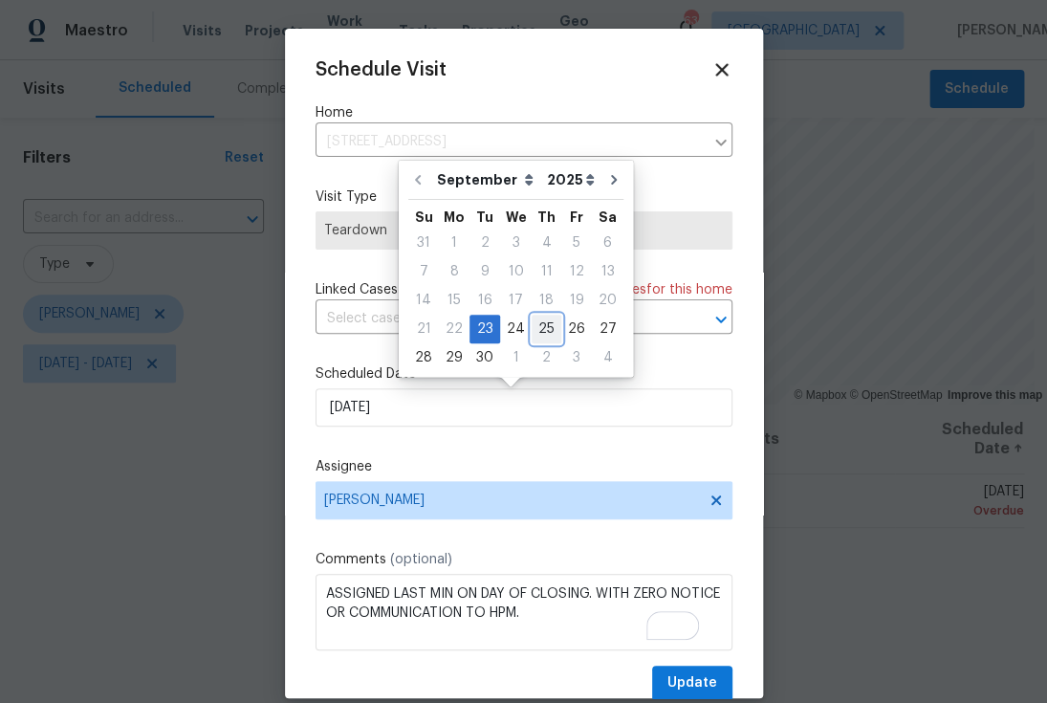
click at [534, 330] on div "25" at bounding box center [547, 329] width 30 height 27
type input "9/25/2025"
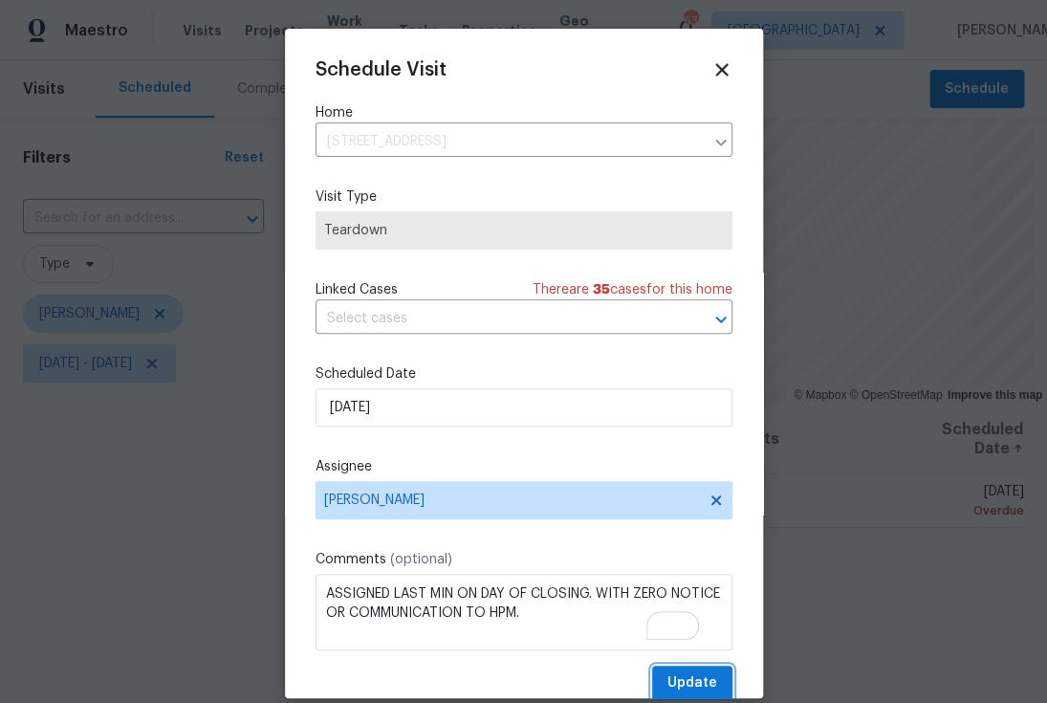
click at [688, 675] on span "Update" at bounding box center [692, 683] width 50 height 24
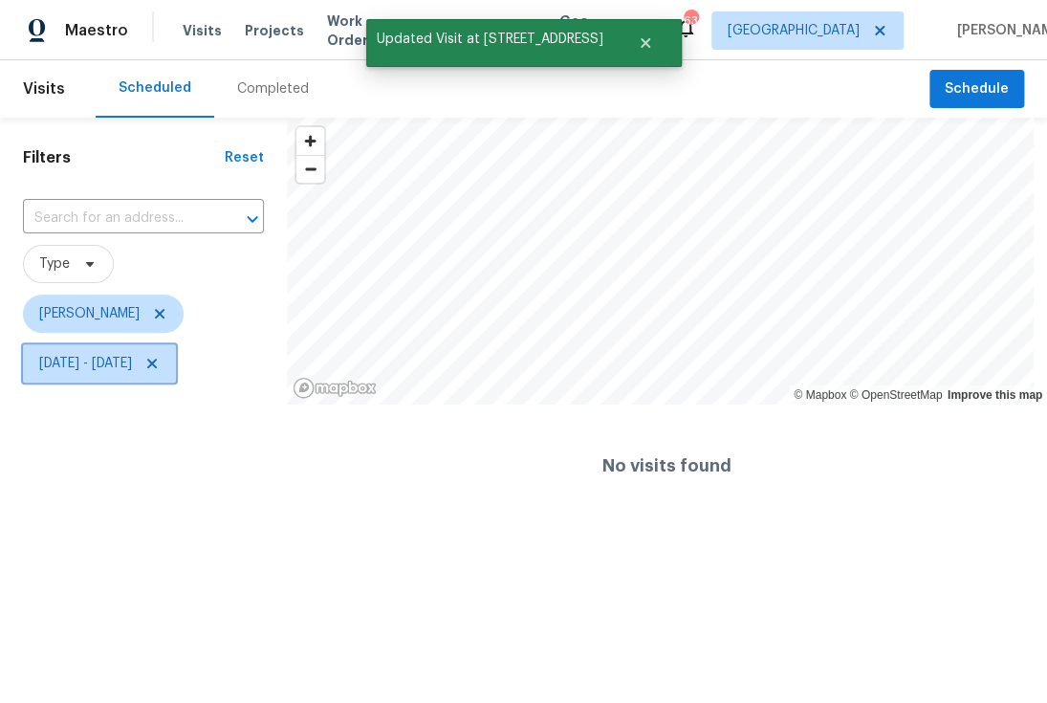
click at [68, 365] on span "Mon, Aug 25 - Tue, Sep 23" at bounding box center [85, 363] width 93 height 19
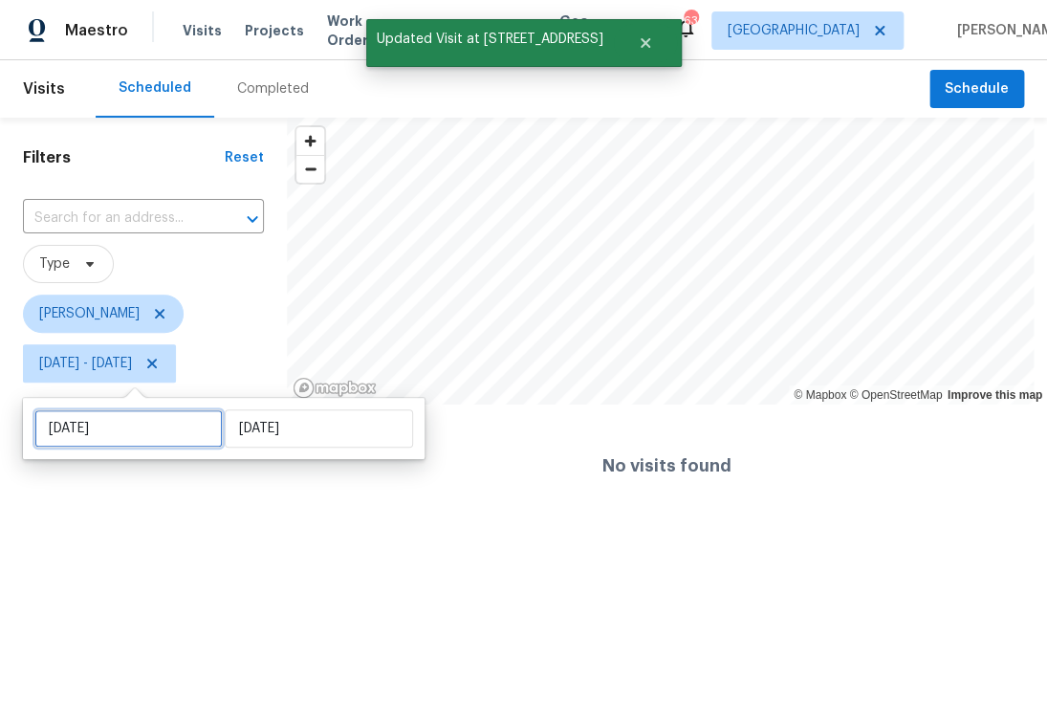
click at [130, 436] on input "Mon, Aug 25" at bounding box center [128, 428] width 188 height 38
select select "7"
select select "2025"
select select "8"
select select "2025"
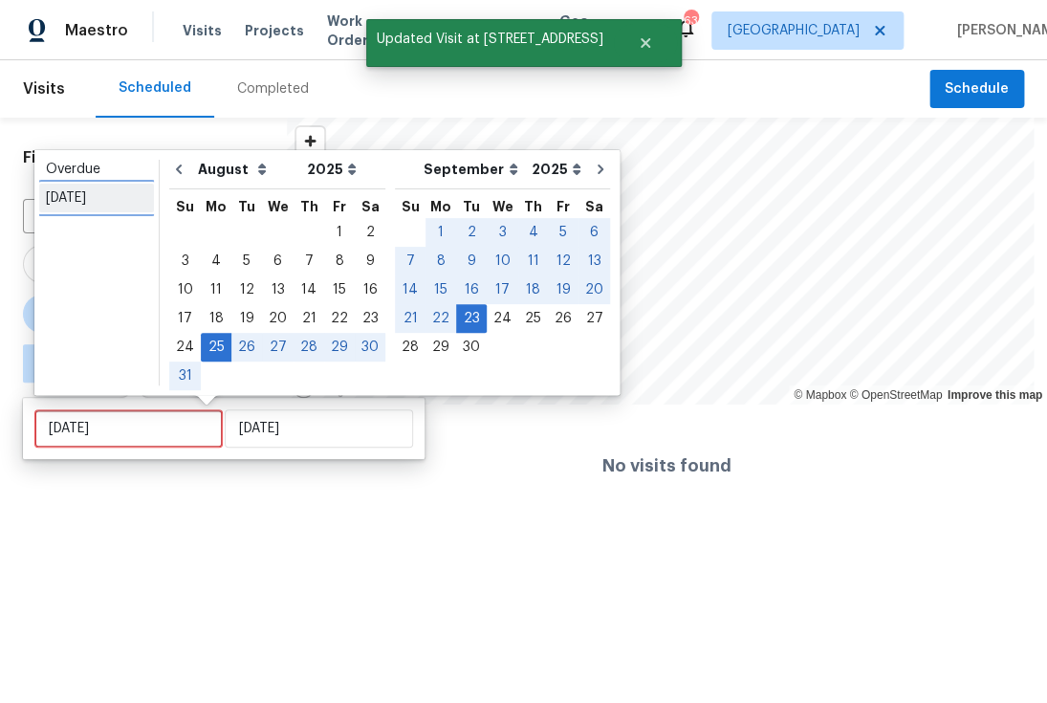
click at [86, 205] on div "Today" at bounding box center [96, 197] width 101 height 19
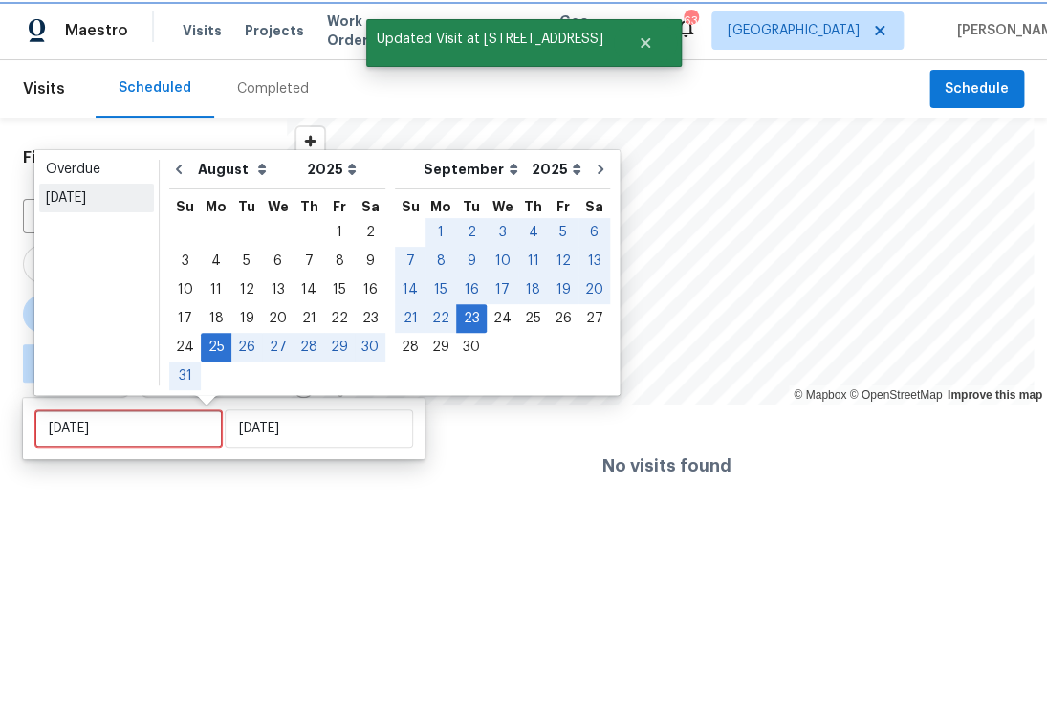
type input "Wed, Sep 24"
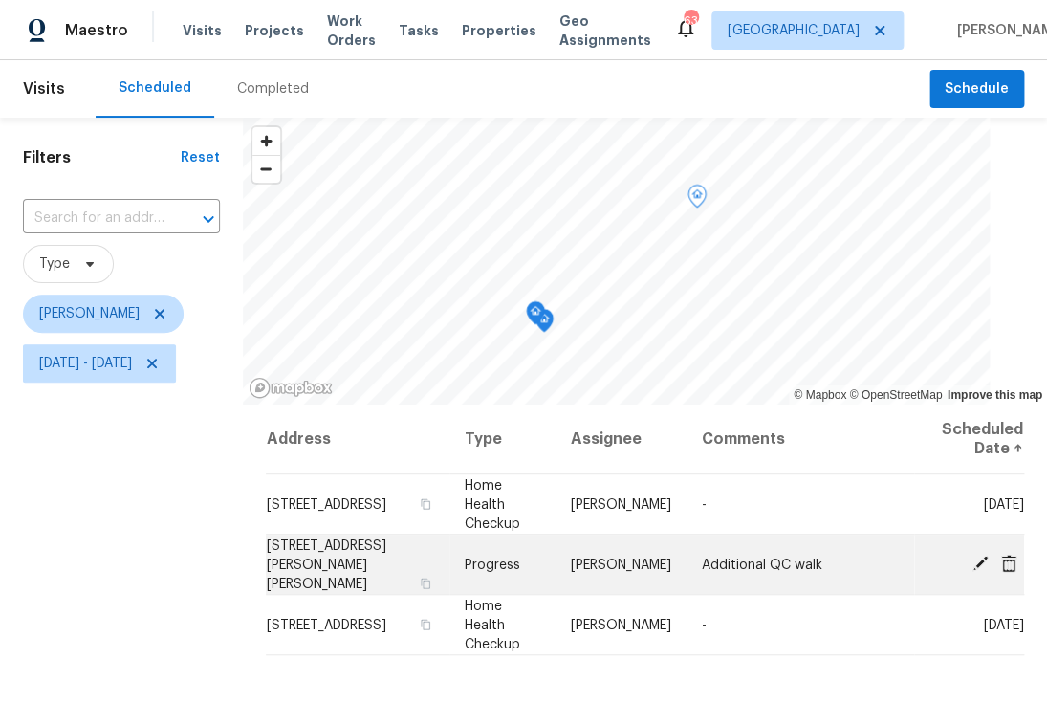
click at [972, 566] on icon at bounding box center [980, 563] width 17 height 17
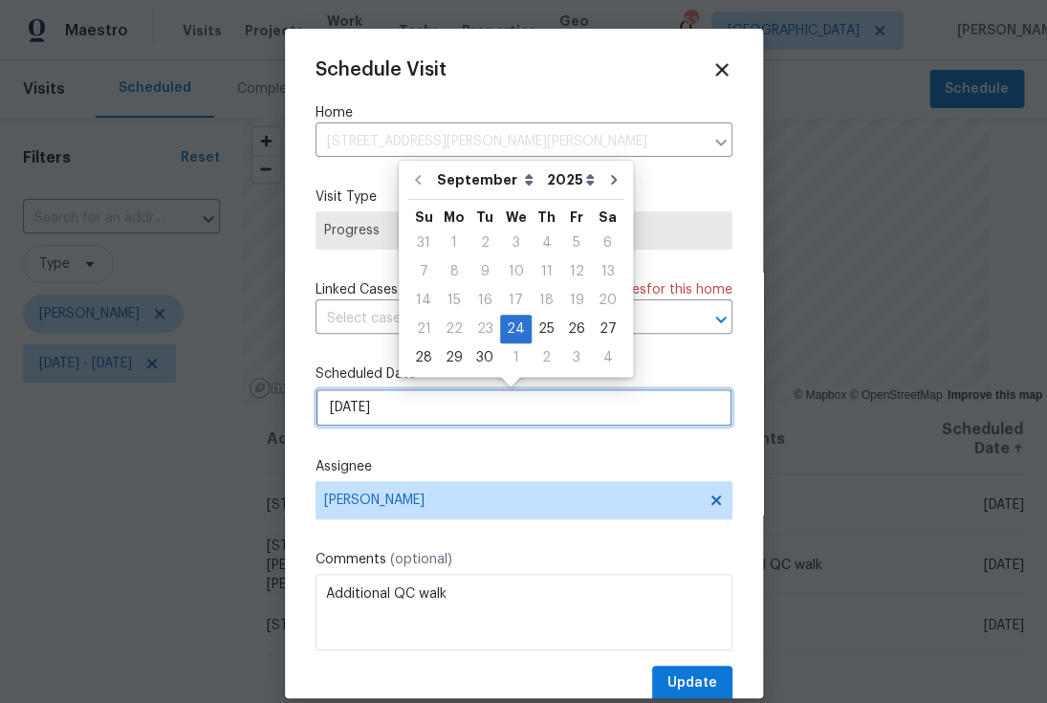
click at [460, 410] on input "9/24/2025" at bounding box center [524, 407] width 417 height 38
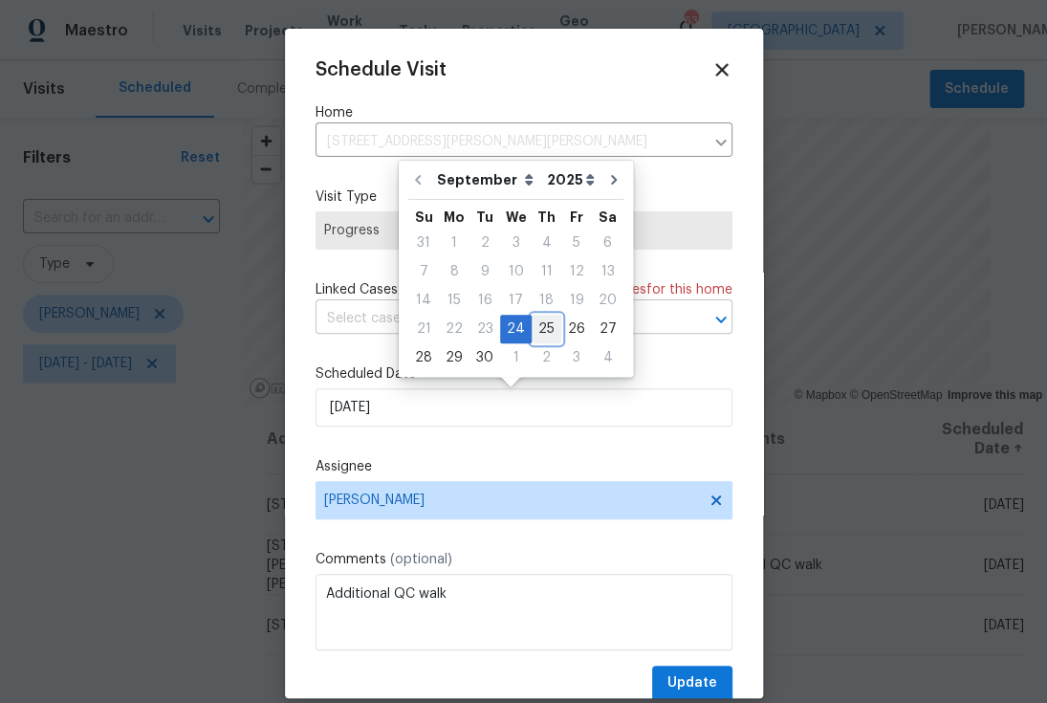
click at [543, 328] on div "25" at bounding box center [547, 329] width 30 height 27
type input "9/25/2025"
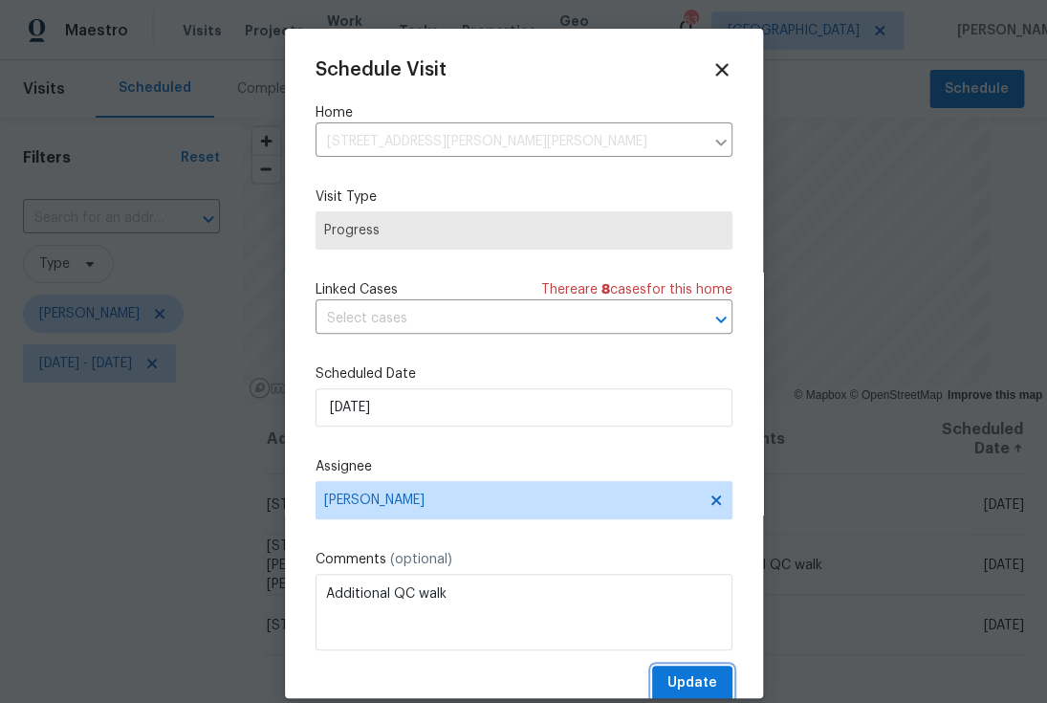
click at [668, 687] on span "Update" at bounding box center [692, 683] width 50 height 24
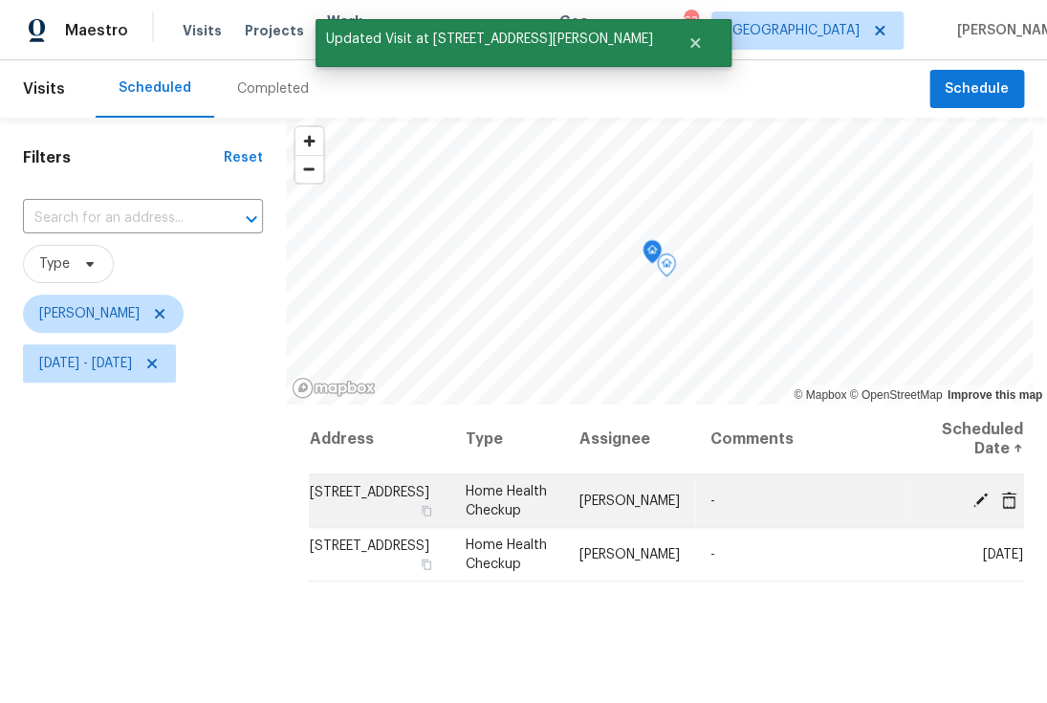
click at [973, 506] on icon at bounding box center [980, 499] width 15 height 15
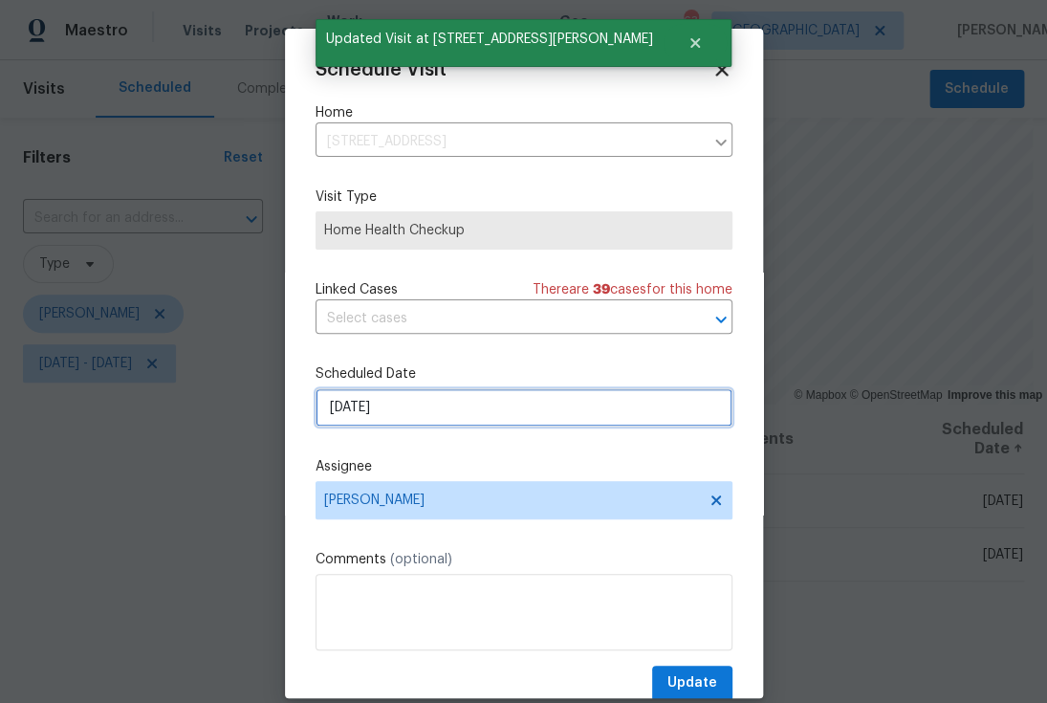
click at [484, 426] on input "9/24/2025" at bounding box center [524, 407] width 417 height 38
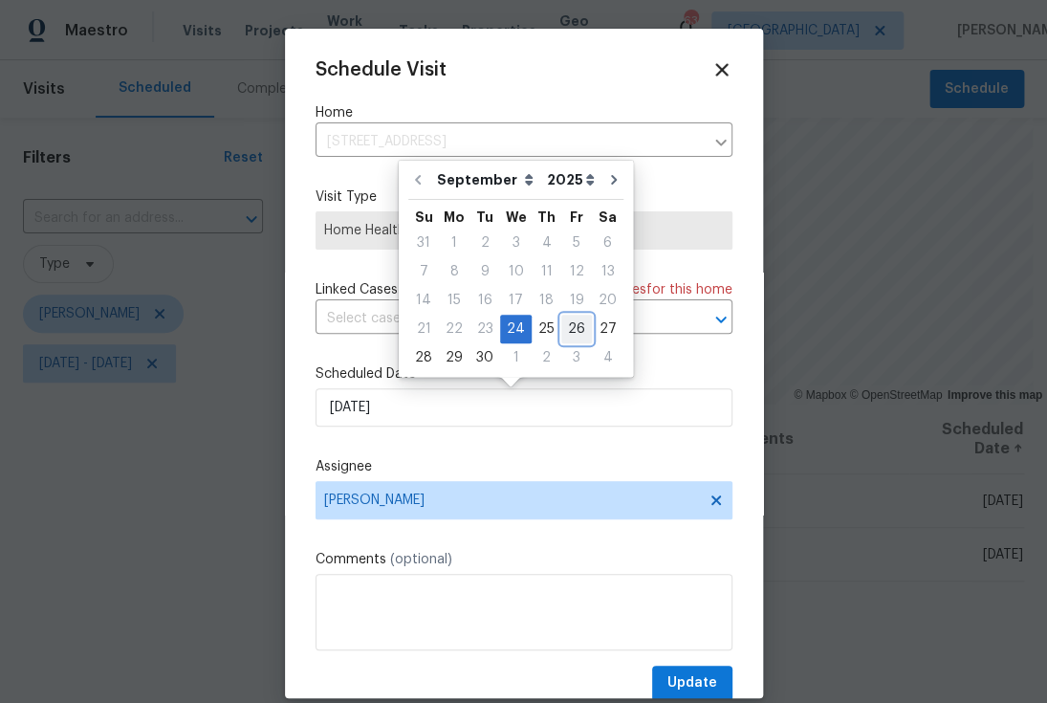
click at [573, 334] on div "26" at bounding box center [576, 329] width 31 height 27
type input "9/26/2025"
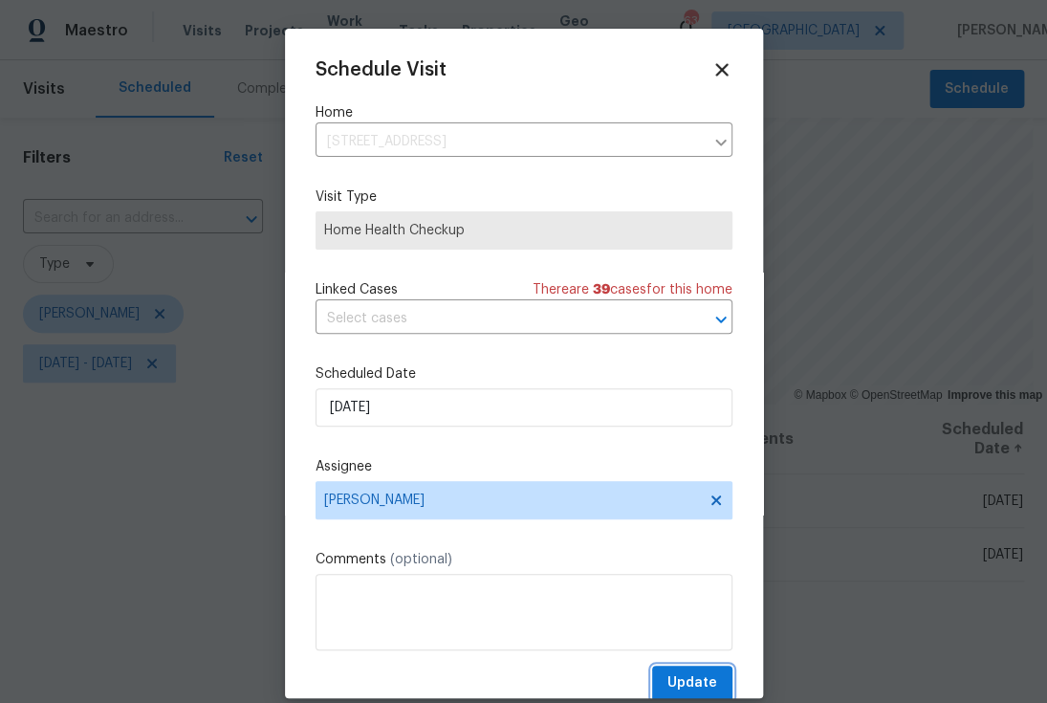
click at [695, 681] on span "Update" at bounding box center [692, 683] width 50 height 24
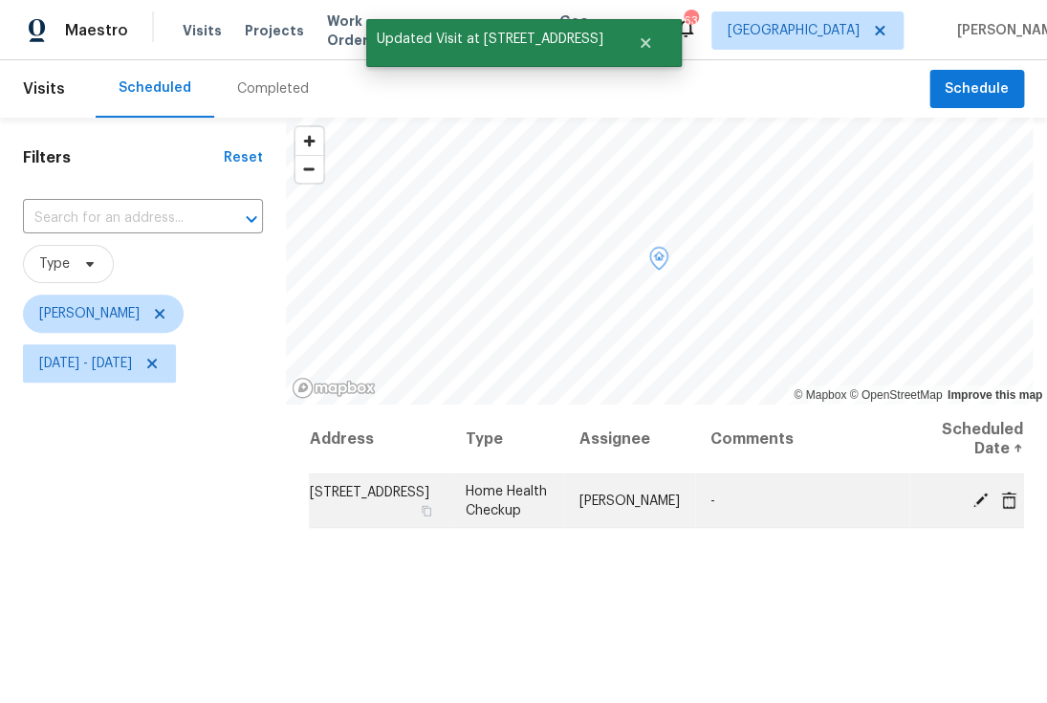
click at [972, 502] on icon at bounding box center [980, 499] width 17 height 17
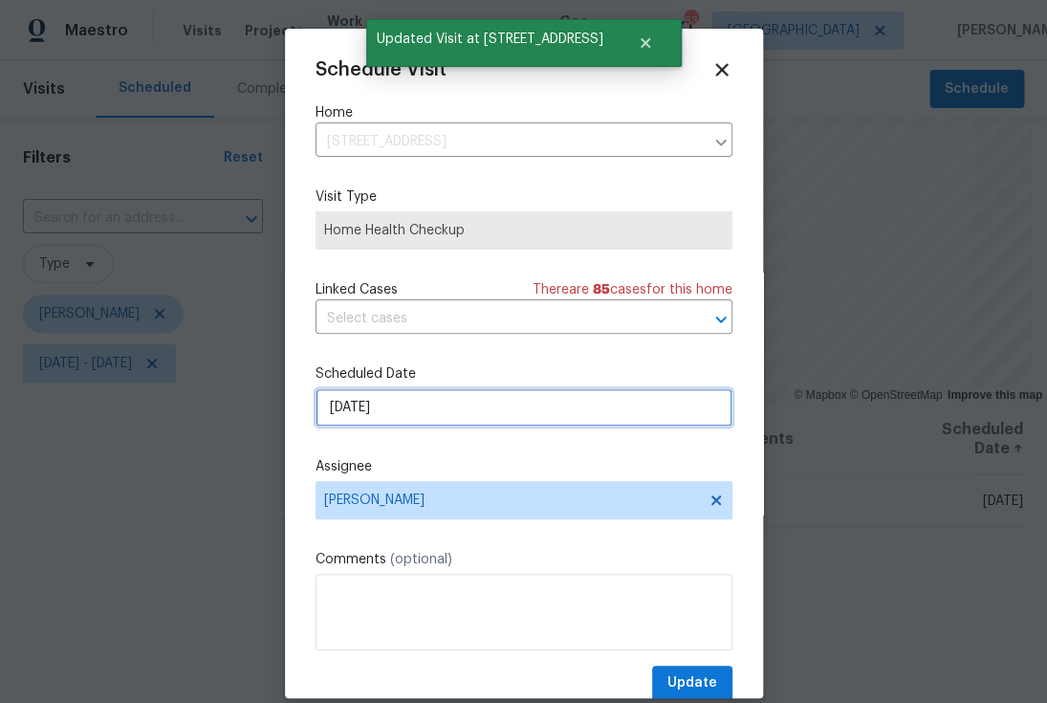
click at [435, 412] on input "9/24/2025" at bounding box center [524, 407] width 417 height 38
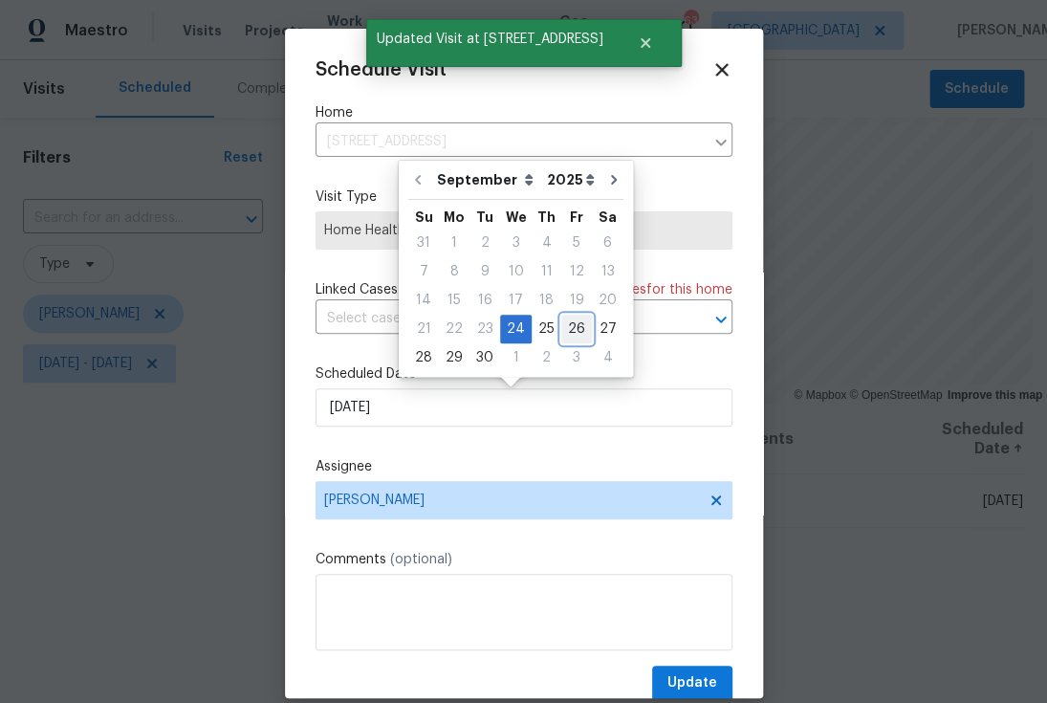
click at [579, 329] on div "26" at bounding box center [576, 329] width 31 height 27
type input "9/26/2025"
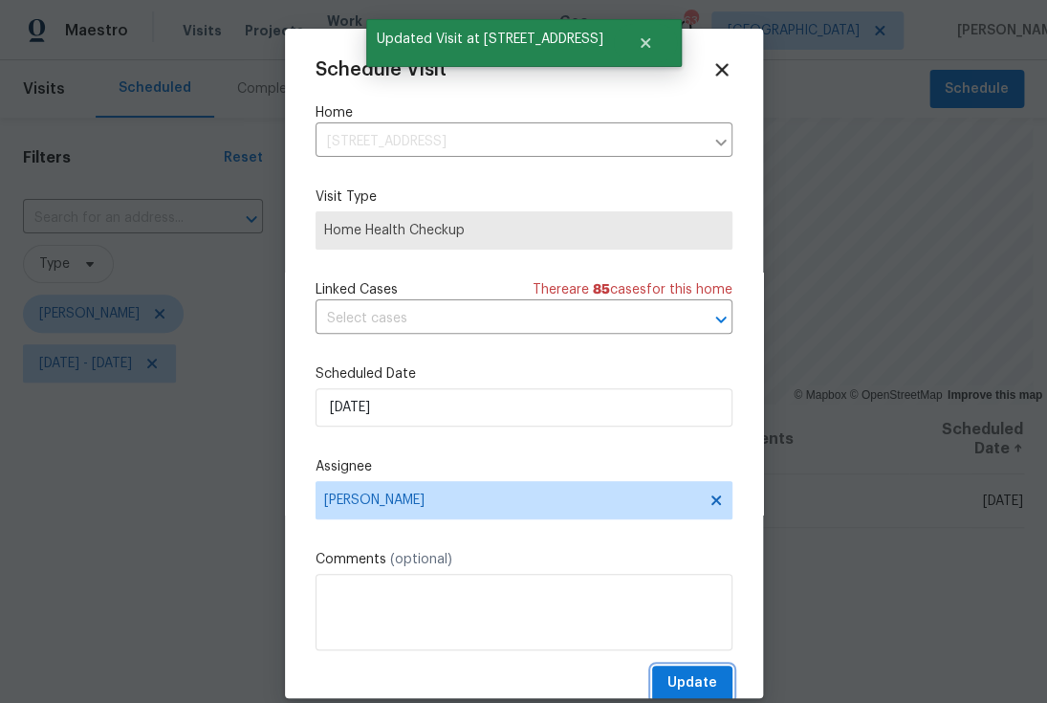
click at [668, 684] on span "Update" at bounding box center [692, 683] width 50 height 24
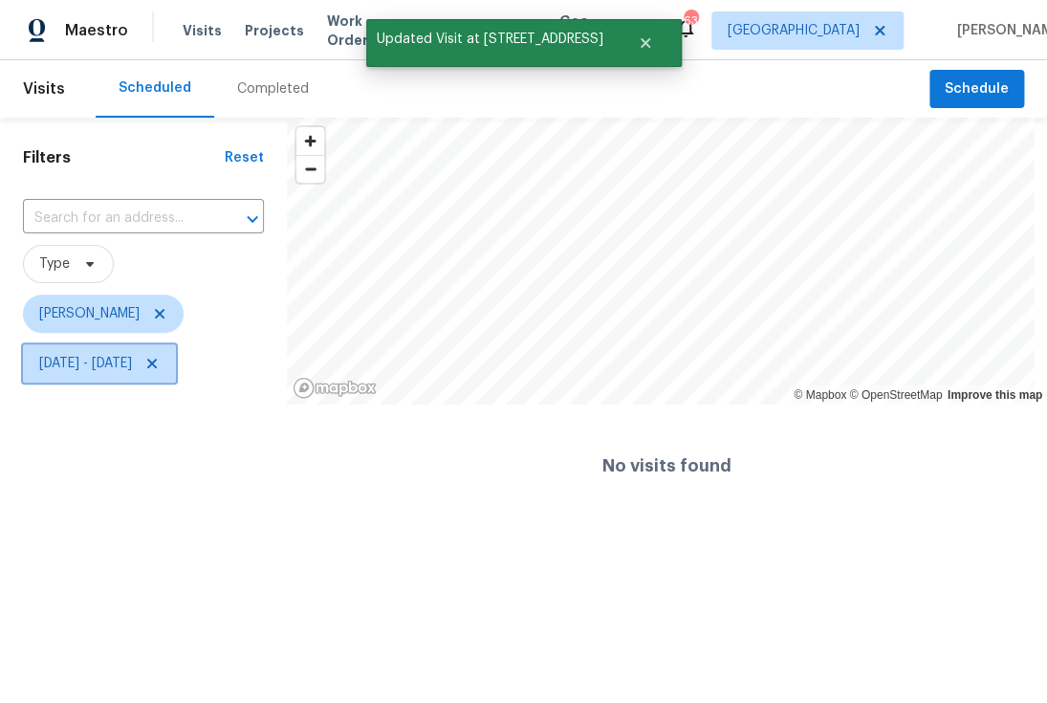
click at [123, 363] on span "Wed, Sep 24 - Wed, Sep 24" at bounding box center [85, 363] width 93 height 19
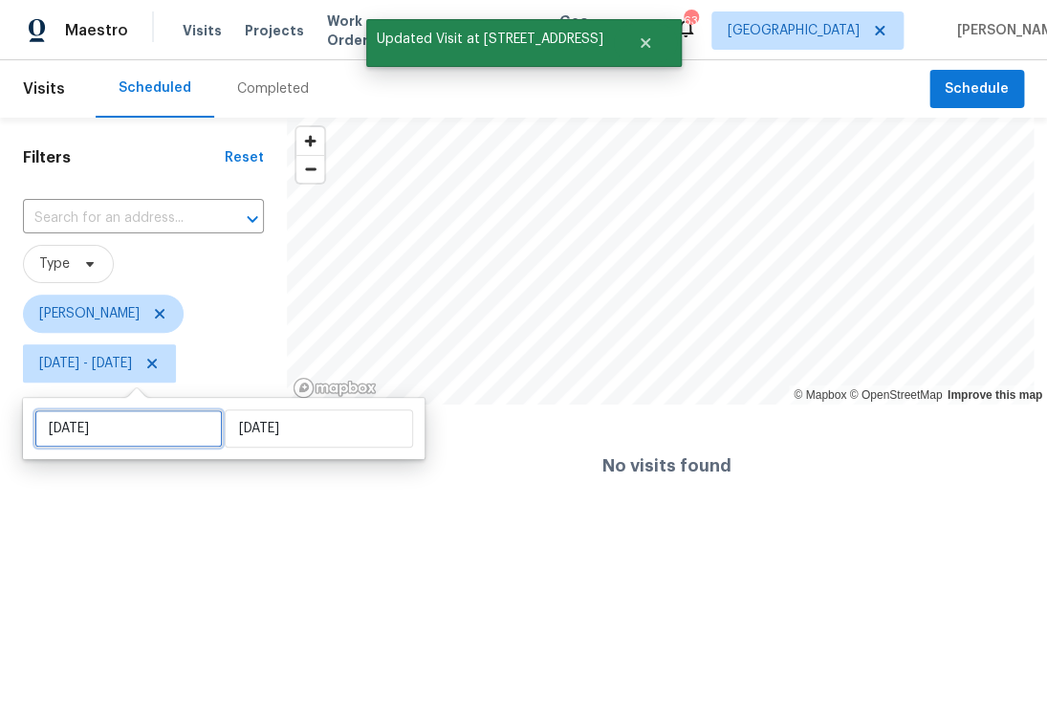
click at [124, 442] on input "Wed, Sep 24" at bounding box center [128, 428] width 188 height 38
select select "8"
select select "2025"
select select "9"
select select "2025"
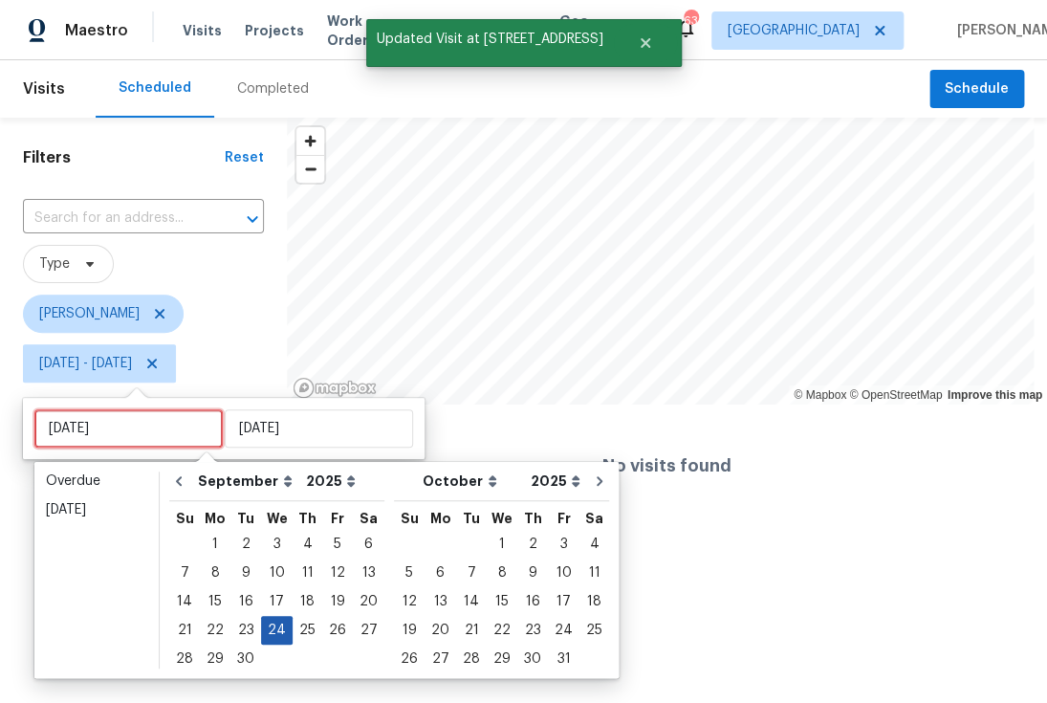
type input "Tue, Sep 16"
click at [306, 631] on div "25" at bounding box center [308, 630] width 30 height 27
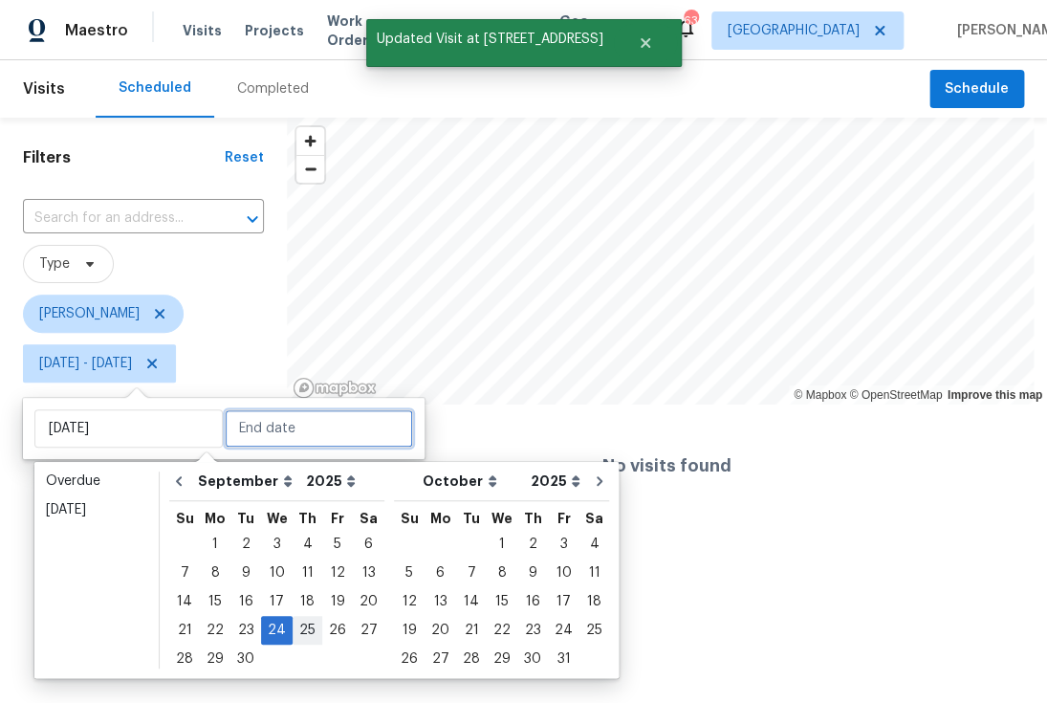
type input "Thu, Sep 25"
type input "Wed, Sep 24"
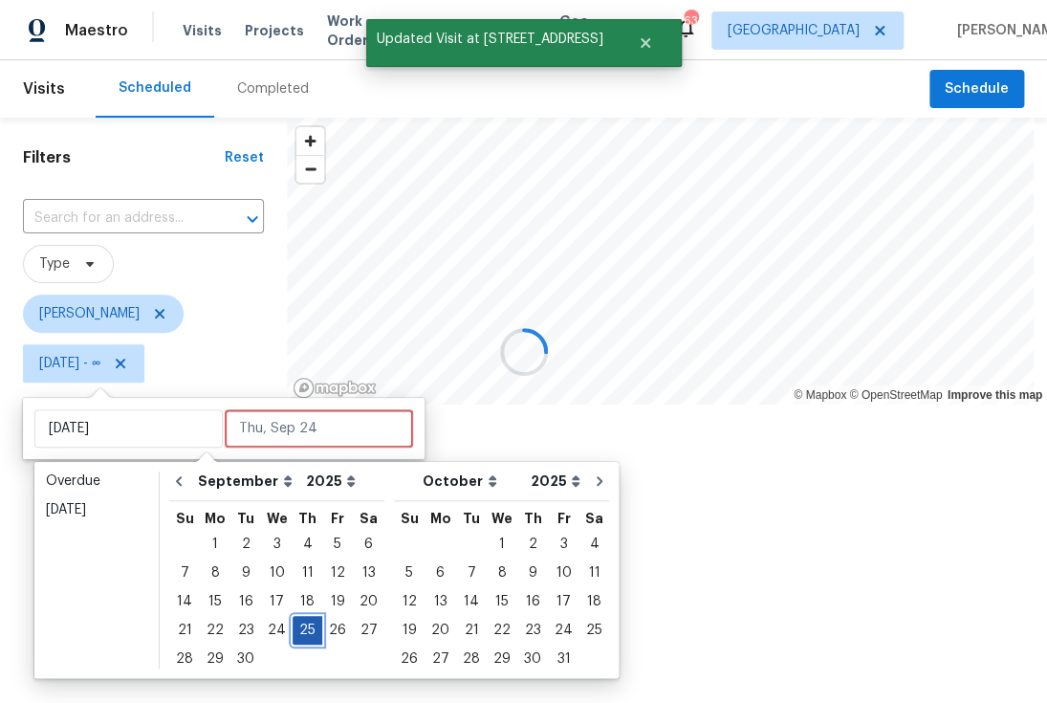
click at [306, 631] on div "25" at bounding box center [308, 630] width 30 height 27
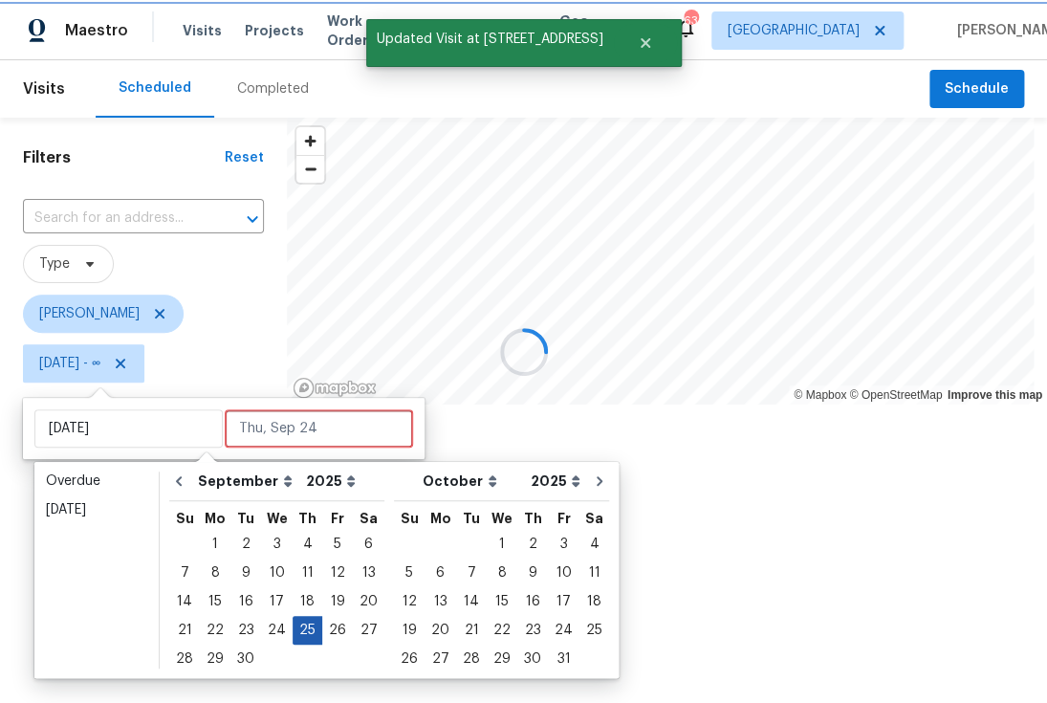
type input "Thu, Sep 25"
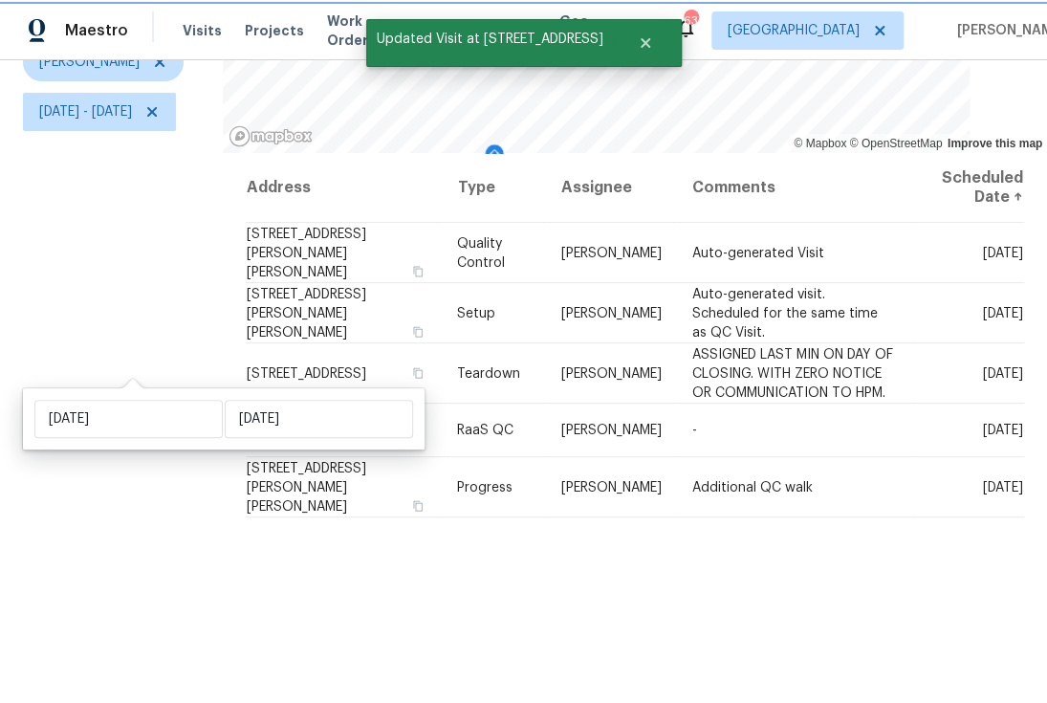
scroll to position [276, 0]
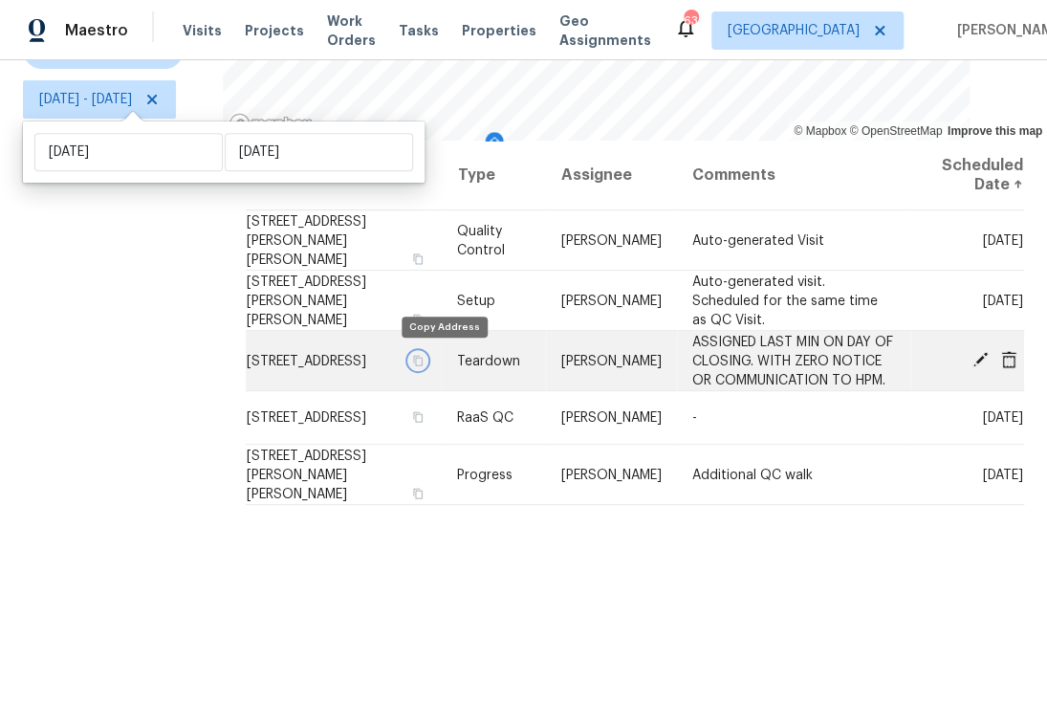
click at [424, 362] on icon "button" at bounding box center [417, 359] width 11 height 11
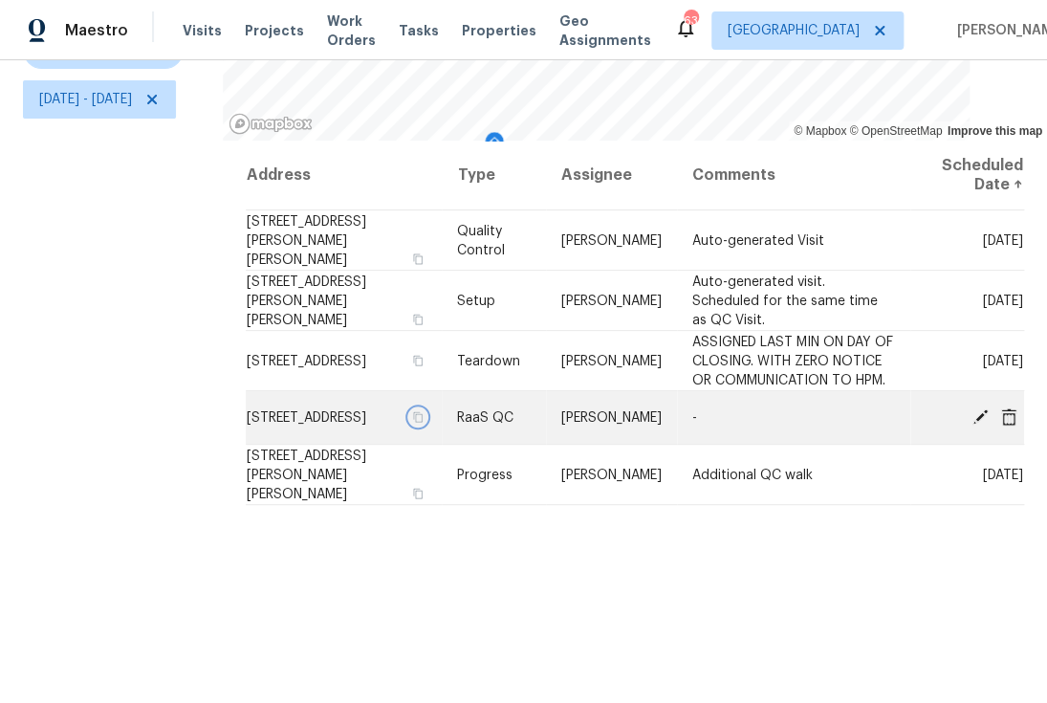
click at [424, 423] on icon "button" at bounding box center [417, 416] width 11 height 11
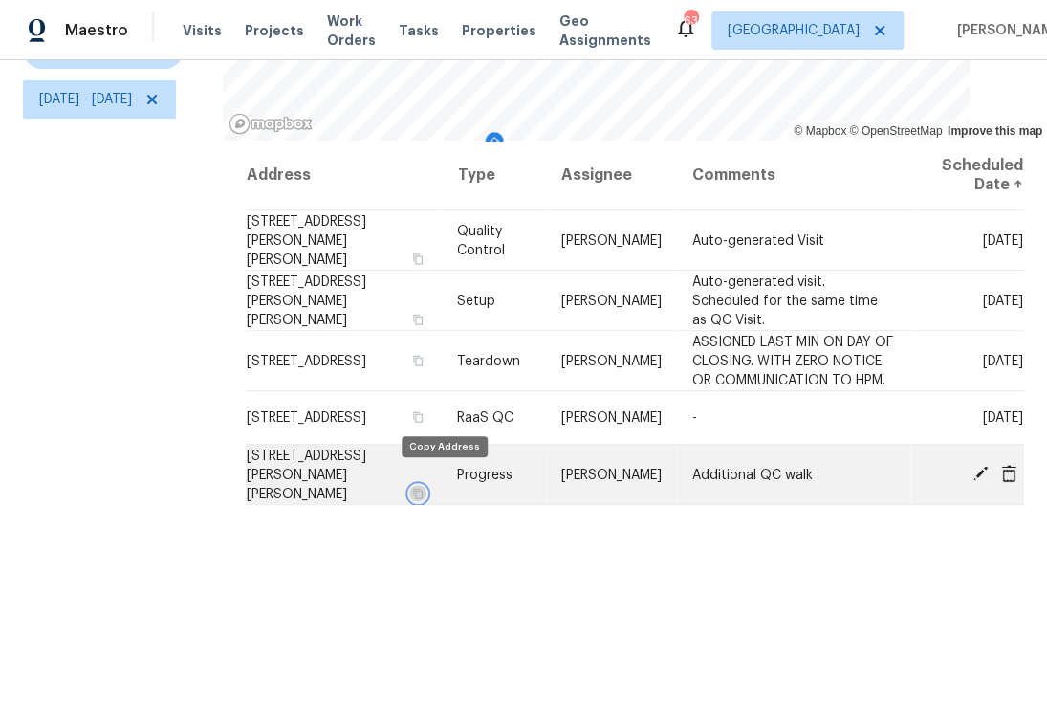
click at [424, 487] on icon "button" at bounding box center [417, 492] width 11 height 11
